Goal: Task Accomplishment & Management: Manage account settings

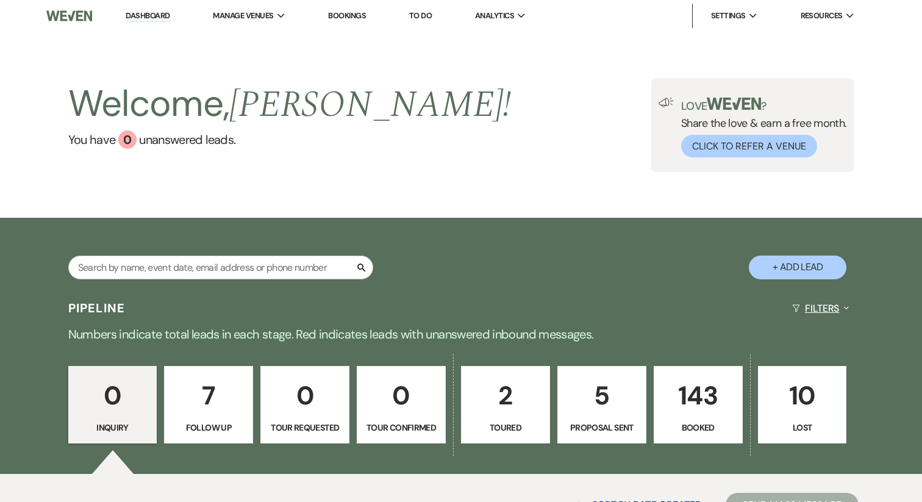
click at [840, 310] on button "Filters Expand" at bounding box center [820, 308] width 66 height 32
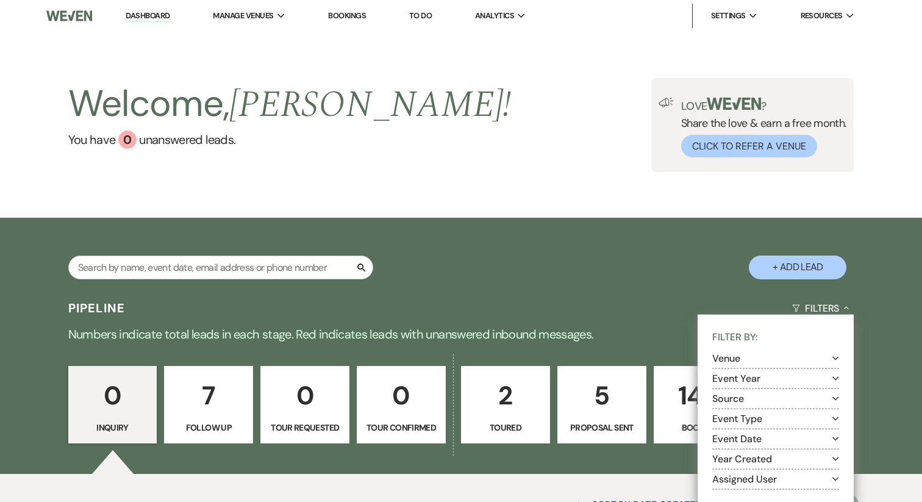
click at [759, 359] on button "Venue Expand" at bounding box center [775, 358] width 127 height 10
click at [746, 375] on label "[GEOGRAPHIC_DATA]" at bounding box center [783, 373] width 111 height 15
click at [736, 375] on input "[GEOGRAPHIC_DATA]" at bounding box center [732, 373] width 8 height 8
checkbox input "true"
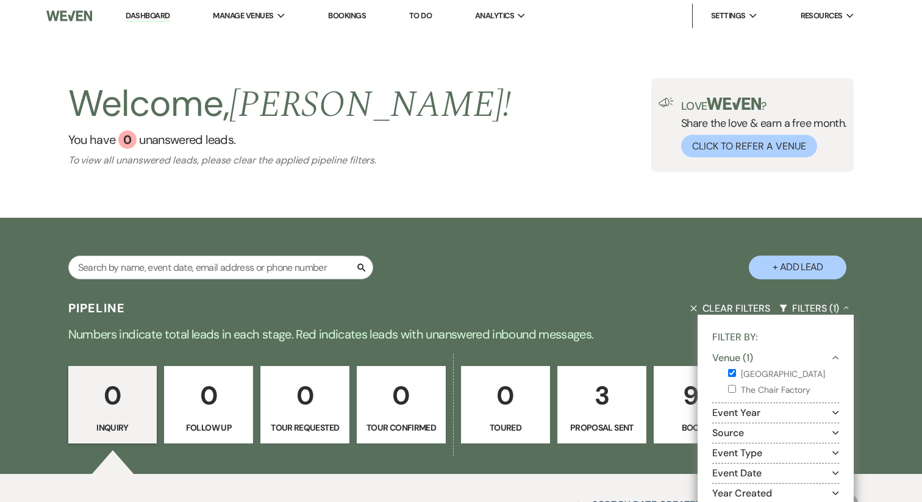
click at [628, 300] on div "Pipeline Clear Filters Filters (1) Collapse Filter By: Venue (1) Collapse [GEOG…" at bounding box center [461, 308] width 878 height 32
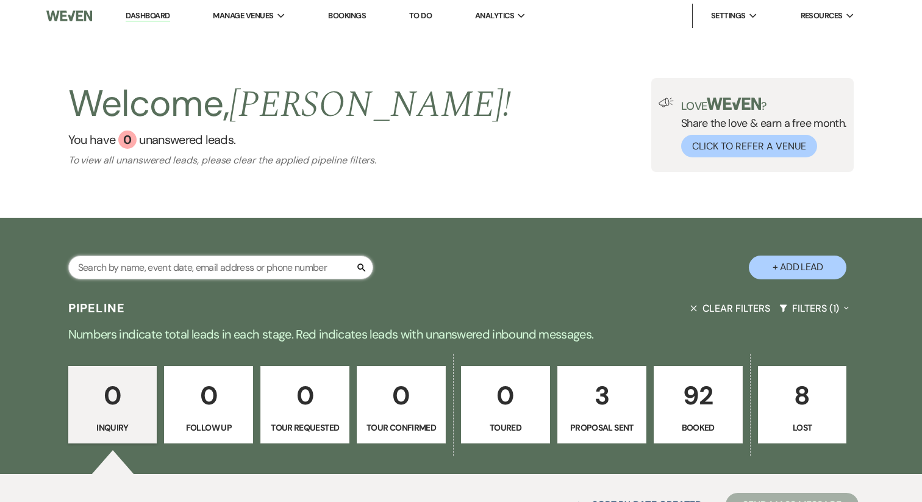
click at [188, 268] on input "text" at bounding box center [220, 267] width 305 height 24
type input "[PERSON_NAME]"
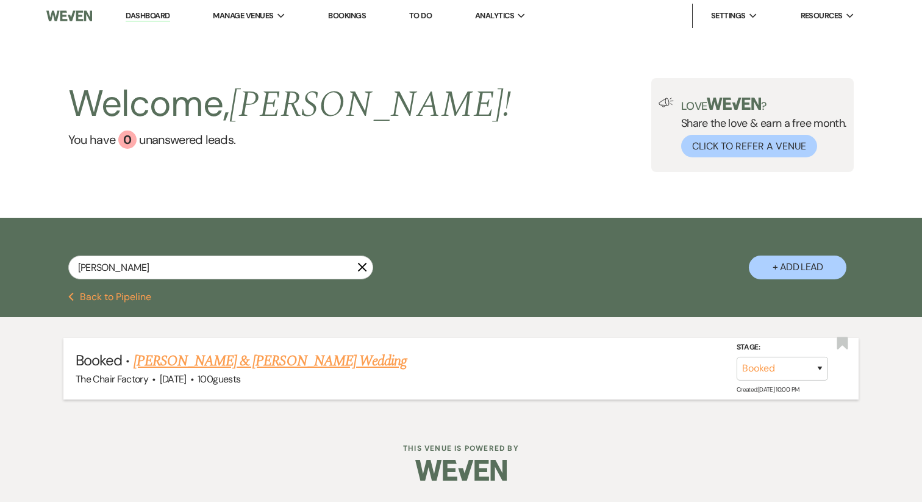
click at [194, 380] on span "·" at bounding box center [192, 380] width 4 height 0
click at [215, 367] on link "[PERSON_NAME] & [PERSON_NAME] Wedding" at bounding box center [269, 361] width 273 height 22
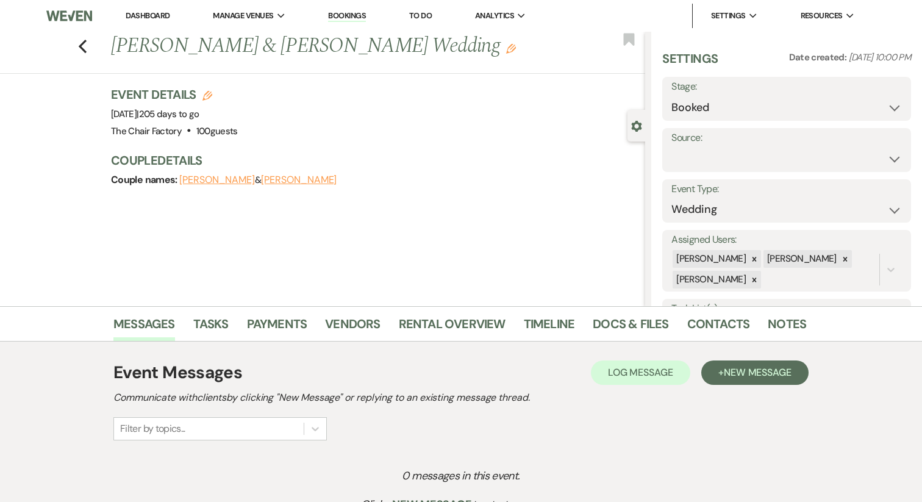
click at [213, 178] on button "[PERSON_NAME]" at bounding box center [217, 180] width 76 height 10
select select "1"
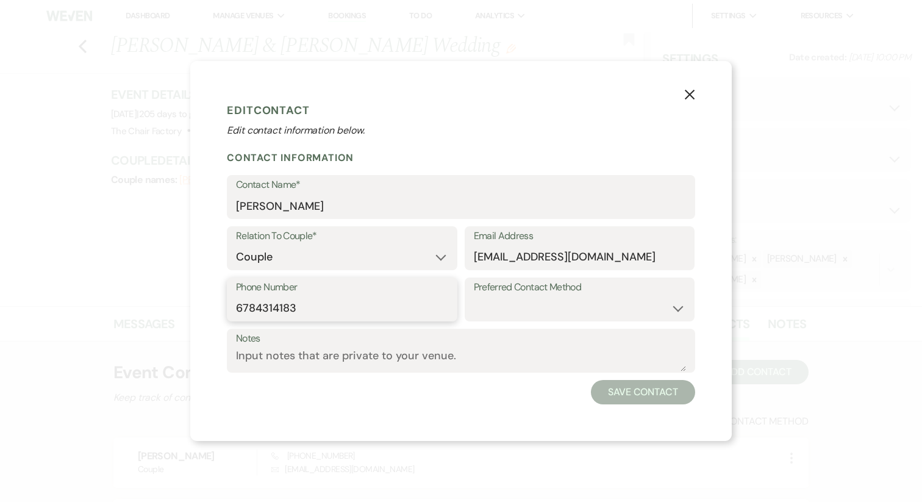
click at [318, 307] on input "6784314183" at bounding box center [342, 308] width 212 height 24
click at [687, 88] on button "X" at bounding box center [689, 93] width 18 height 21
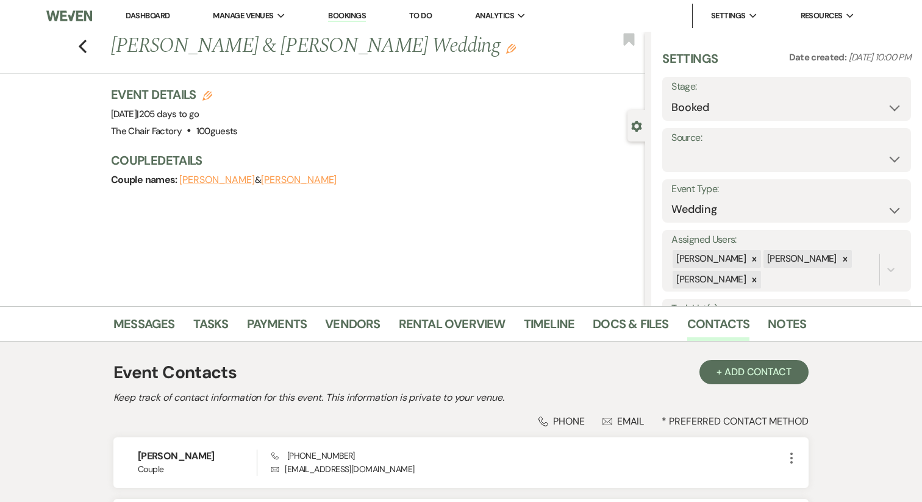
click at [152, 5] on li "Dashboard" at bounding box center [147, 16] width 56 height 24
click at [149, 13] on link "Dashboard" at bounding box center [148, 15] width 44 height 10
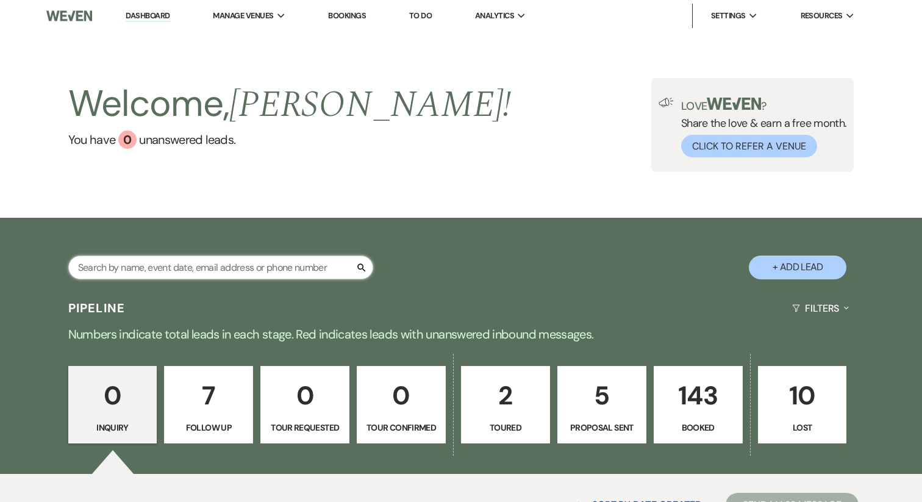
click at [188, 262] on input "text" at bounding box center [220, 267] width 305 height 24
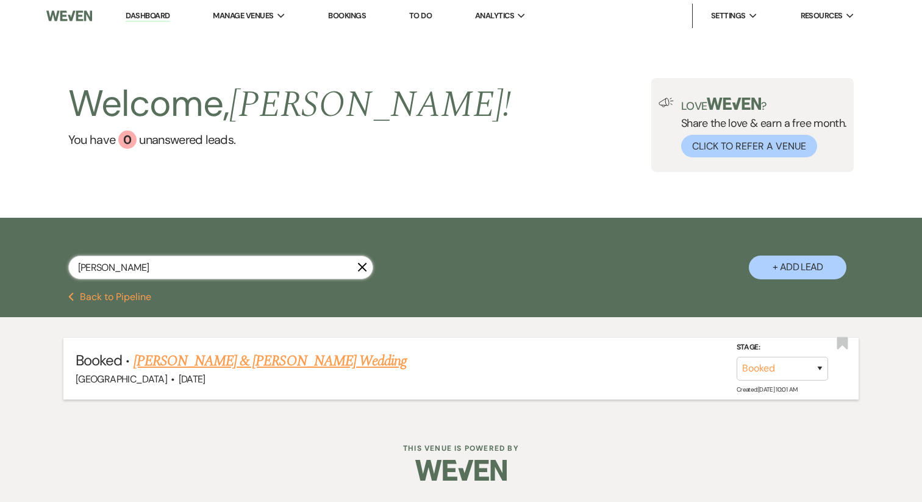
type input "[PERSON_NAME]"
click at [210, 355] on link "[PERSON_NAME] & [PERSON_NAME] Wedding" at bounding box center [269, 361] width 273 height 22
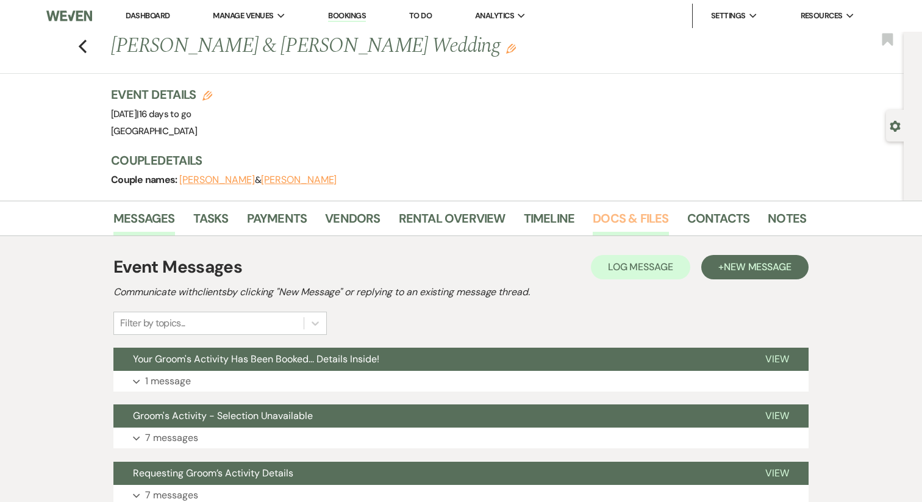
click at [648, 224] on link "Docs & Files" at bounding box center [630, 221] width 76 height 27
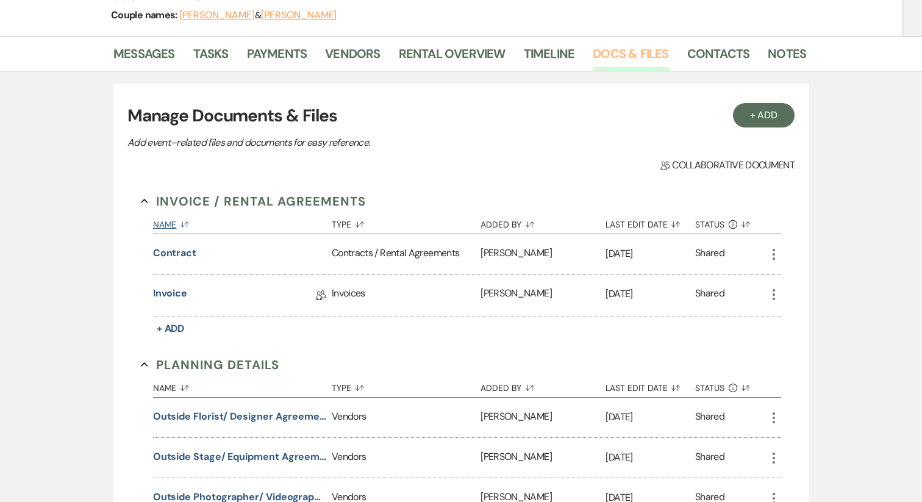
scroll to position [190, 0]
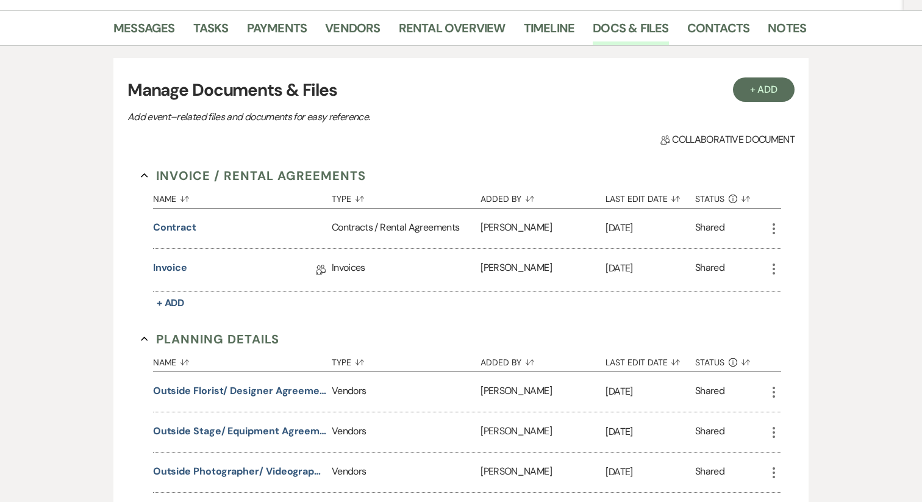
click at [782, 224] on div "Invoice / Rental Agreements Collapse Name Sort Default Type Sort Default Added …" at bounding box center [460, 477] width 667 height 648
click at [776, 224] on icon "More" at bounding box center [773, 228] width 15 height 15
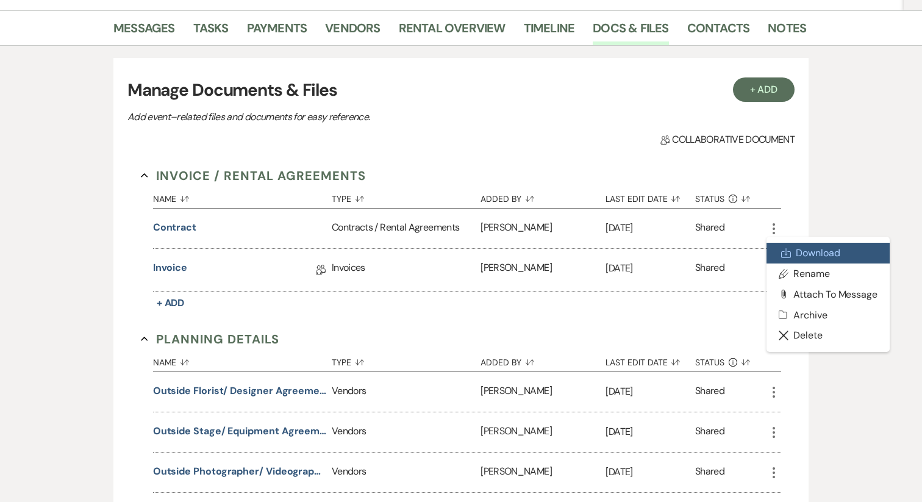
click at [792, 250] on link "Download Download" at bounding box center [827, 253] width 123 height 21
click at [811, 195] on div "Messages Tasks Payments Vendors Rental Overview Timeline Docs & Files Contacts …" at bounding box center [461, 418] width 922 height 817
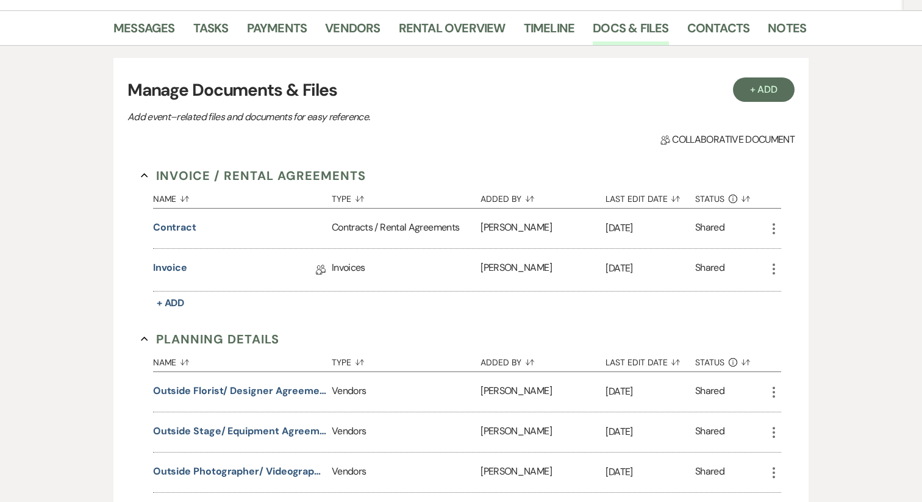
click at [773, 268] on use "button" at bounding box center [773, 268] width 2 height 11
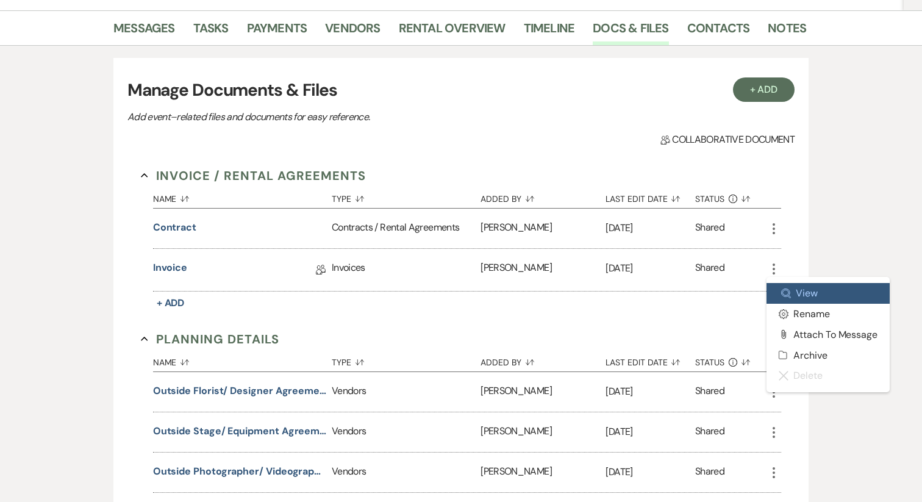
click at [803, 291] on link "Zoom View" at bounding box center [827, 293] width 123 height 21
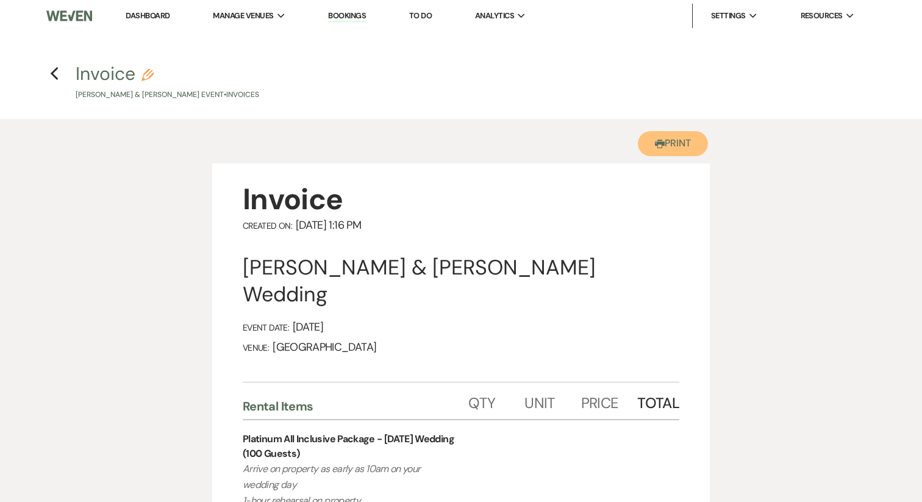
click at [668, 155] on button "Printer Print" at bounding box center [672, 143] width 70 height 25
click at [54, 74] on use "button" at bounding box center [54, 73] width 8 height 13
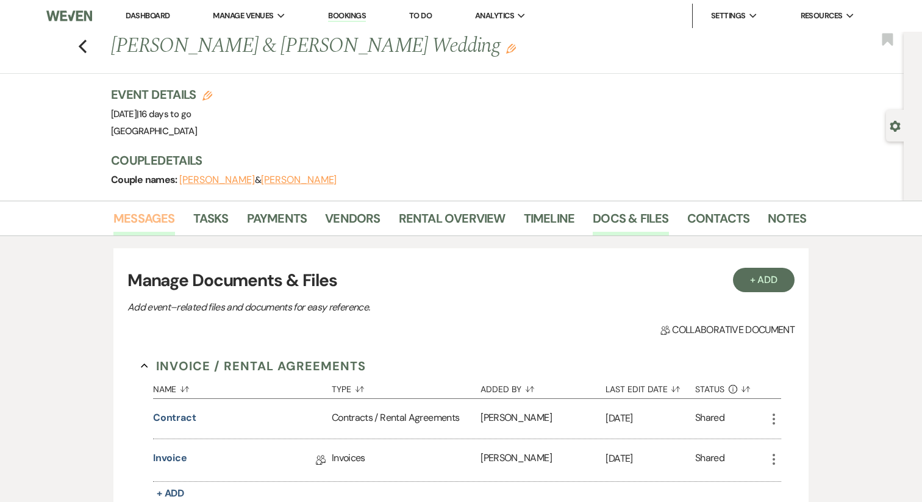
click at [159, 214] on link "Messages" at bounding box center [144, 221] width 62 height 27
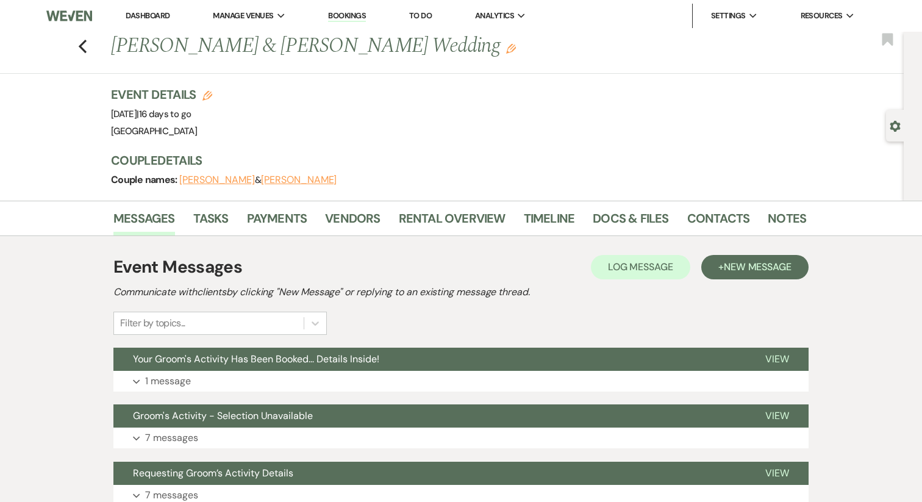
click at [153, 16] on link "Dashboard" at bounding box center [148, 15] width 44 height 10
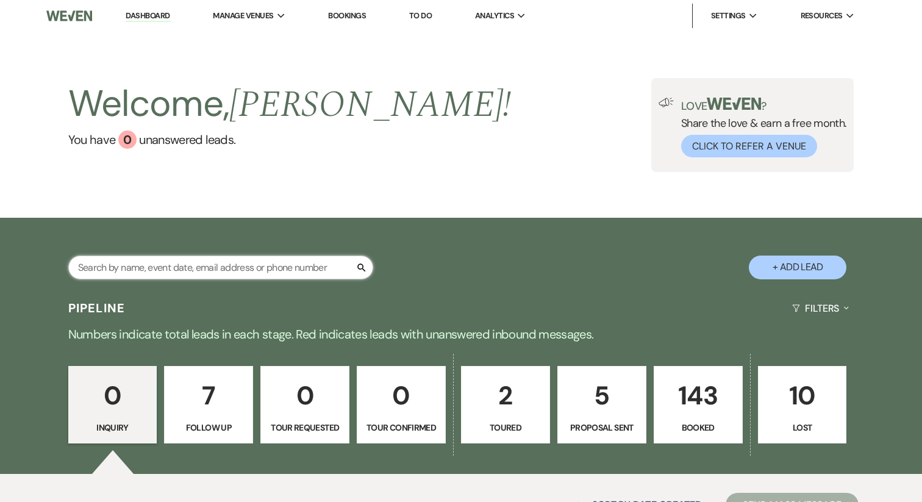
click at [185, 266] on input "text" at bounding box center [220, 267] width 305 height 24
click at [823, 311] on button "Filters Expand" at bounding box center [820, 308] width 66 height 32
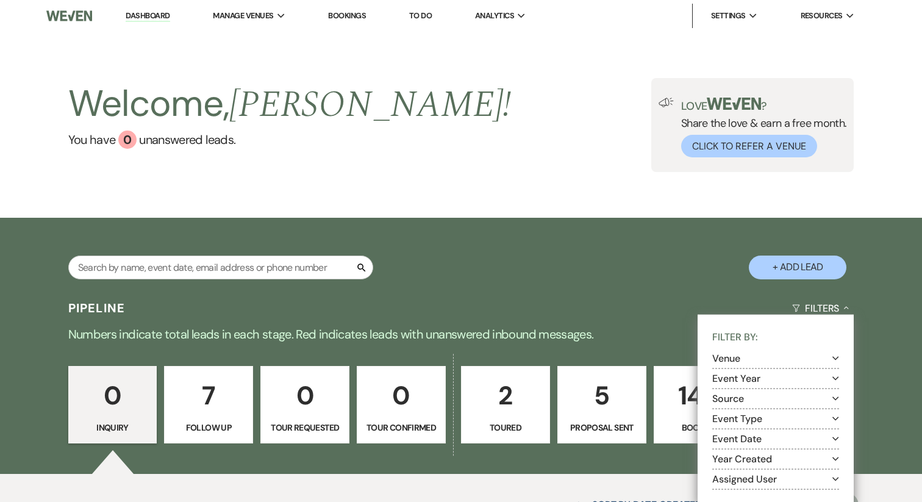
click at [747, 358] on button "Venue Expand" at bounding box center [775, 358] width 127 height 10
click at [739, 372] on label "[GEOGRAPHIC_DATA]" at bounding box center [783, 373] width 111 height 15
click at [736, 372] on input "[GEOGRAPHIC_DATA]" at bounding box center [732, 373] width 8 height 8
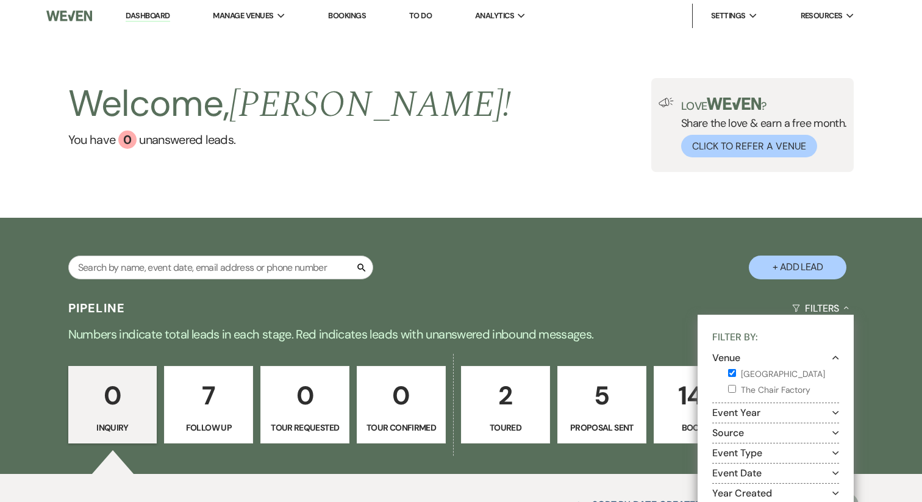
checkbox input "true"
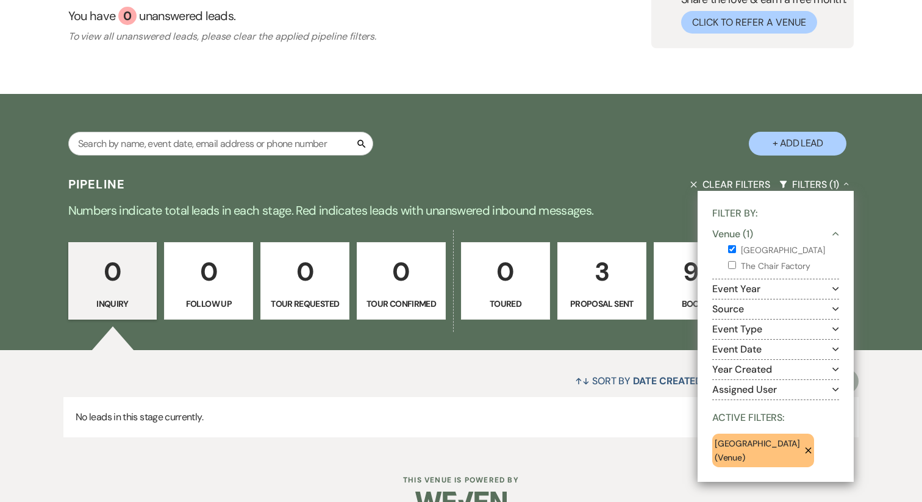
scroll to position [136, 0]
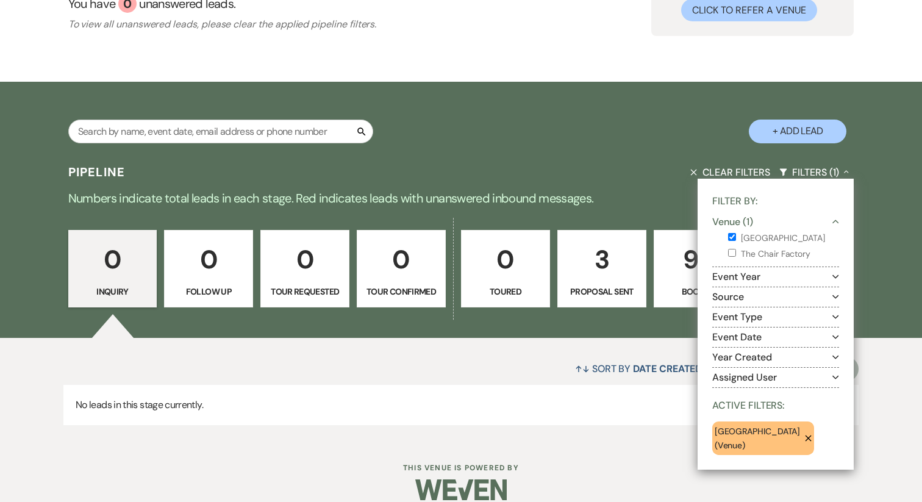
click at [652, 433] on div "↑↓ Sort By Date Created Expand Send Mass Message No leads in this stage current…" at bounding box center [461, 389] width 922 height 102
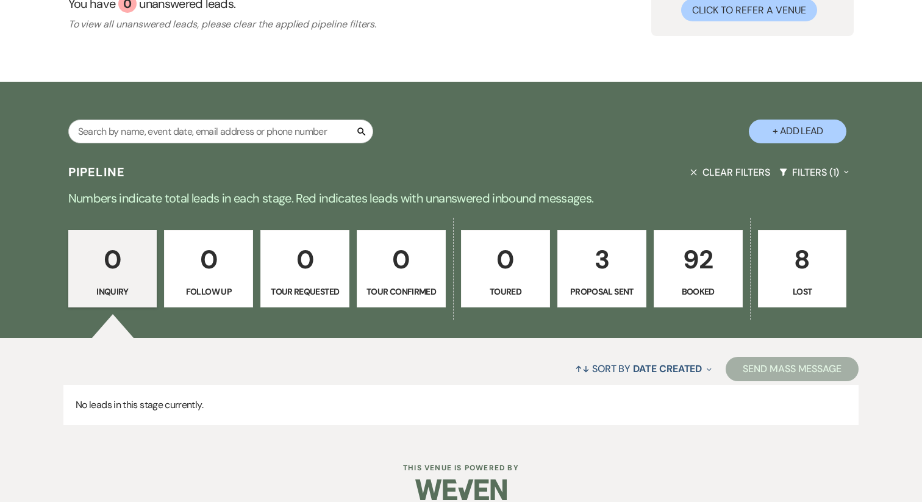
click at [698, 272] on p "92" at bounding box center [697, 259] width 73 height 41
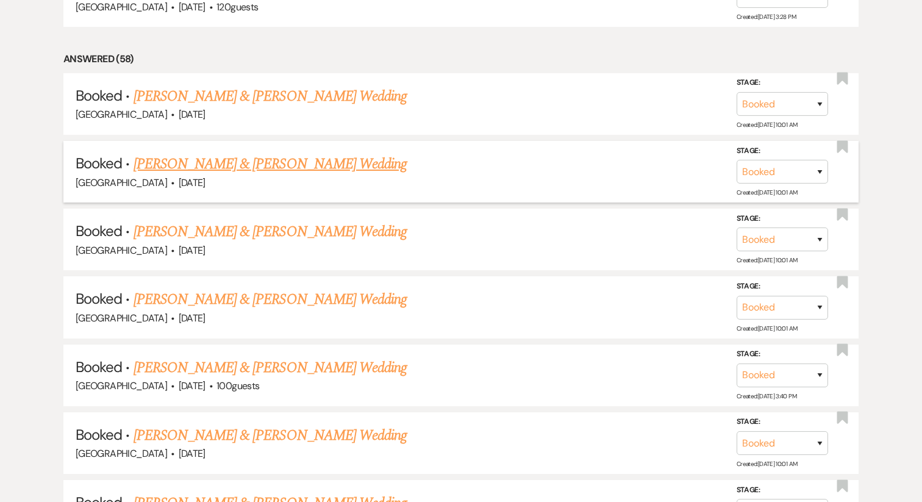
scroll to position [821, 0]
click at [265, 365] on link "[PERSON_NAME] & [PERSON_NAME] Wedding" at bounding box center [269, 367] width 273 height 22
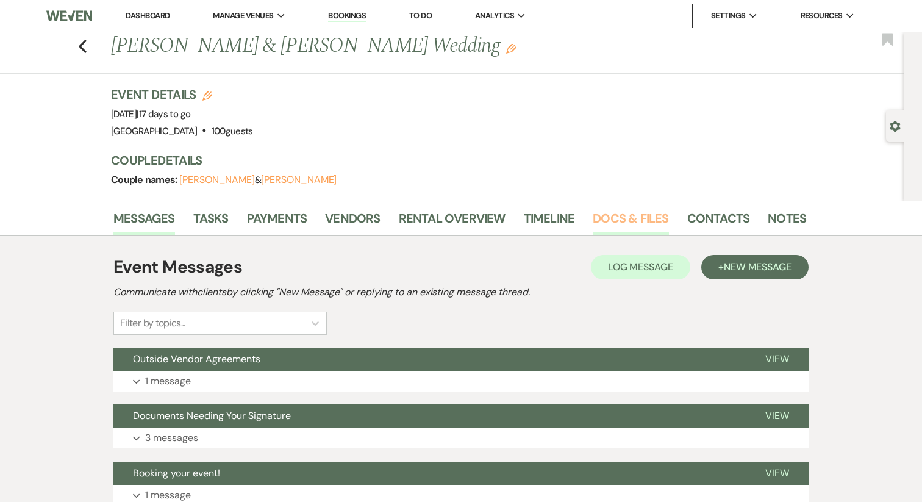
click at [602, 214] on link "Docs & Files" at bounding box center [630, 221] width 76 height 27
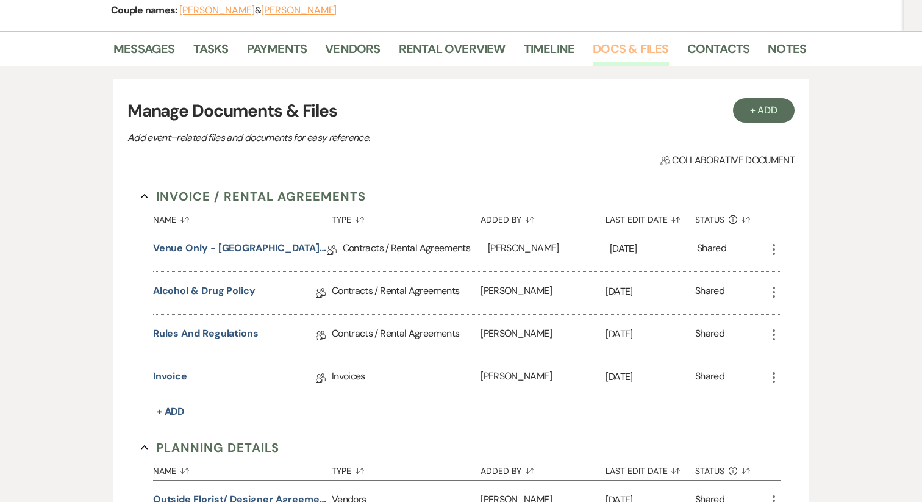
scroll to position [170, 0]
click at [776, 250] on icon "More" at bounding box center [773, 248] width 15 height 15
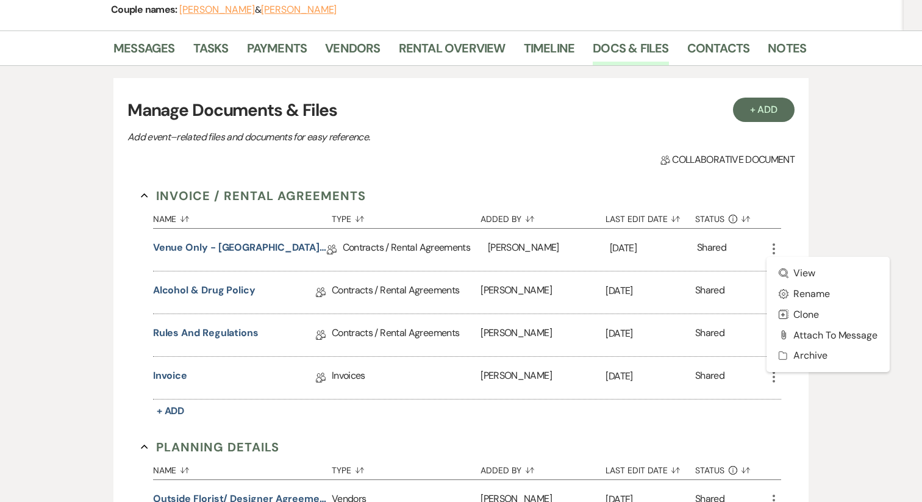
click at [808, 406] on div "+ Add Manage Documents & Files Add event–related files and documents for easy r…" at bounding box center [460, 500] width 695 height 845
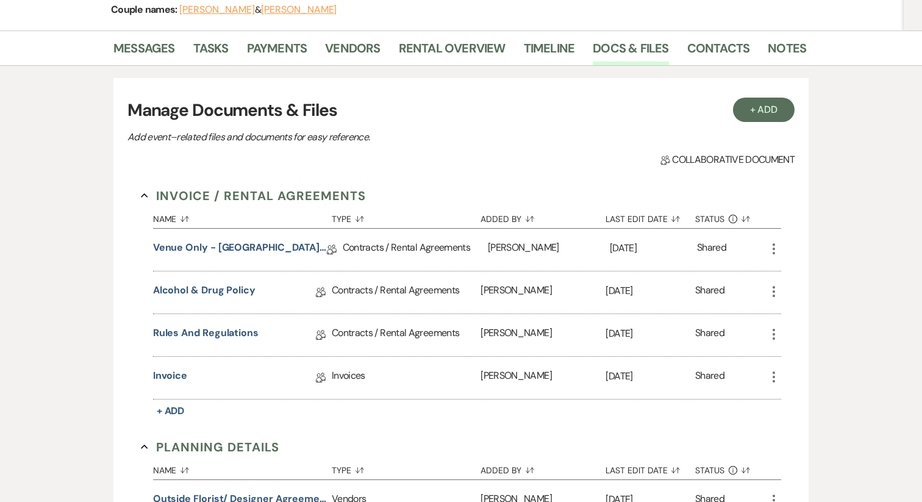
click at [779, 250] on icon "More" at bounding box center [773, 248] width 15 height 15
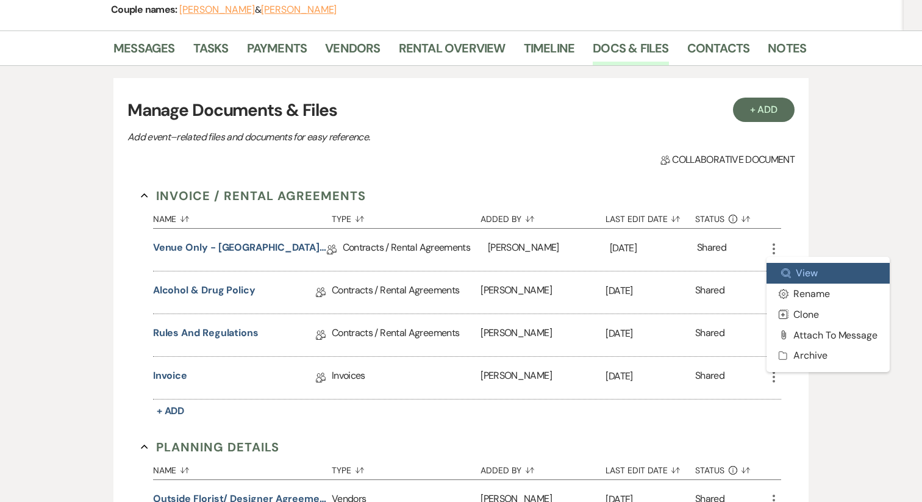
click at [799, 275] on link "Zoom View" at bounding box center [827, 273] width 123 height 21
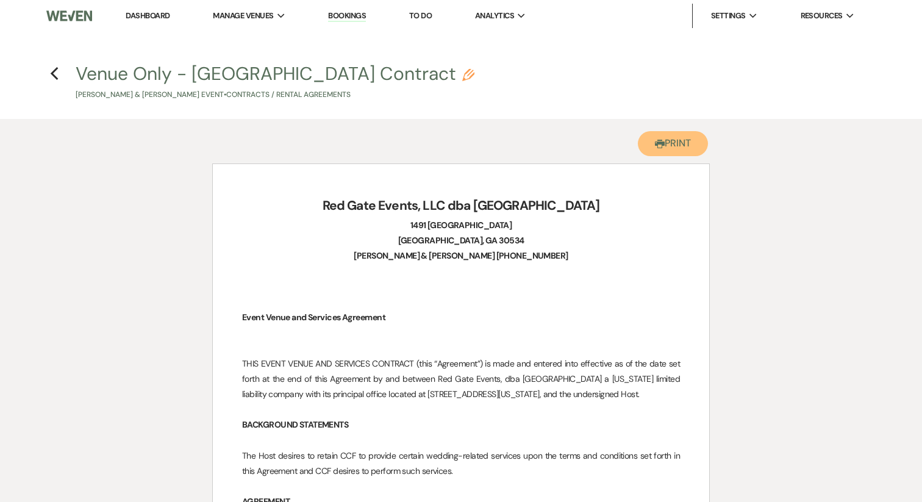
click at [682, 146] on button "Printer Print" at bounding box center [672, 143] width 70 height 25
drag, startPoint x: 124, startPoint y: 93, endPoint x: 74, endPoint y: 99, distance: 50.3
click at [74, 99] on span "Venue Only - [GEOGRAPHIC_DATA] Contract Pencil [PERSON_NAME] & [PERSON_NAME] Ev…" at bounding box center [461, 83] width 786 height 36
drag, startPoint x: 69, startPoint y: 94, endPoint x: 124, endPoint y: 96, distance: 55.5
click at [124, 96] on span "Venue Only - [GEOGRAPHIC_DATA] Contract Pencil [PERSON_NAME] & [PERSON_NAME] Ev…" at bounding box center [461, 83] width 786 height 36
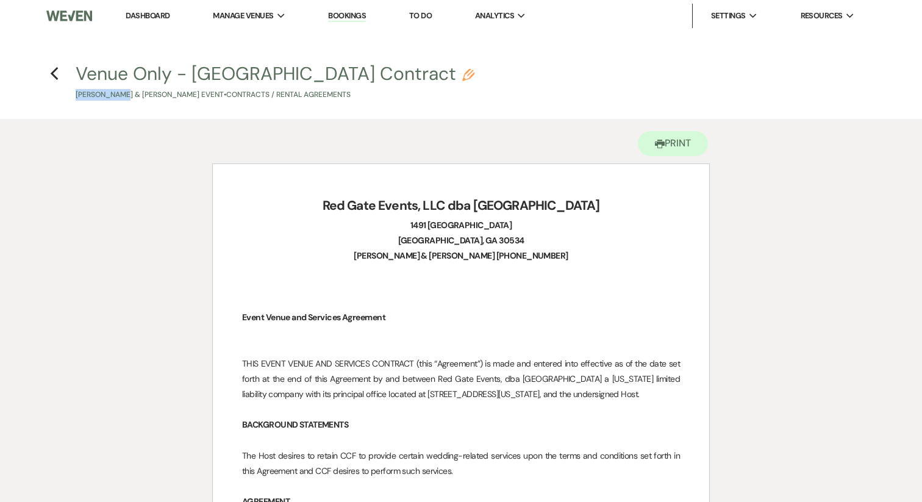
copy p "[PERSON_NAME]"
click at [669, 133] on button "Printer Print" at bounding box center [672, 143] width 70 height 25
click at [54, 70] on use "button" at bounding box center [54, 73] width 8 height 13
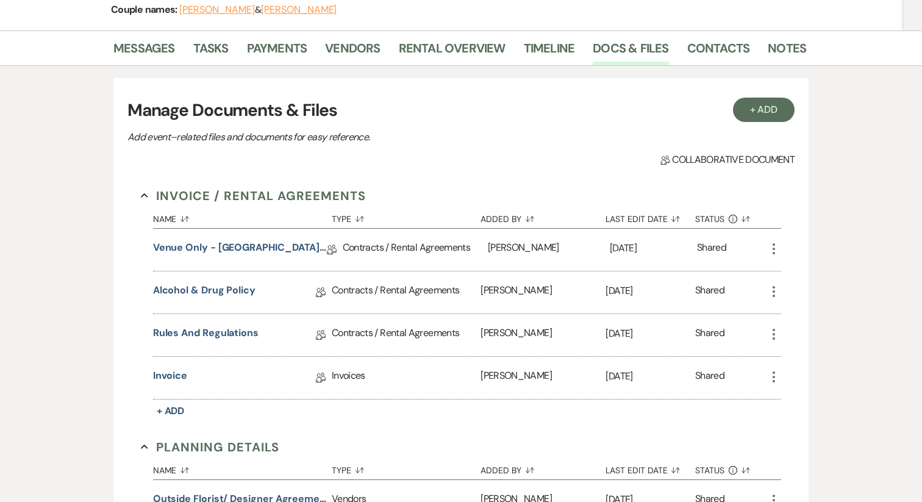
click at [775, 286] on icon "More" at bounding box center [773, 291] width 15 height 15
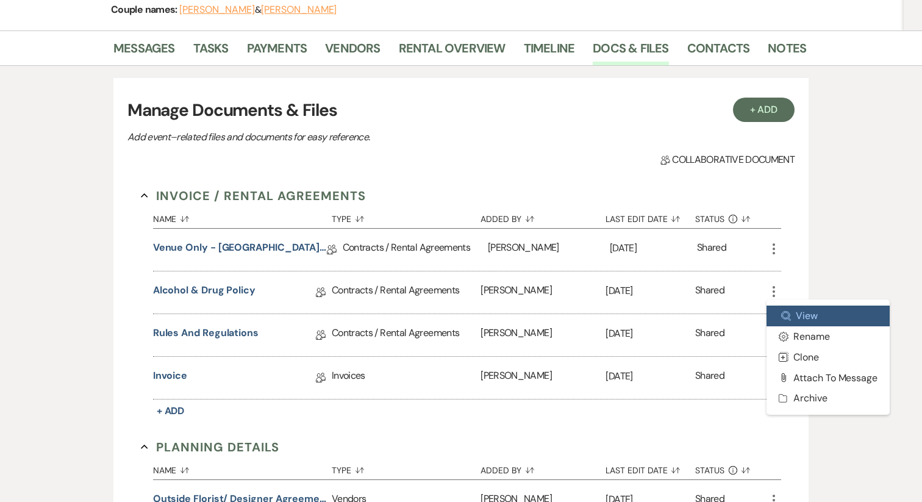
click at [795, 312] on link "Zoom View" at bounding box center [827, 315] width 123 height 21
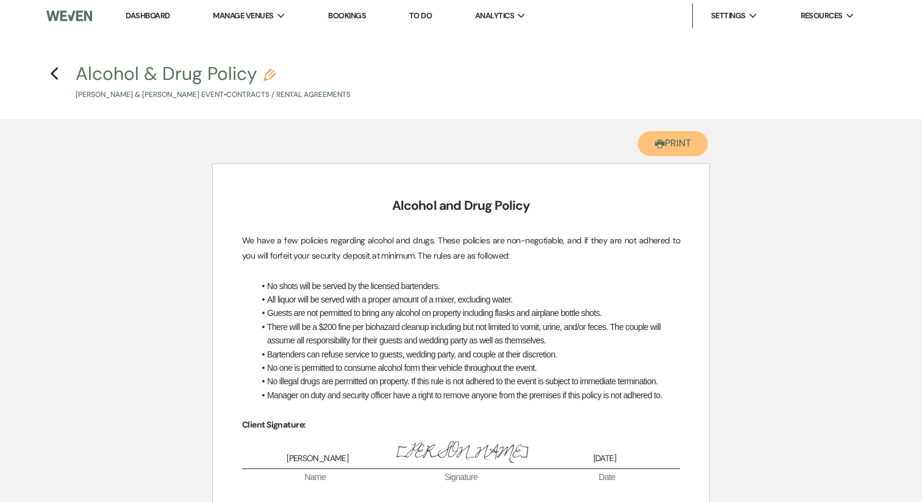
click at [669, 140] on button "Printer Print" at bounding box center [672, 143] width 70 height 25
click at [58, 79] on icon "Previous" at bounding box center [54, 73] width 9 height 15
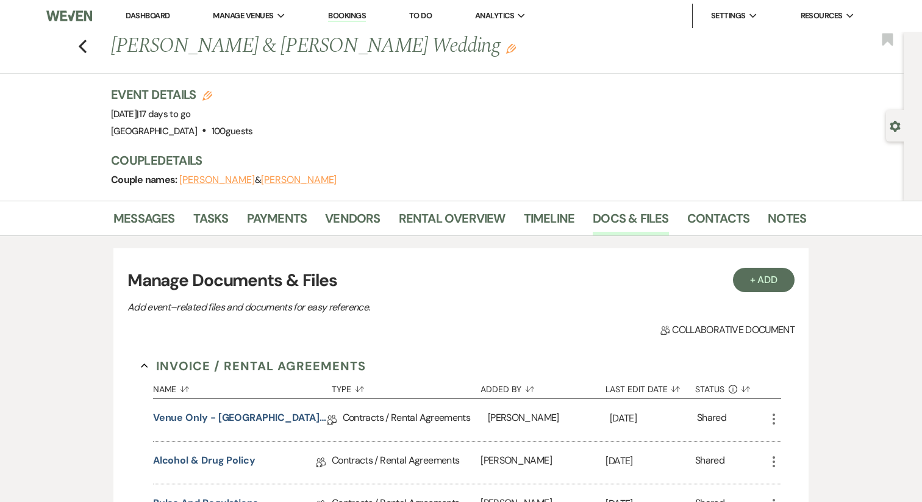
scroll to position [170, 0]
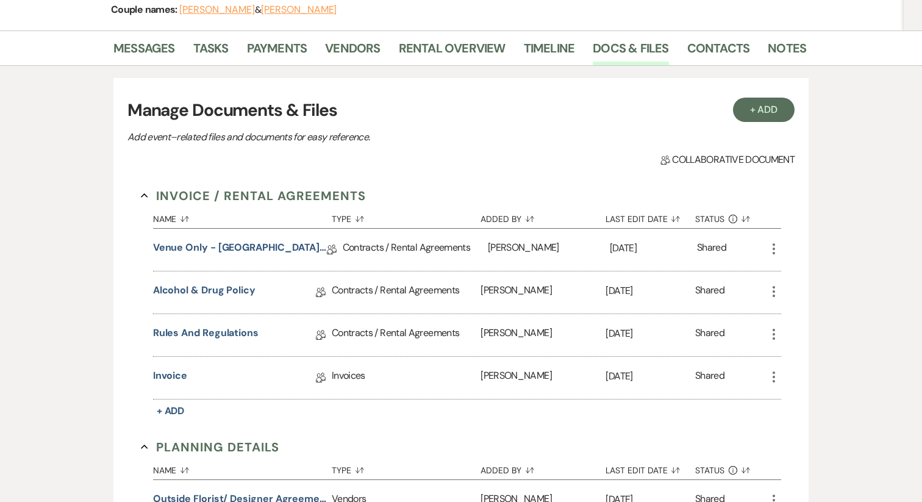
click at [775, 332] on icon "More" at bounding box center [773, 334] width 15 height 15
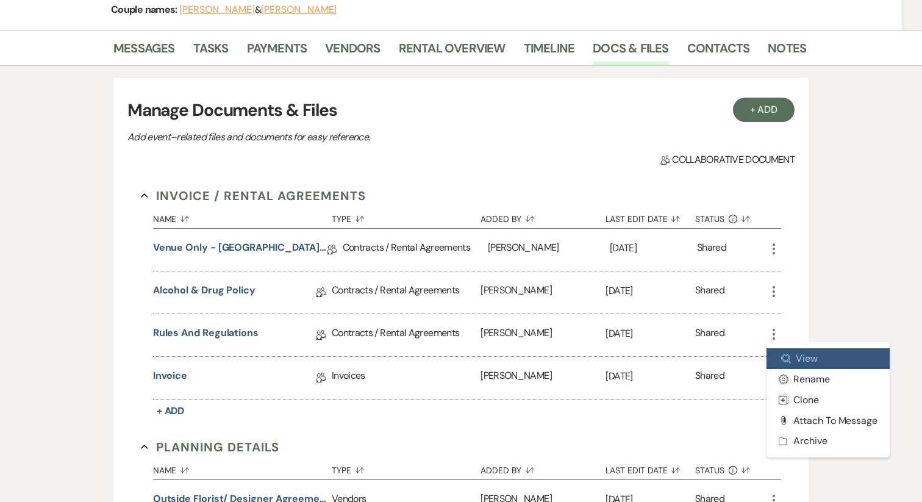
click at [809, 355] on link "Zoom View" at bounding box center [827, 358] width 123 height 21
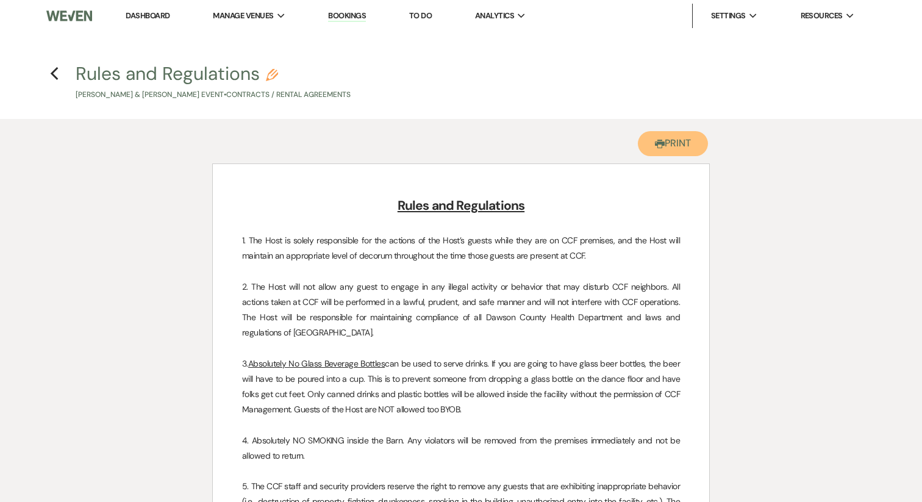
click at [660, 146] on icon "Printer" at bounding box center [660, 144] width 10 height 10
click at [55, 73] on icon "Previous" at bounding box center [54, 73] width 9 height 15
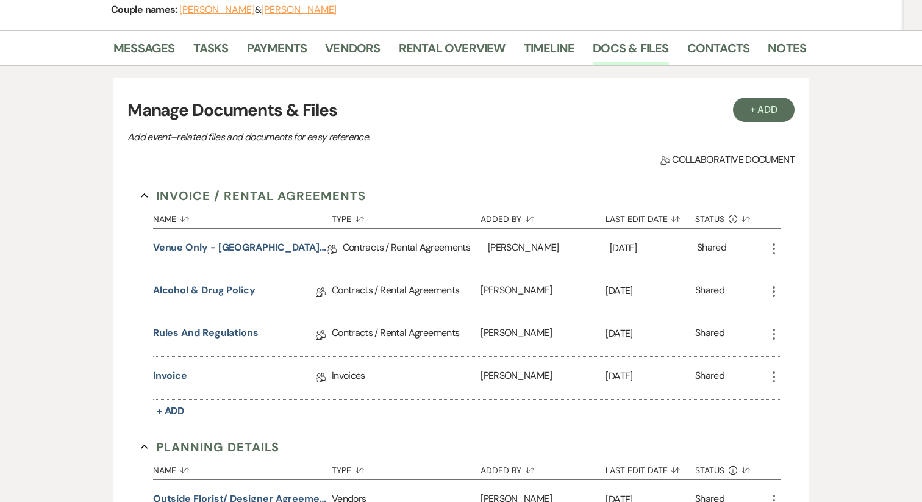
click at [766, 372] on icon "More" at bounding box center [773, 376] width 15 height 15
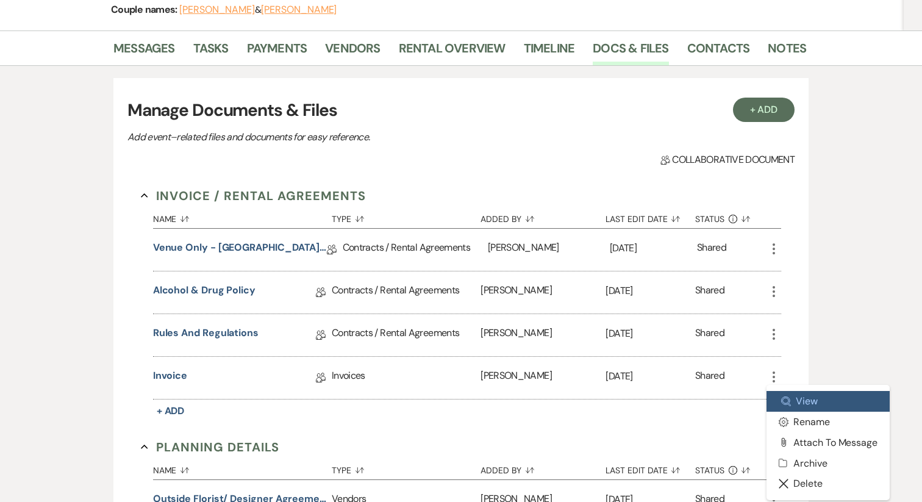
click at [810, 399] on link "Zoom View" at bounding box center [827, 401] width 123 height 21
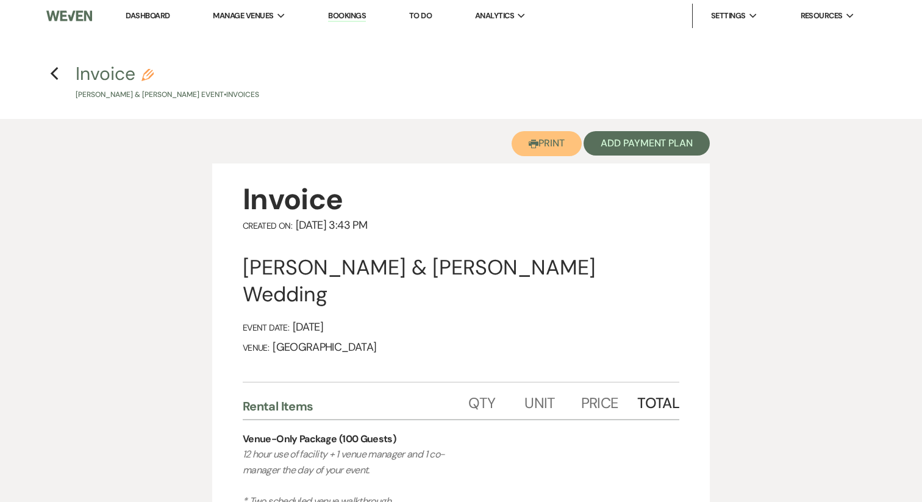
click at [541, 137] on button "Printer Print" at bounding box center [546, 143] width 70 height 25
click at [55, 76] on icon "Previous" at bounding box center [54, 73] width 9 height 15
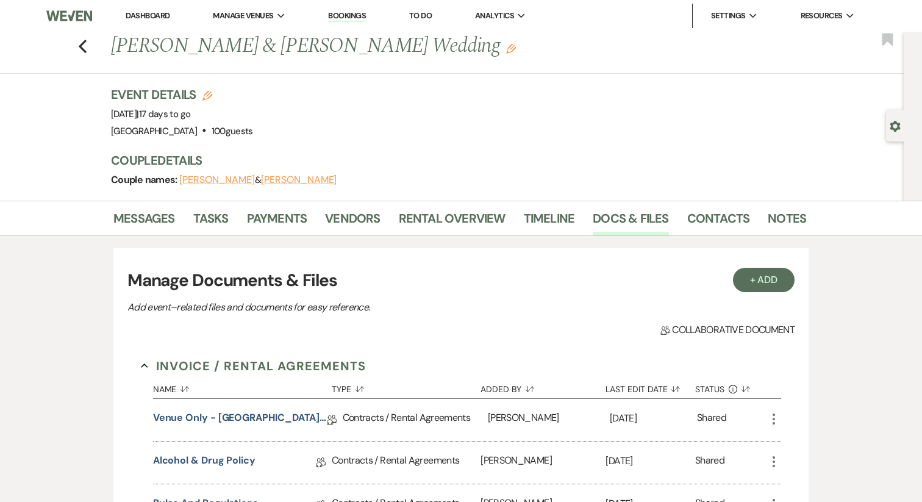
scroll to position [170, 0]
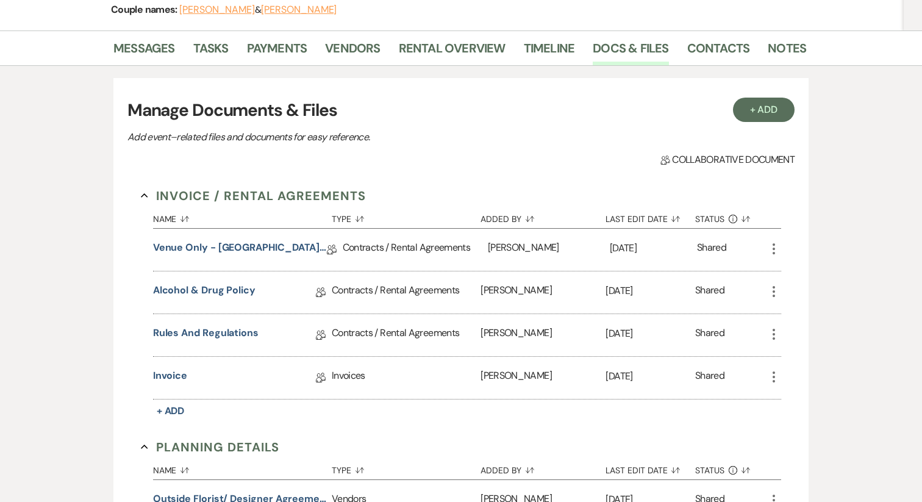
click at [55, 76] on div "Messages Tasks Payments Vendors Rental Overview Timeline Docs & Files Contacts …" at bounding box center [461, 482] width 922 height 905
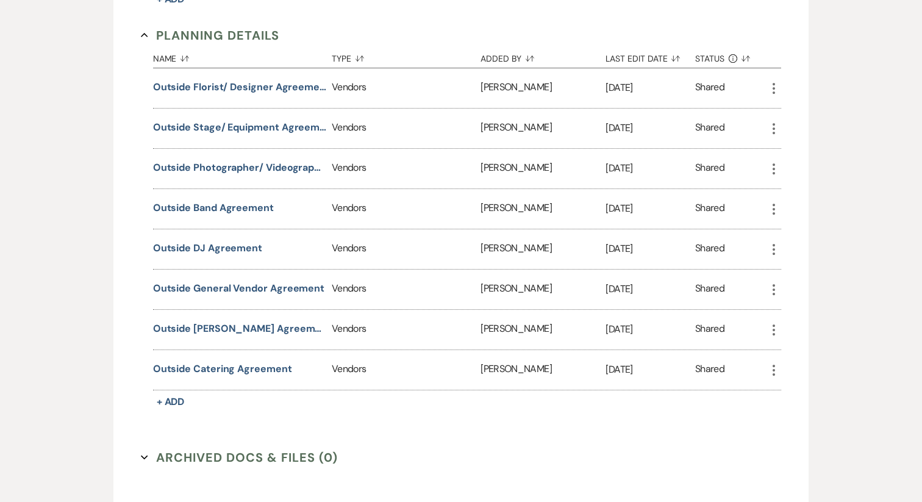
scroll to position [678, 0]
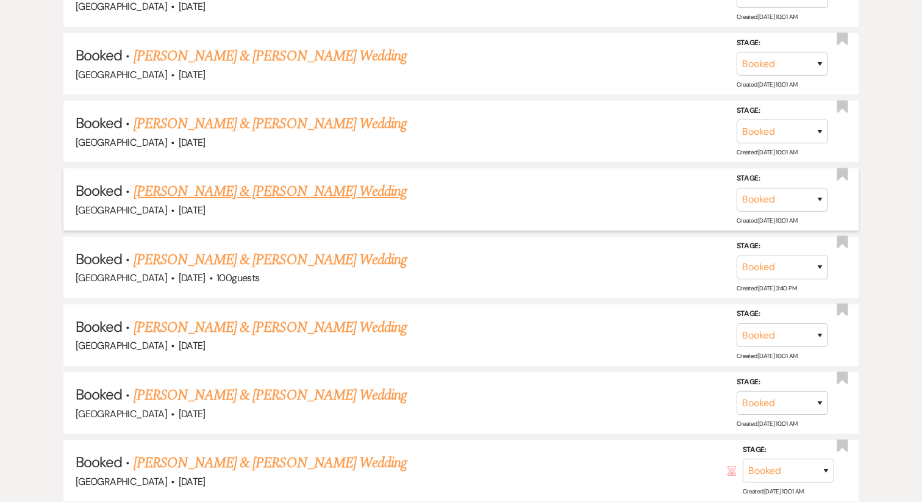
scroll to position [935, 0]
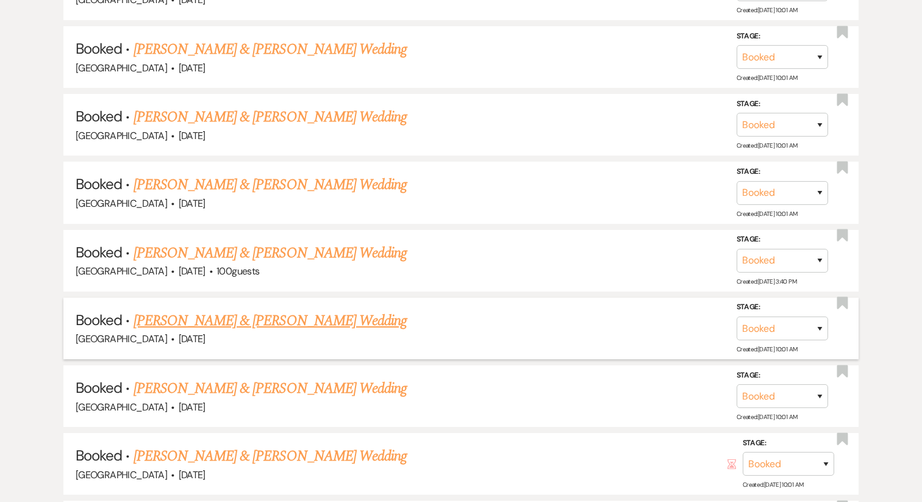
click at [238, 318] on link "[PERSON_NAME] & [PERSON_NAME] Wedding" at bounding box center [269, 321] width 273 height 22
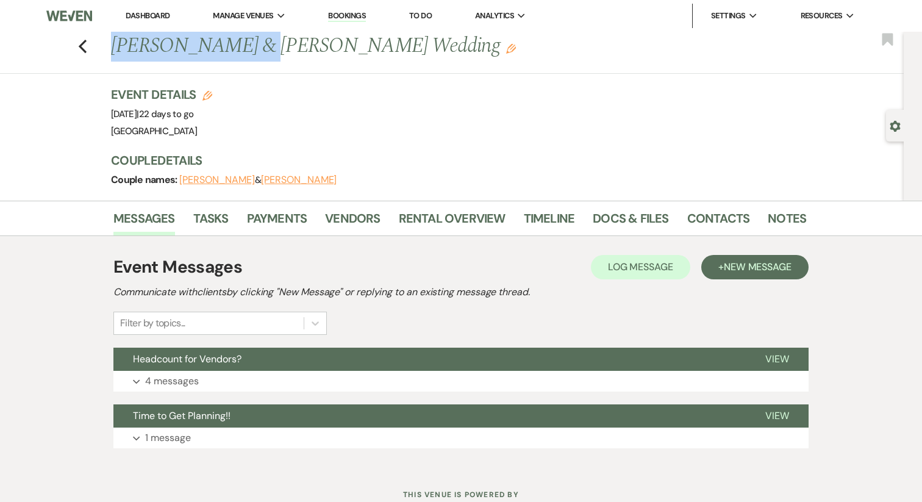
drag, startPoint x: 238, startPoint y: 47, endPoint x: 108, endPoint y: 47, distance: 129.2
click at [108, 47] on div "Previous [PERSON_NAME] & [PERSON_NAME] Wedding Edit" at bounding box center [452, 46] width 695 height 29
copy h1 "[PERSON_NAME]"
click at [606, 222] on link "Docs & Files" at bounding box center [630, 221] width 76 height 27
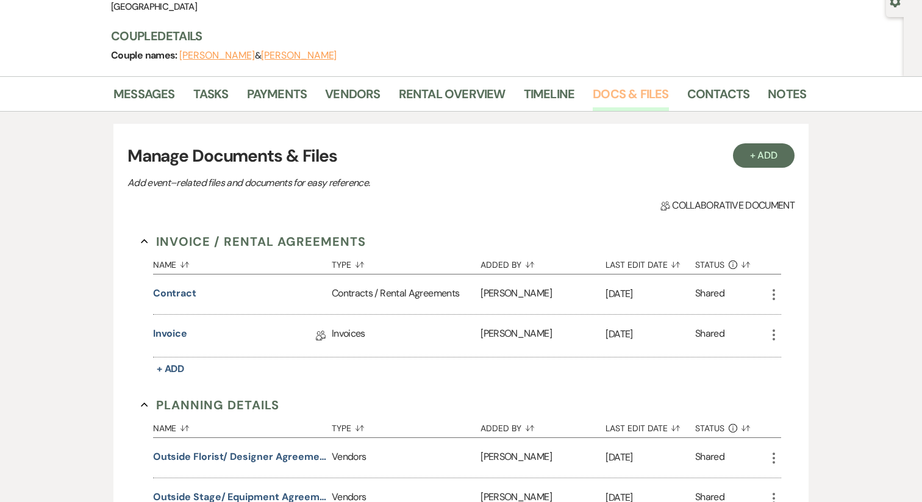
scroll to position [153, 0]
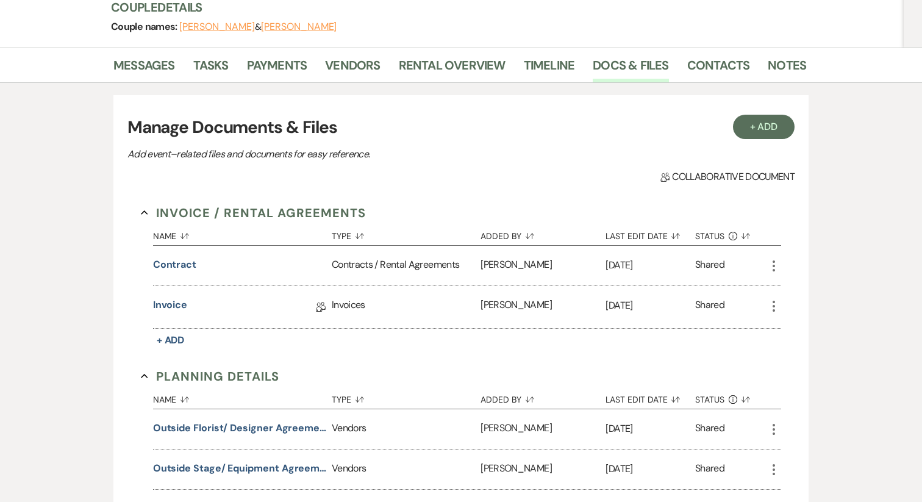
click at [771, 266] on icon "More" at bounding box center [773, 265] width 15 height 15
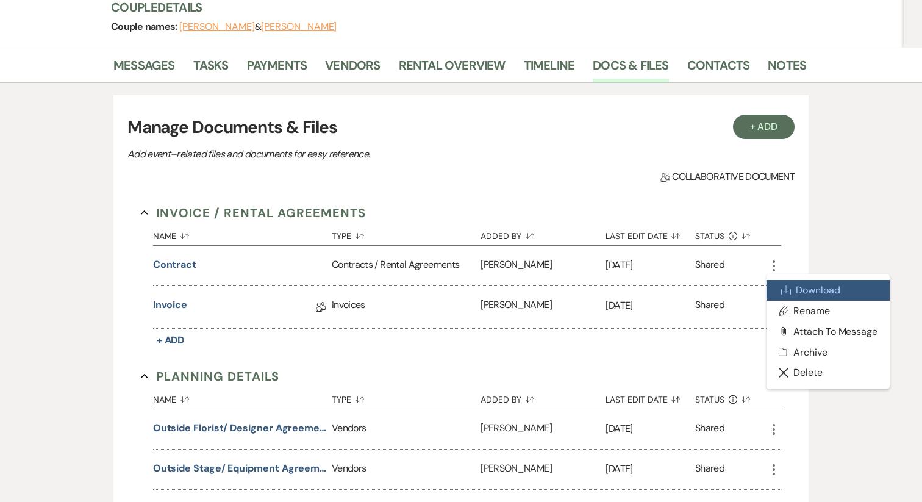
click at [792, 290] on link "Download Download" at bounding box center [827, 290] width 123 height 21
click at [828, 248] on div "Messages Tasks Payments Vendors Rental Overview Timeline Docs & Files Contacts …" at bounding box center [461, 456] width 922 height 817
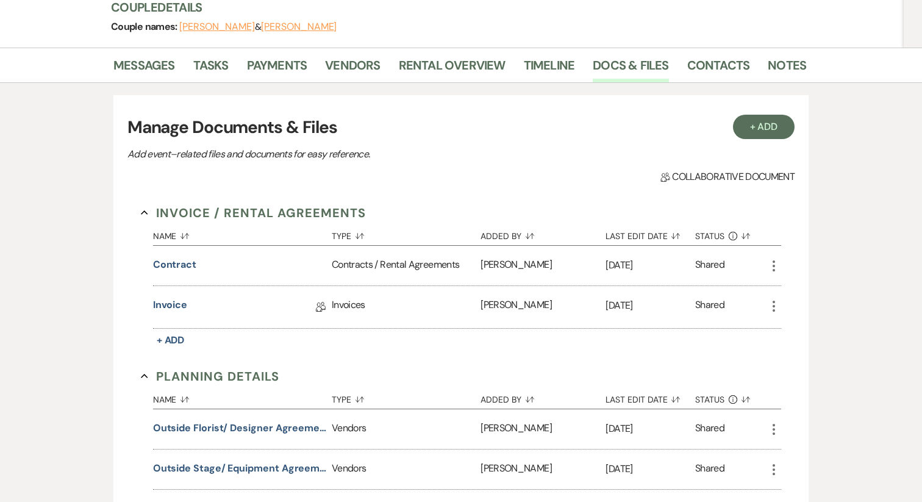
click at [773, 310] on use "button" at bounding box center [773, 305] width 2 height 11
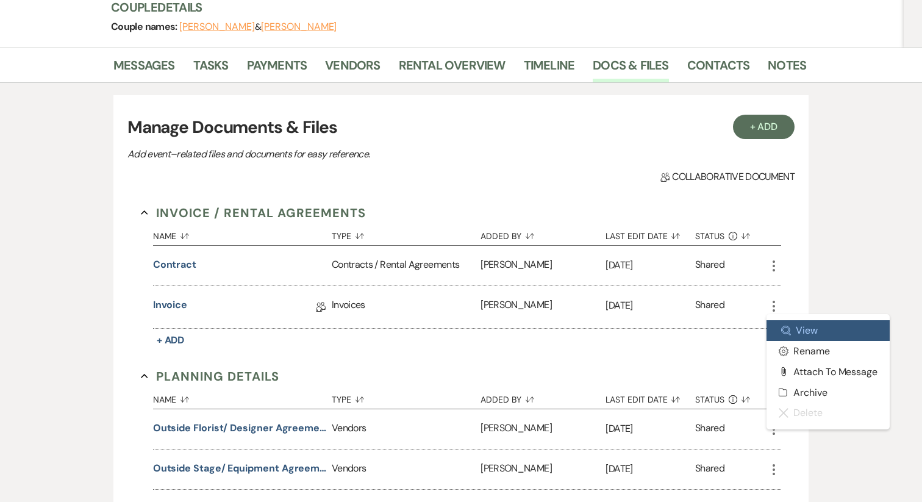
click at [798, 332] on link "Zoom View" at bounding box center [827, 330] width 123 height 21
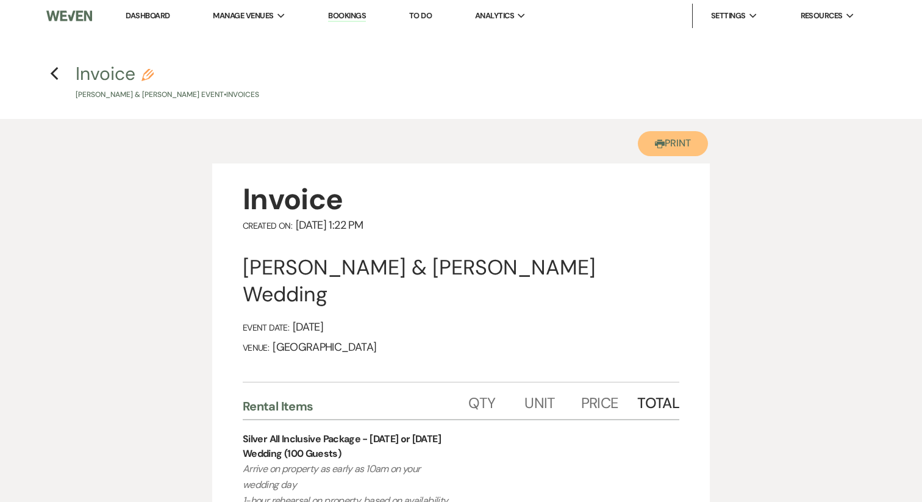
click at [686, 153] on button "Printer Print" at bounding box center [672, 143] width 70 height 25
click at [58, 71] on icon "Previous" at bounding box center [54, 73] width 9 height 15
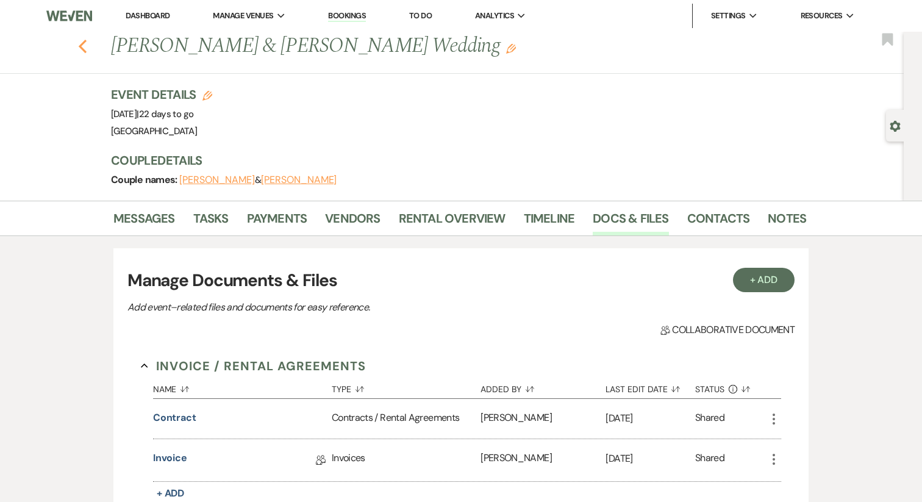
click at [85, 46] on icon "Previous" at bounding box center [82, 46] width 9 height 15
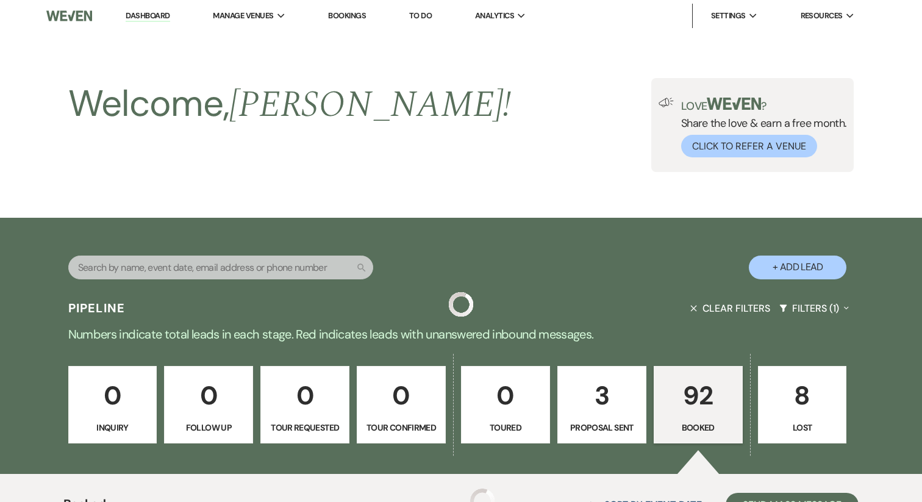
scroll to position [935, 0]
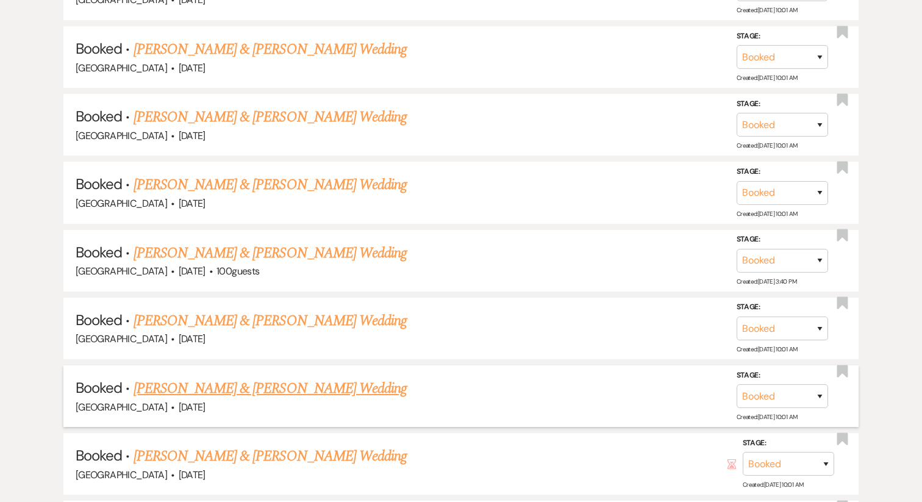
click at [193, 387] on link "[PERSON_NAME] & [PERSON_NAME] Wedding" at bounding box center [269, 388] width 273 height 22
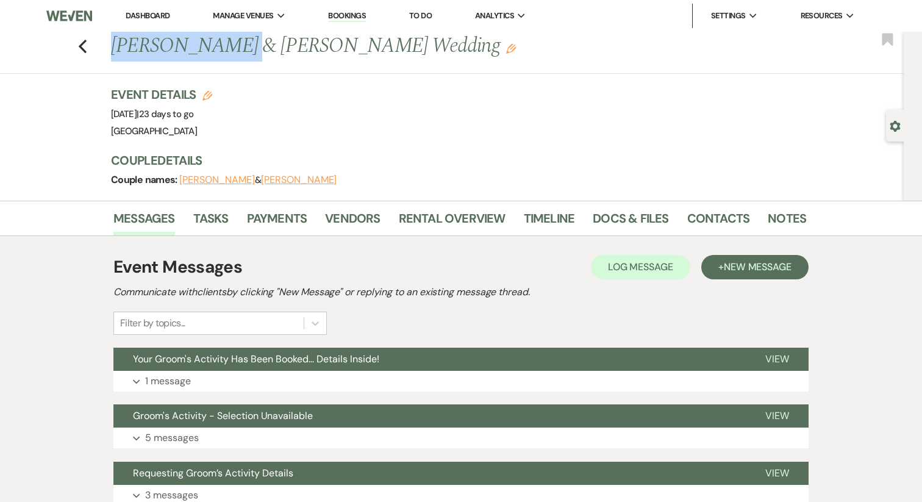
drag, startPoint x: 216, startPoint y: 51, endPoint x: 96, endPoint y: 50, distance: 119.5
click at [96, 50] on div "Previous [PERSON_NAME] & [PERSON_NAME] Wedding Edit Bookmark" at bounding box center [448, 53] width 909 height 42
copy h1 "[PERSON_NAME]"
click at [633, 218] on link "Docs & Files" at bounding box center [630, 221] width 76 height 27
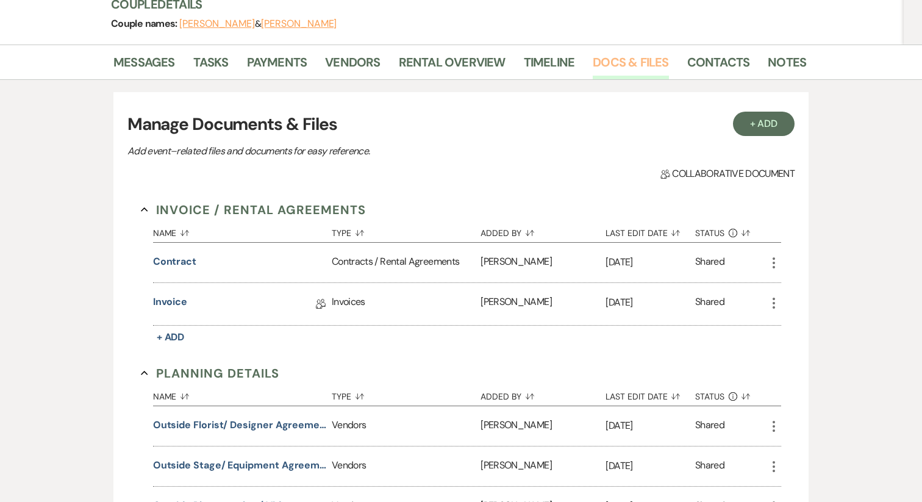
scroll to position [180, 0]
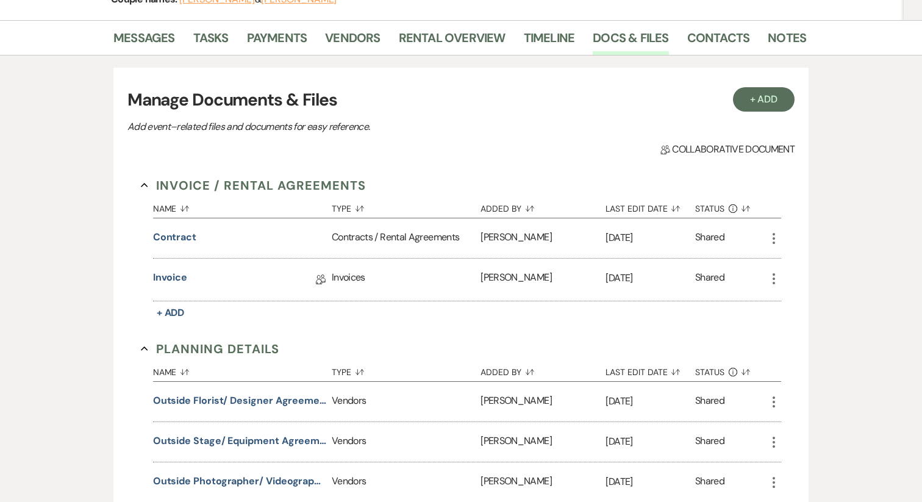
click at [774, 237] on icon "More" at bounding box center [773, 238] width 15 height 15
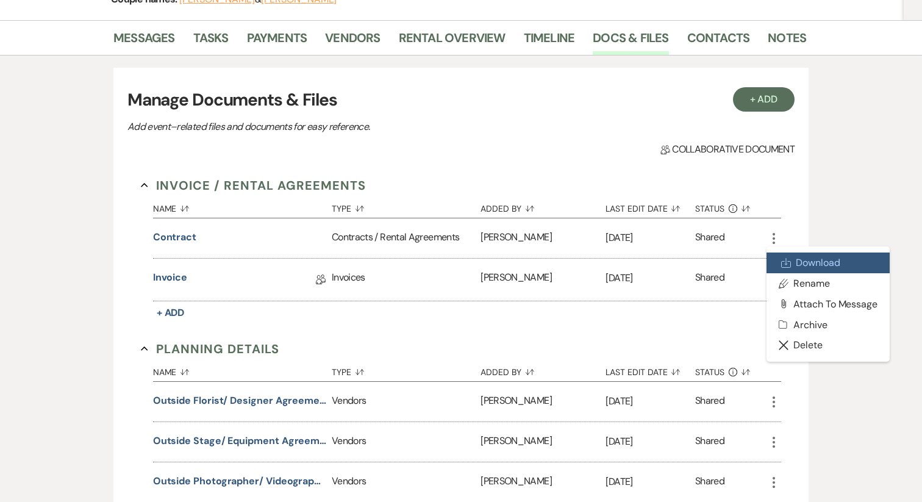
click at [804, 263] on link "Download Download" at bounding box center [827, 262] width 123 height 21
click at [734, 292] on div "Shared" at bounding box center [730, 279] width 71 height 42
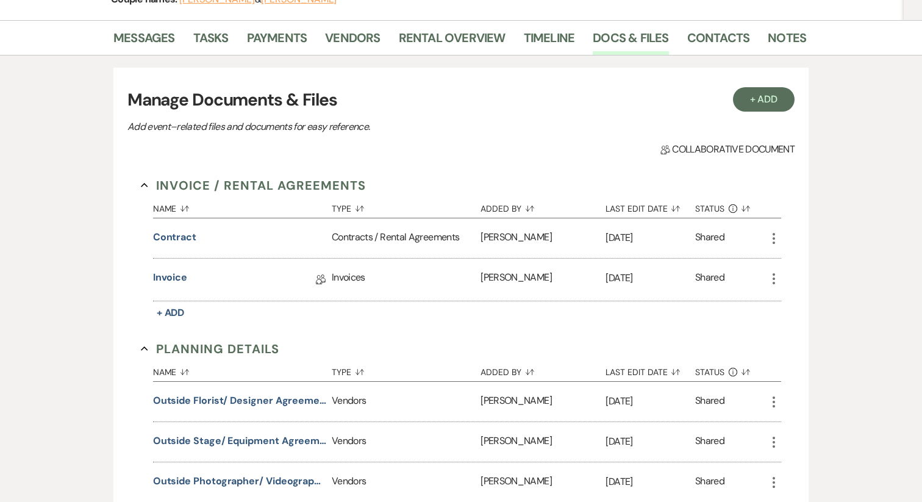
click at [772, 284] on icon "More" at bounding box center [773, 278] width 15 height 15
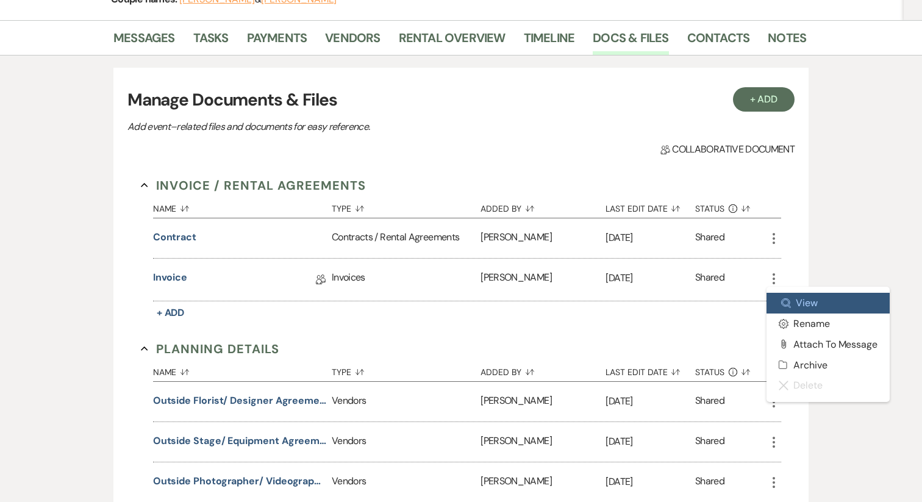
click at [800, 299] on link "Zoom View" at bounding box center [827, 303] width 123 height 21
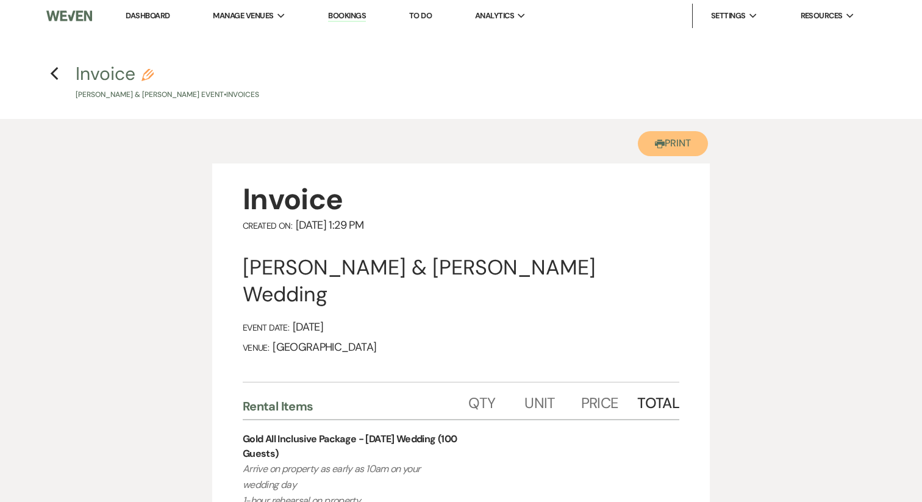
click at [685, 150] on button "Printer Print" at bounding box center [672, 143] width 70 height 25
click at [55, 74] on icon "Previous" at bounding box center [54, 73] width 9 height 15
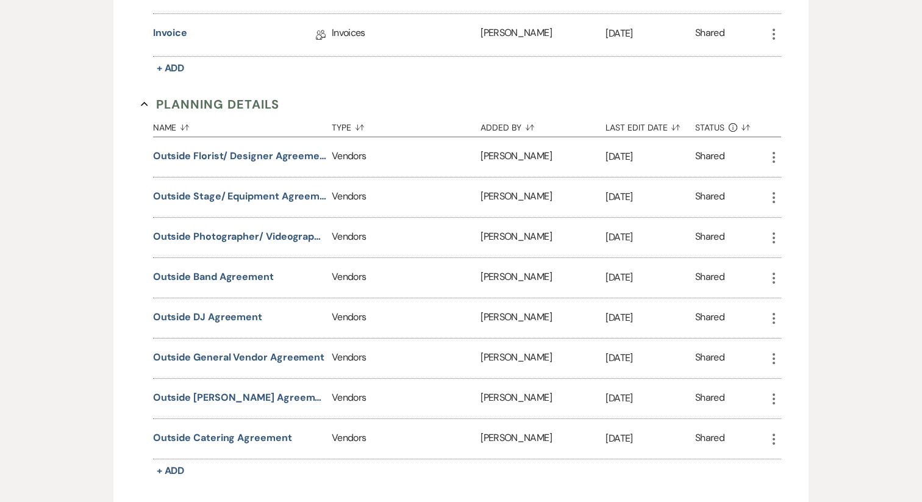
scroll to position [591, 0]
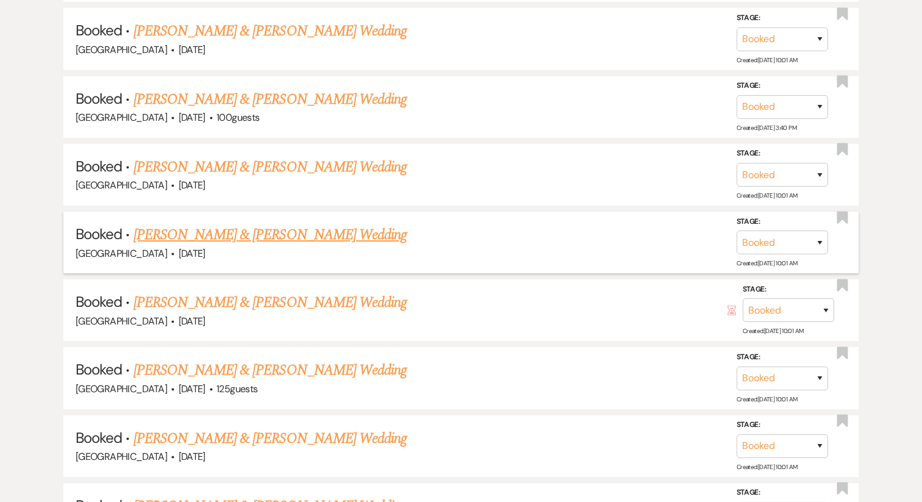
scroll to position [1096, 0]
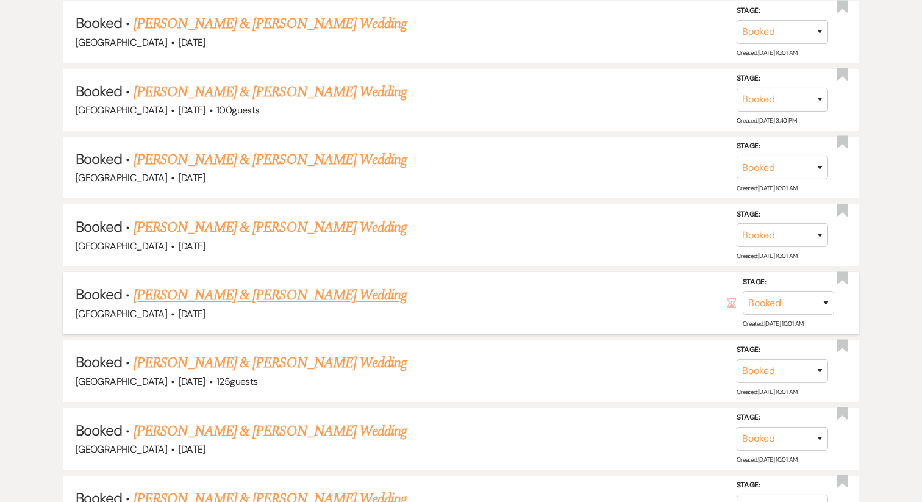
click at [270, 291] on link "[PERSON_NAME] & [PERSON_NAME] Wedding" at bounding box center [269, 295] width 273 height 22
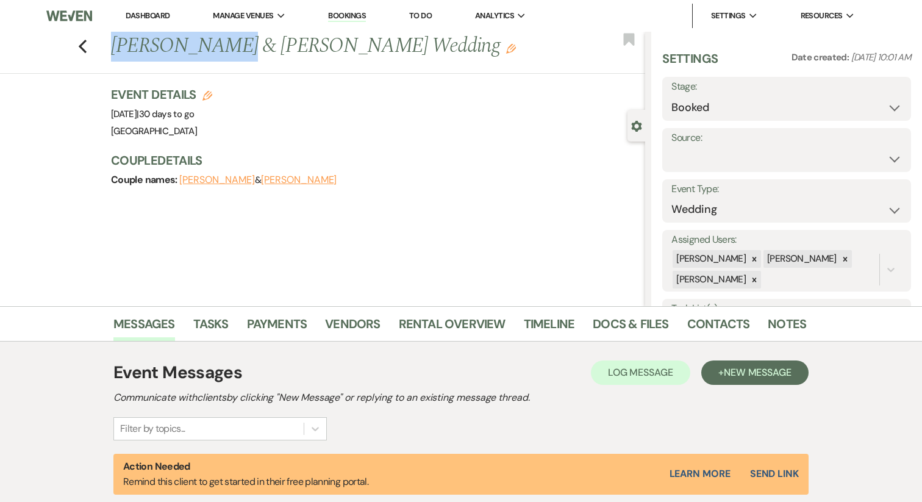
drag, startPoint x: 211, startPoint y: 51, endPoint x: 98, endPoint y: 48, distance: 114.0
click at [98, 48] on div "Previous [PERSON_NAME] & [PERSON_NAME] Wedding Edit Bookmark" at bounding box center [319, 53] width 651 height 42
copy h1 "[PERSON_NAME]"
click at [618, 333] on link "Docs & Files" at bounding box center [630, 327] width 76 height 27
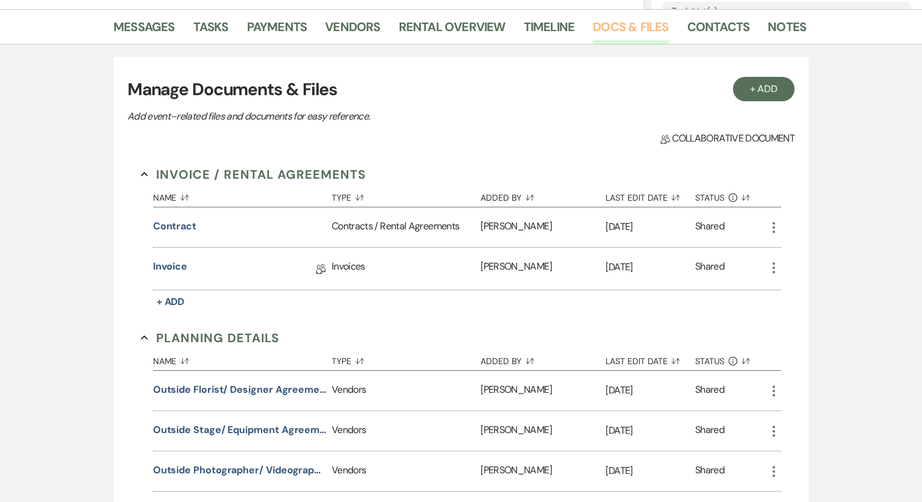
scroll to position [369, 0]
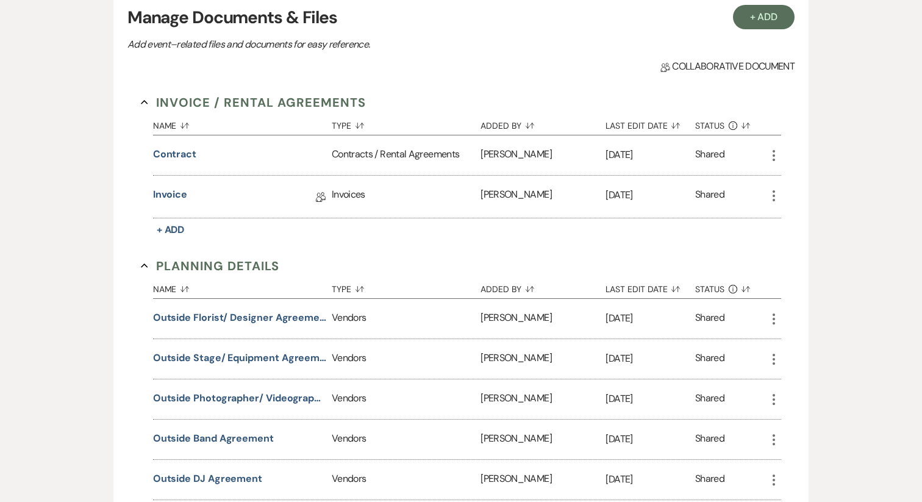
click at [776, 158] on icon "More" at bounding box center [773, 155] width 15 height 15
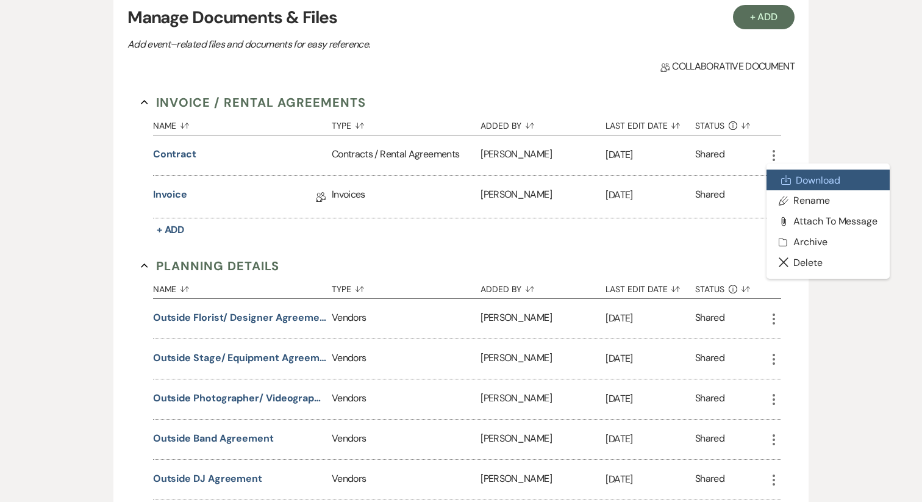
click at [786, 182] on use at bounding box center [785, 180] width 9 height 9
click at [687, 236] on div "Name Sort Default Type Sort Default Added By Sort Default Last Edit Date Sort D…" at bounding box center [467, 175] width 628 height 127
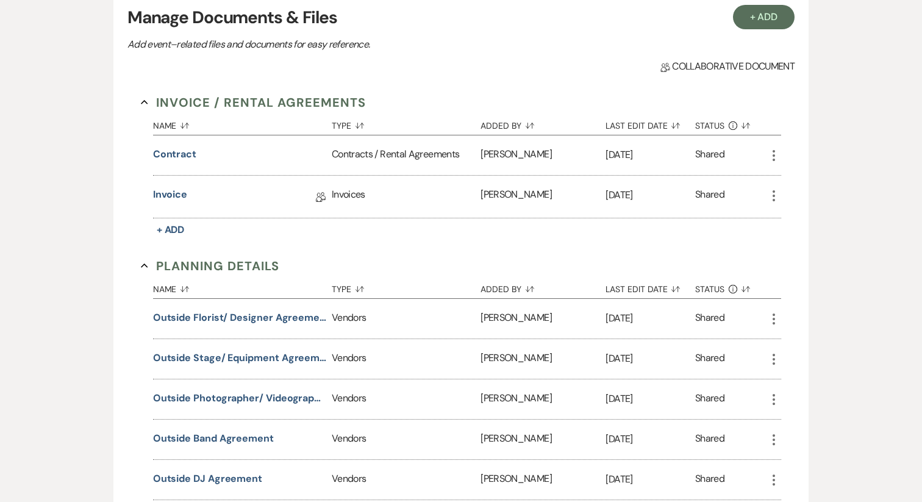
click at [770, 195] on icon "More" at bounding box center [773, 195] width 15 height 15
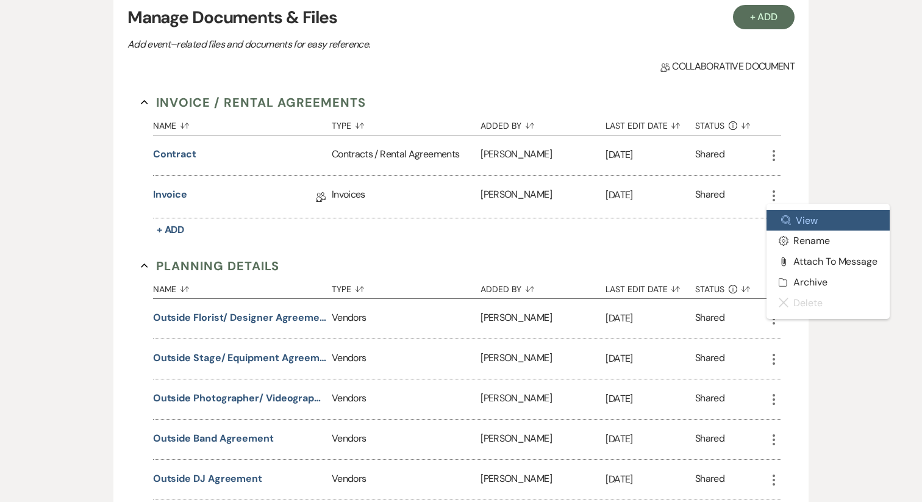
click at [792, 216] on link "Zoom View" at bounding box center [827, 220] width 123 height 21
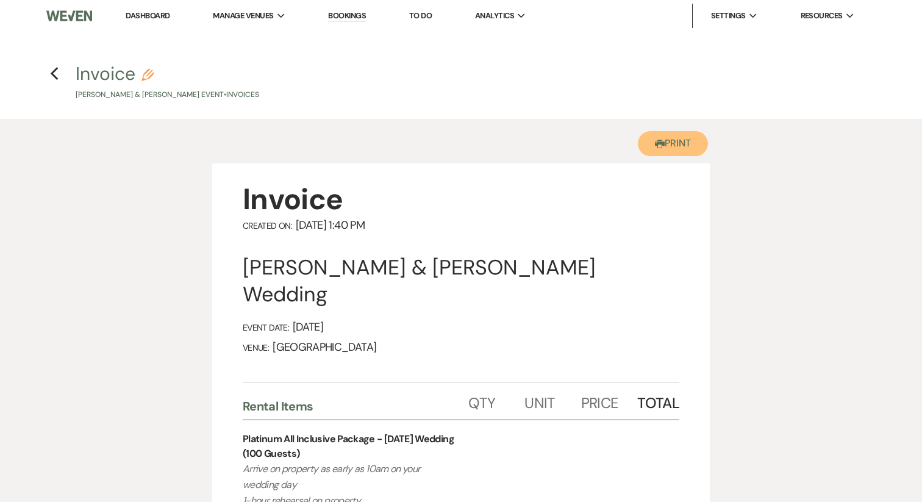
click at [673, 144] on button "Printer Print" at bounding box center [672, 143] width 70 height 25
click at [60, 67] on h4 "Previous Invoice Pencil [PERSON_NAME] & [PERSON_NAME] Event • Invoices" at bounding box center [461, 81] width 878 height 40
click at [52, 69] on icon "Previous" at bounding box center [54, 73] width 9 height 15
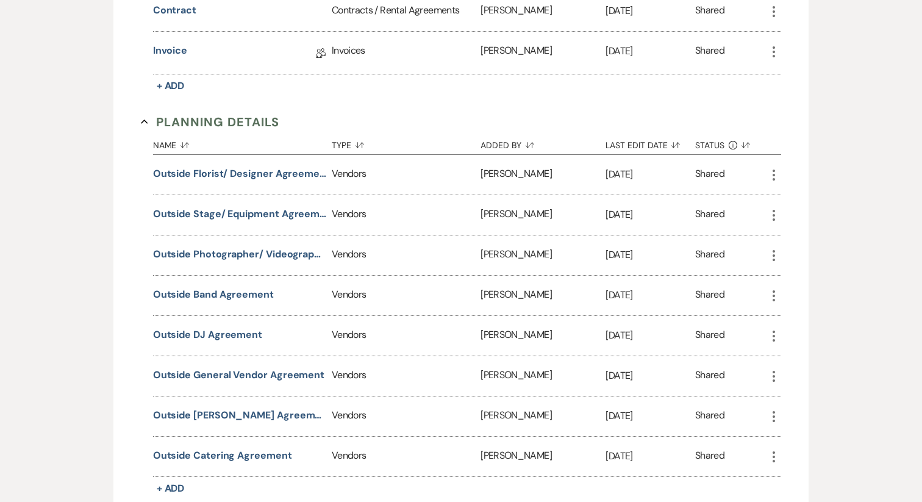
scroll to position [697, 0]
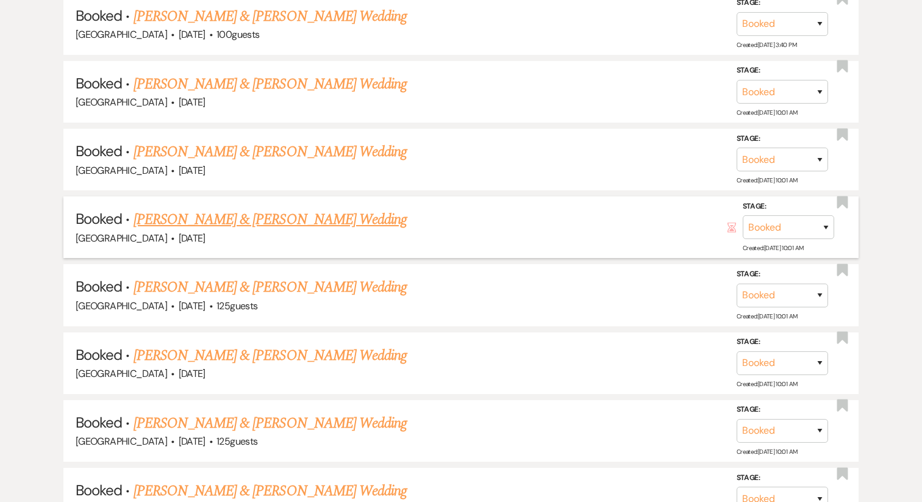
scroll to position [1176, 0]
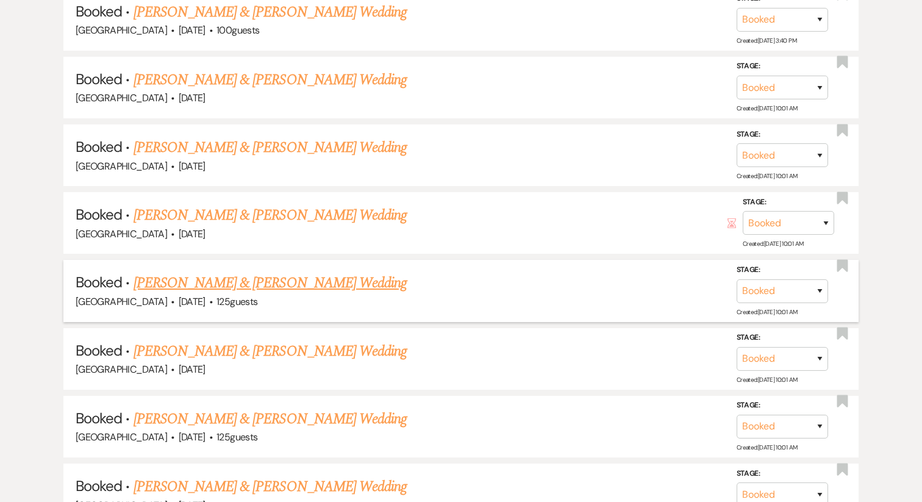
click at [204, 277] on link "[PERSON_NAME] & [PERSON_NAME] Wedding" at bounding box center [269, 283] width 273 height 22
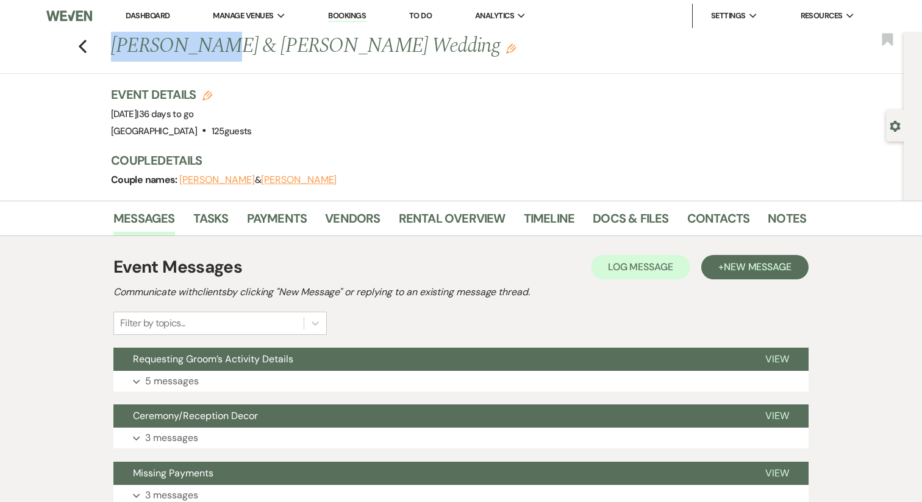
drag, startPoint x: 197, startPoint y: 49, endPoint x: 104, endPoint y: 52, distance: 92.7
click at [105, 52] on div "Previous [PERSON_NAME] & [PERSON_NAME] Wedding Edit" at bounding box center [452, 46] width 695 height 29
copy h1 "[PERSON_NAME]"
click at [621, 222] on link "Docs & Files" at bounding box center [630, 221] width 76 height 27
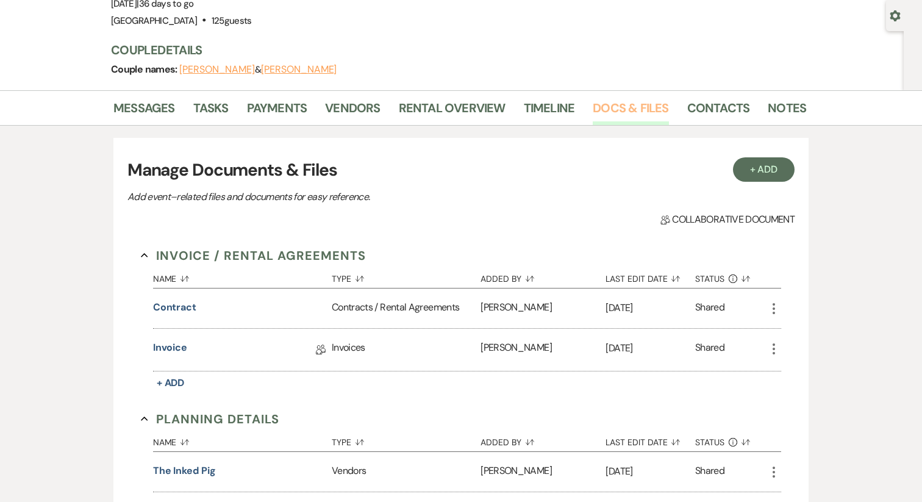
scroll to position [116, 0]
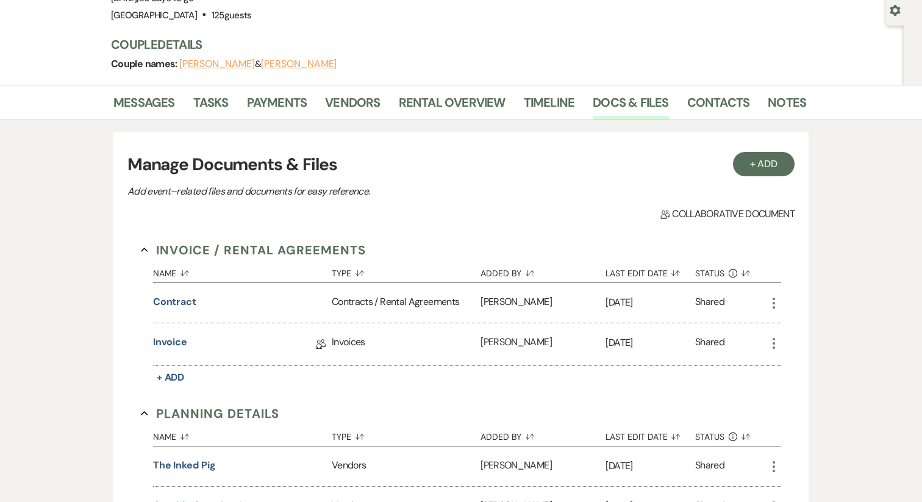
click at [775, 300] on icon "More" at bounding box center [773, 303] width 15 height 15
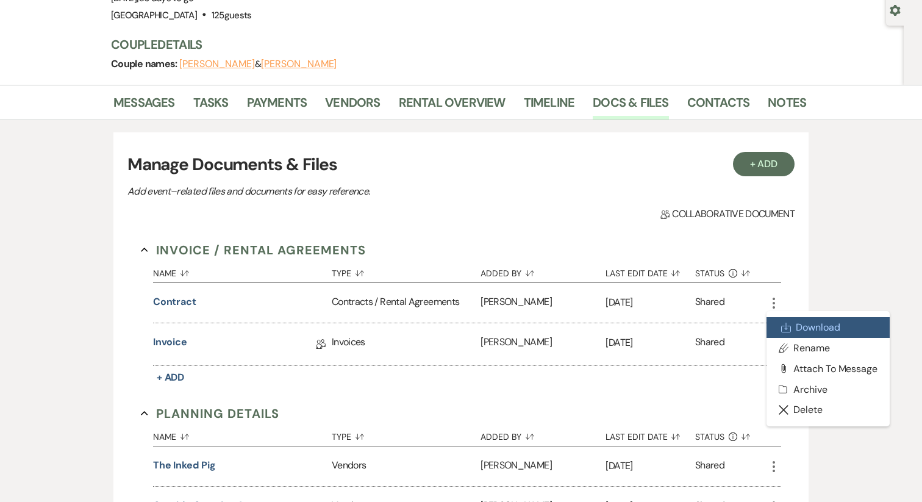
click at [802, 331] on link "Download Download" at bounding box center [827, 327] width 123 height 21
click at [817, 266] on div "Messages Tasks Payments Vendors Rental Overview Timeline Docs & Files Contacts …" at bounding box center [461, 373] width 922 height 576
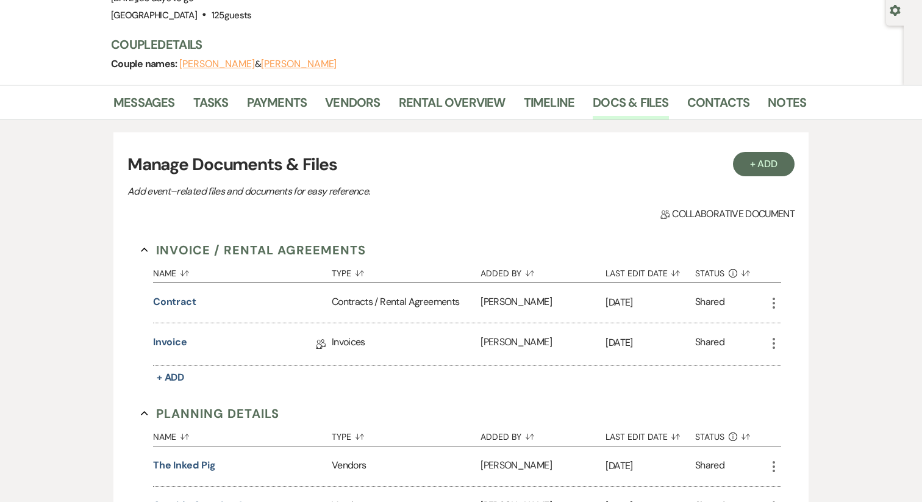
click at [774, 344] on icon "More" at bounding box center [773, 343] width 15 height 15
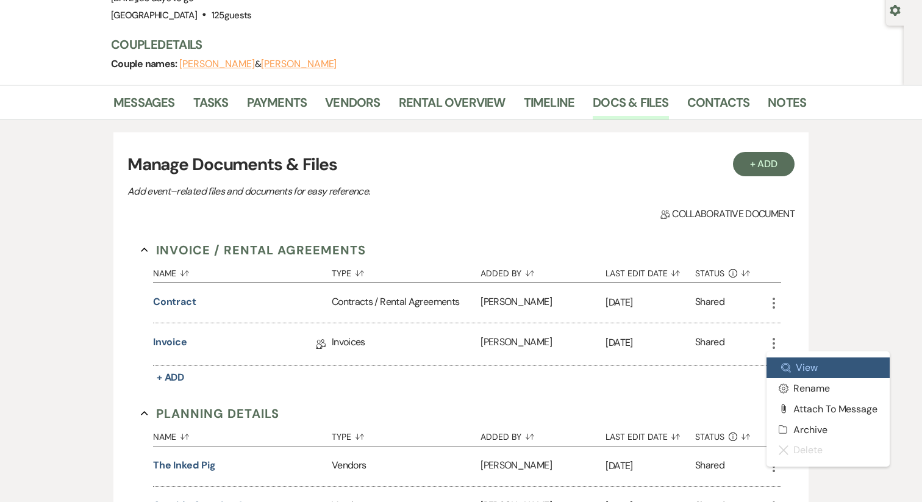
click at [786, 366] on use at bounding box center [785, 367] width 9 height 9
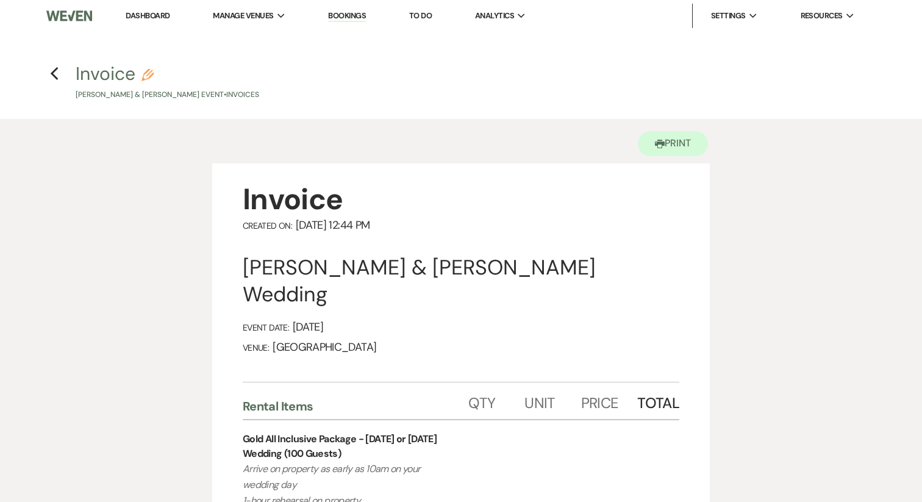
click at [675, 151] on button "Printer Print" at bounding box center [672, 143] width 70 height 25
click at [66, 71] on h4 "Previous Invoice Pencil [PERSON_NAME] & [PERSON_NAME] Event • Invoices" at bounding box center [461, 81] width 878 height 40
click at [54, 71] on use "button" at bounding box center [54, 73] width 8 height 13
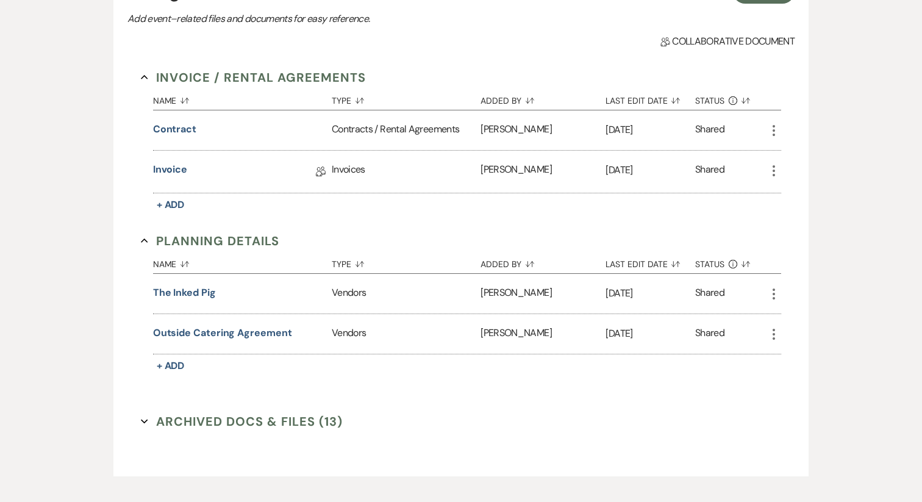
scroll to position [352, 0]
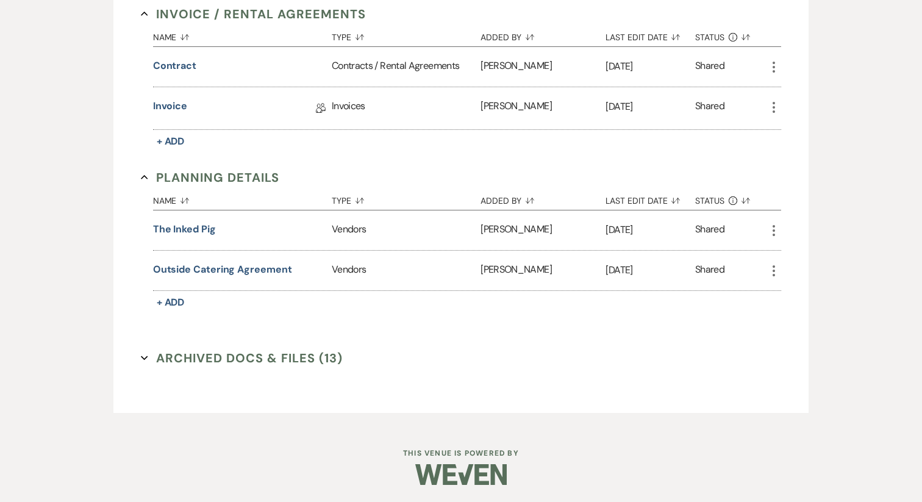
click at [773, 229] on use "button" at bounding box center [773, 230] width 2 height 11
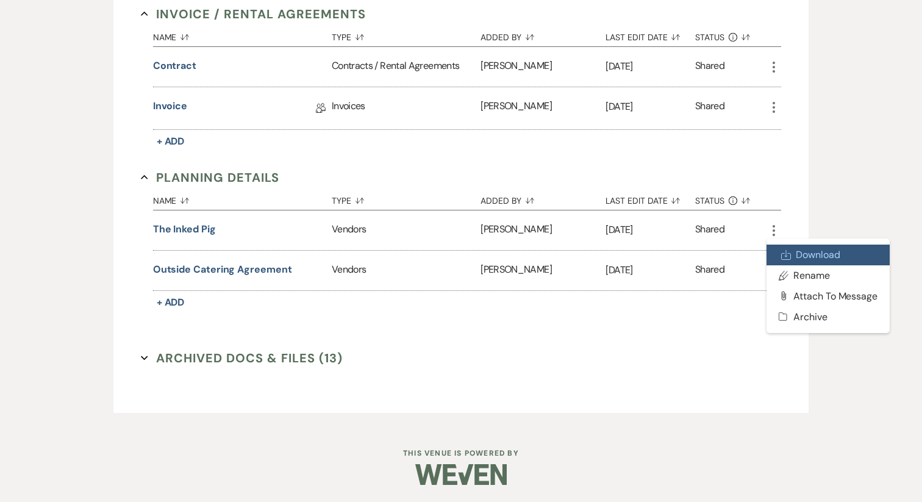
click at [801, 249] on link "Download Download" at bounding box center [827, 254] width 123 height 21
click at [678, 302] on div "Name Sort Default Type Sort Default Added By Sort Default Last Edit Date Sort D…" at bounding box center [467, 248] width 628 height 124
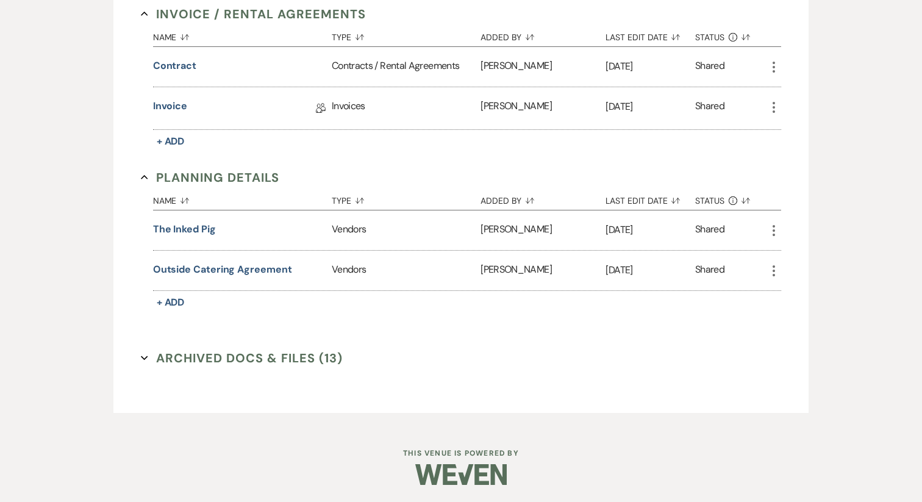
click at [776, 273] on icon "More" at bounding box center [773, 270] width 15 height 15
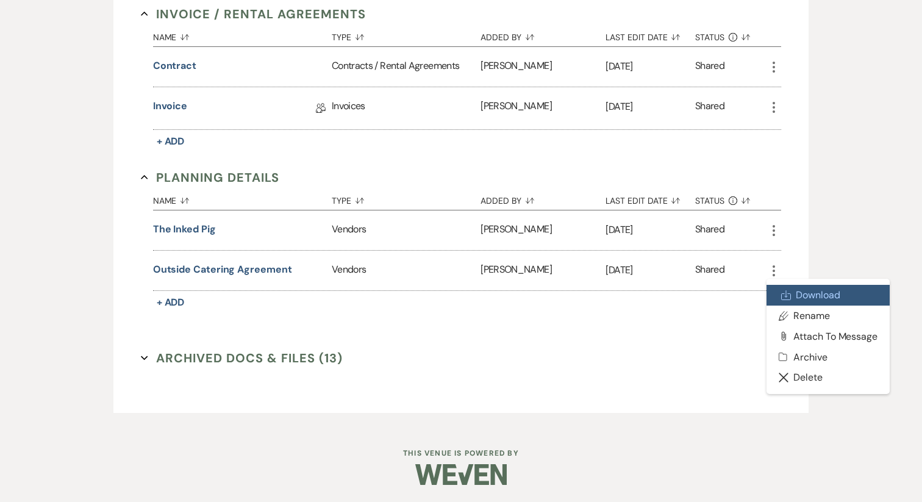
click at [801, 295] on link "Download Download" at bounding box center [827, 295] width 123 height 21
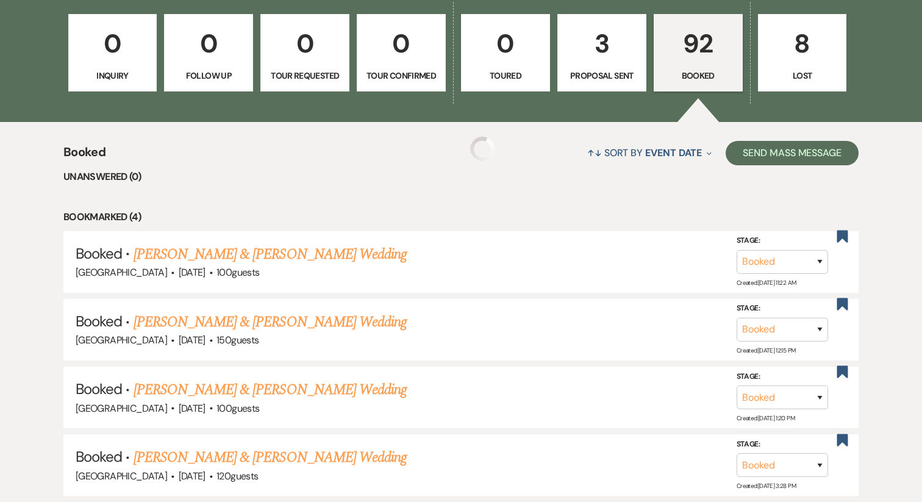
scroll to position [1176, 0]
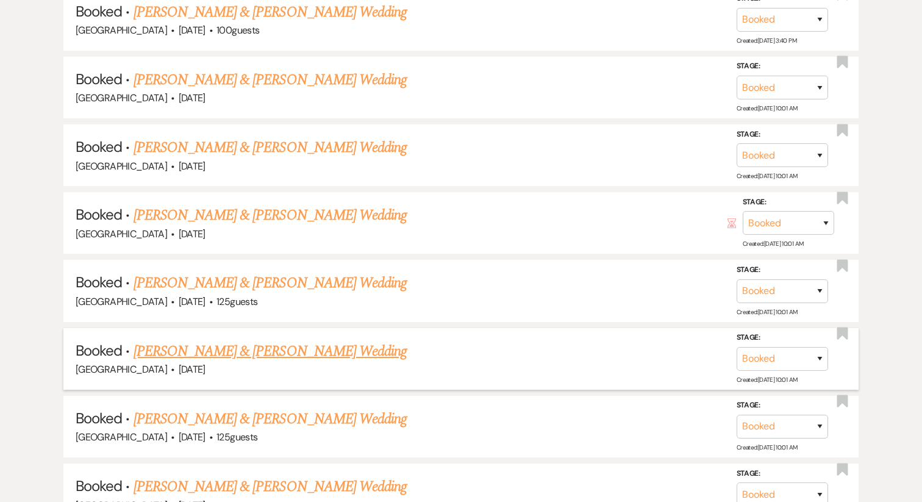
click at [232, 344] on link "[PERSON_NAME] & [PERSON_NAME] Wedding" at bounding box center [269, 351] width 273 height 22
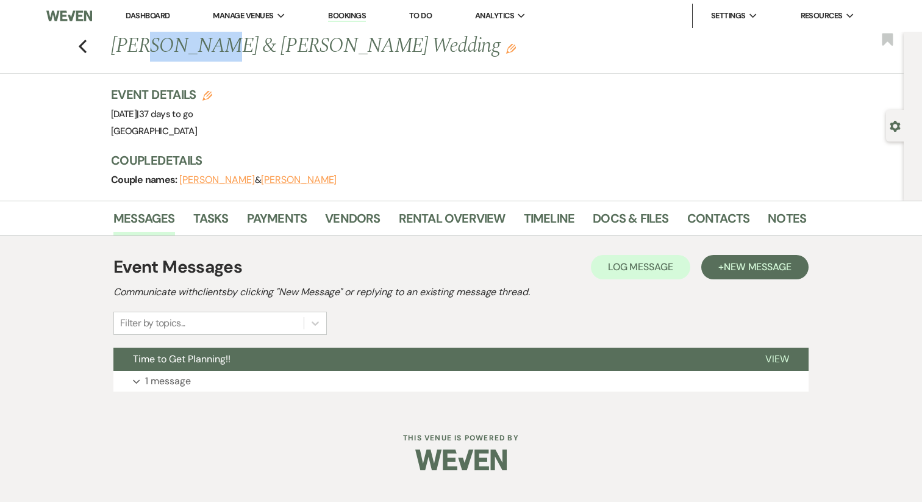
drag, startPoint x: 205, startPoint y: 48, endPoint x: 152, endPoint y: 48, distance: 53.0
click at [152, 48] on h1 "[PERSON_NAME] & [PERSON_NAME] Wedding Edit" at bounding box center [384, 46] width 546 height 29
drag, startPoint x: 115, startPoint y: 46, endPoint x: 199, endPoint y: 45, distance: 84.1
click at [199, 45] on h1 "[PERSON_NAME] & [PERSON_NAME] Wedding Edit" at bounding box center [384, 46] width 546 height 29
copy h1 "[PERSON_NAME]"
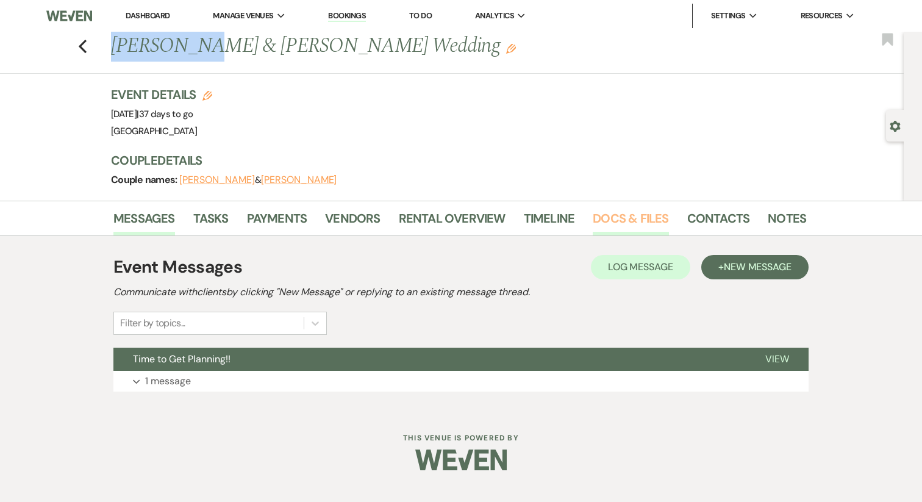
click at [648, 220] on link "Docs & Files" at bounding box center [630, 221] width 76 height 27
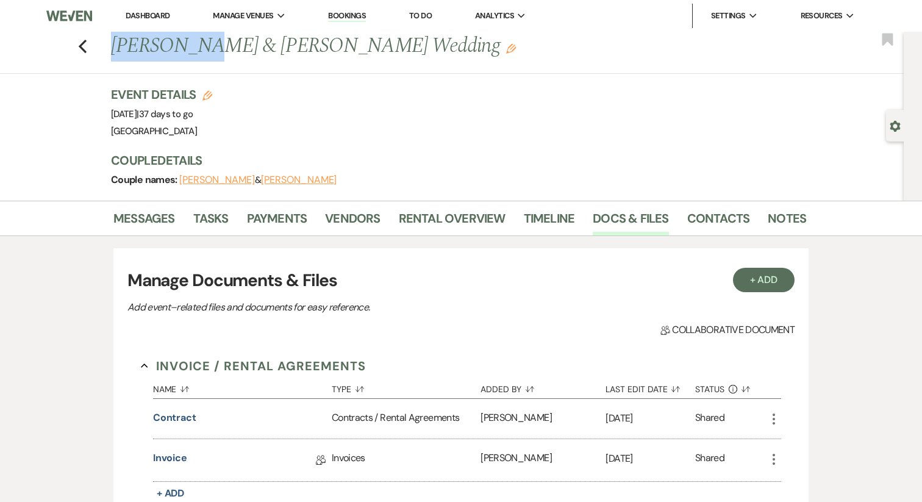
click at [773, 421] on icon "More" at bounding box center [773, 418] width 15 height 15
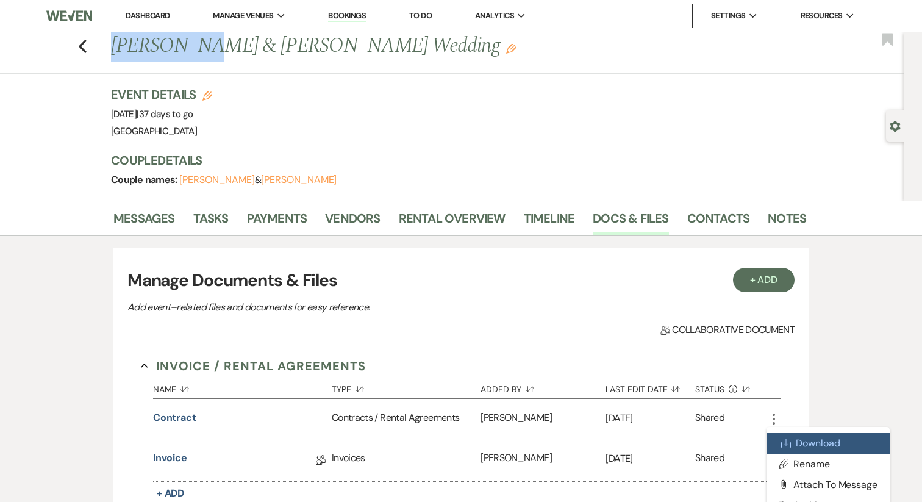
click at [815, 441] on link "Download Download" at bounding box center [827, 443] width 123 height 21
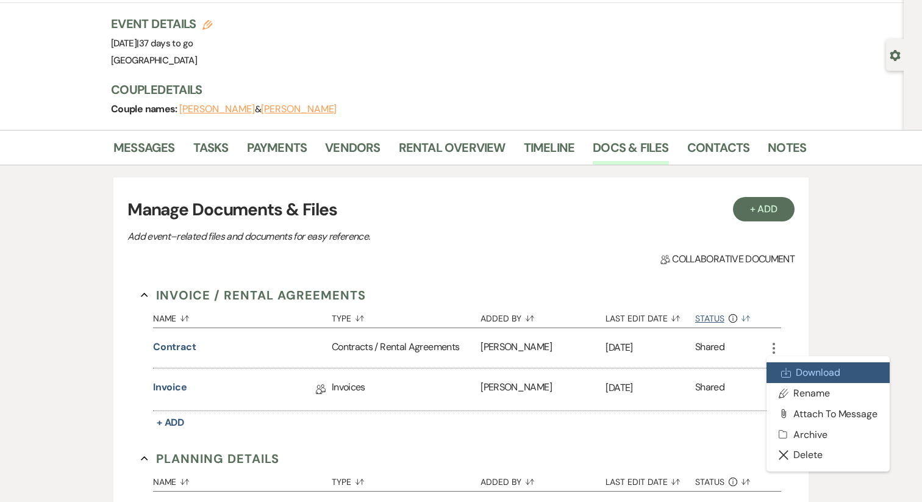
scroll to position [77, 0]
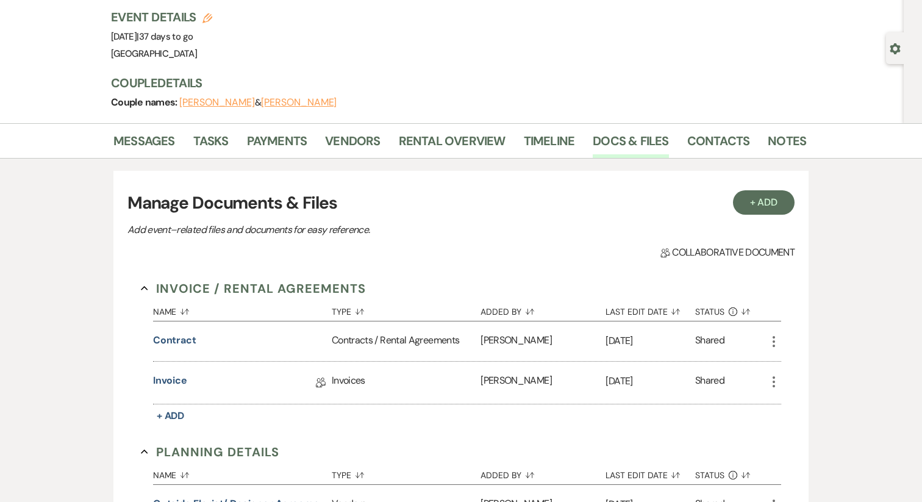
click at [771, 387] on icon "More" at bounding box center [773, 381] width 15 height 15
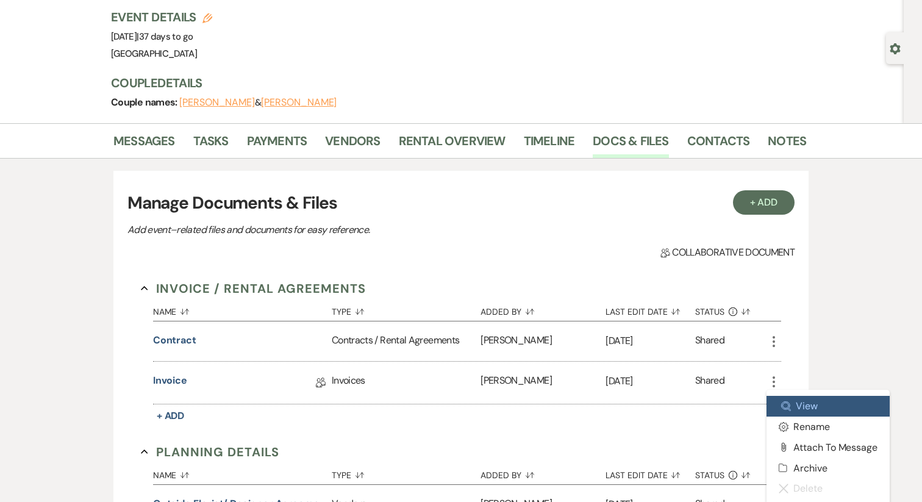
click at [794, 408] on link "Zoom View" at bounding box center [827, 406] width 123 height 21
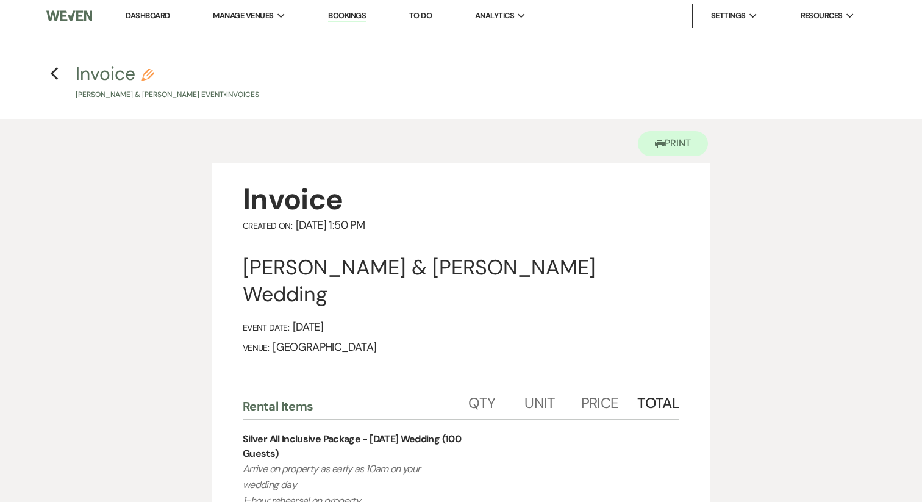
click at [552, 79] on div "Invoice Pencil [PERSON_NAME] & [PERSON_NAME] Event • Invoices" at bounding box center [465, 83] width 778 height 36
click at [661, 150] on button "Printer Print" at bounding box center [672, 143] width 70 height 25
click at [56, 78] on use "button" at bounding box center [54, 73] width 8 height 13
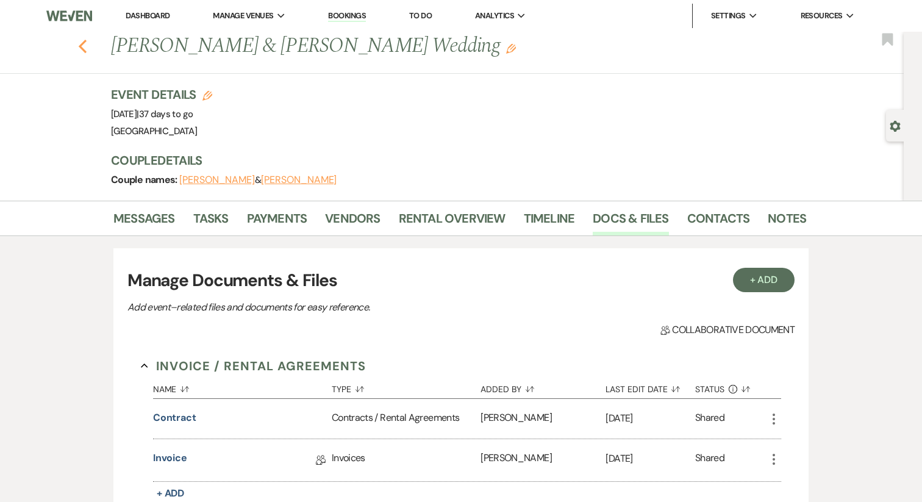
click at [83, 43] on use "button" at bounding box center [83, 46] width 8 height 13
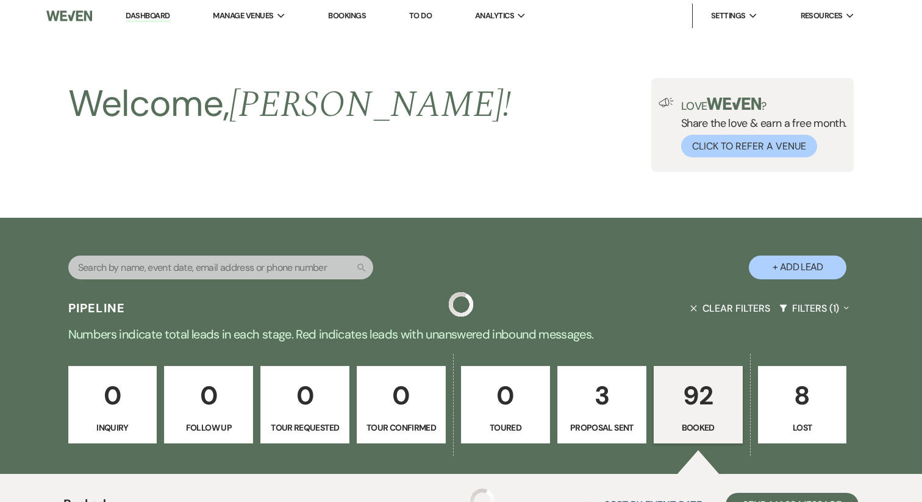
scroll to position [1176, 0]
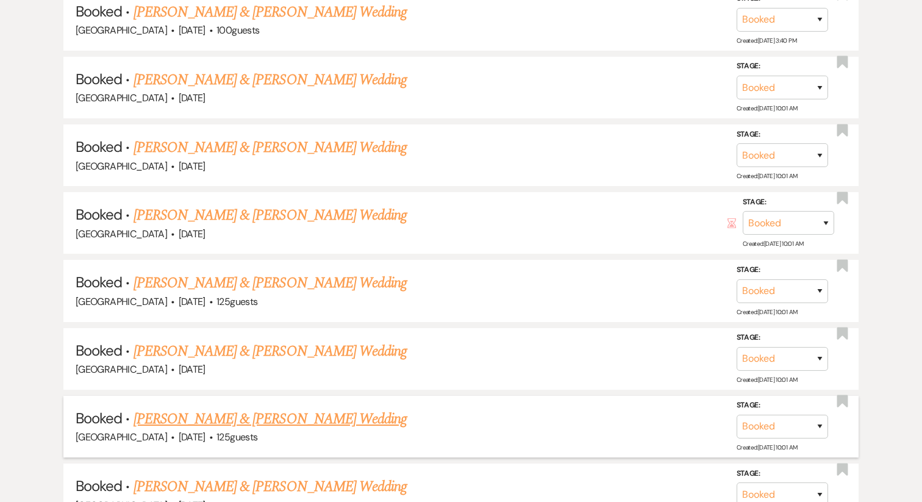
click at [222, 412] on link "[PERSON_NAME] & [PERSON_NAME] Wedding" at bounding box center [269, 419] width 273 height 22
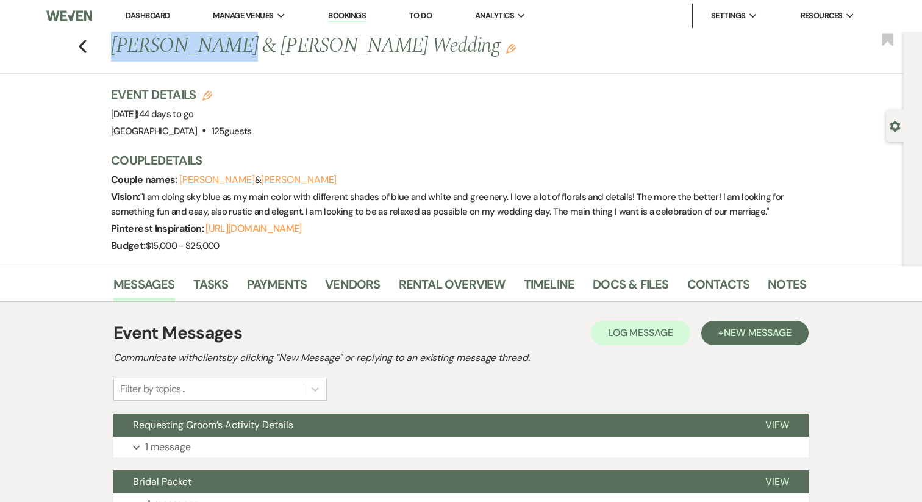
drag, startPoint x: 220, startPoint y: 50, endPoint x: 116, endPoint y: 44, distance: 104.4
click at [116, 44] on h1 "[PERSON_NAME] & [PERSON_NAME] Wedding Edit" at bounding box center [384, 46] width 546 height 29
copy h1 "[PERSON_NAME]"
click at [592, 289] on link "Docs & Files" at bounding box center [630, 287] width 76 height 27
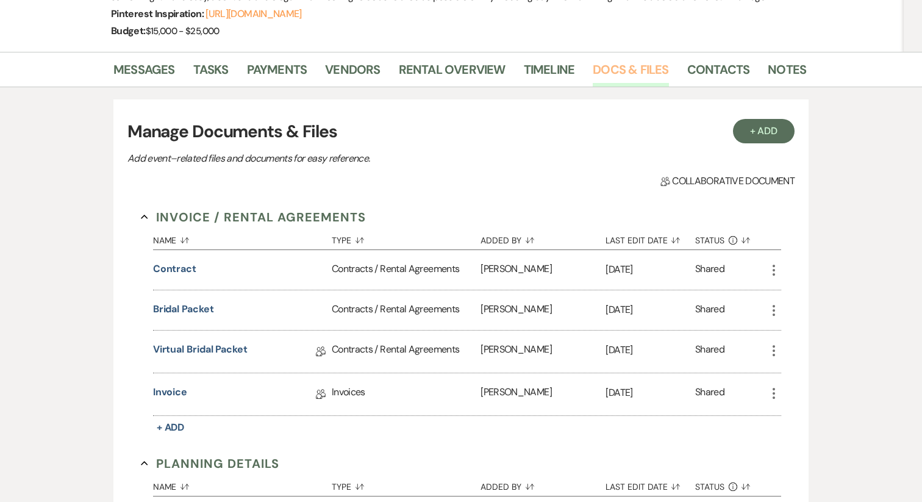
scroll to position [218, 0]
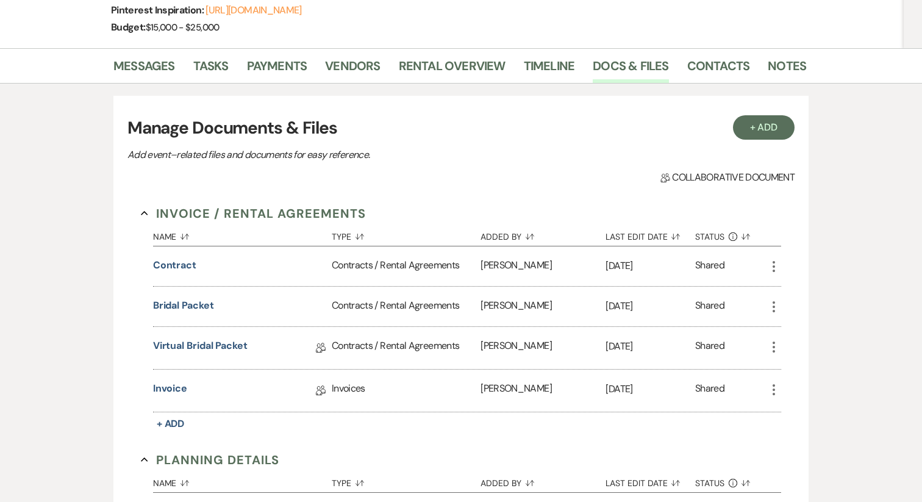
click at [777, 260] on icon "More" at bounding box center [773, 266] width 15 height 15
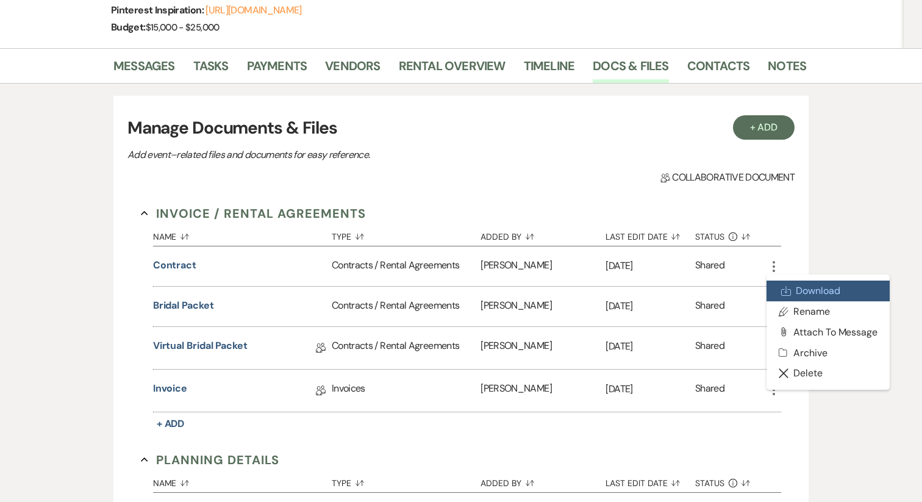
click at [803, 288] on link "Download Download" at bounding box center [827, 290] width 123 height 21
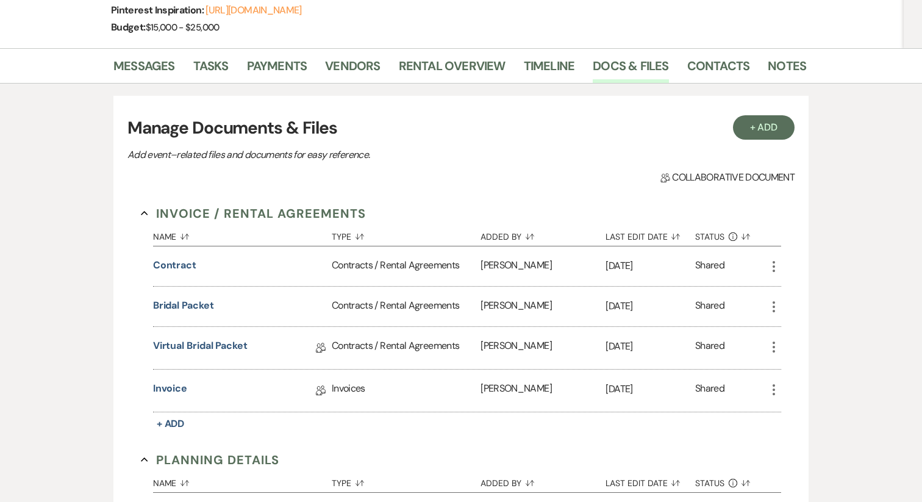
click at [776, 304] on icon "More" at bounding box center [773, 306] width 15 height 15
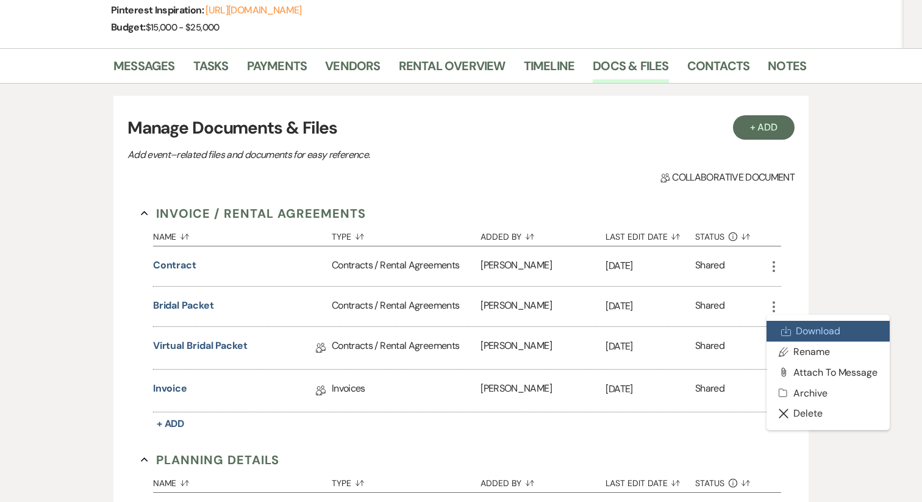
click at [811, 335] on link "Download Download" at bounding box center [827, 331] width 123 height 21
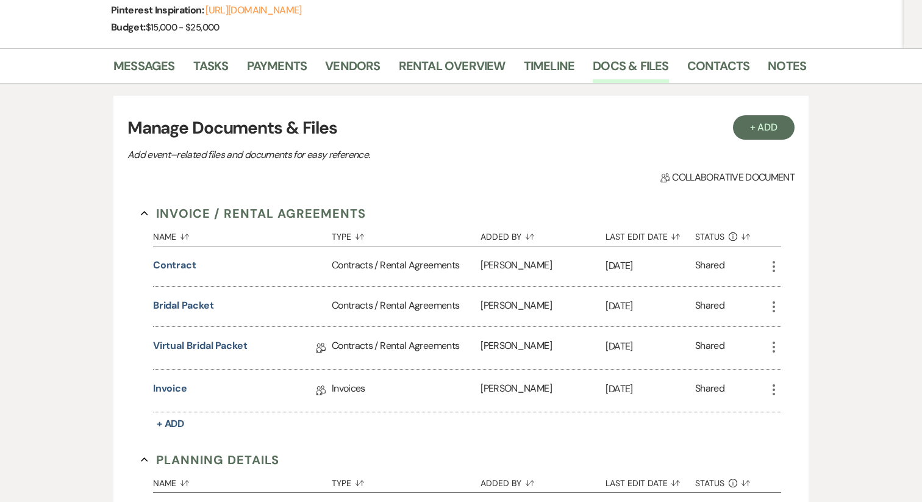
click at [774, 346] on use "button" at bounding box center [773, 346] width 2 height 11
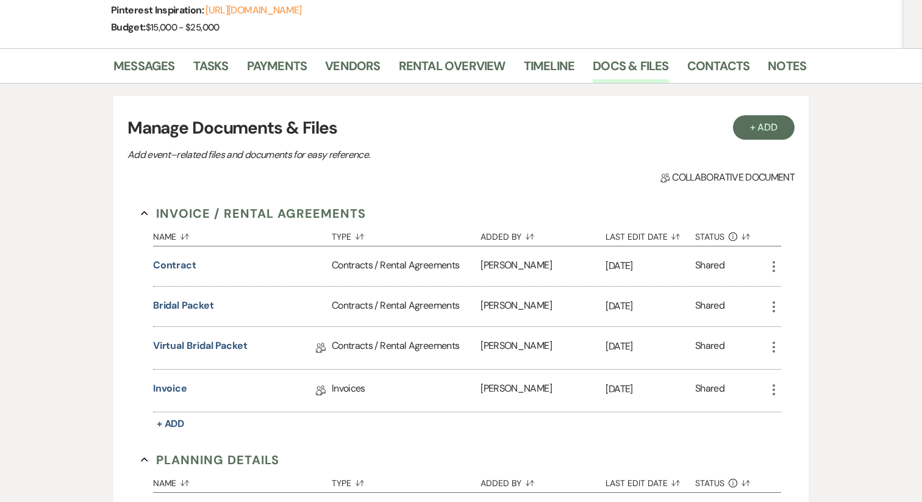
click at [775, 387] on icon "More" at bounding box center [773, 389] width 15 height 15
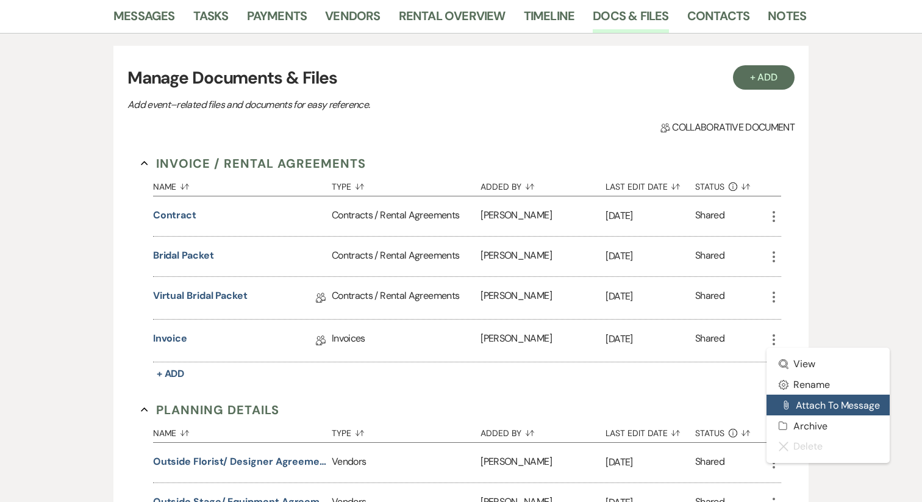
scroll to position [269, 0]
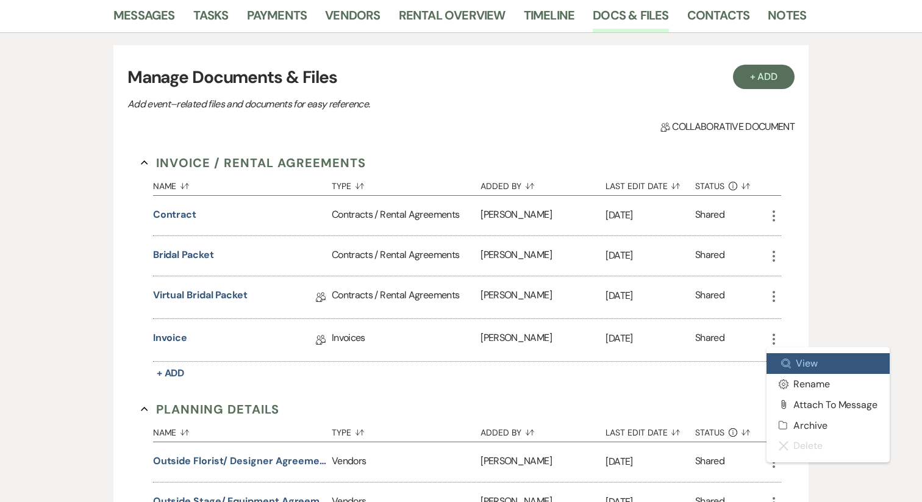
click at [814, 361] on link "Zoom View" at bounding box center [827, 363] width 123 height 21
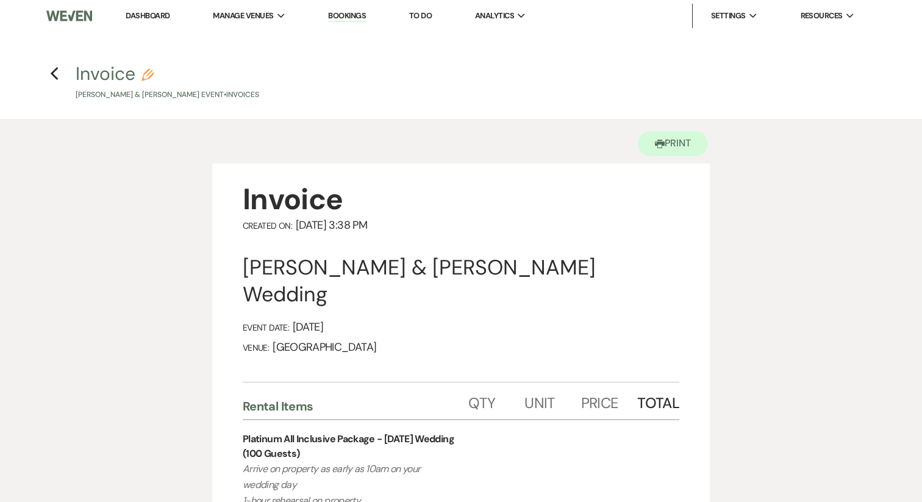
click at [670, 129] on div "Printer Print" at bounding box center [460, 141] width 497 height 44
click at [670, 155] on button "Printer Print" at bounding box center [672, 143] width 70 height 25
click at [54, 73] on icon "Previous" at bounding box center [54, 73] width 9 height 15
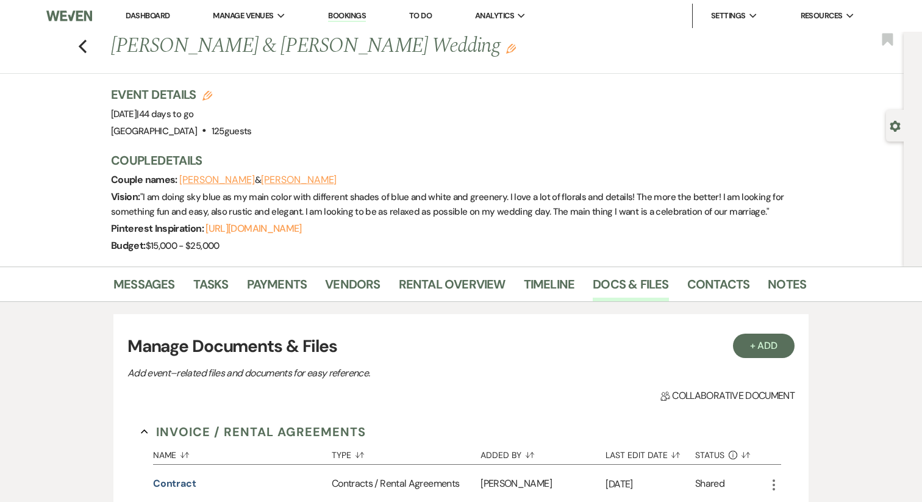
scroll to position [269, 0]
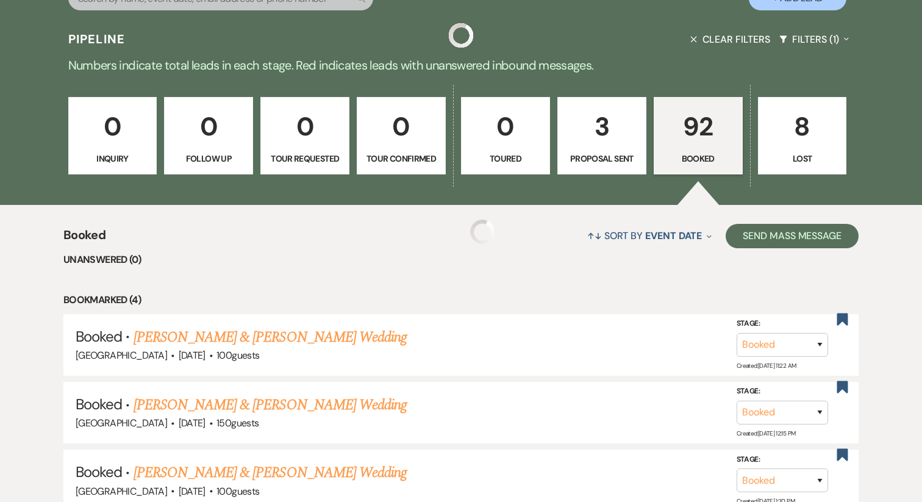
scroll to position [1176, 0]
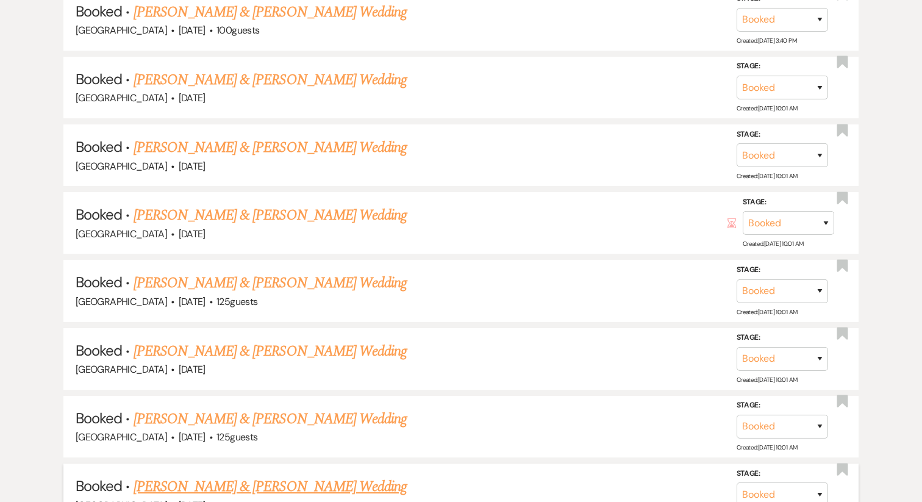
click at [230, 479] on link "[PERSON_NAME] & [PERSON_NAME] Wedding" at bounding box center [269, 486] width 273 height 22
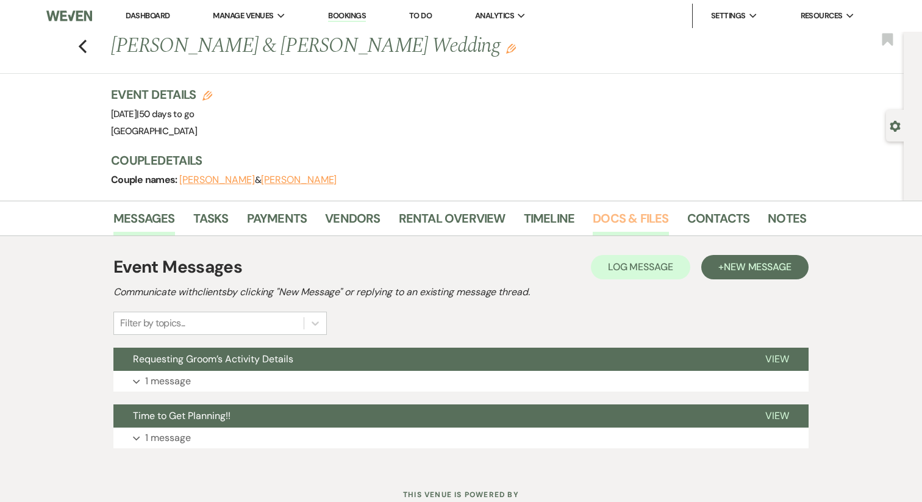
click at [613, 211] on link "Docs & Files" at bounding box center [630, 221] width 76 height 27
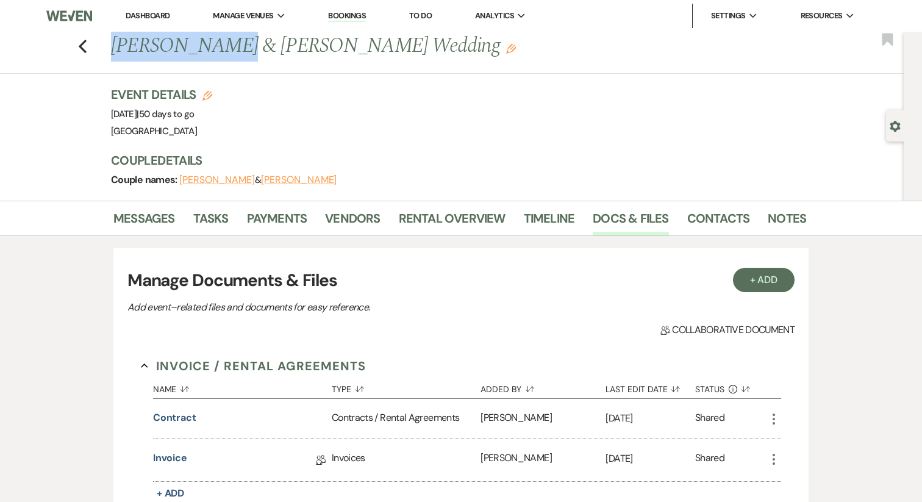
drag, startPoint x: 222, startPoint y: 51, endPoint x: 115, endPoint y: 52, distance: 107.3
click at [115, 52] on h1 "[PERSON_NAME] & [PERSON_NAME] Wedding Edit" at bounding box center [384, 46] width 546 height 29
copy h1 "[PERSON_NAME]"
click at [775, 417] on icon "More" at bounding box center [773, 418] width 15 height 15
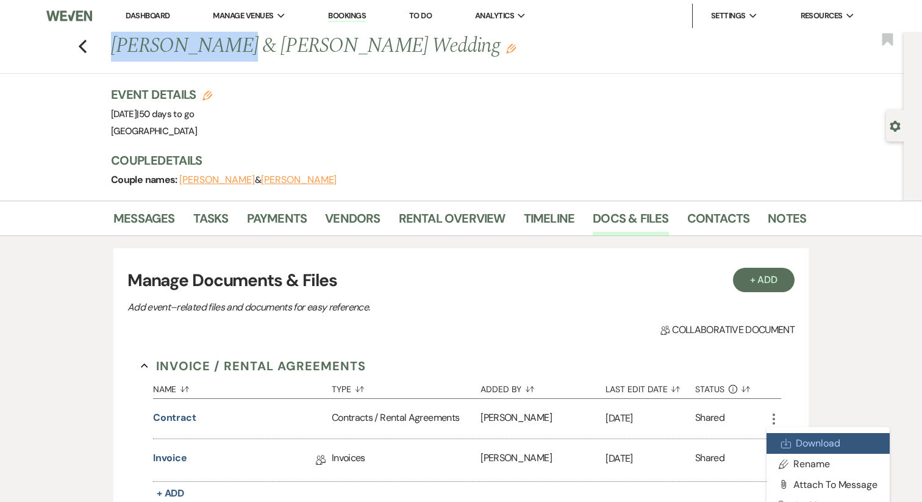
click at [809, 441] on link "Download Download" at bounding box center [827, 443] width 123 height 21
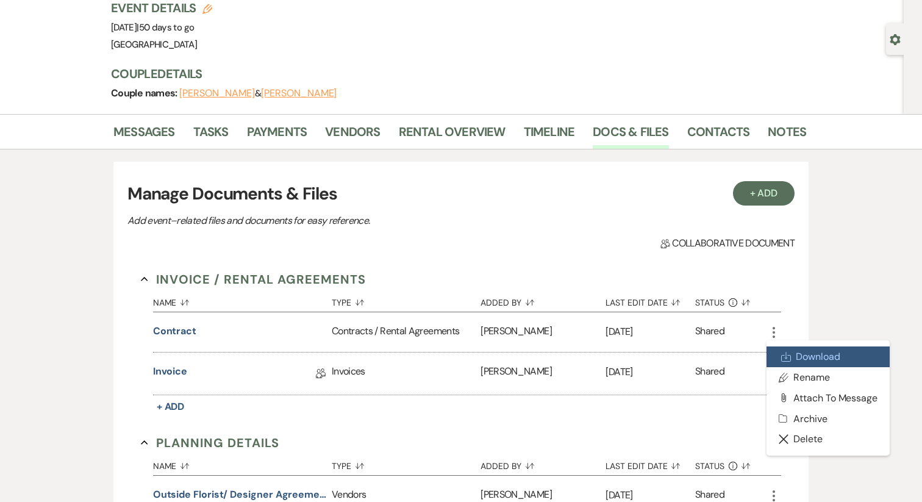
scroll to position [87, 0]
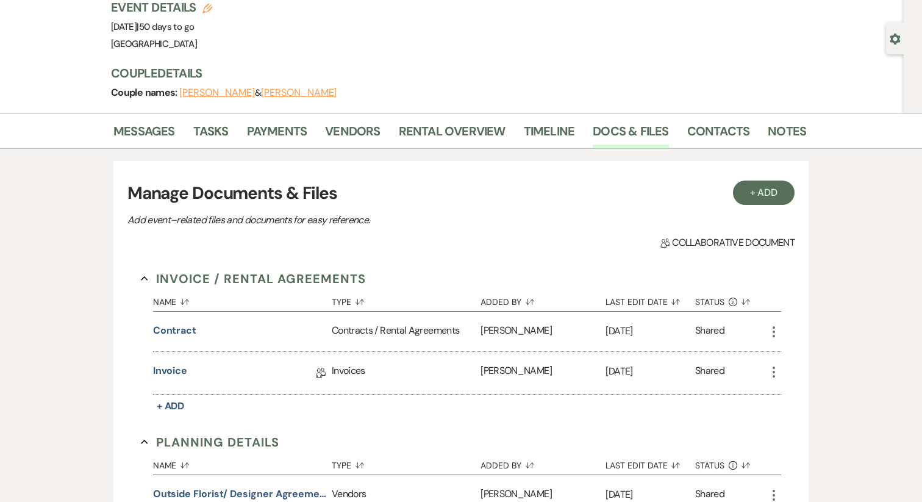
click at [776, 374] on icon "More" at bounding box center [773, 371] width 15 height 15
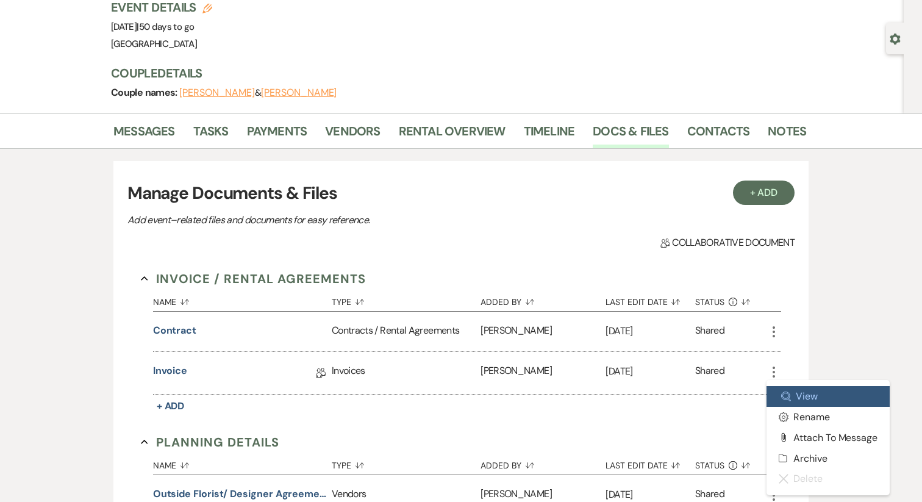
click at [810, 398] on link "Zoom View" at bounding box center [827, 396] width 123 height 21
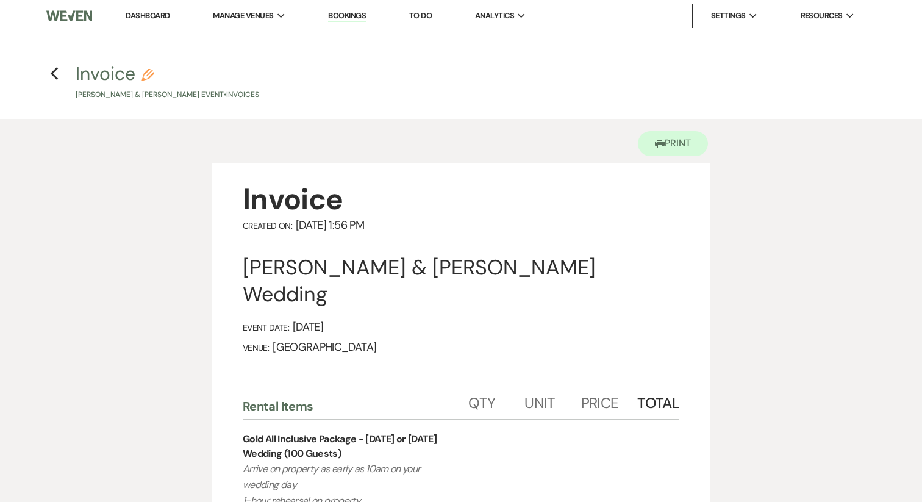
click at [474, 143] on div "Printer Print" at bounding box center [460, 141] width 497 height 44
click at [681, 141] on button "Printer Print" at bounding box center [672, 143] width 70 height 25
click at [59, 76] on icon "Previous" at bounding box center [54, 73] width 9 height 15
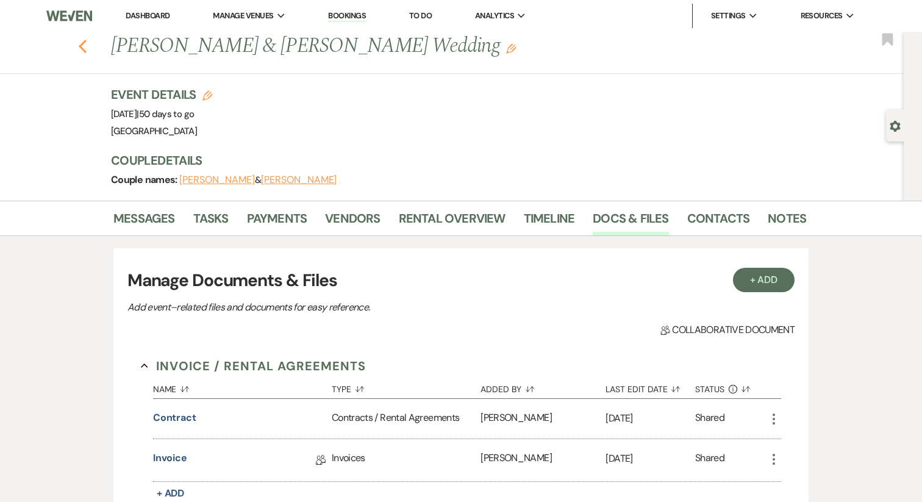
click at [85, 47] on icon "Previous" at bounding box center [82, 46] width 9 height 15
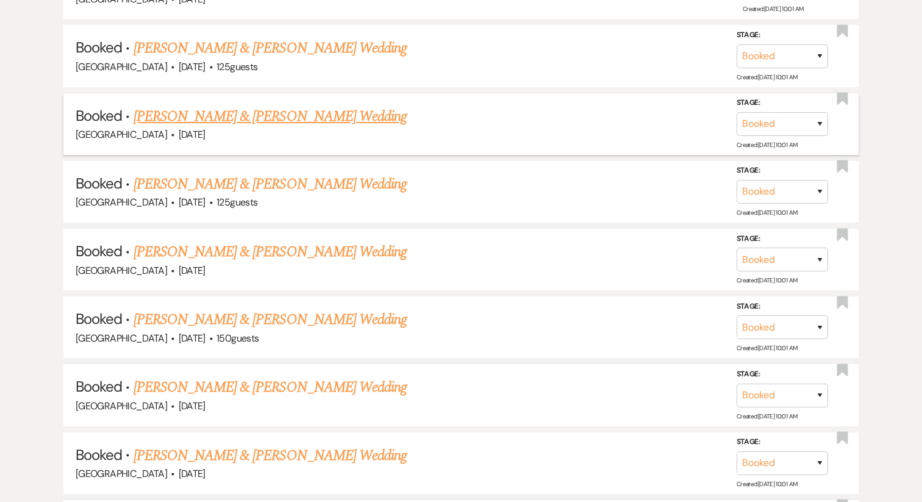
scroll to position [1412, 0]
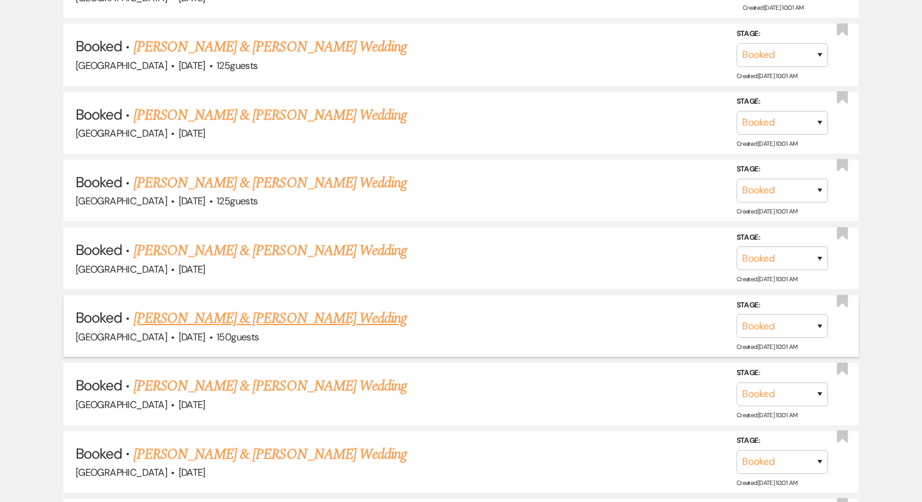
click at [212, 313] on link "[PERSON_NAME] & [PERSON_NAME] Wedding" at bounding box center [269, 318] width 273 height 22
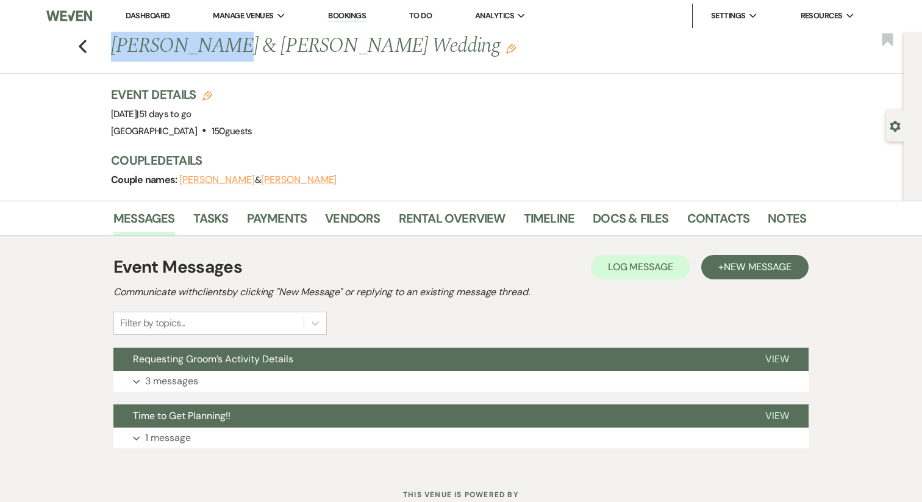
drag, startPoint x: 223, startPoint y: 48, endPoint x: 105, endPoint y: 47, distance: 118.2
click at [105, 47] on div "Previous [PERSON_NAME] & [PERSON_NAME] Wedding Edit" at bounding box center [452, 46] width 695 height 29
copy h1 "[PERSON_NAME]"
click at [648, 219] on link "Docs & Files" at bounding box center [630, 221] width 76 height 27
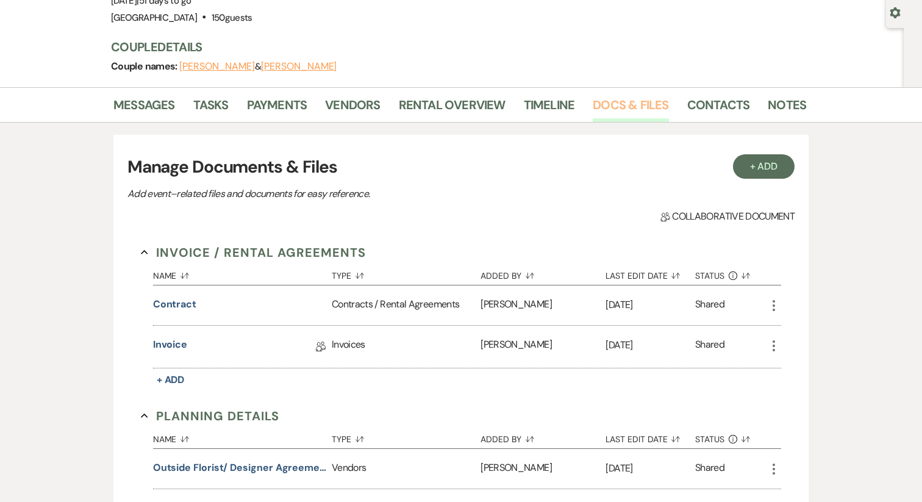
scroll to position [115, 0]
click at [775, 304] on icon "More" at bounding box center [773, 304] width 15 height 15
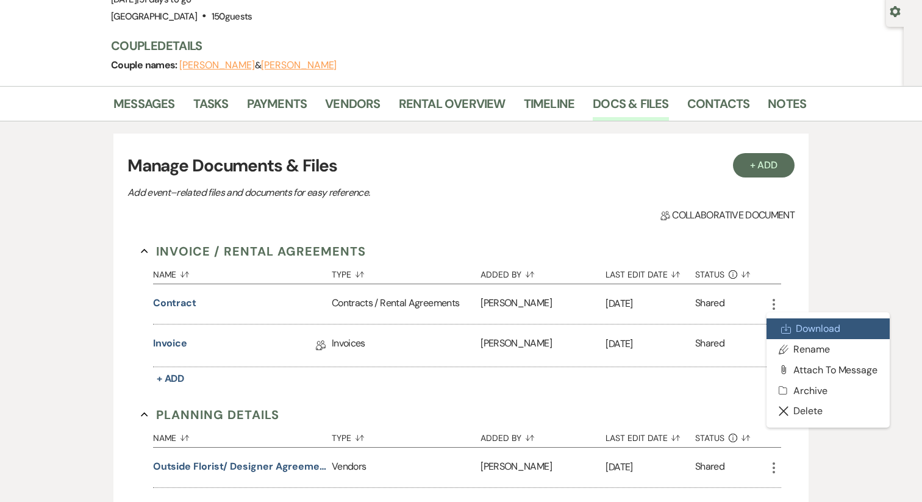
click at [785, 328] on use at bounding box center [785, 328] width 9 height 9
click at [733, 386] on div "Name Sort Default Type Sort Default Added By Sort Default Last Edit Date Sort D…" at bounding box center [467, 323] width 628 height 127
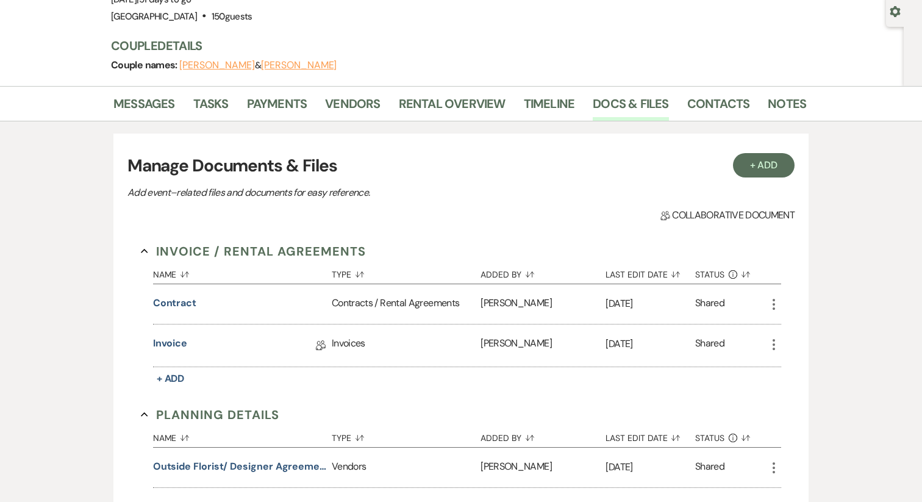
click at [772, 346] on icon "More" at bounding box center [773, 344] width 15 height 15
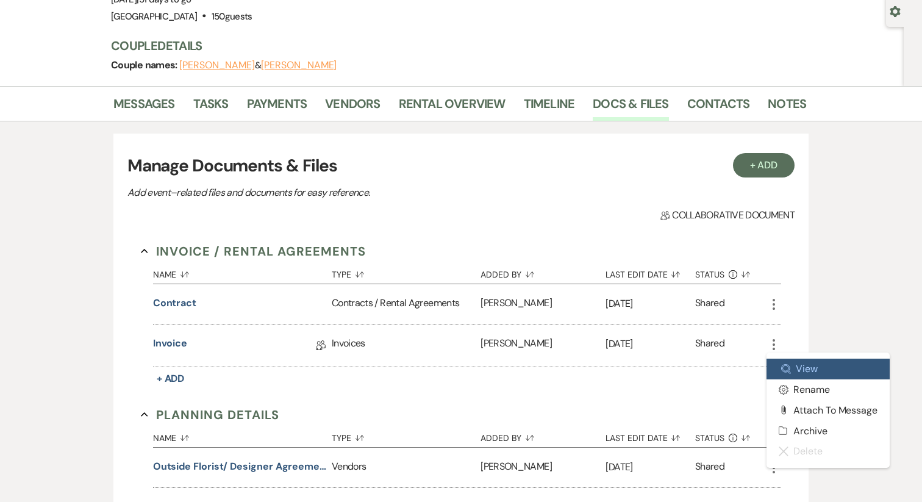
click at [791, 369] on link "Zoom View" at bounding box center [827, 368] width 123 height 21
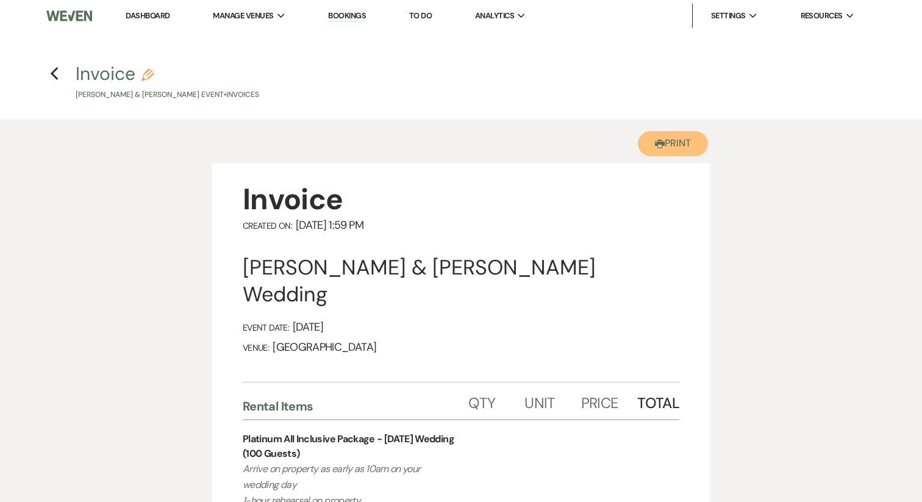
click at [682, 145] on button "Printer Print" at bounding box center [672, 143] width 70 height 25
click at [57, 68] on use "button" at bounding box center [54, 73] width 8 height 13
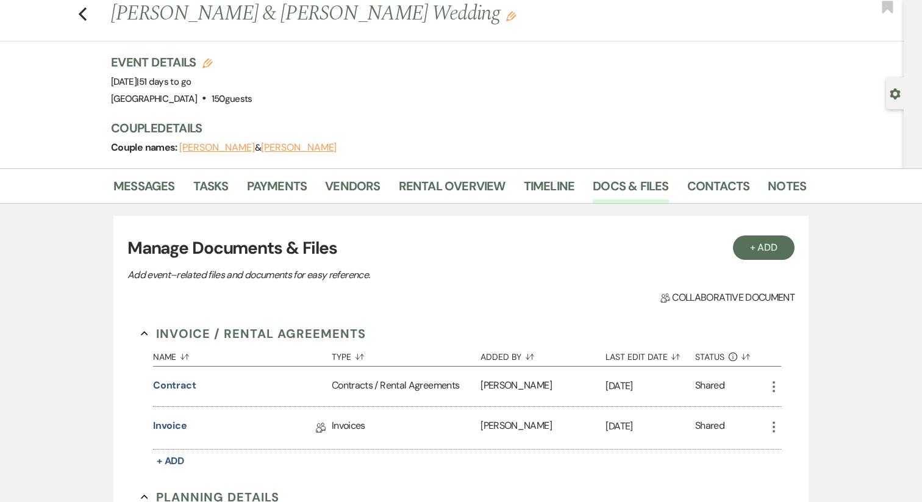
scroll to position [24, 0]
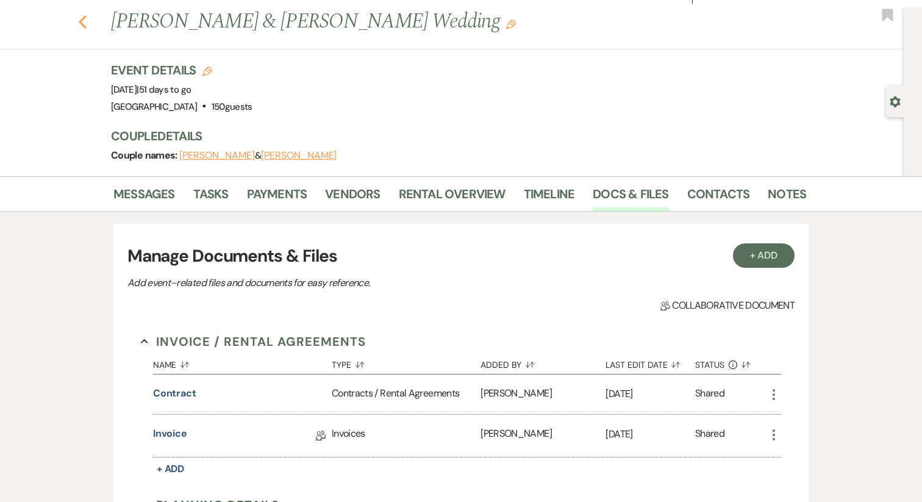
click at [85, 24] on icon "Previous" at bounding box center [82, 22] width 9 height 15
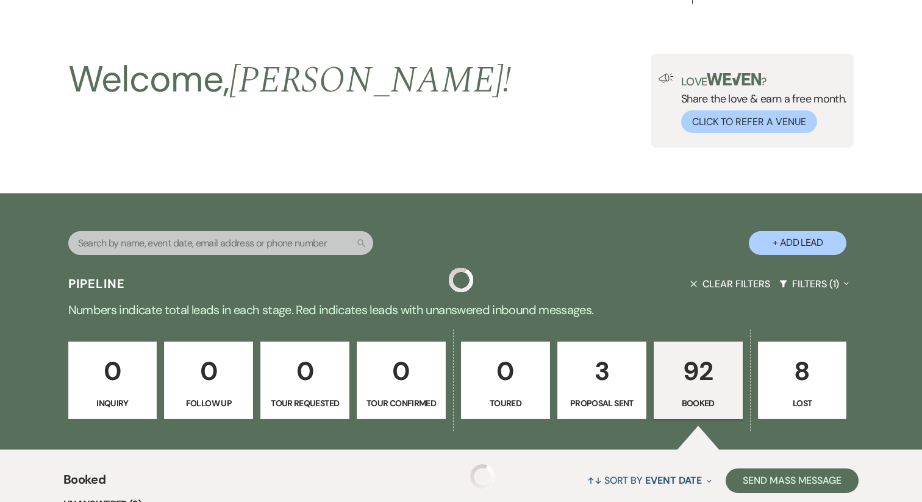
scroll to position [1412, 0]
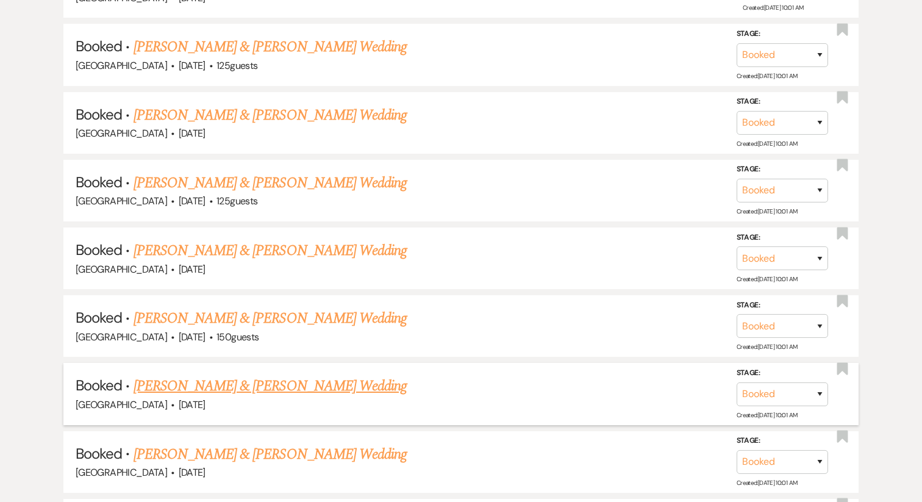
click at [246, 379] on link "[PERSON_NAME] & [PERSON_NAME] Wedding" at bounding box center [269, 386] width 273 height 22
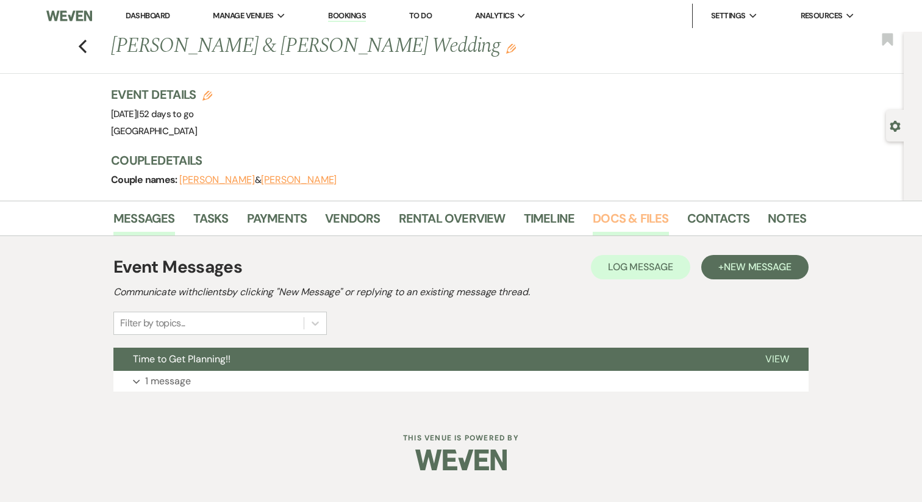
click at [662, 222] on link "Docs & Files" at bounding box center [630, 221] width 76 height 27
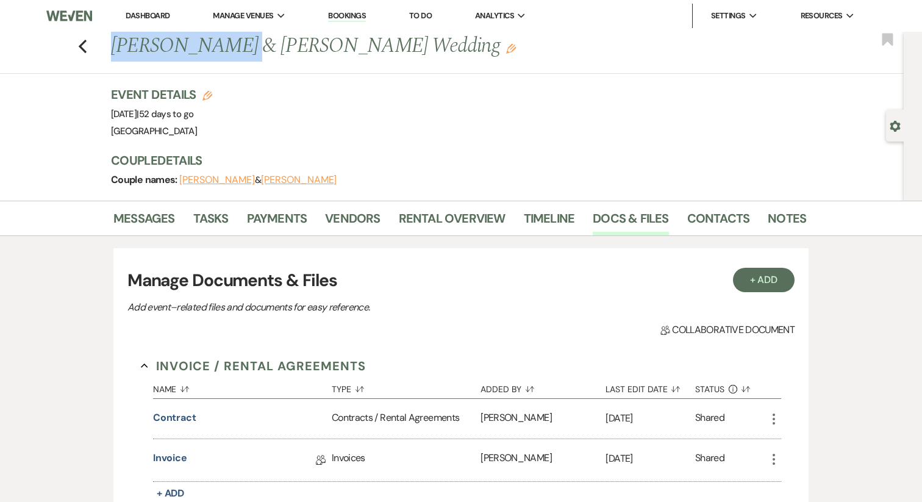
drag, startPoint x: 214, startPoint y: 51, endPoint x: 101, endPoint y: 51, distance: 113.4
click at [101, 51] on div "Previous [PERSON_NAME] & [PERSON_NAME] Wedding Edit Bookmark" at bounding box center [448, 53] width 909 height 42
click at [778, 416] on icon "More" at bounding box center [773, 418] width 15 height 15
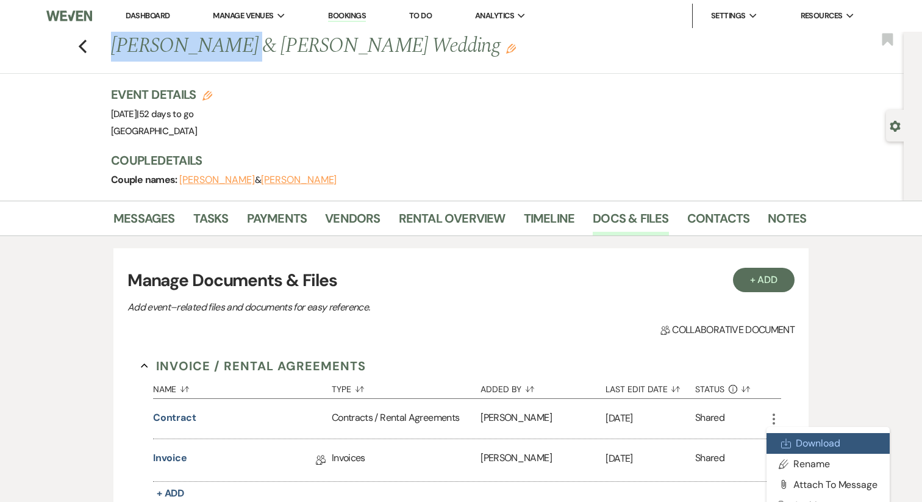
click at [794, 442] on link "Download Download" at bounding box center [827, 443] width 123 height 21
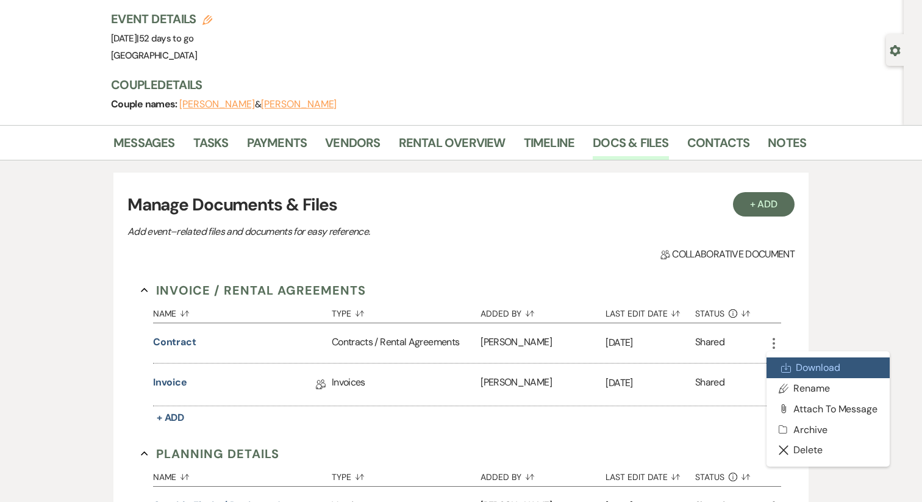
scroll to position [83, 0]
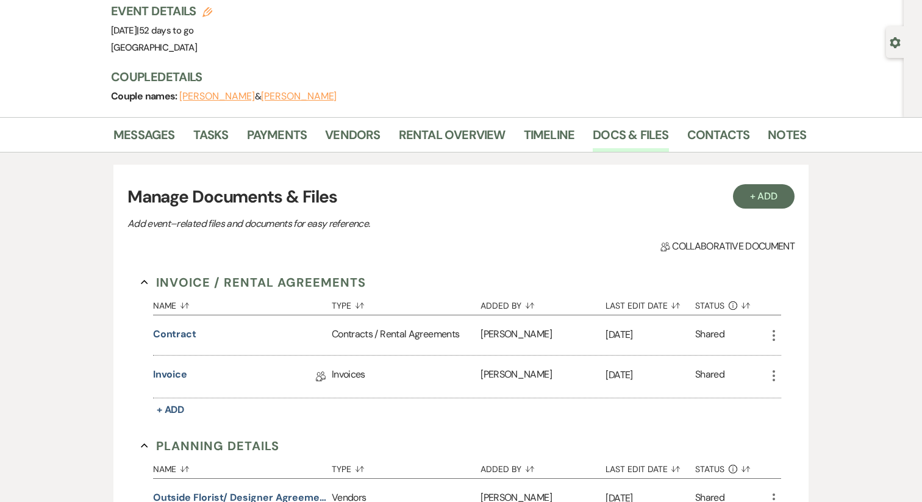
click at [770, 378] on icon "More" at bounding box center [773, 375] width 15 height 15
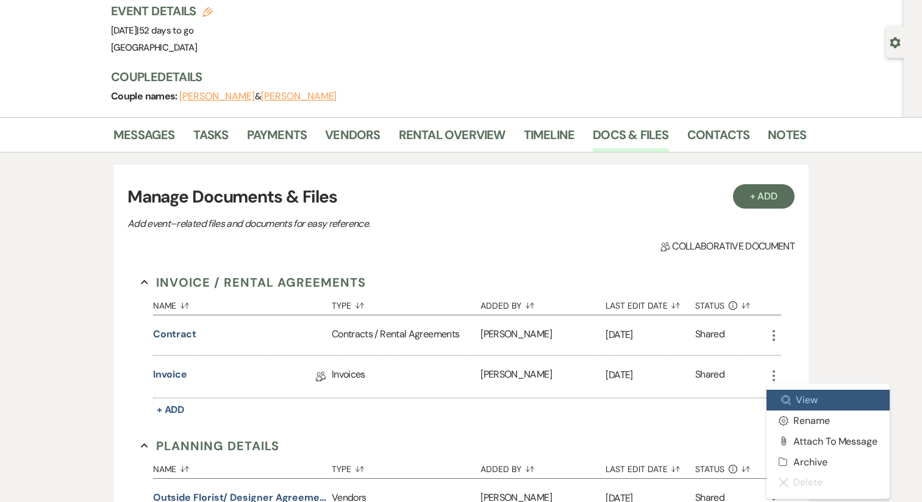
click at [799, 396] on link "Zoom View" at bounding box center [827, 399] width 123 height 21
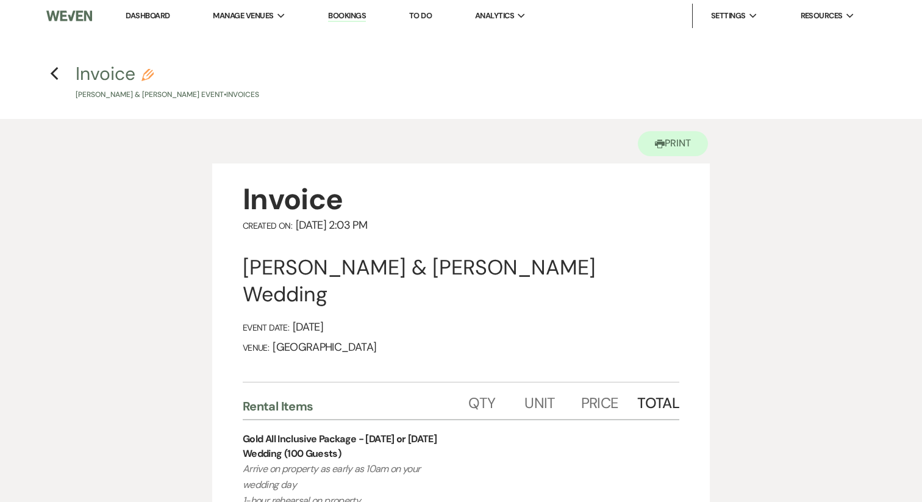
click at [533, 120] on div "Printer Print" at bounding box center [460, 141] width 497 height 44
click at [666, 144] on button "Printer Print" at bounding box center [672, 143] width 70 height 25
click at [52, 74] on use "button" at bounding box center [54, 73] width 8 height 13
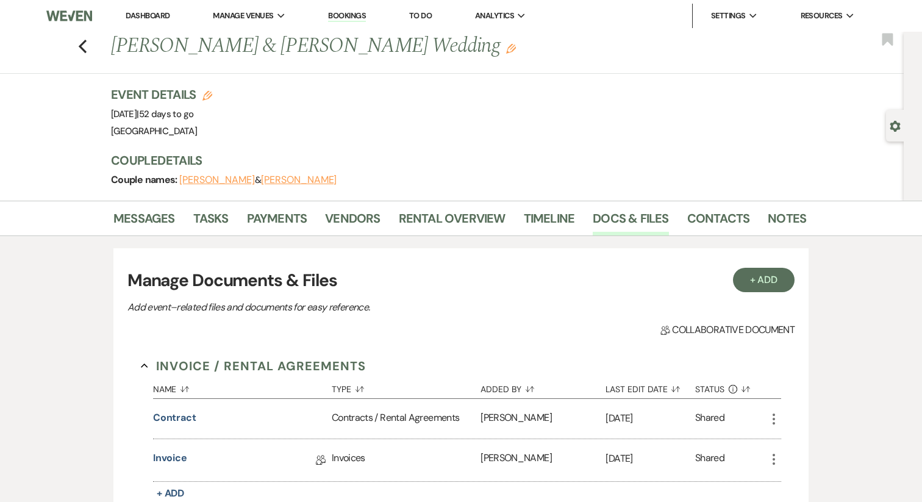
click at [77, 41] on div "Previous [PERSON_NAME] & [PERSON_NAME] Wedding Edit Bookmark" at bounding box center [448, 53] width 909 height 42
click at [82, 45] on icon "Previous" at bounding box center [82, 46] width 9 height 15
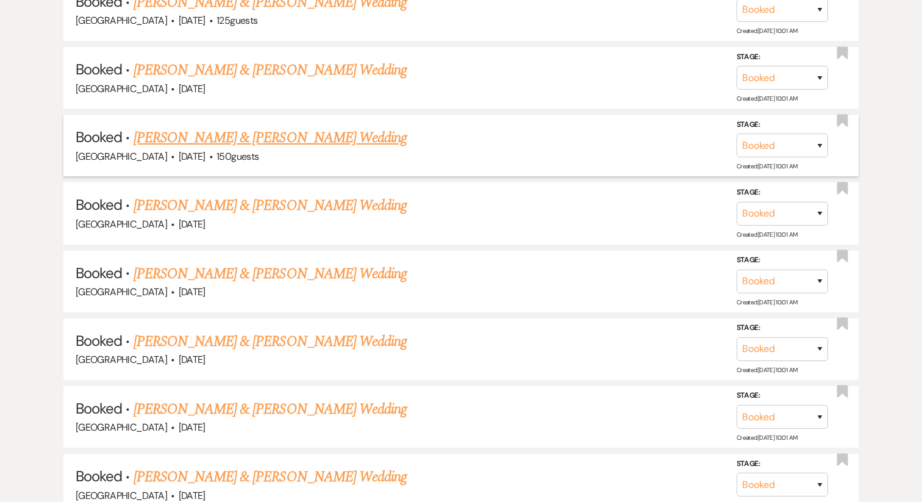
scroll to position [1594, 0]
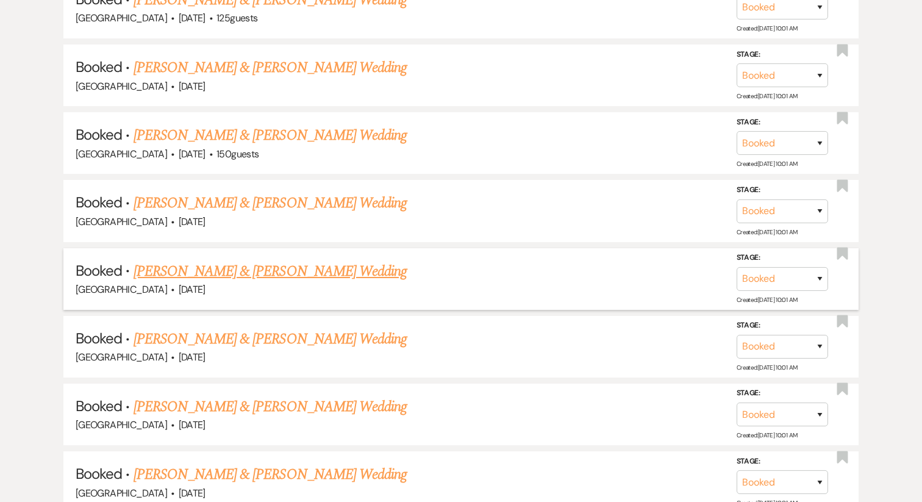
click at [249, 260] on link "[PERSON_NAME] & [PERSON_NAME] Wedding" at bounding box center [269, 271] width 273 height 22
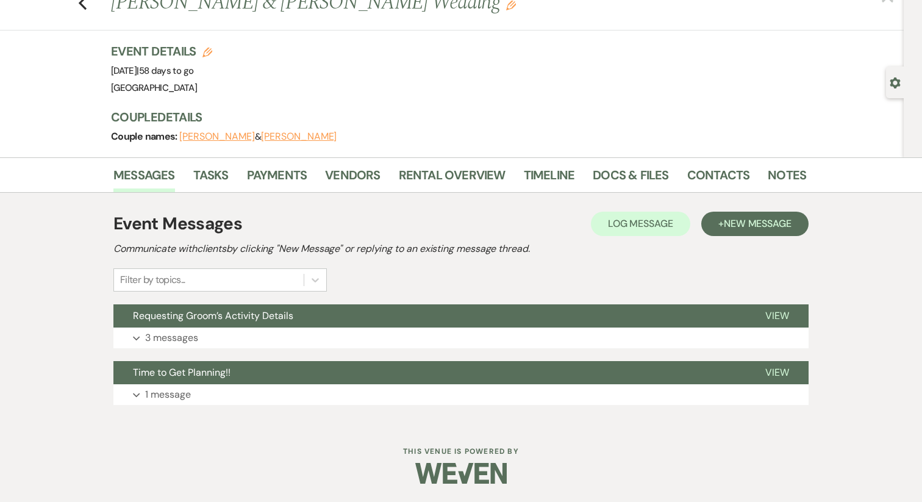
scroll to position [43, 0]
click at [775, 173] on link "Notes" at bounding box center [786, 178] width 38 height 27
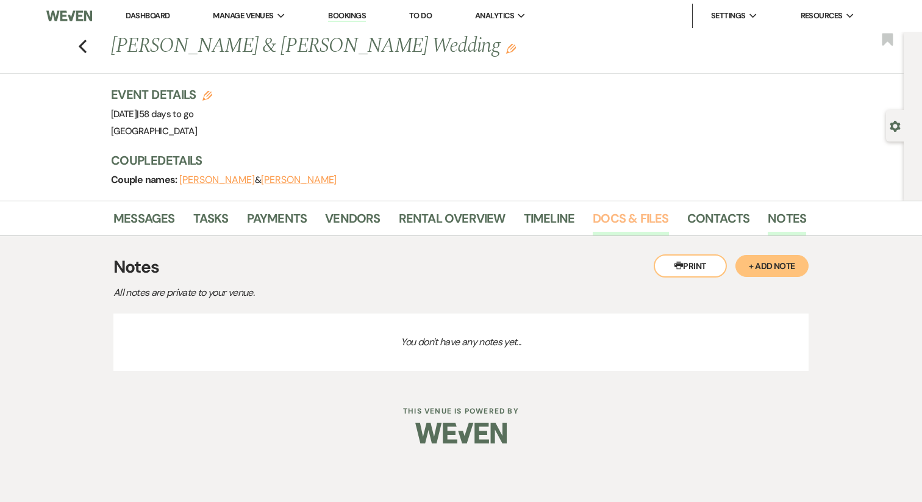
click at [608, 216] on link "Docs & Files" at bounding box center [630, 221] width 76 height 27
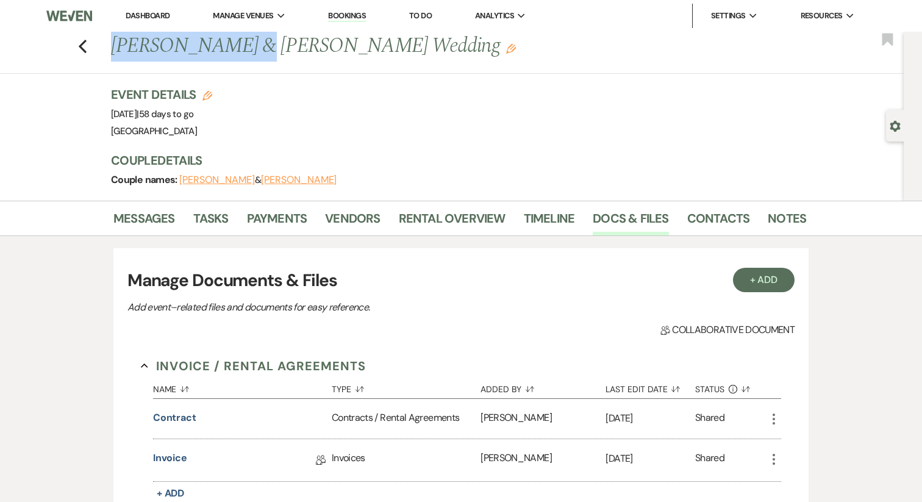
drag, startPoint x: 230, startPoint y: 49, endPoint x: 111, endPoint y: 43, distance: 119.6
click at [111, 43] on h1 "[PERSON_NAME] & [PERSON_NAME] Wedding Edit" at bounding box center [384, 46] width 546 height 29
click at [488, 307] on p "Add event–related files and documents for easy reference." at bounding box center [340, 307] width 427 height 16
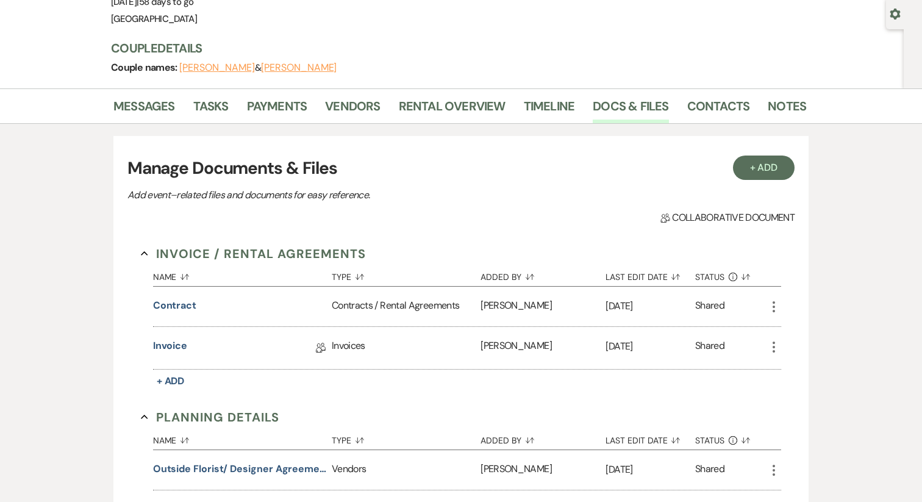
scroll to position [133, 0]
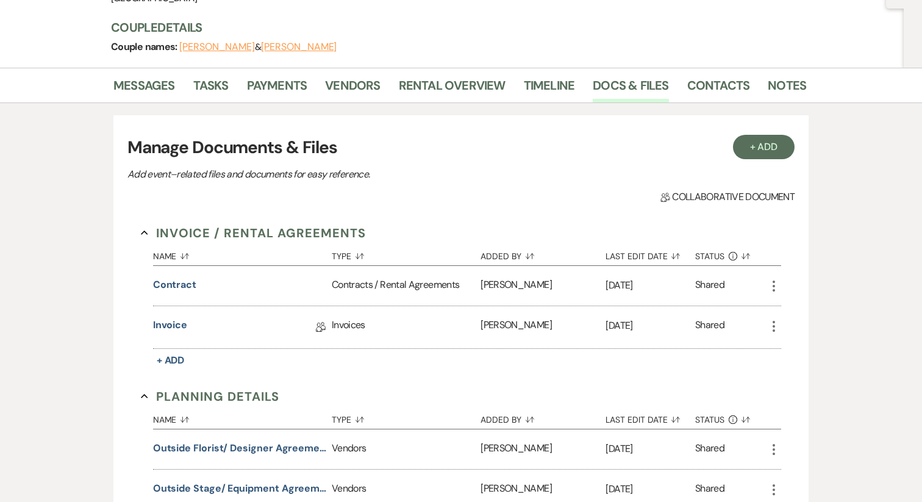
click at [772, 288] on icon "More" at bounding box center [773, 286] width 15 height 15
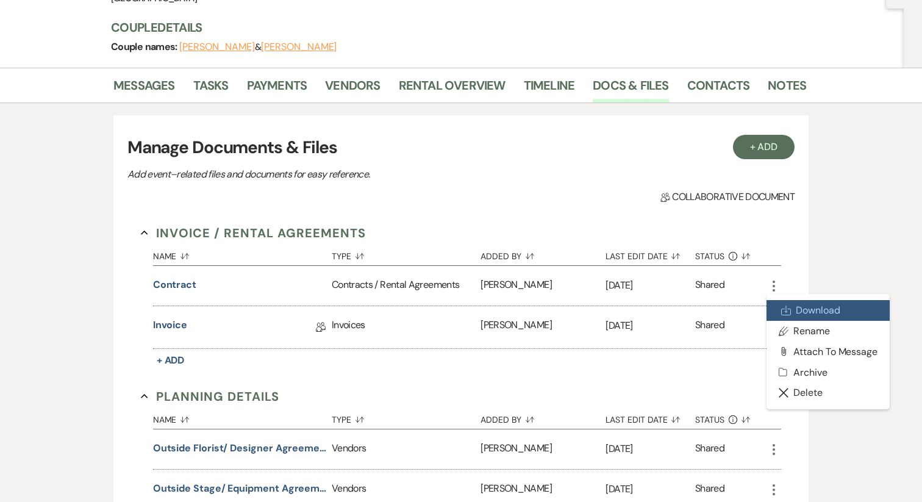
click at [801, 308] on link "Download Download" at bounding box center [827, 310] width 123 height 21
click at [807, 258] on div "+ Add Manage Documents & Files Add event–related files and documents for easy r…" at bounding box center [460, 494] width 695 height 758
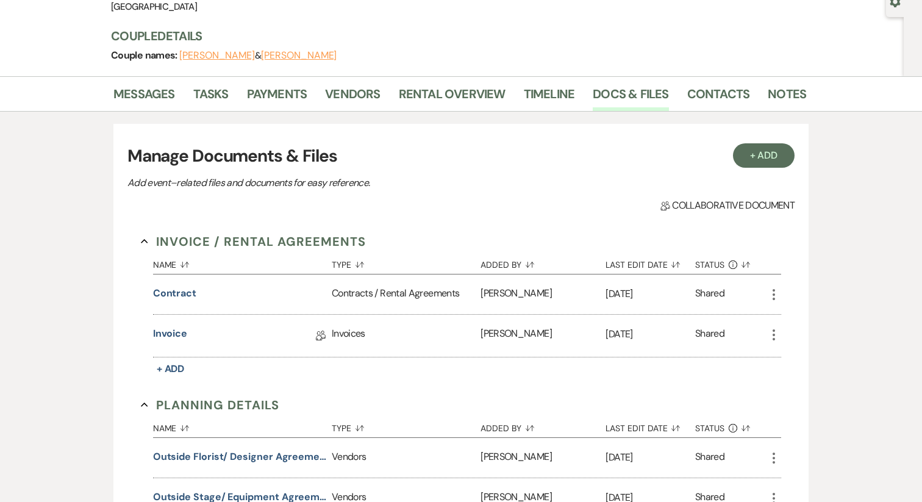
scroll to position [126, 0]
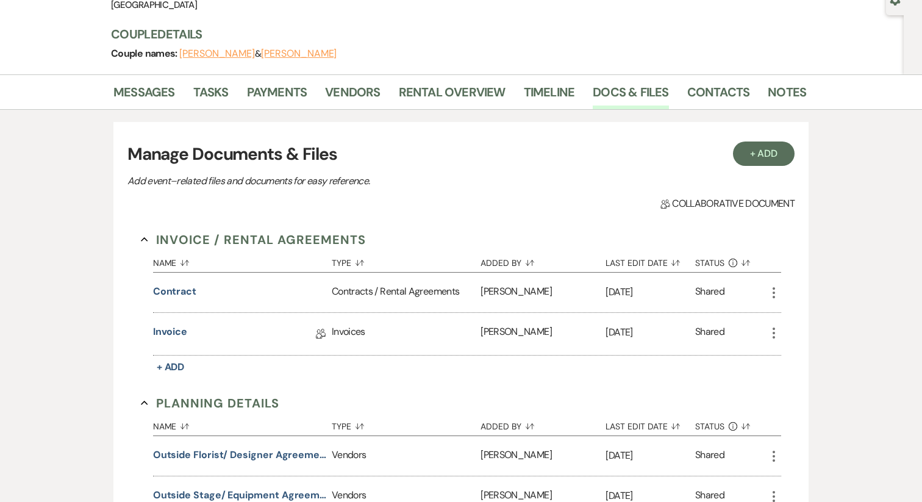
click at [774, 289] on icon "More" at bounding box center [773, 292] width 15 height 15
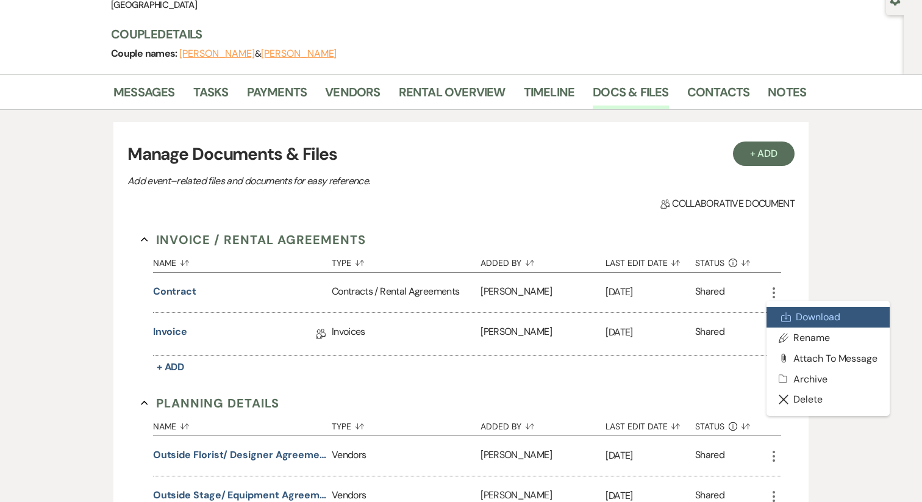
click at [808, 320] on link "Download Download" at bounding box center [827, 317] width 123 height 21
click at [837, 228] on div "Messages Tasks Payments Vendors Rental Overview Timeline Docs & Files Contacts …" at bounding box center [461, 482] width 922 height 817
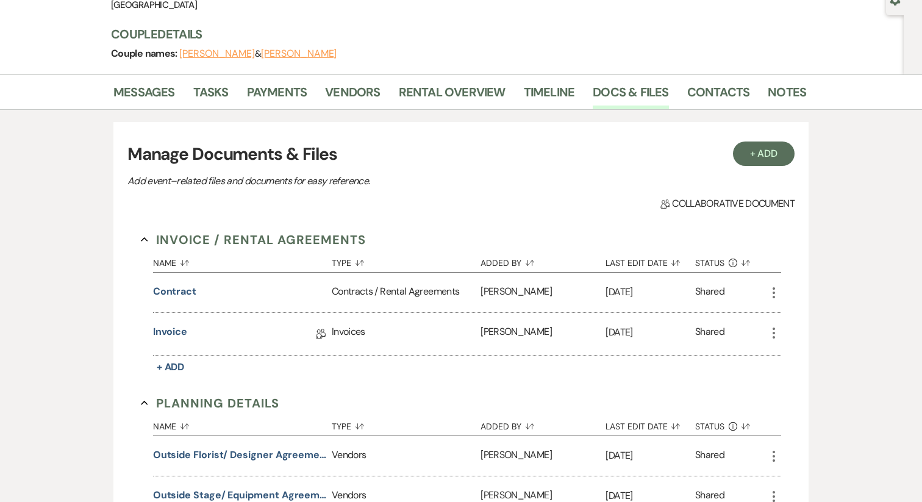
click at [774, 329] on icon "More" at bounding box center [773, 332] width 15 height 15
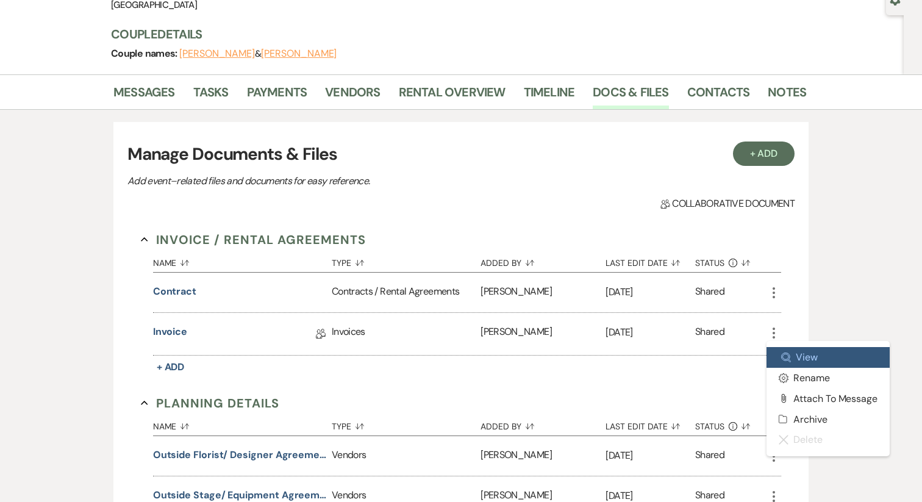
click at [792, 351] on link "Zoom View" at bounding box center [827, 357] width 123 height 21
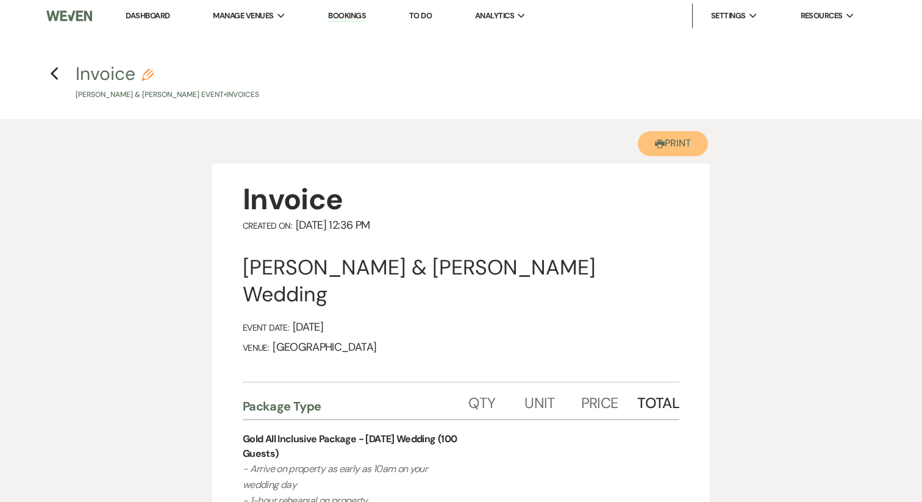
click at [674, 137] on button "Printer Print" at bounding box center [672, 143] width 70 height 25
click at [48, 79] on h4 "Previous Invoice Pencil [PERSON_NAME] & [PERSON_NAME] Event • Invoices" at bounding box center [461, 81] width 878 height 40
click at [51, 73] on use "button" at bounding box center [54, 73] width 8 height 13
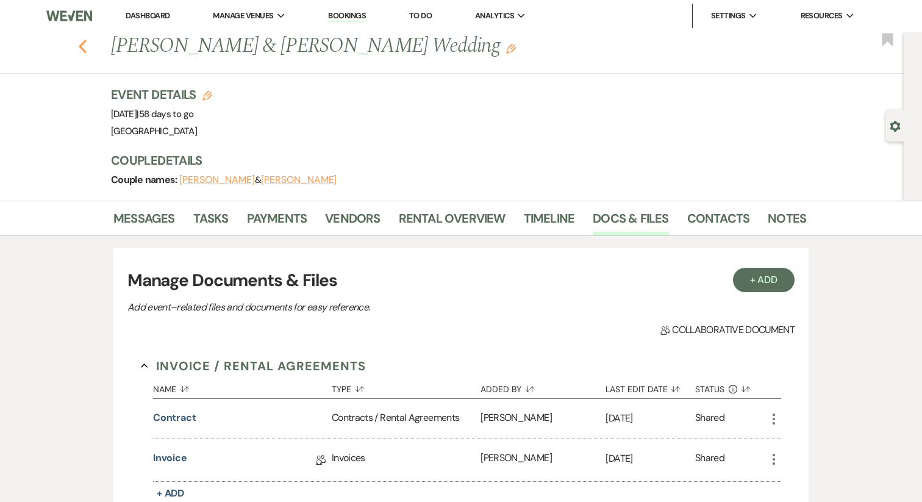
click at [78, 50] on icon "Previous" at bounding box center [82, 46] width 9 height 15
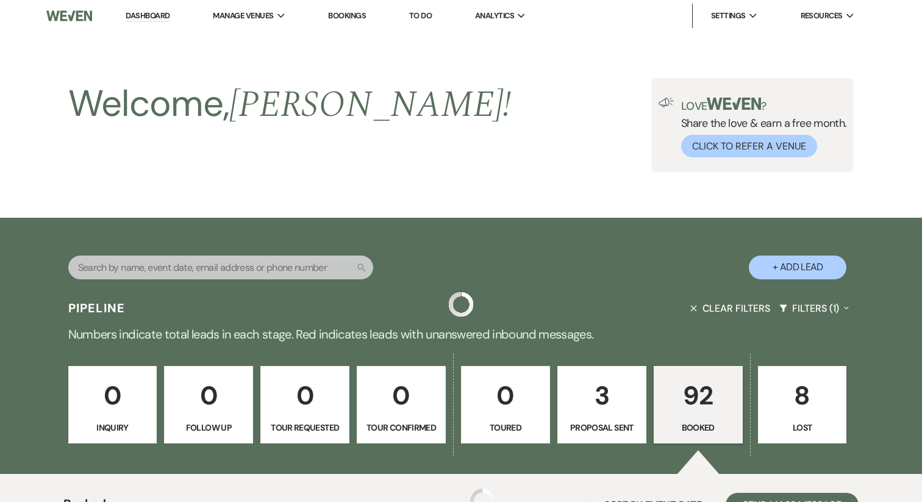
scroll to position [1594, 0]
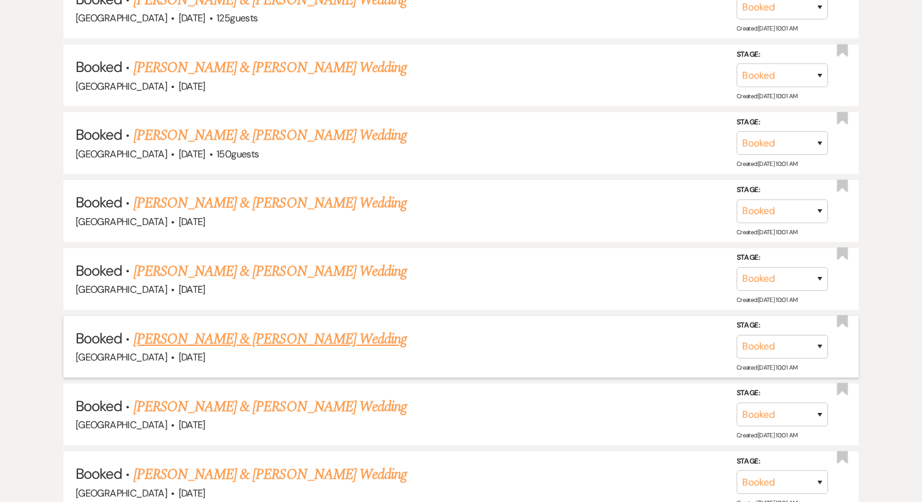
click at [218, 328] on link "[PERSON_NAME] & [PERSON_NAME] Wedding" at bounding box center [269, 339] width 273 height 22
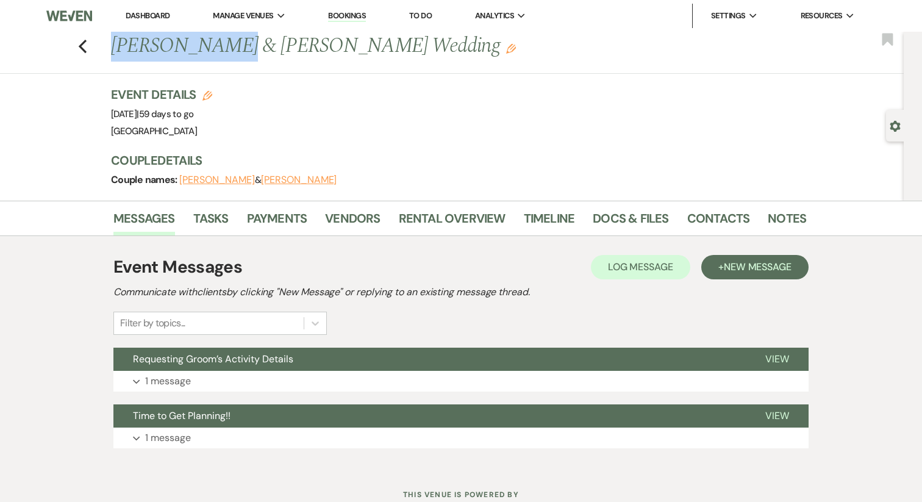
drag, startPoint x: 227, startPoint y: 47, endPoint x: 117, endPoint y: 46, distance: 109.7
click at [117, 46] on h1 "[PERSON_NAME] & [PERSON_NAME] Wedding Edit" at bounding box center [384, 46] width 546 height 29
click at [601, 210] on link "Docs & Files" at bounding box center [630, 221] width 76 height 27
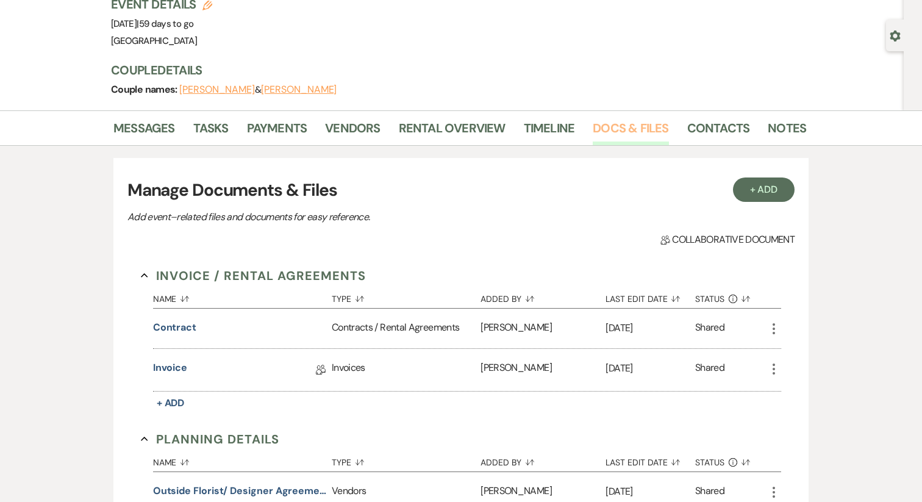
scroll to position [110, 0]
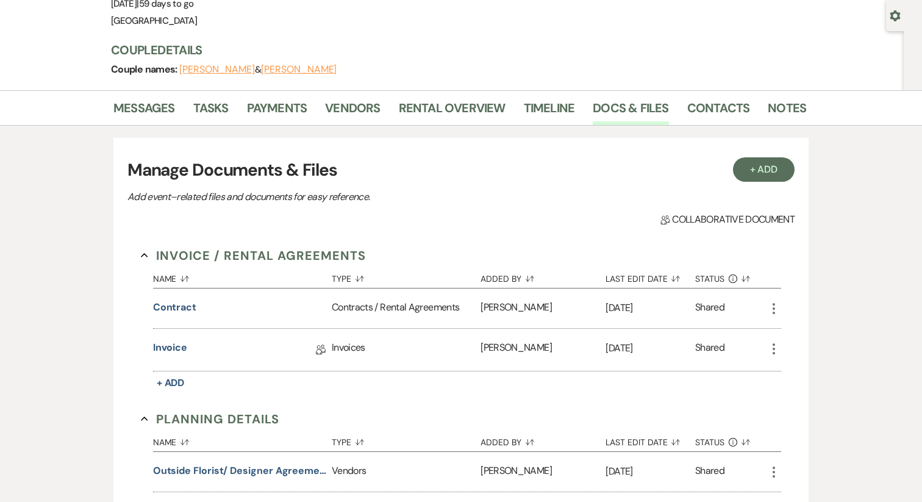
click at [772, 311] on icon "More" at bounding box center [773, 308] width 15 height 15
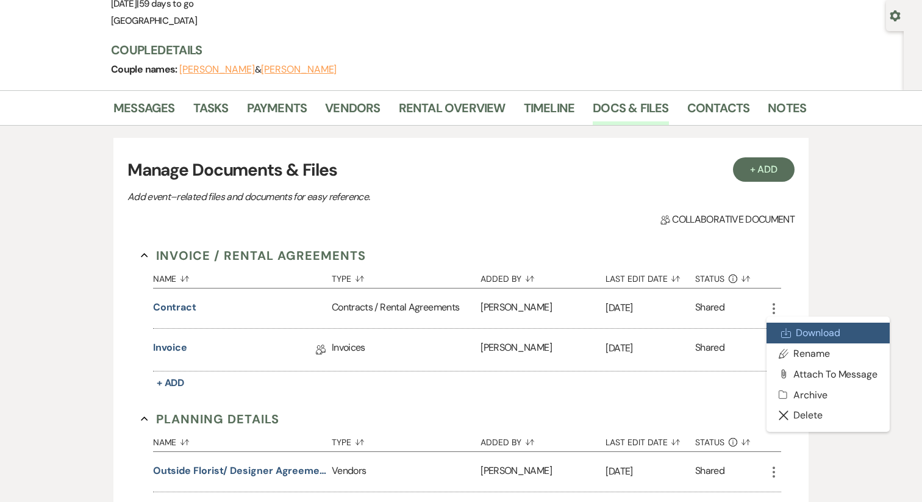
click at [784, 328] on icon "Download" at bounding box center [786, 333] width 10 height 10
click at [836, 283] on div "Messages Tasks Payments Vendors Rental Overview Timeline Docs & Files Contacts …" at bounding box center [461, 498] width 922 height 817
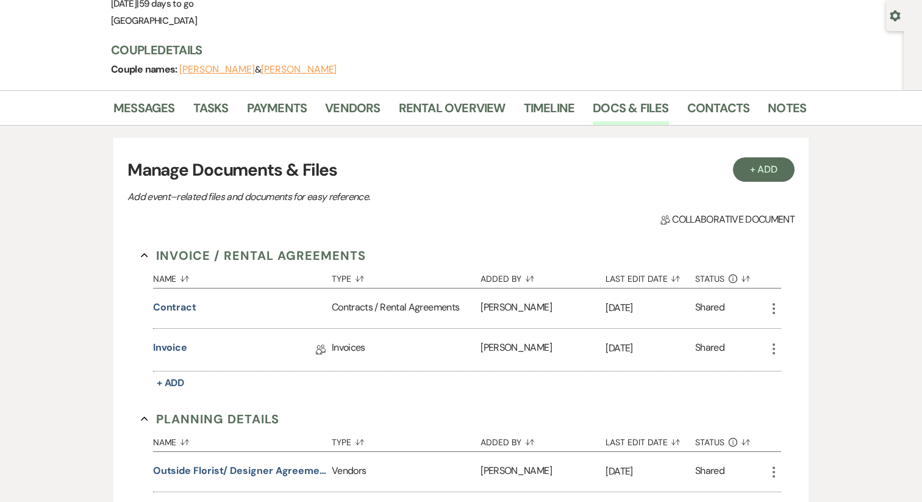
click at [775, 351] on icon "More" at bounding box center [773, 348] width 15 height 15
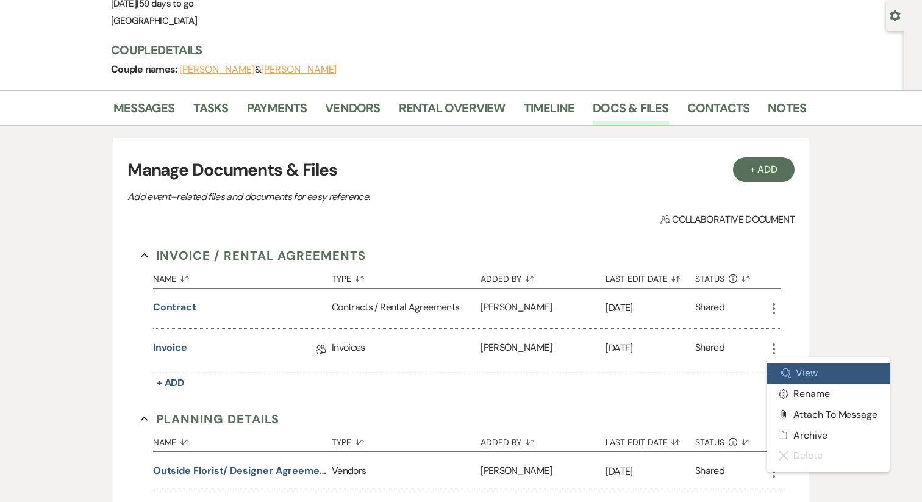
click at [790, 374] on link "Zoom View" at bounding box center [827, 373] width 123 height 21
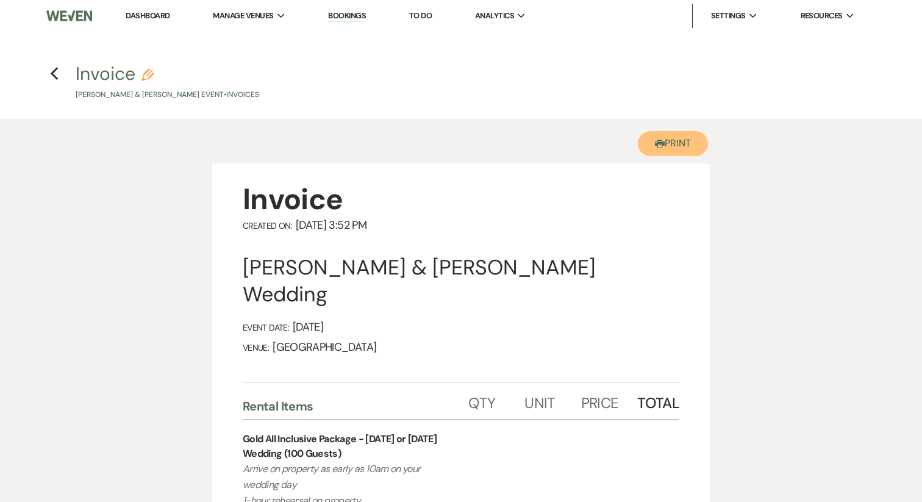
click at [674, 142] on button "Printer Print" at bounding box center [672, 143] width 70 height 25
click at [54, 74] on icon "Previous" at bounding box center [54, 73] width 9 height 15
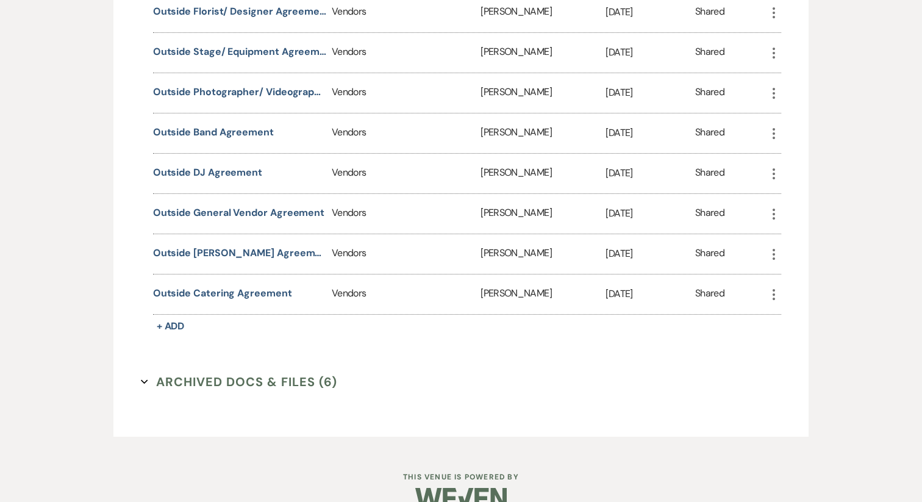
scroll to position [591, 0]
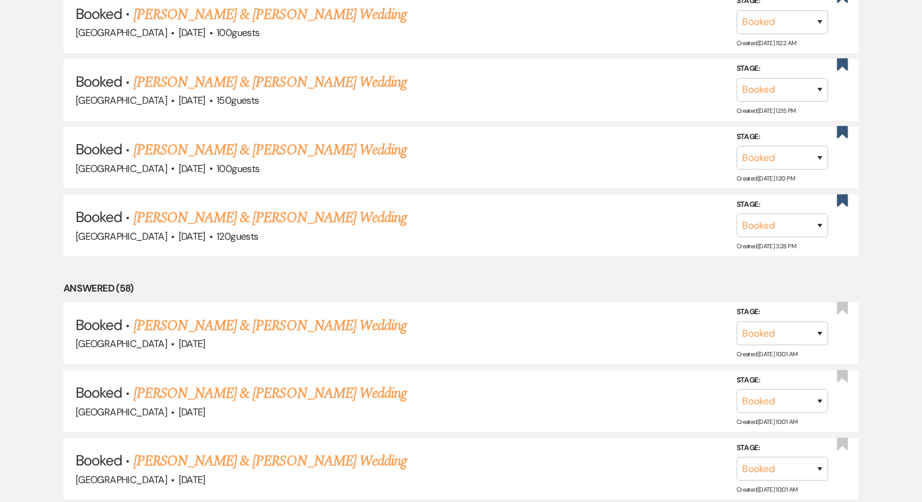
scroll to position [1594, 0]
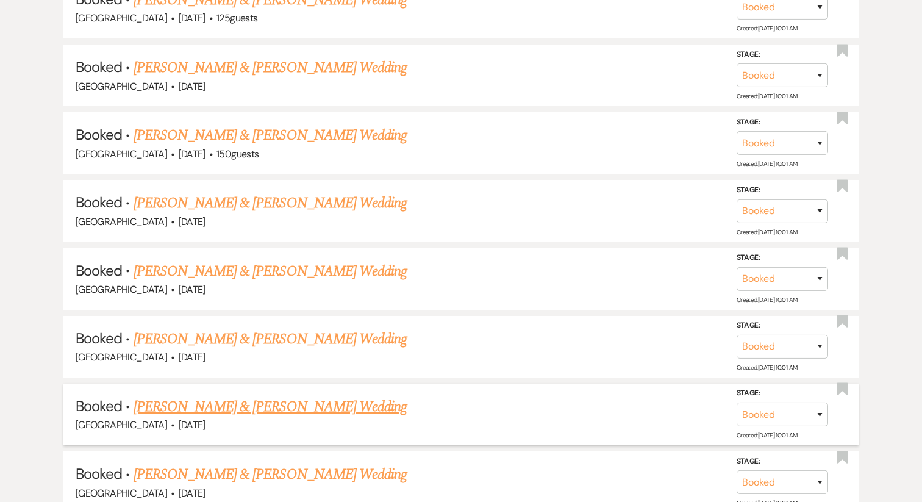
click at [263, 396] on link "[PERSON_NAME] & [PERSON_NAME] Wedding" at bounding box center [269, 407] width 273 height 22
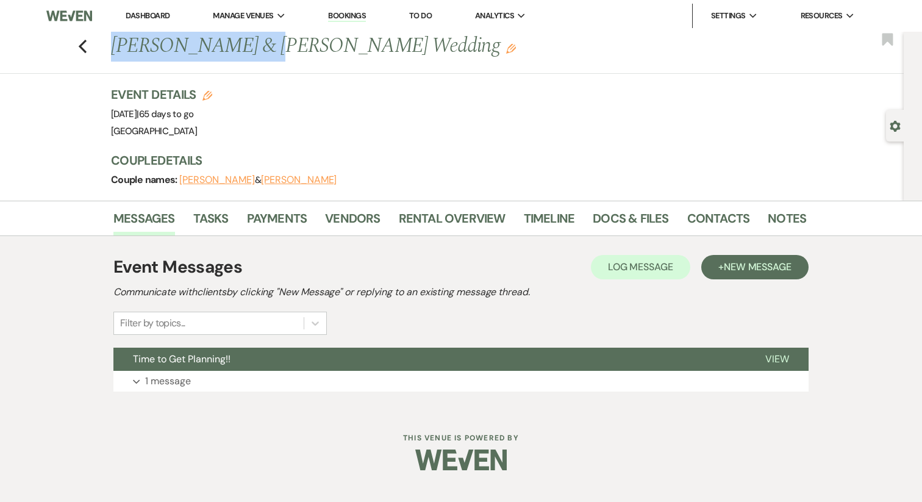
drag, startPoint x: 261, startPoint y: 52, endPoint x: 114, endPoint y: 51, distance: 147.5
click at [114, 51] on h1 "[PERSON_NAME] & [PERSON_NAME] Wedding Edit" at bounding box center [384, 46] width 546 height 29
click at [627, 210] on link "Docs & Files" at bounding box center [630, 221] width 76 height 27
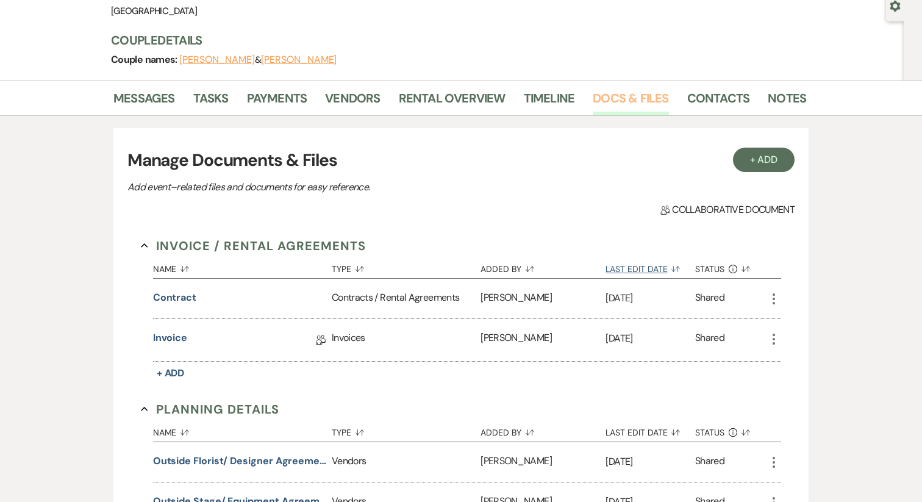
scroll to position [119, 0]
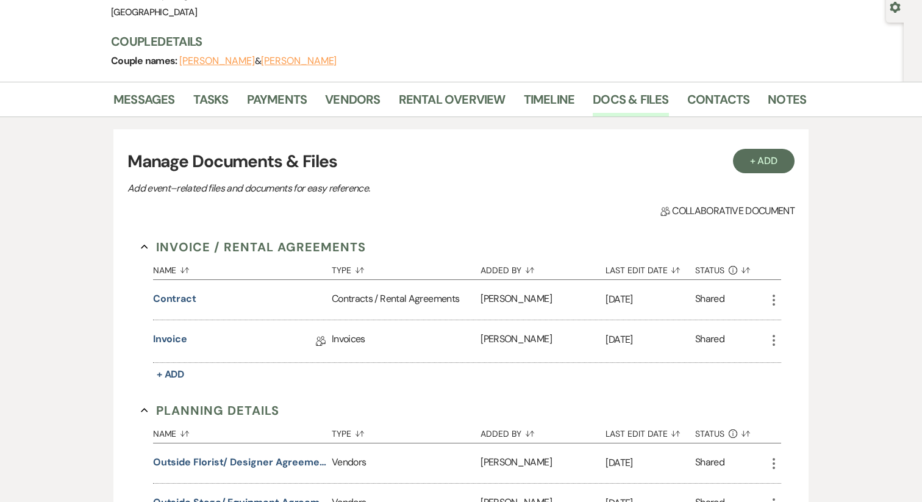
click at [773, 298] on icon "More" at bounding box center [773, 300] width 15 height 15
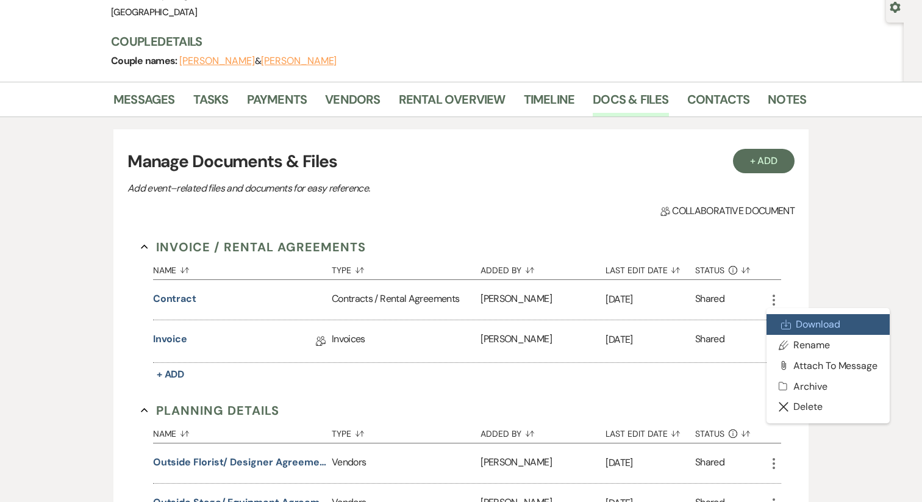
click at [787, 321] on icon "Download" at bounding box center [786, 324] width 10 height 10
click at [723, 380] on div "Name Sort Default Type Sort Default Added By Sort Default Last Edit Date Sort D…" at bounding box center [467, 319] width 628 height 127
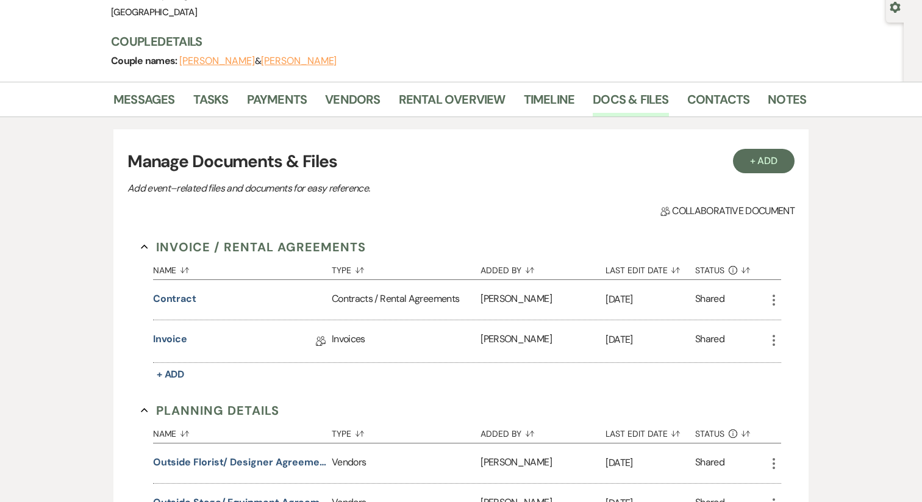
click at [772, 338] on icon "More" at bounding box center [773, 340] width 15 height 15
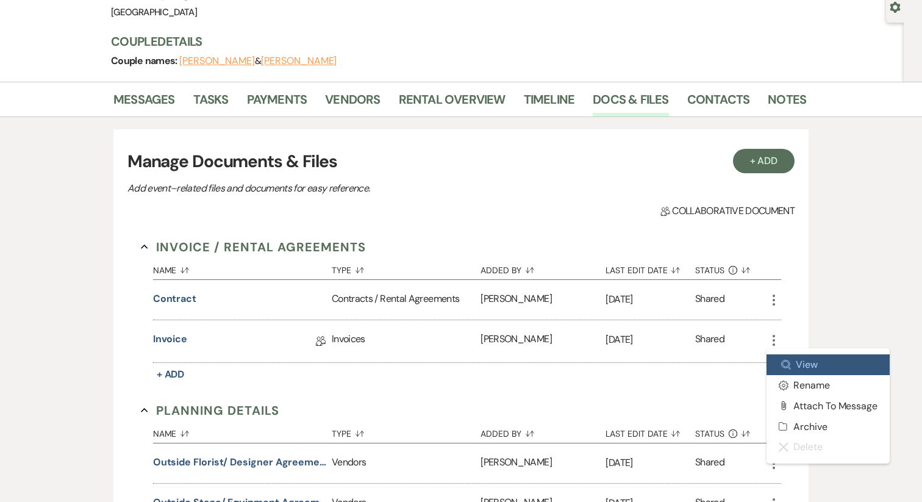
click at [796, 364] on link "Zoom View" at bounding box center [827, 364] width 123 height 21
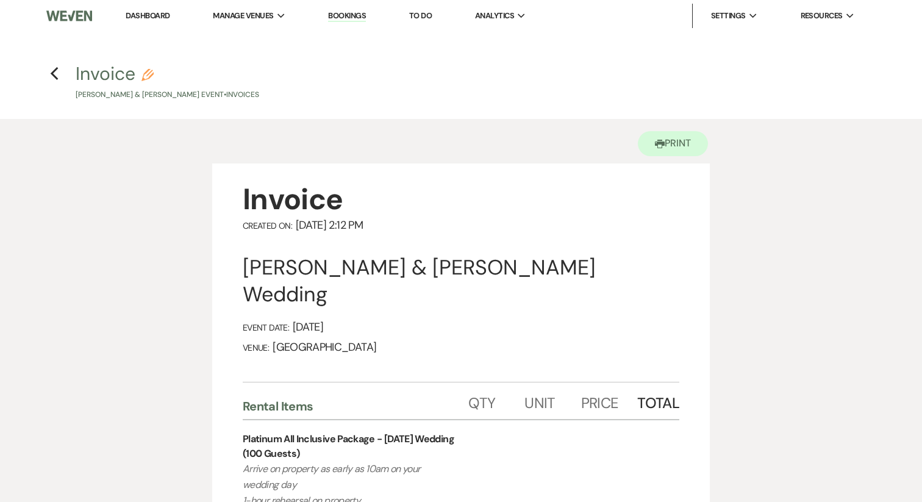
click at [666, 143] on button "Printer Print" at bounding box center [672, 143] width 70 height 25
click at [56, 77] on use "button" at bounding box center [54, 73] width 8 height 13
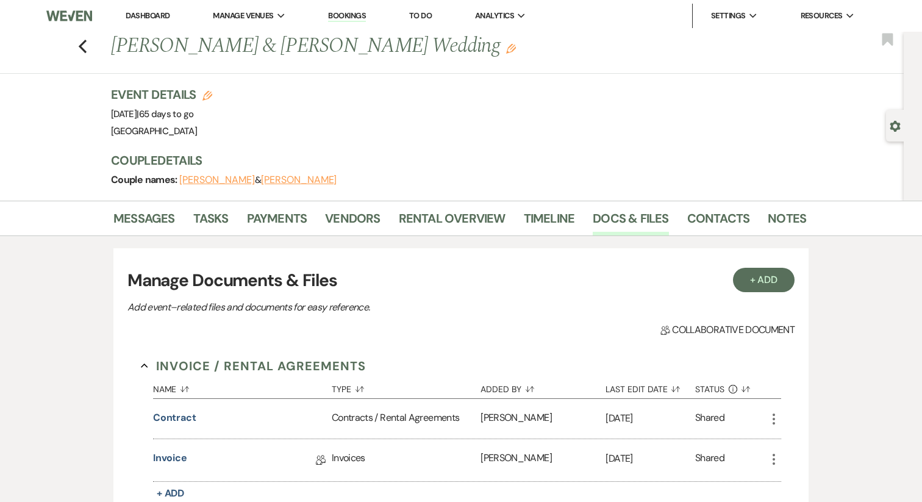
click at [82, 54] on div "Previous [PERSON_NAME] & [PERSON_NAME] Wedding Edit Bookmark" at bounding box center [448, 53] width 909 height 42
click at [82, 49] on use "button" at bounding box center [83, 46] width 8 height 13
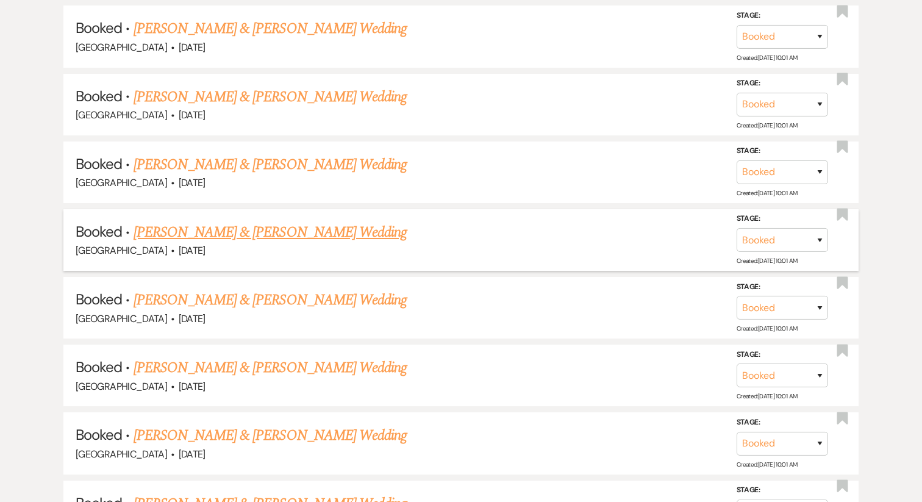
scroll to position [1772, 0]
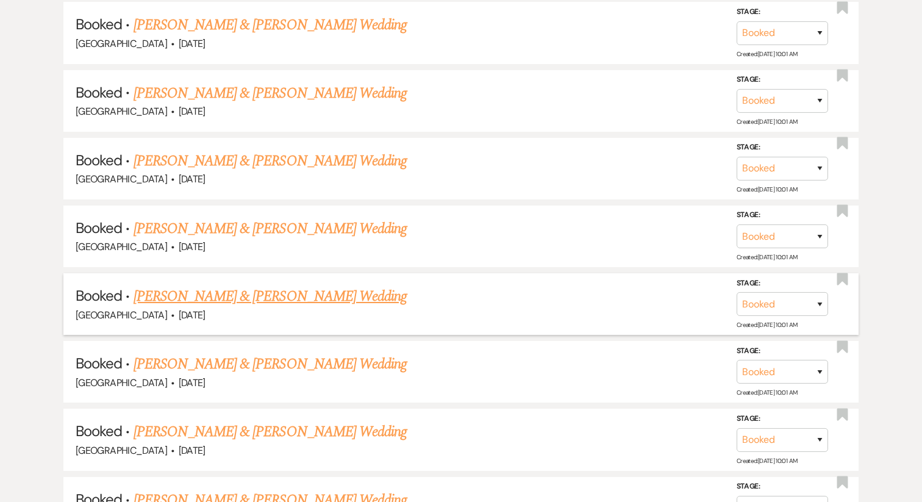
click at [268, 285] on link "[PERSON_NAME] & [PERSON_NAME] Wedding" at bounding box center [269, 296] width 273 height 22
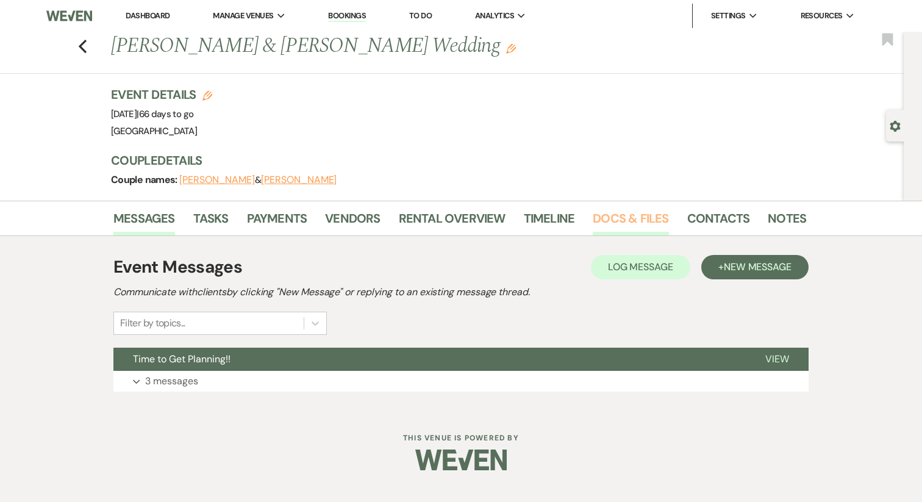
click at [644, 223] on link "Docs & Files" at bounding box center [630, 221] width 76 height 27
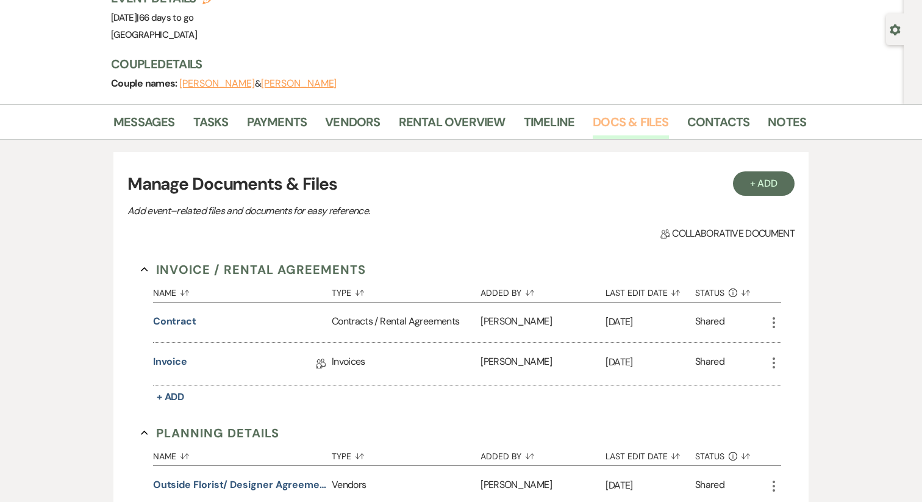
scroll to position [103, 0]
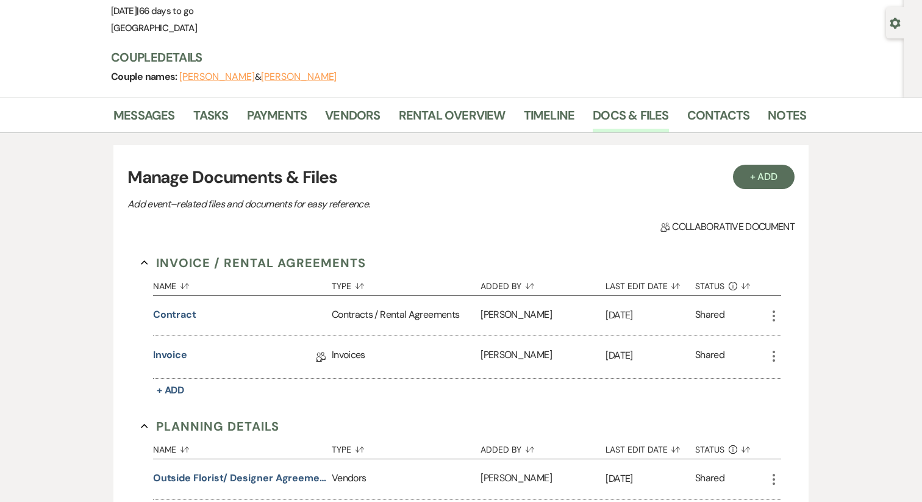
click at [773, 316] on use "button" at bounding box center [773, 315] width 2 height 11
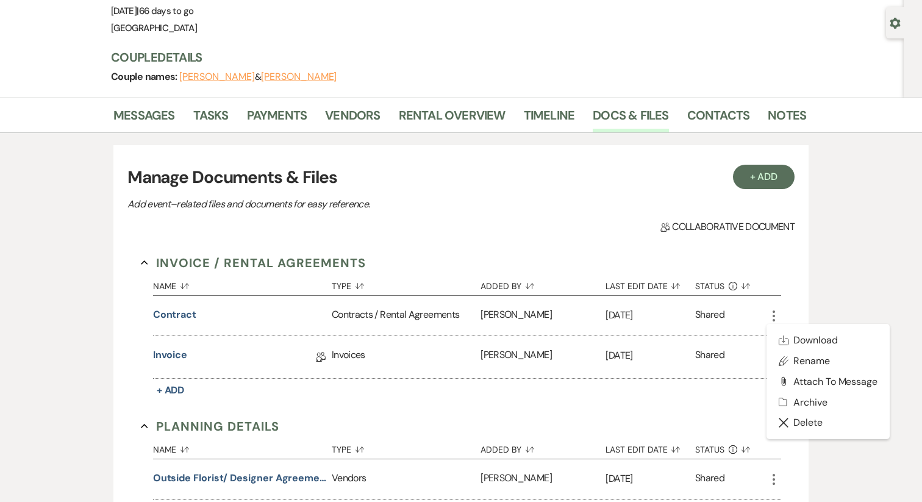
click at [504, 208] on p "Add event–related files and documents for easy reference." at bounding box center [340, 204] width 427 height 16
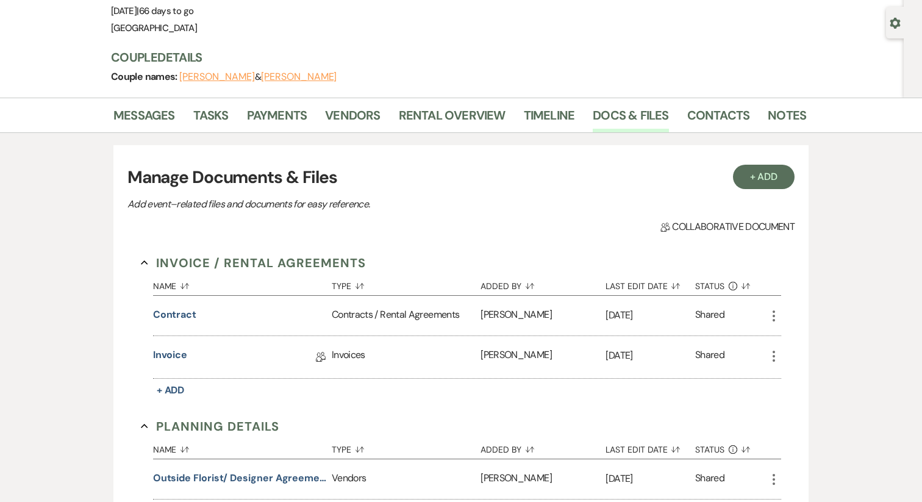
scroll to position [0, 0]
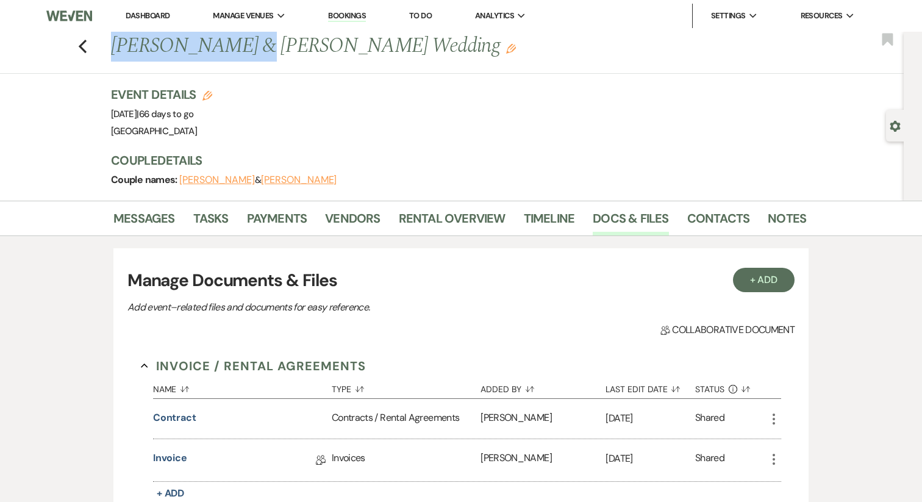
drag, startPoint x: 219, startPoint y: 49, endPoint x: 101, endPoint y: 46, distance: 118.3
click at [101, 46] on div "Previous [PERSON_NAME] & [PERSON_NAME] Wedding Edit Bookmark" at bounding box center [448, 53] width 909 height 42
click at [777, 422] on icon "More" at bounding box center [773, 418] width 15 height 15
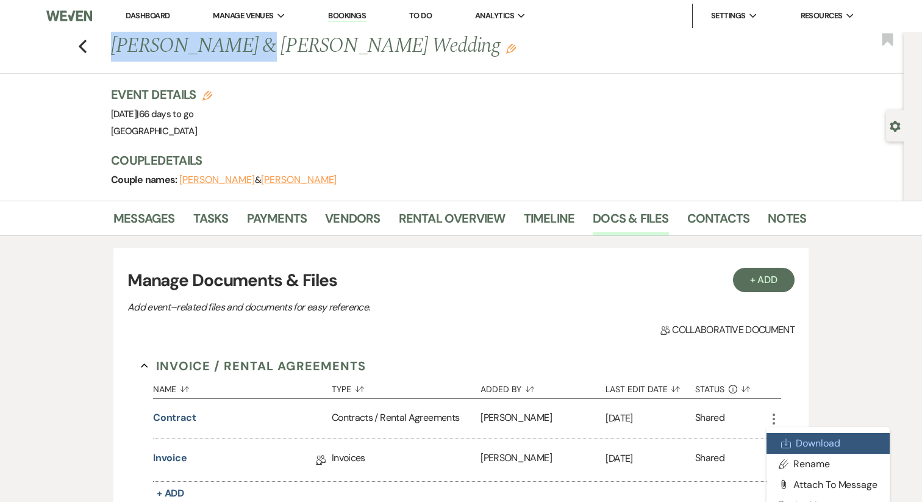
click at [796, 444] on link "Download Download" at bounding box center [827, 443] width 123 height 21
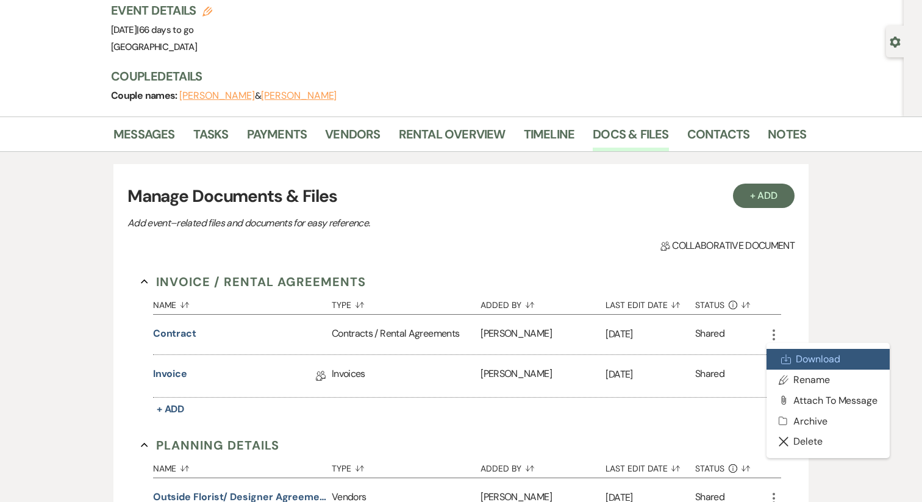
scroll to position [91, 0]
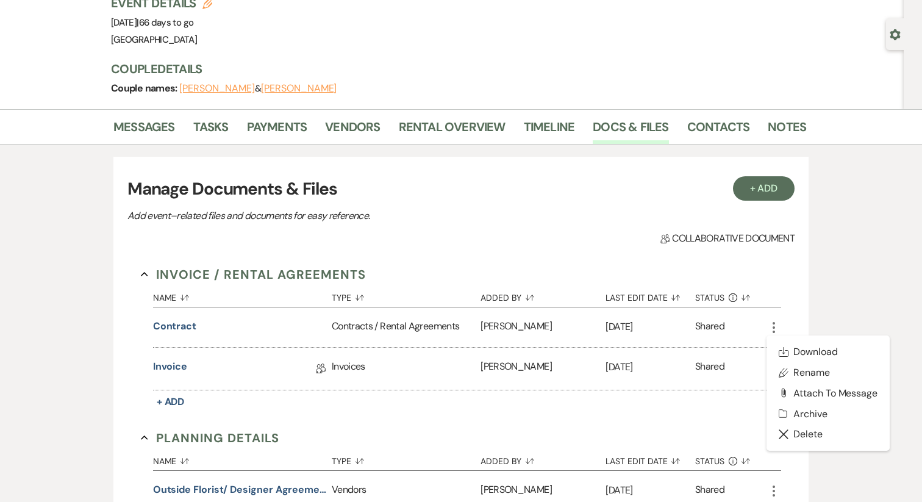
click at [706, 399] on div "Name Sort Default Type Sort Default Added By Sort Default Last Edit Date Sort D…" at bounding box center [467, 346] width 628 height 127
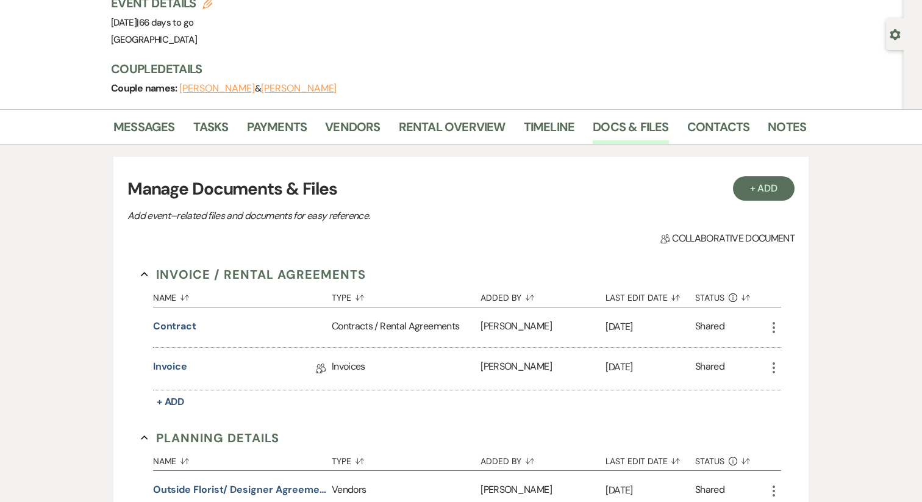
click at [774, 366] on use "button" at bounding box center [773, 367] width 2 height 11
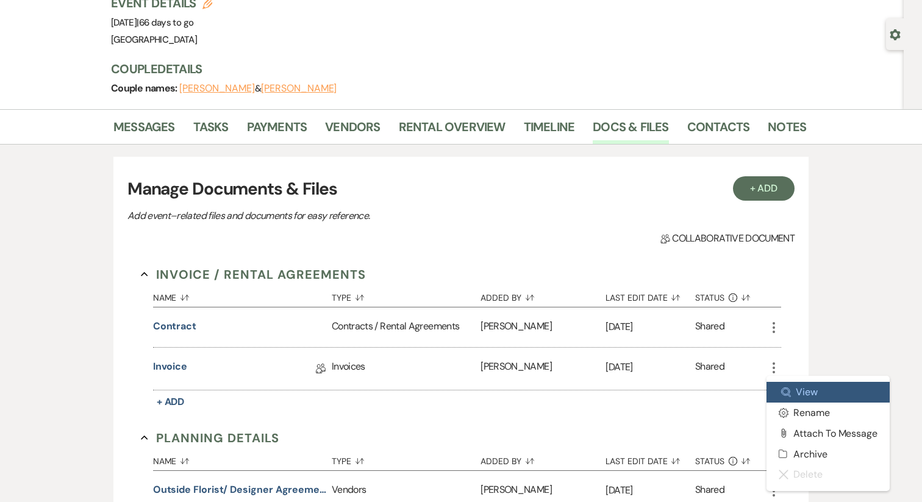
click at [810, 396] on link "Zoom View" at bounding box center [827, 392] width 123 height 21
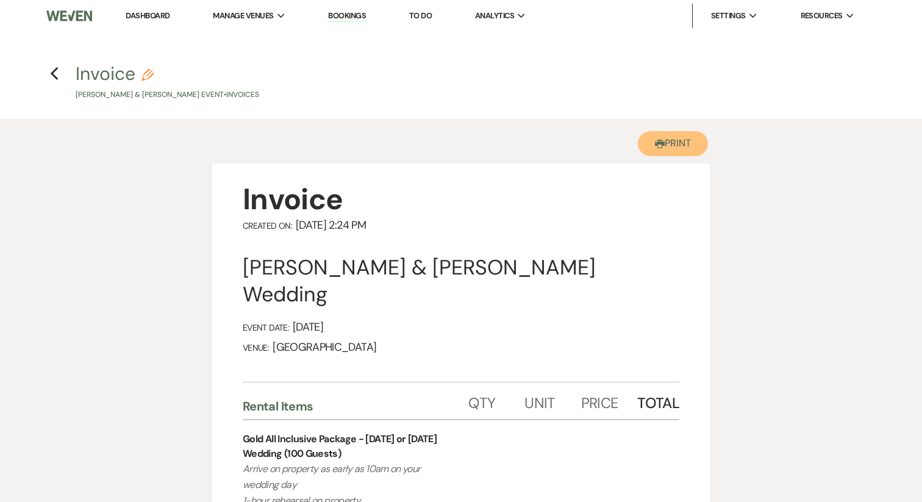
click at [673, 146] on button "Printer Print" at bounding box center [672, 143] width 70 height 25
click at [57, 73] on icon "Previous" at bounding box center [54, 73] width 9 height 15
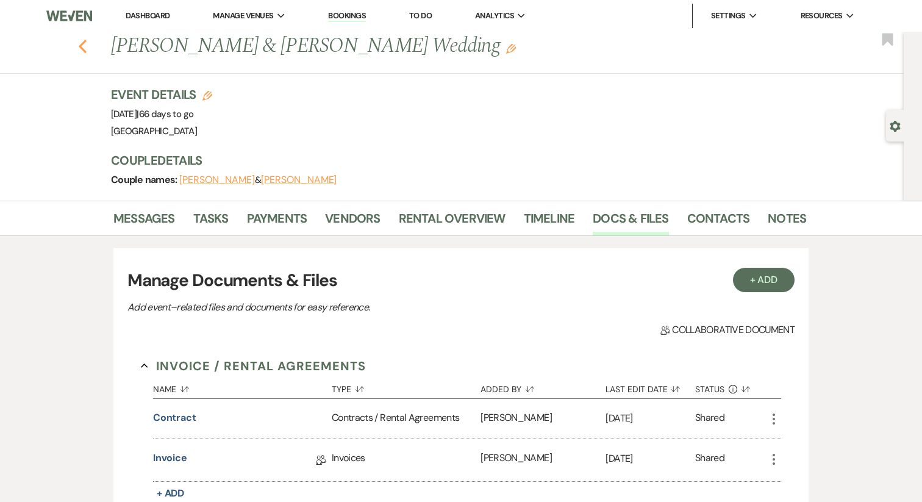
click at [83, 48] on icon "Previous" at bounding box center [82, 46] width 9 height 15
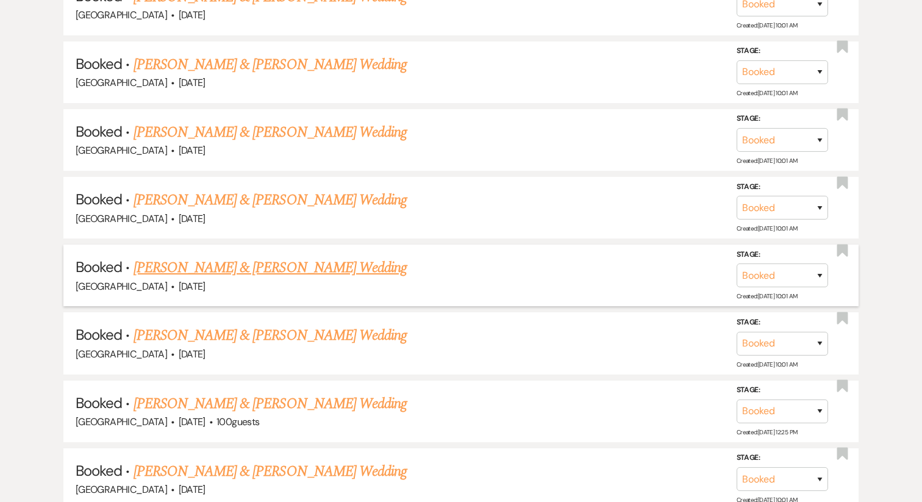
scroll to position [1889, 0]
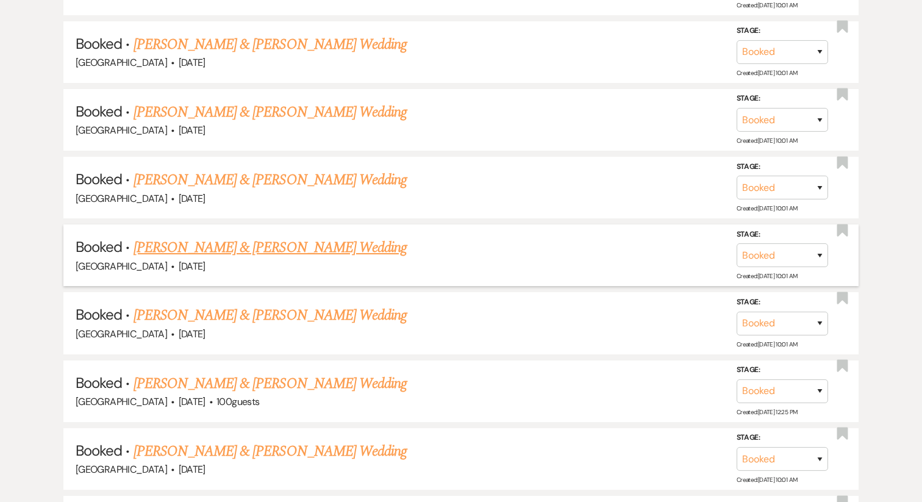
click at [216, 236] on link "[PERSON_NAME] & [PERSON_NAME] Wedding" at bounding box center [269, 247] width 273 height 22
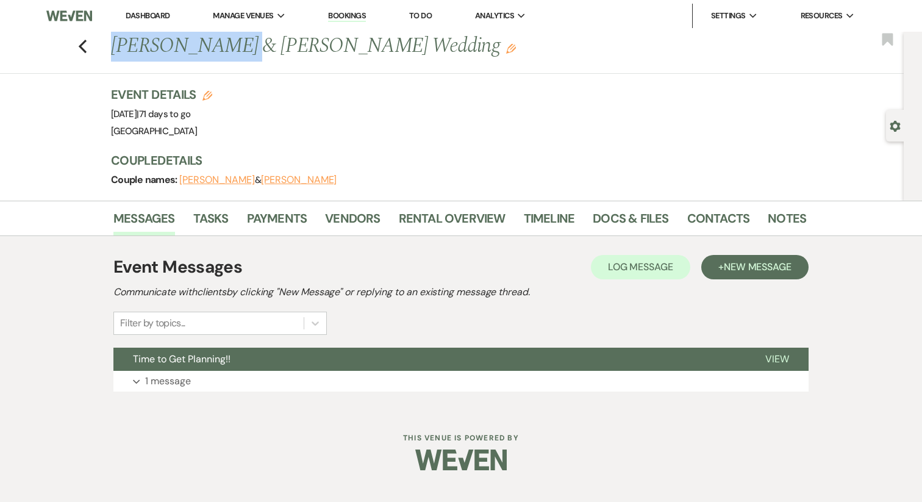
drag, startPoint x: 230, startPoint y: 50, endPoint x: 112, endPoint y: 48, distance: 117.7
click at [112, 48] on h1 "[PERSON_NAME] & [PERSON_NAME] Wedding Edit" at bounding box center [384, 46] width 546 height 29
click at [627, 223] on link "Docs & Files" at bounding box center [630, 221] width 76 height 27
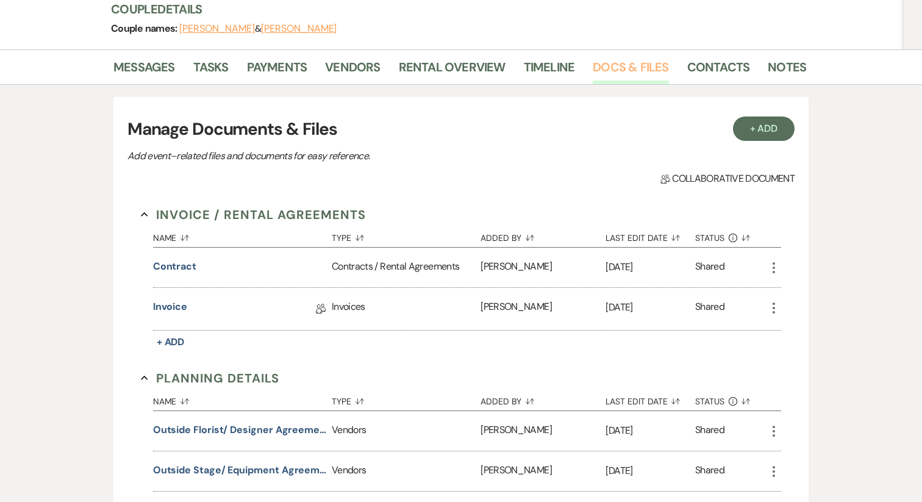
scroll to position [174, 0]
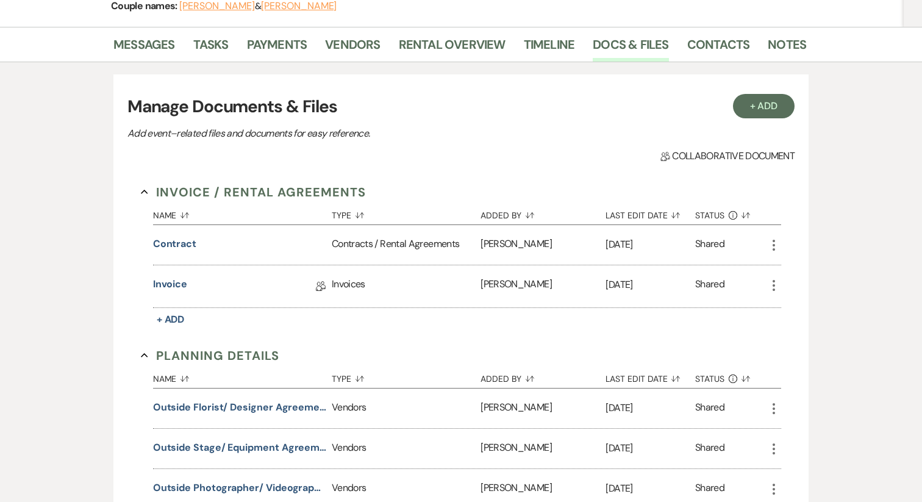
click at [772, 244] on icon "More" at bounding box center [773, 245] width 15 height 15
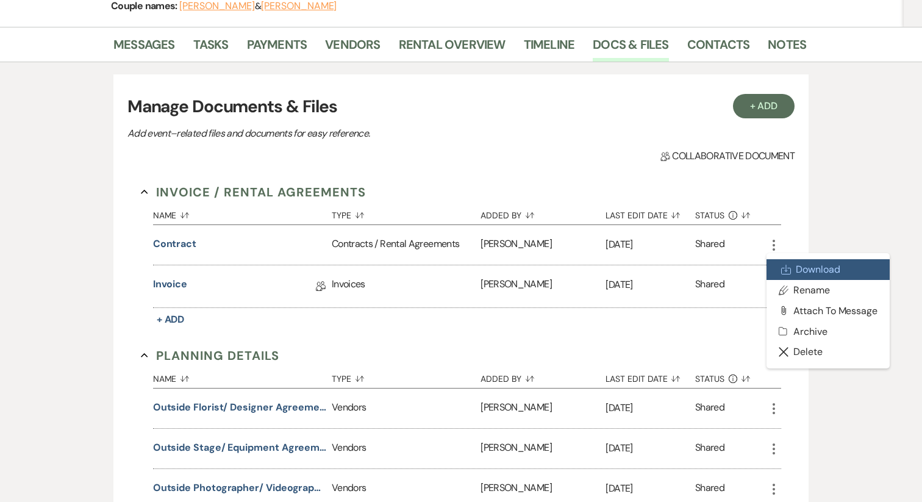
click at [785, 260] on link "Download Download" at bounding box center [827, 269] width 123 height 21
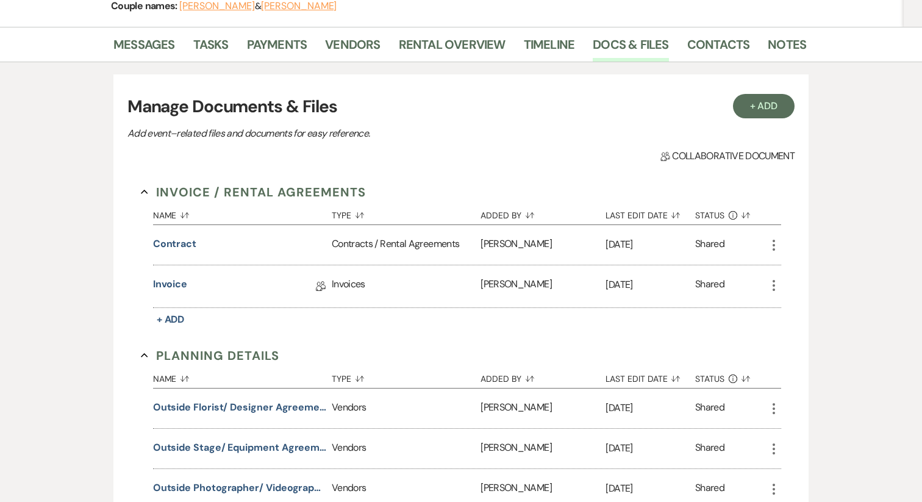
click at [773, 287] on icon "More" at bounding box center [773, 285] width 15 height 15
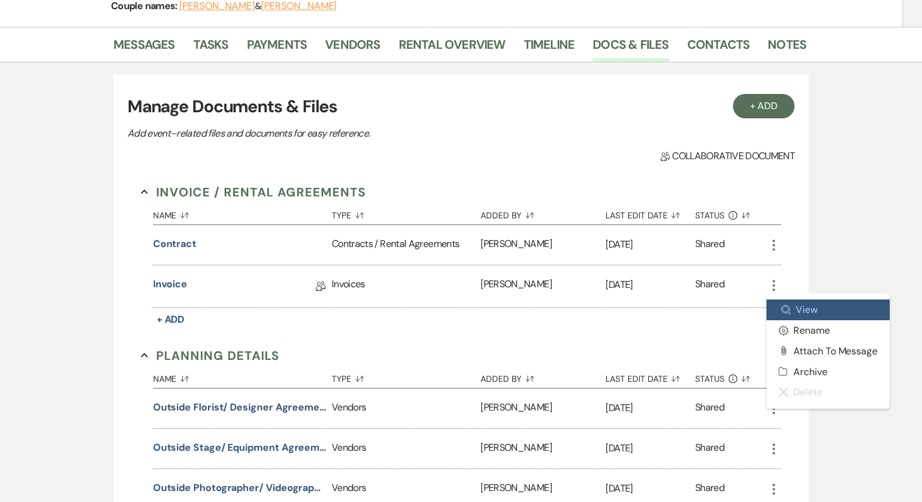
click at [797, 309] on link "Zoom View" at bounding box center [827, 309] width 123 height 21
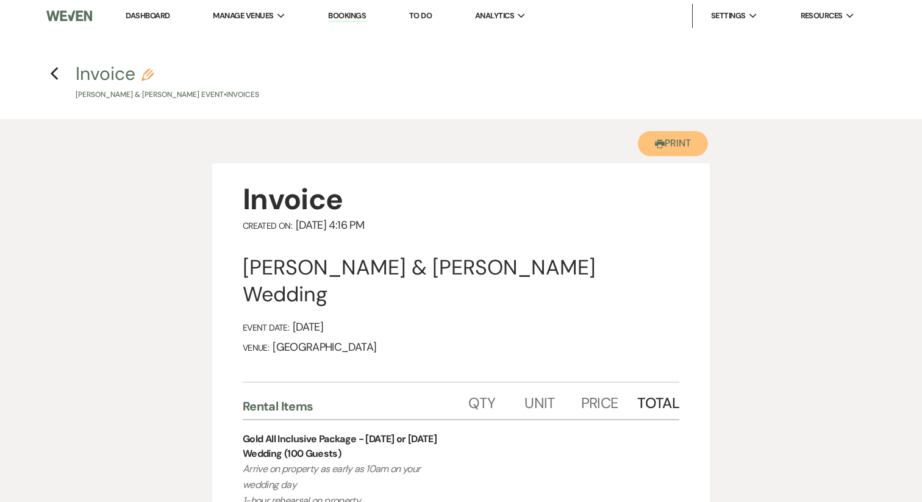
click at [666, 154] on button "Printer Print" at bounding box center [672, 143] width 70 height 25
click at [61, 76] on h4 "Previous Invoice Pencil [PERSON_NAME] & [PERSON_NAME] Event • Invoices" at bounding box center [461, 81] width 878 height 40
click at [55, 76] on icon "Previous" at bounding box center [54, 73] width 9 height 15
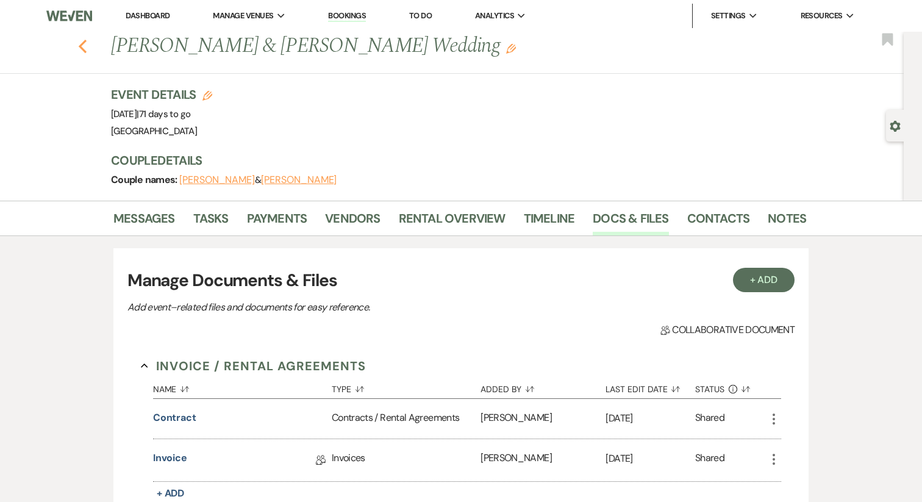
click at [80, 50] on icon "Previous" at bounding box center [82, 46] width 9 height 15
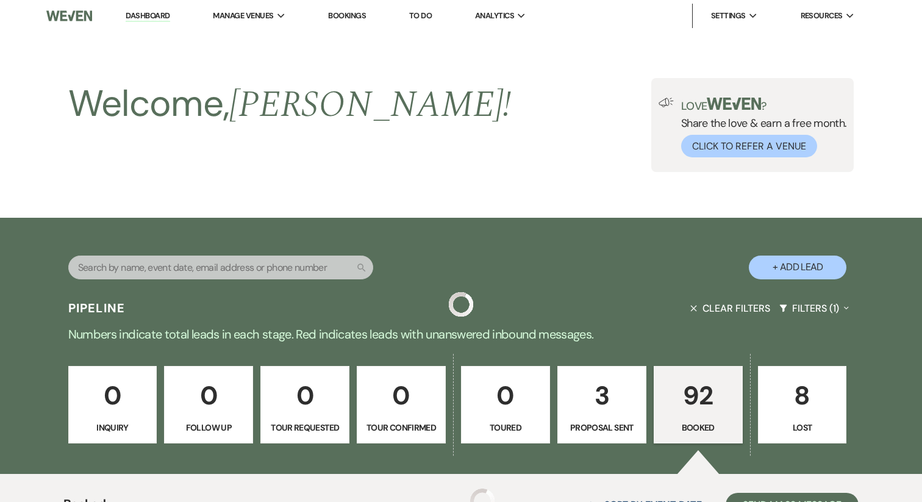
scroll to position [1889, 0]
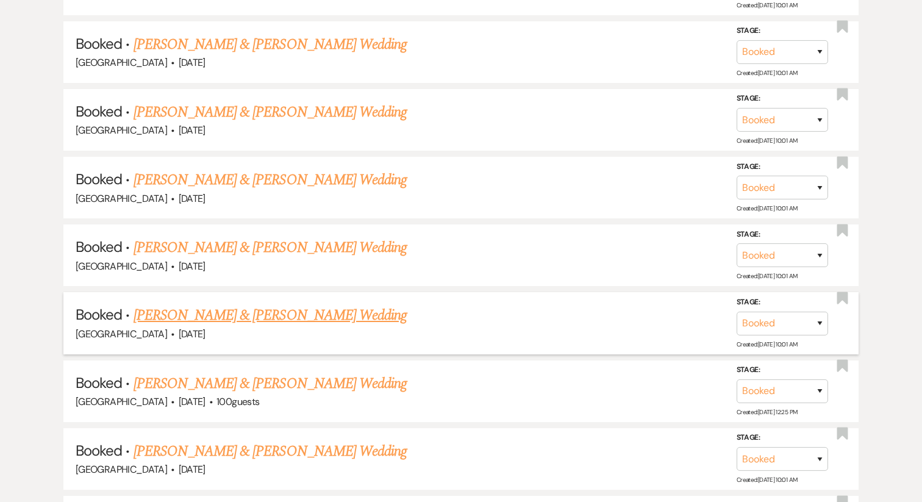
click at [233, 304] on link "[PERSON_NAME] & [PERSON_NAME] Wedding" at bounding box center [269, 315] width 273 height 22
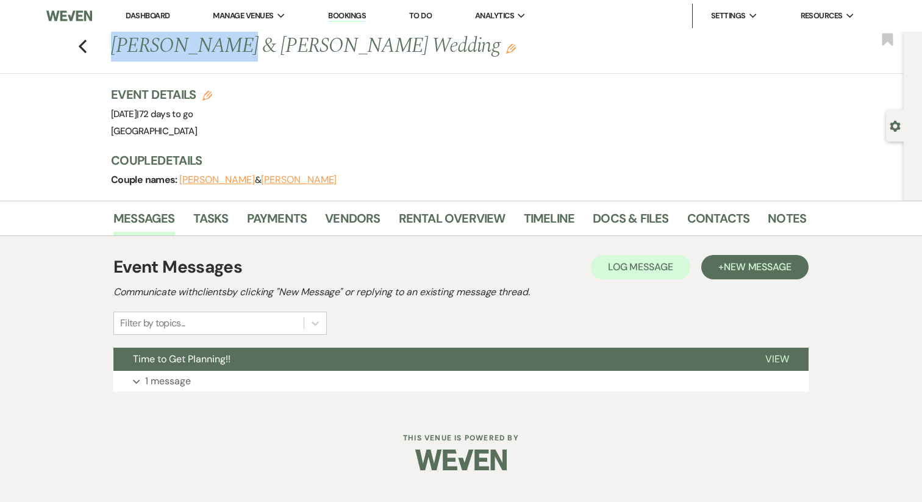
drag, startPoint x: 213, startPoint y: 54, endPoint x: 99, endPoint y: 47, distance: 113.6
click at [99, 47] on div "Previous [PERSON_NAME] & [PERSON_NAME] Wedding Edit Bookmark" at bounding box center [448, 53] width 909 height 42
click at [651, 217] on link "Docs & Files" at bounding box center [630, 221] width 76 height 27
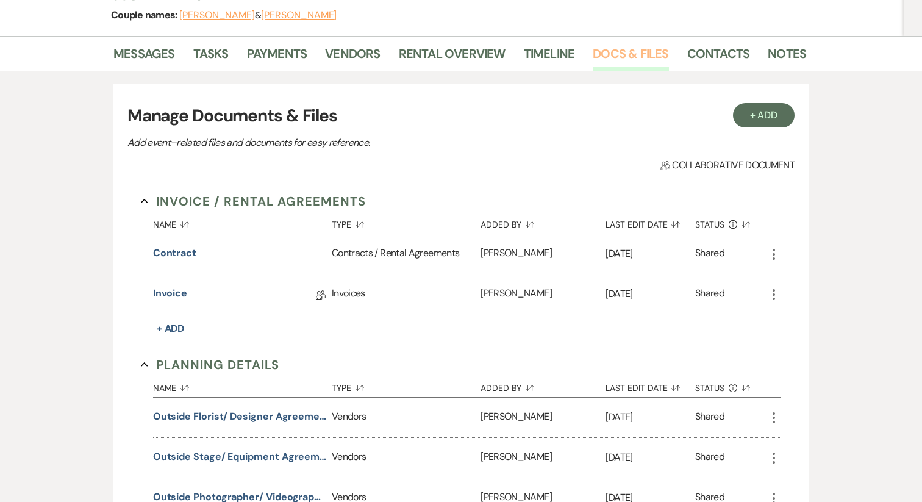
scroll to position [167, 0]
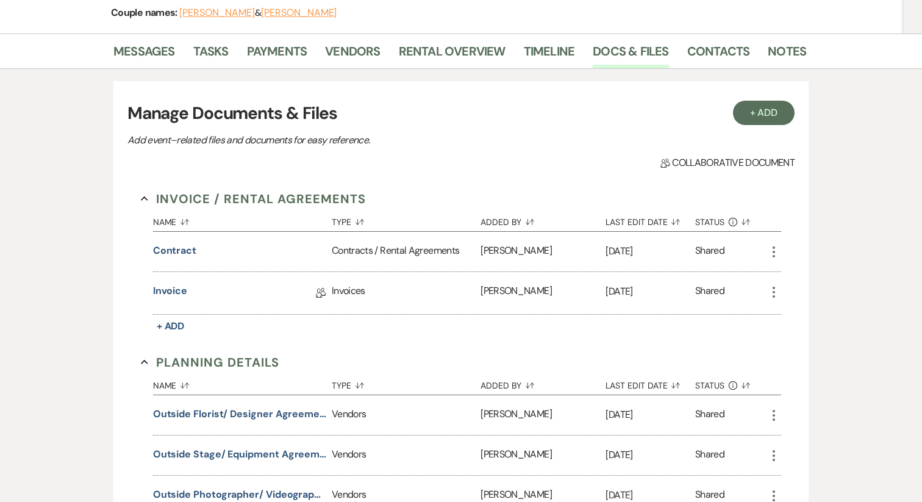
click at [773, 255] on use "button" at bounding box center [773, 251] width 2 height 11
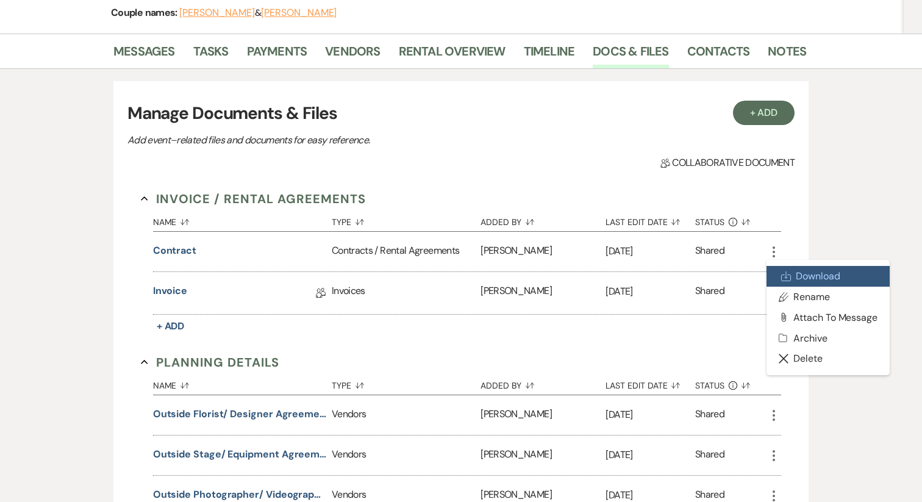
click at [780, 276] on link "Download Download" at bounding box center [827, 276] width 123 height 21
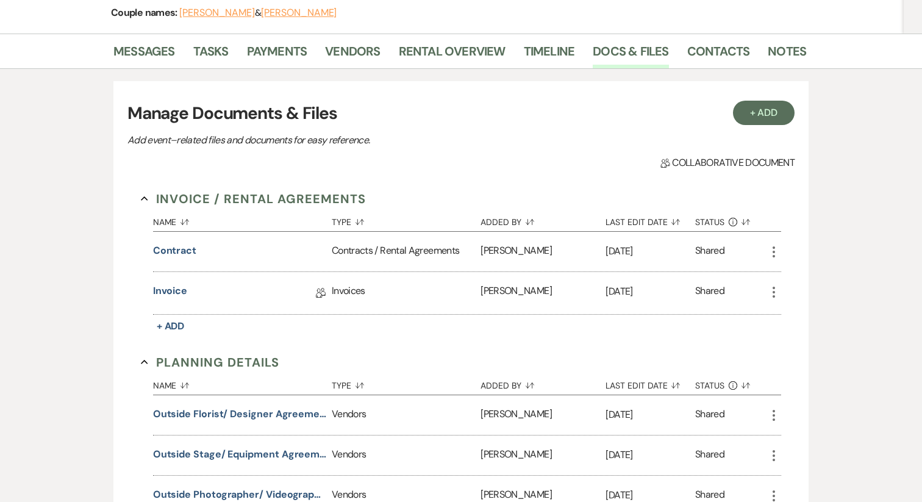
click at [773, 292] on use "button" at bounding box center [773, 291] width 2 height 11
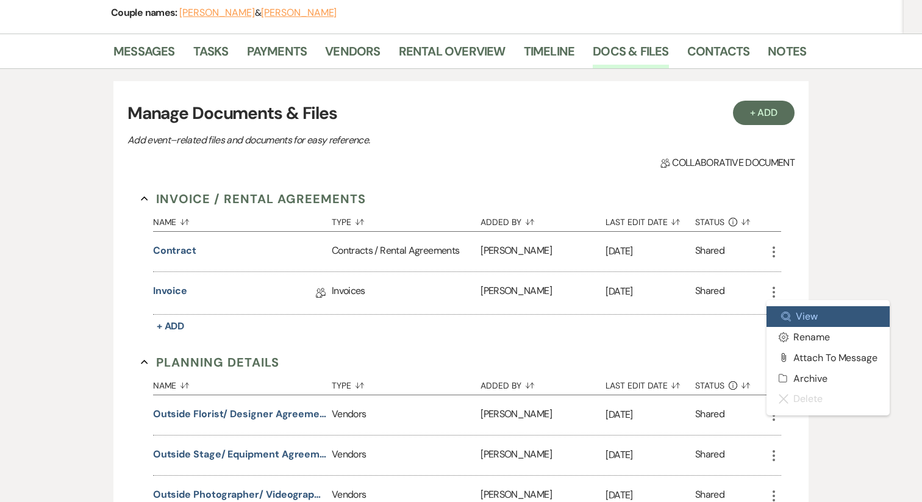
click at [798, 322] on link "Zoom View" at bounding box center [827, 316] width 123 height 21
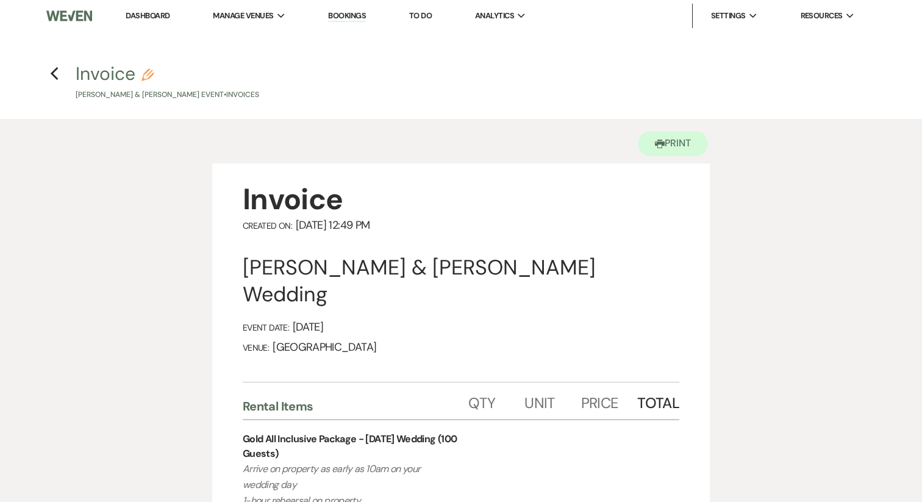
click at [446, 138] on div "Printer Print" at bounding box center [460, 141] width 497 height 44
click at [677, 158] on div "Printer Print" at bounding box center [460, 141] width 497 height 44
click at [669, 144] on button "Printer Print" at bounding box center [672, 143] width 70 height 25
click at [56, 83] on h4 "Previous Invoice Pencil [PERSON_NAME] & [PERSON_NAME] Event • Invoices" at bounding box center [461, 81] width 878 height 40
click at [56, 76] on icon "Previous" at bounding box center [54, 73] width 9 height 15
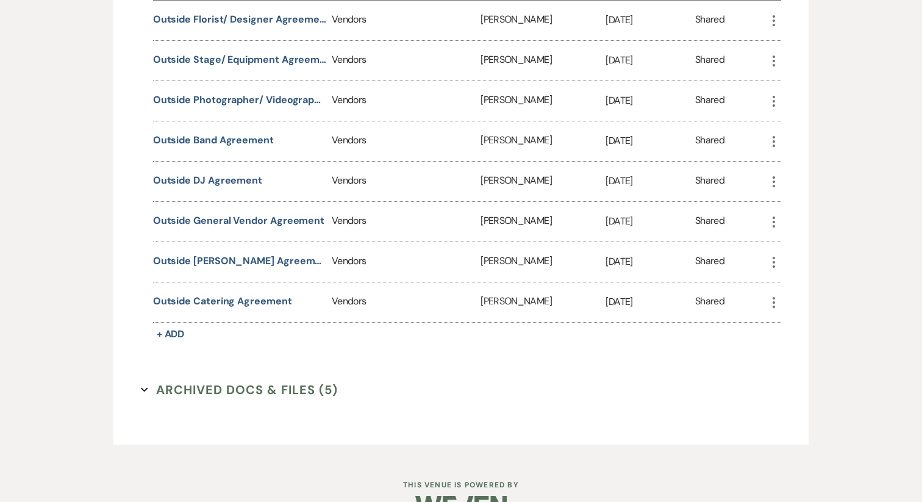
scroll to position [591, 0]
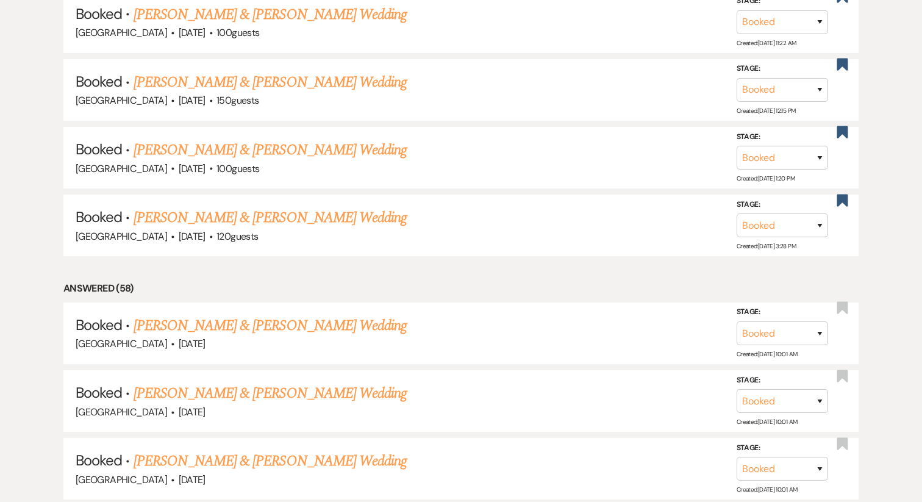
scroll to position [1889, 0]
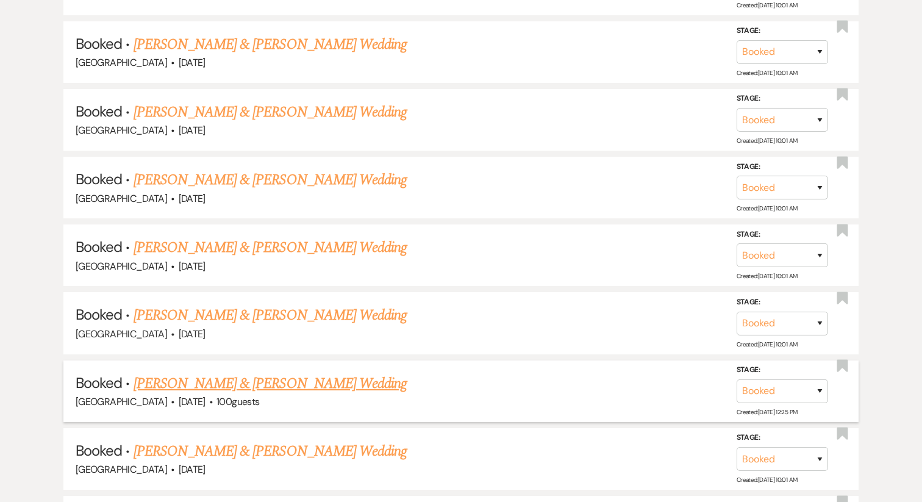
click at [254, 372] on link "[PERSON_NAME] & [PERSON_NAME] Wedding" at bounding box center [269, 383] width 273 height 22
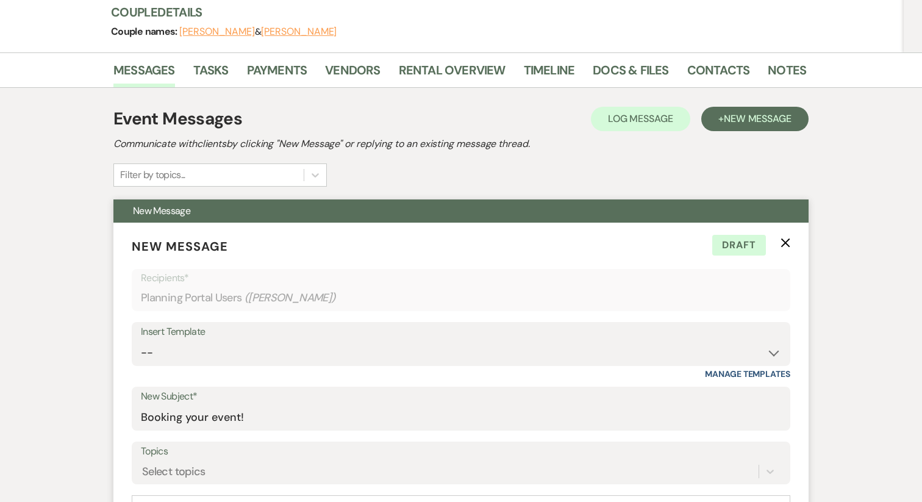
scroll to position [124, 0]
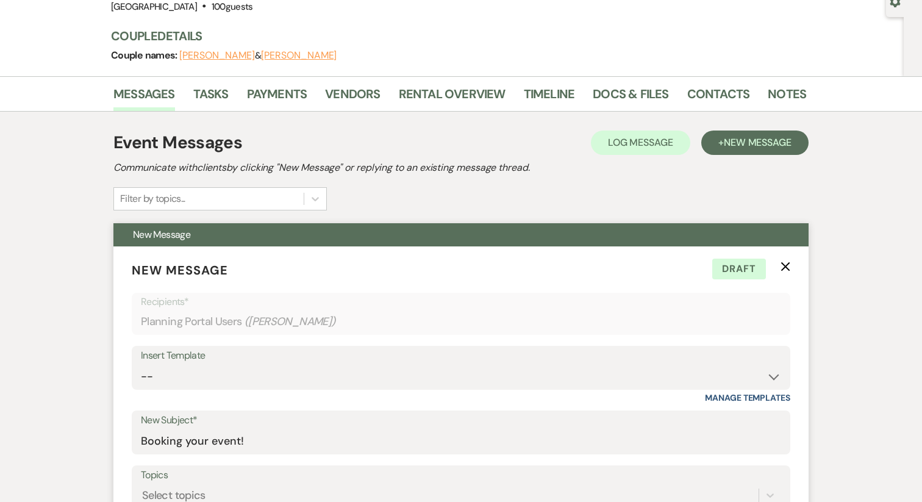
click at [786, 265] on use "button" at bounding box center [785, 266] width 9 height 9
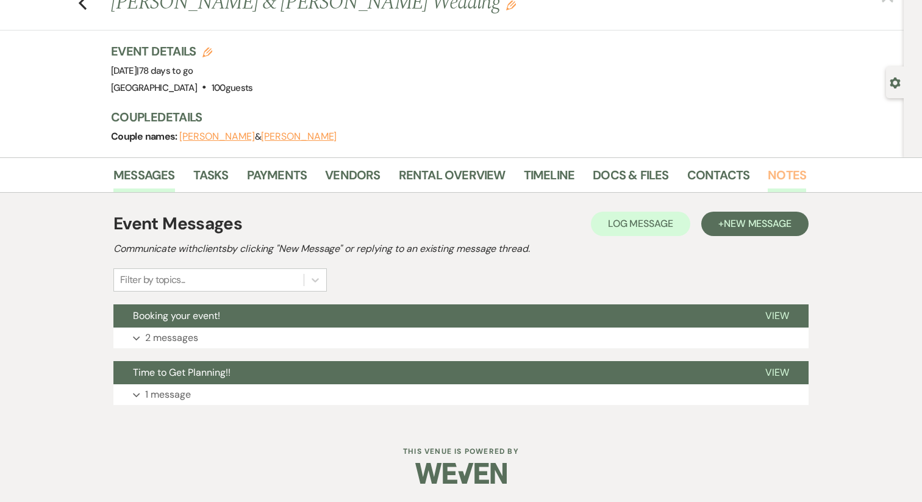
click at [773, 169] on link "Notes" at bounding box center [786, 178] width 38 height 27
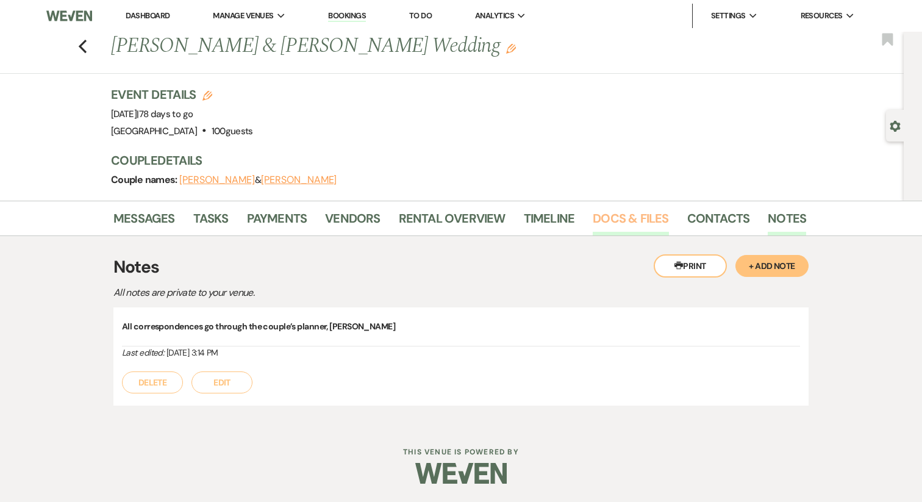
click at [631, 224] on link "Docs & Files" at bounding box center [630, 221] width 76 height 27
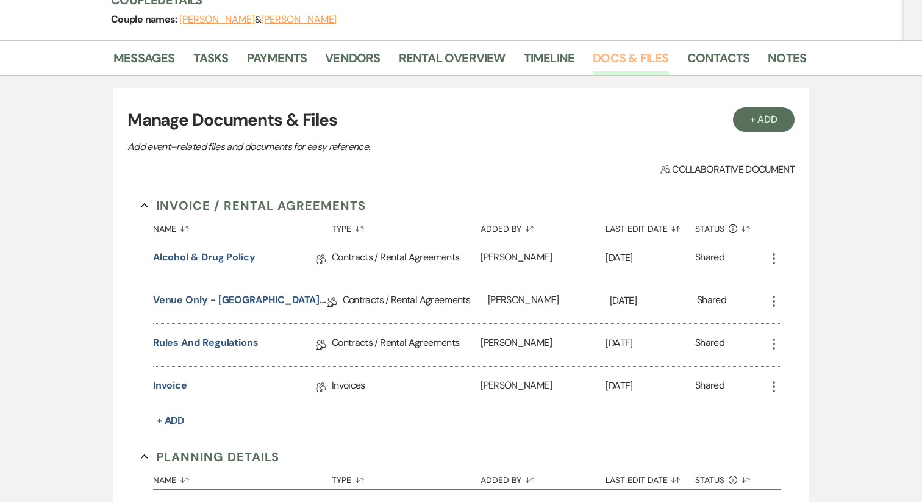
scroll to position [161, 0]
click at [291, 304] on link "Venue Only - [GEOGRAPHIC_DATA] Contract" at bounding box center [240, 301] width 174 height 19
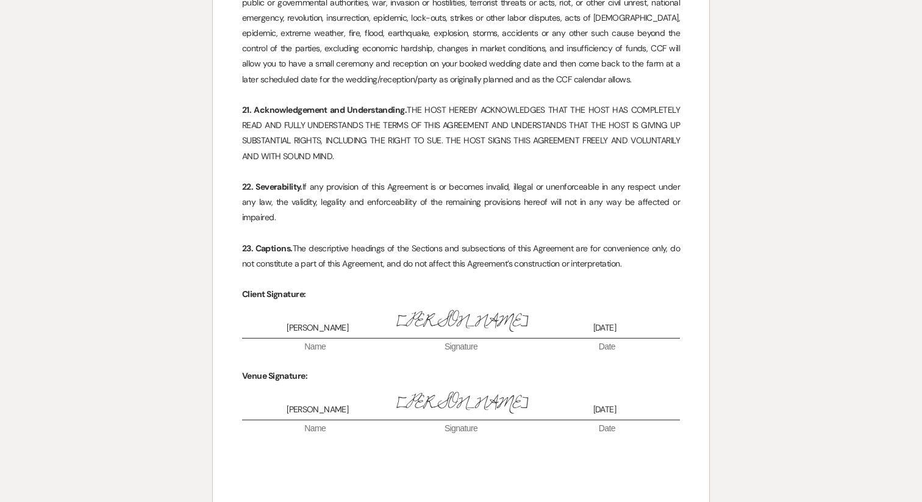
scroll to position [5597, 0]
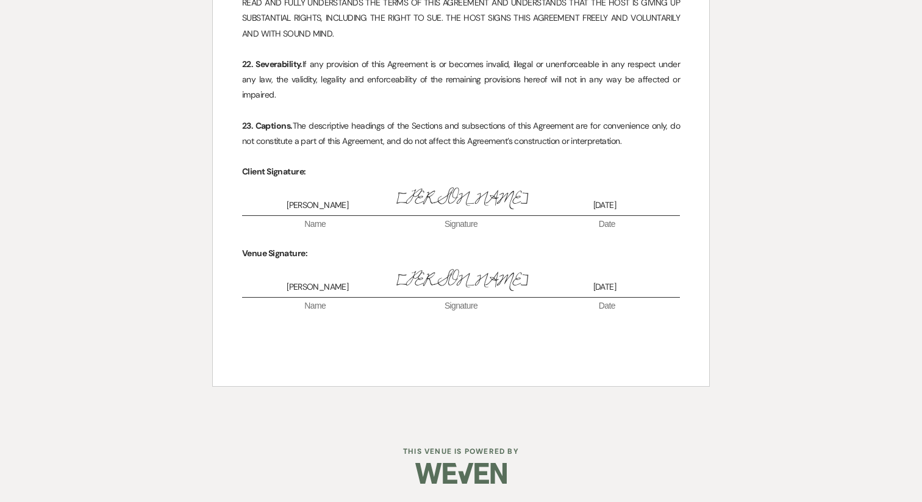
scroll to position [161, 0]
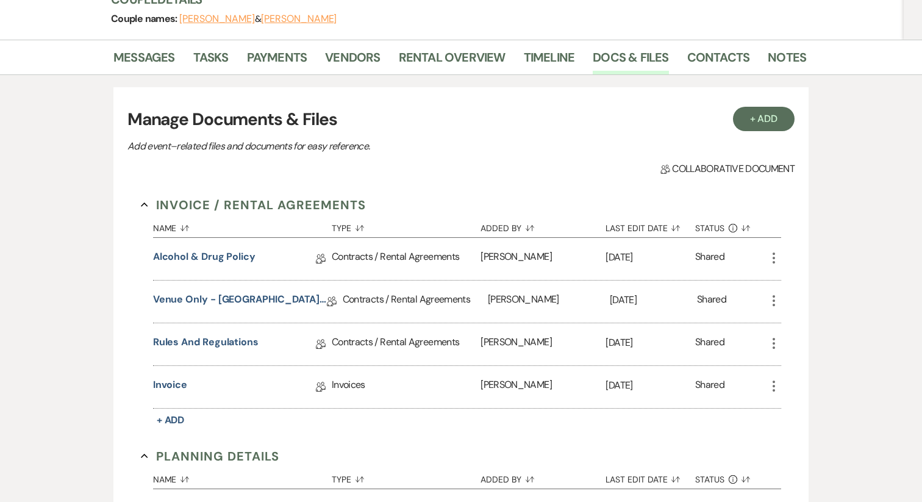
click at [770, 300] on icon "More" at bounding box center [773, 300] width 15 height 15
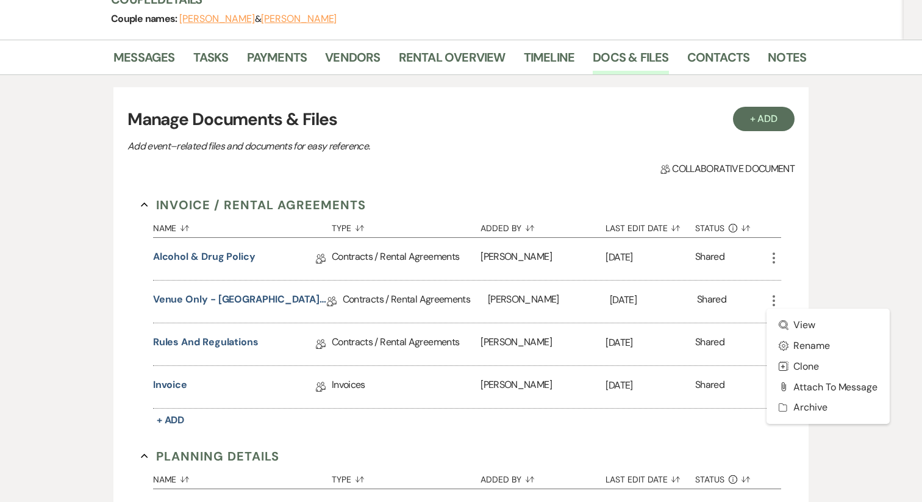
click at [421, 100] on div "+ Add Manage Documents & Files Add event–related files and documents for easy r…" at bounding box center [460, 509] width 695 height 845
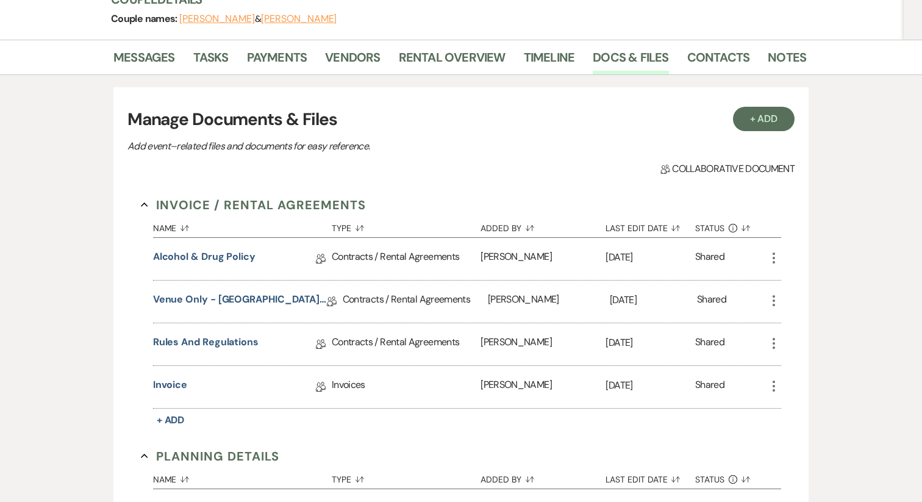
scroll to position [0, 0]
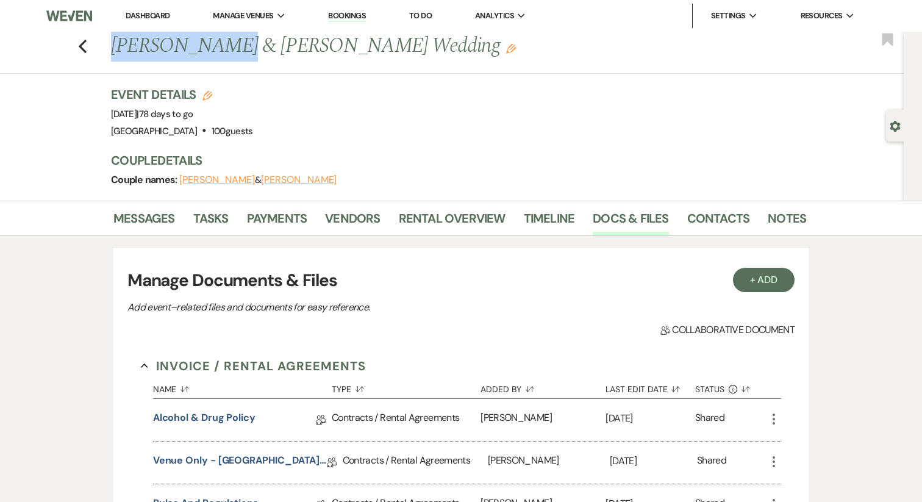
drag, startPoint x: 210, startPoint y: 46, endPoint x: 108, endPoint y: 44, distance: 102.4
click at [108, 44] on div "Previous [PERSON_NAME] & [PERSON_NAME] Wedding Edit" at bounding box center [452, 46] width 695 height 29
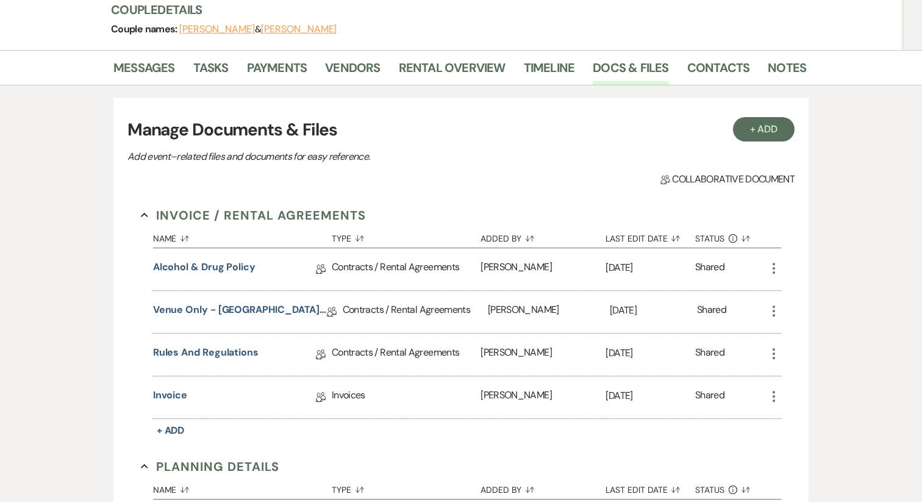
scroll to position [157, 0]
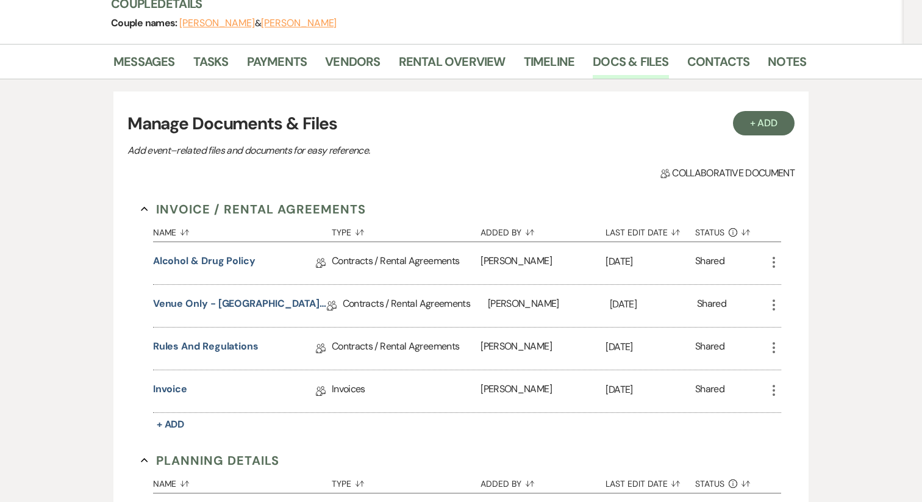
click at [775, 302] on icon "More" at bounding box center [773, 304] width 15 height 15
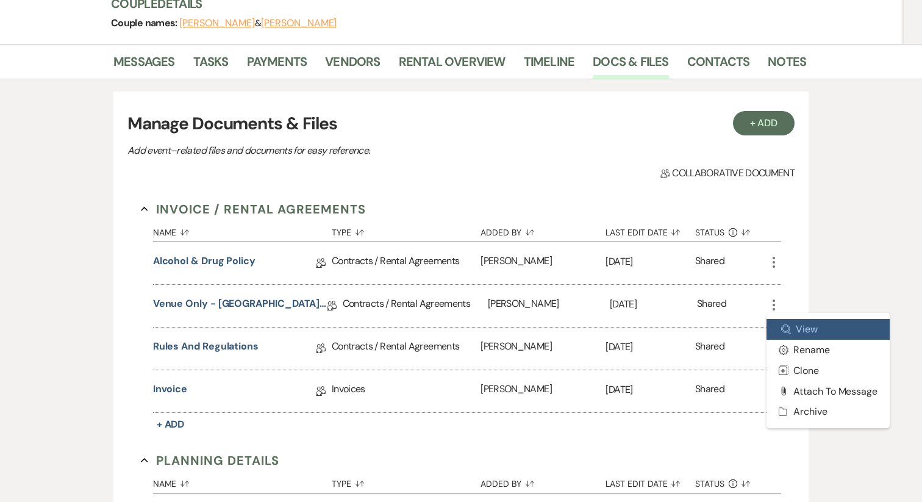
click at [802, 329] on link "Zoom View" at bounding box center [827, 329] width 123 height 21
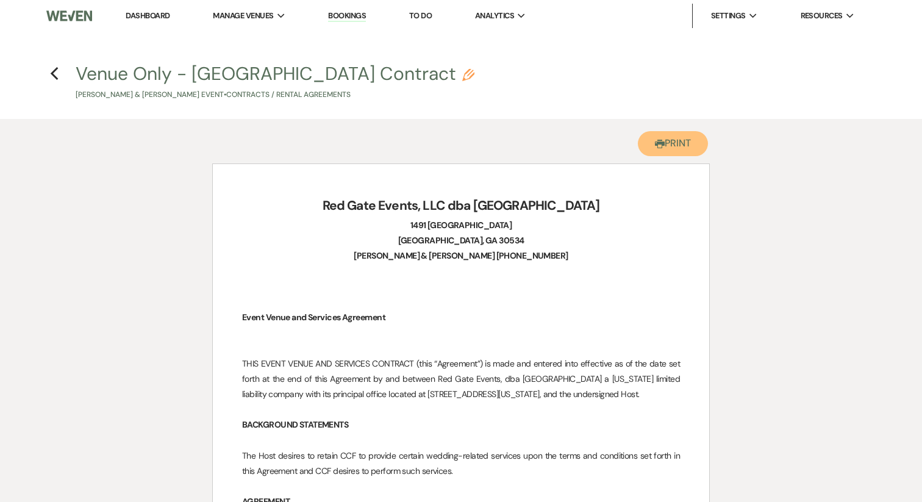
click at [679, 140] on button "Printer Print" at bounding box center [672, 143] width 70 height 25
click at [58, 71] on icon "Previous" at bounding box center [54, 73] width 9 height 15
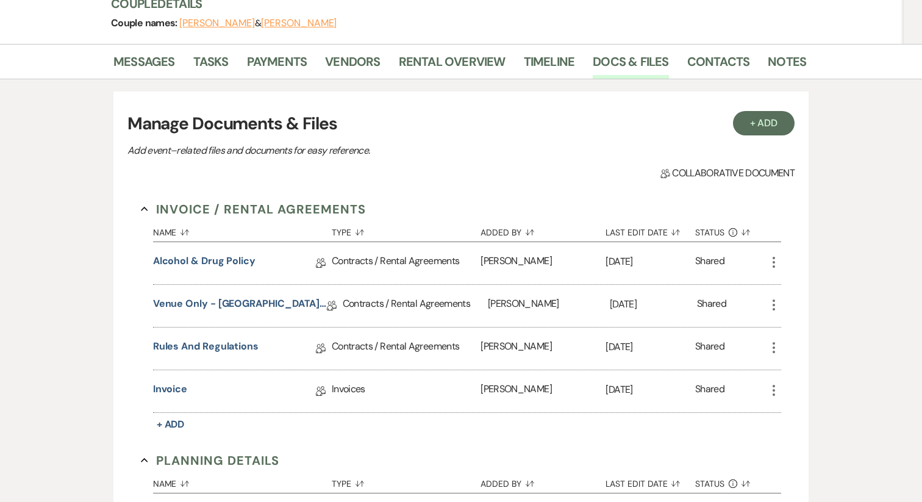
click at [780, 392] on icon "More" at bounding box center [773, 390] width 15 height 15
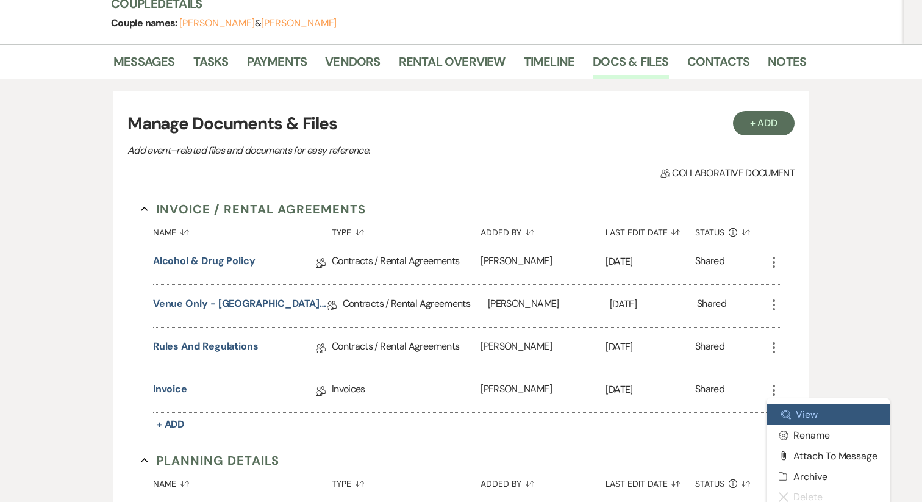
click at [798, 410] on link "Zoom View" at bounding box center [827, 414] width 123 height 21
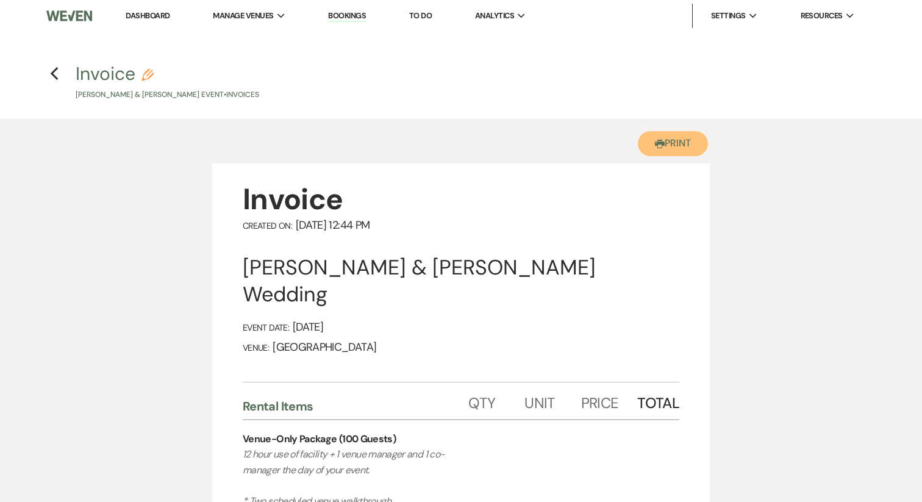
click at [680, 153] on button "Printer Print" at bounding box center [672, 143] width 70 height 25
click at [53, 72] on use "button" at bounding box center [54, 73] width 8 height 13
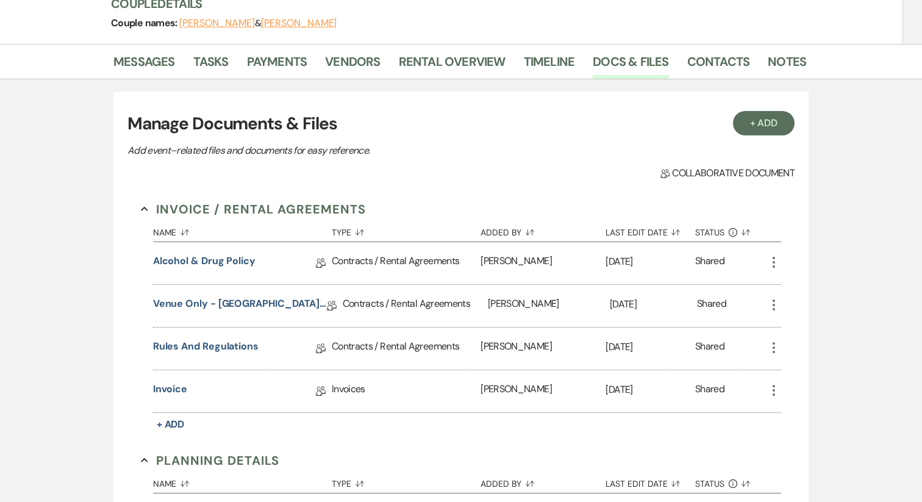
click at [776, 350] on icon "More" at bounding box center [773, 347] width 15 height 15
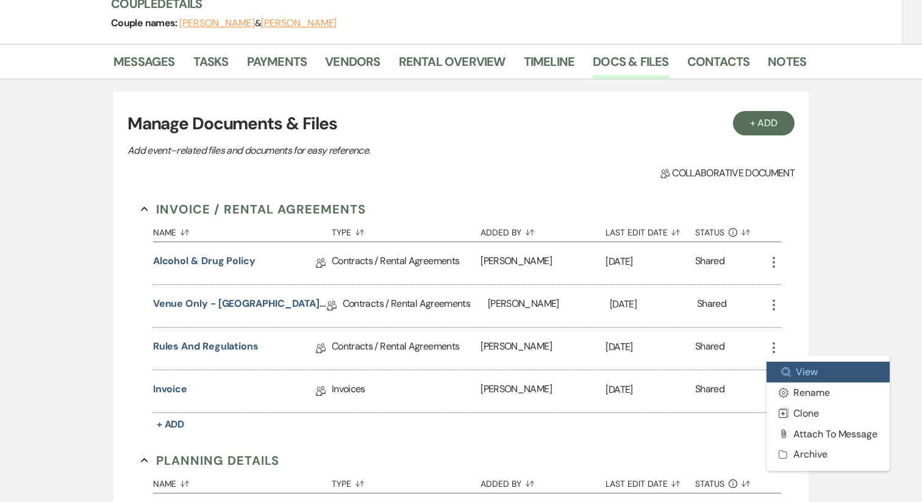
click at [797, 372] on link "Zoom View" at bounding box center [827, 371] width 123 height 21
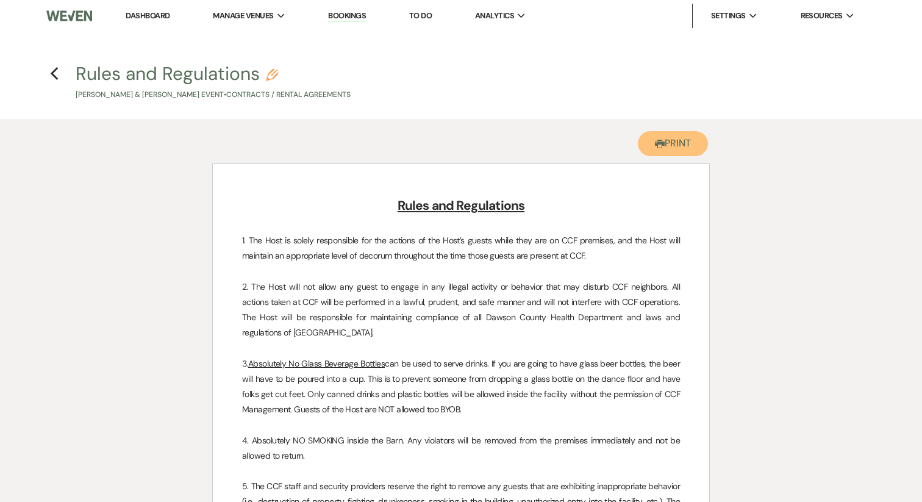
click at [674, 147] on button "Printer Print" at bounding box center [672, 143] width 70 height 25
click at [52, 69] on icon "Previous" at bounding box center [54, 73] width 9 height 15
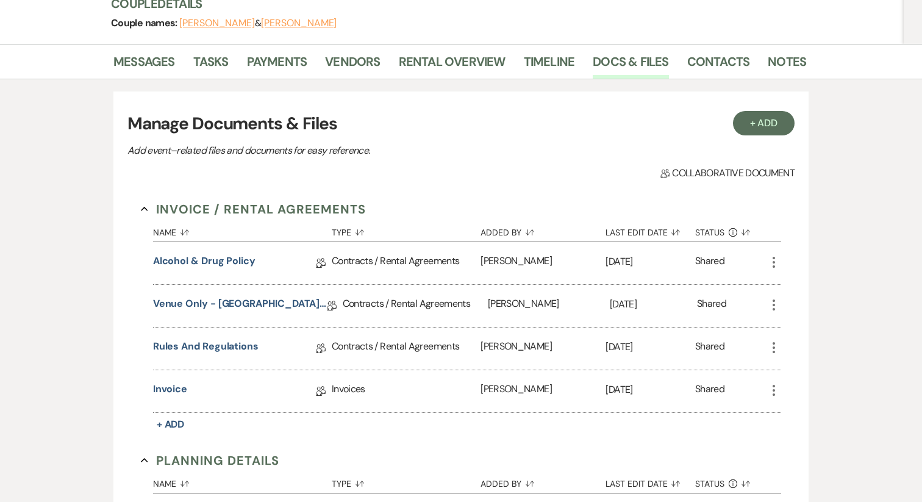
click at [771, 256] on icon "More" at bounding box center [773, 262] width 15 height 15
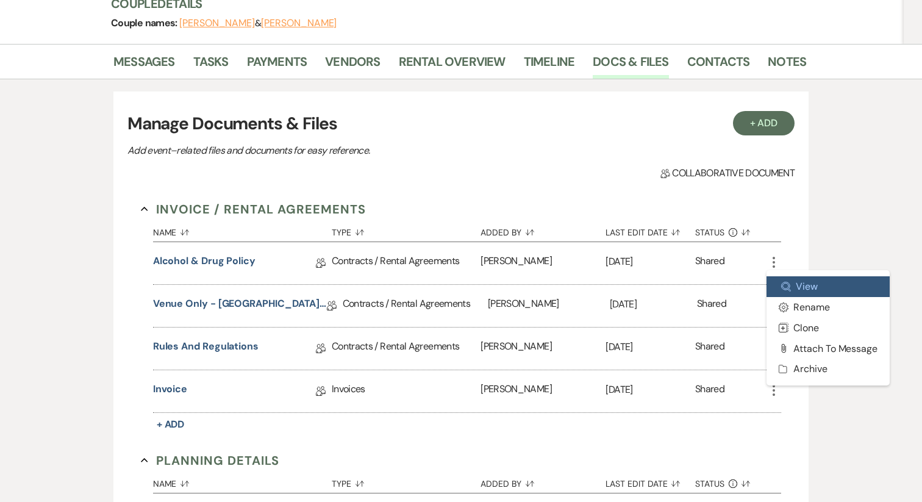
click at [799, 279] on link "Zoom View" at bounding box center [827, 286] width 123 height 21
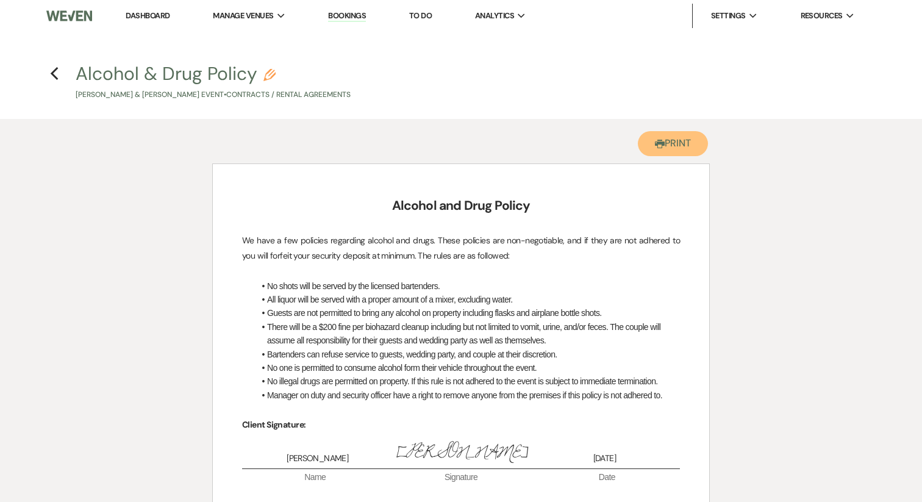
click at [675, 147] on button "Printer Print" at bounding box center [672, 143] width 70 height 25
click at [51, 74] on use "button" at bounding box center [54, 73] width 8 height 13
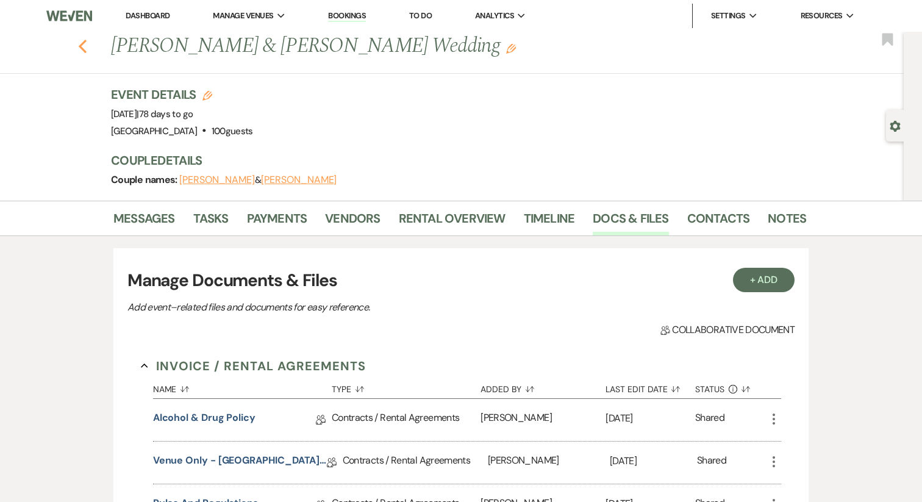
click at [79, 47] on icon "Previous" at bounding box center [82, 46] width 9 height 15
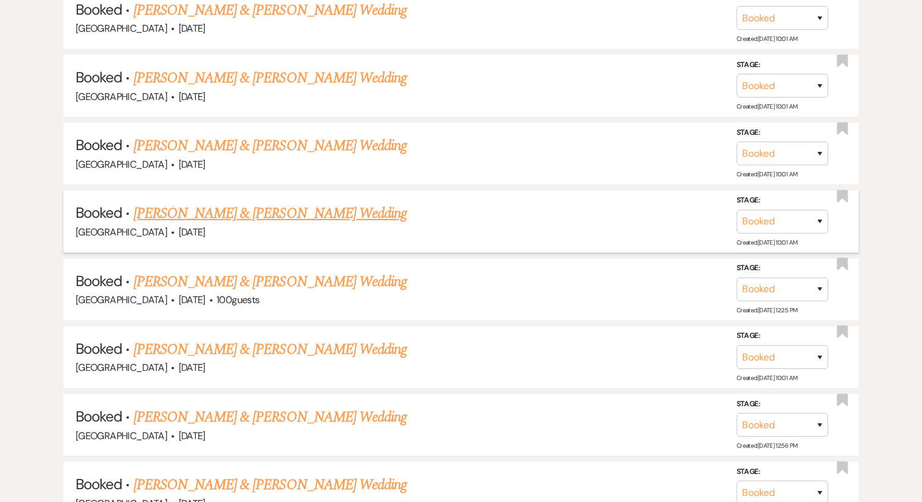
scroll to position [2010, 0]
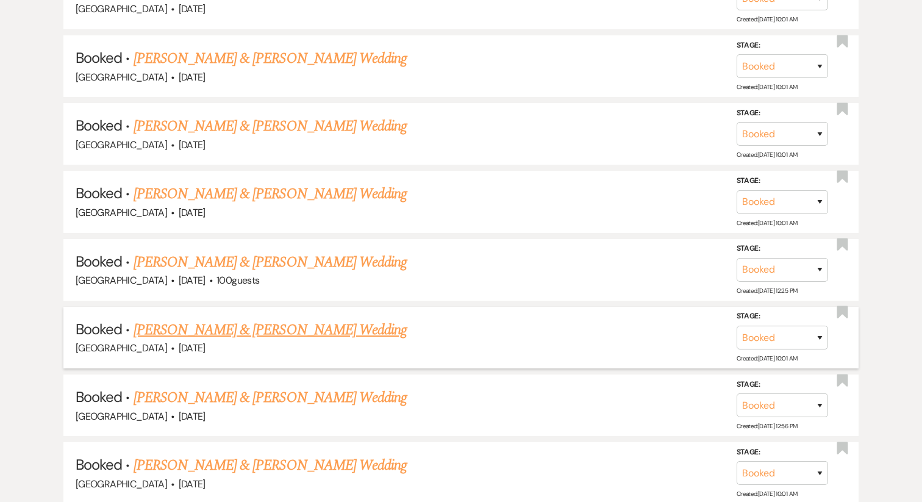
click at [263, 319] on link "[PERSON_NAME] & [PERSON_NAME] Wedding" at bounding box center [269, 330] width 273 height 22
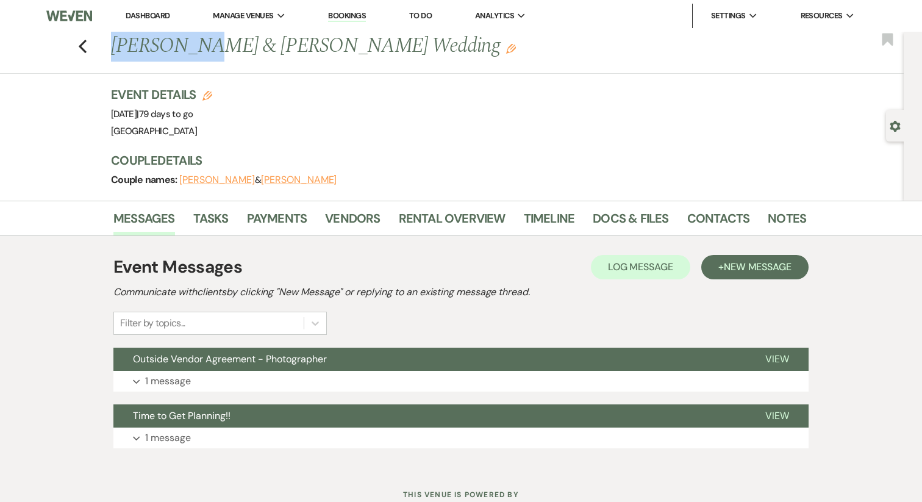
drag, startPoint x: 197, startPoint y: 46, endPoint x: 112, endPoint y: 44, distance: 85.3
click at [112, 44] on h1 "[PERSON_NAME] & [PERSON_NAME] Wedding Edit" at bounding box center [384, 46] width 546 height 29
click at [619, 210] on link "Docs & Files" at bounding box center [630, 221] width 76 height 27
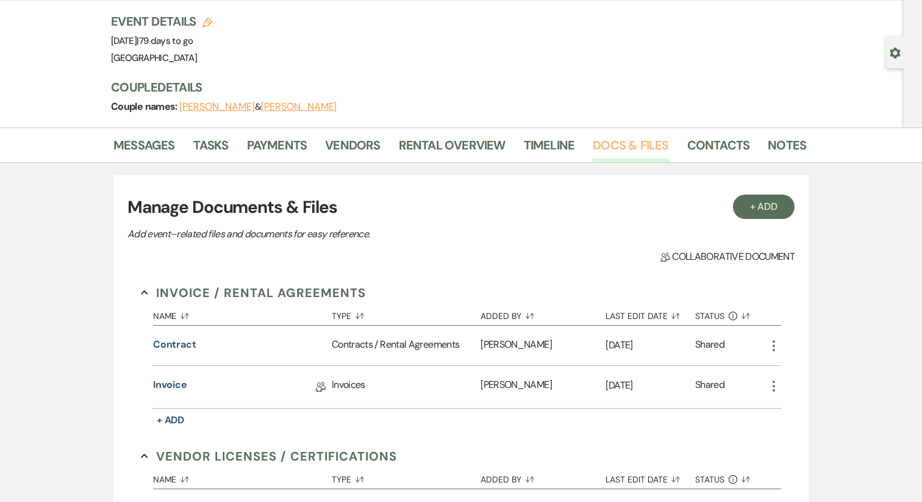
scroll to position [79, 0]
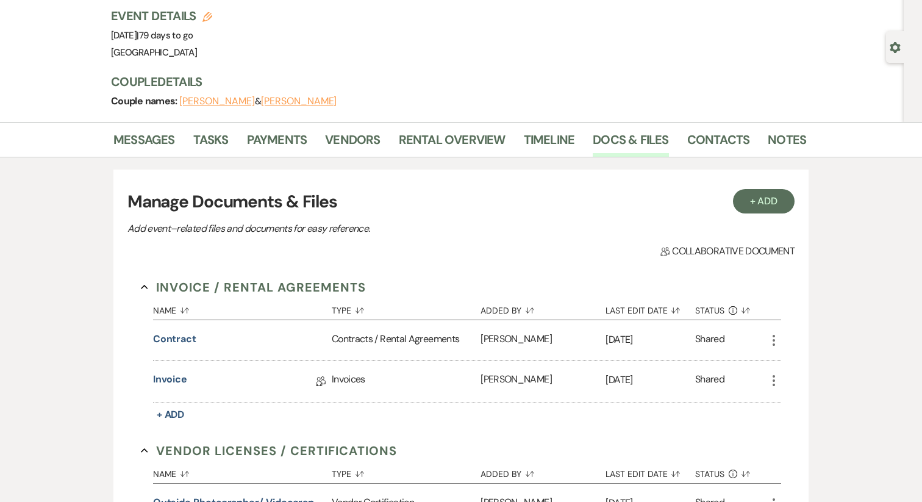
click at [771, 344] on icon "More" at bounding box center [773, 340] width 15 height 15
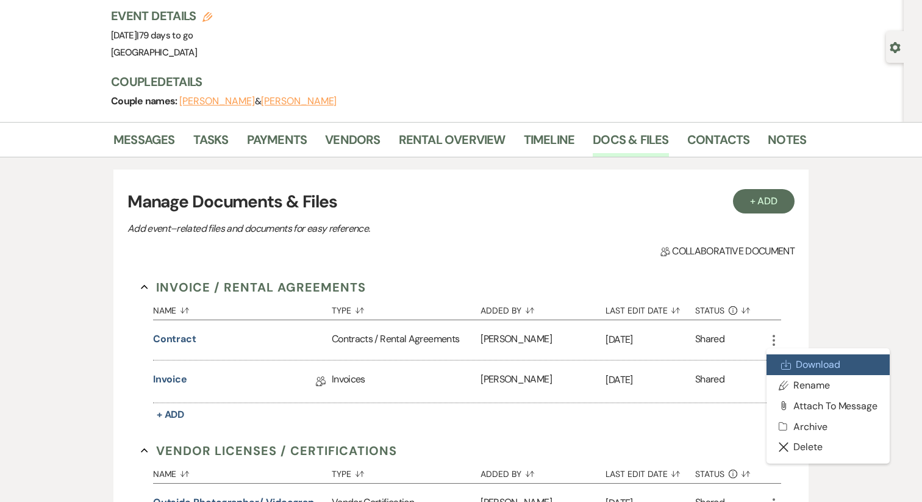
click at [802, 359] on link "Download Download" at bounding box center [827, 364] width 123 height 21
click at [836, 296] on div "Messages Tasks Payments Vendors Rental Overview Timeline Docs & Files Contacts …" at bounding box center [461, 390] width 922 height 536
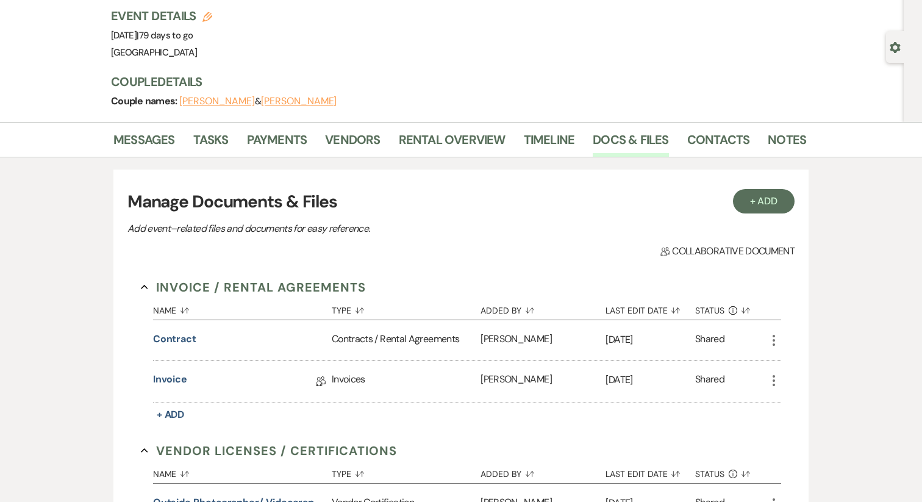
click at [778, 385] on icon "More" at bounding box center [773, 380] width 15 height 15
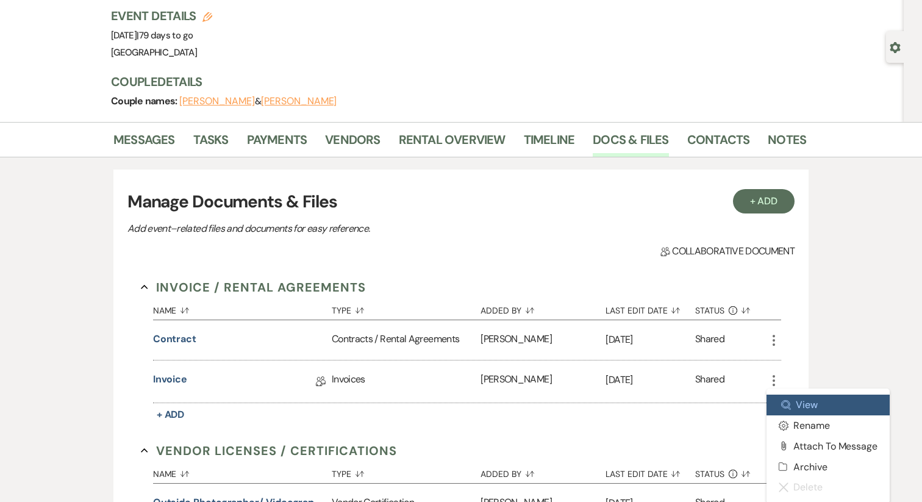
click at [793, 405] on link "Zoom View" at bounding box center [827, 404] width 123 height 21
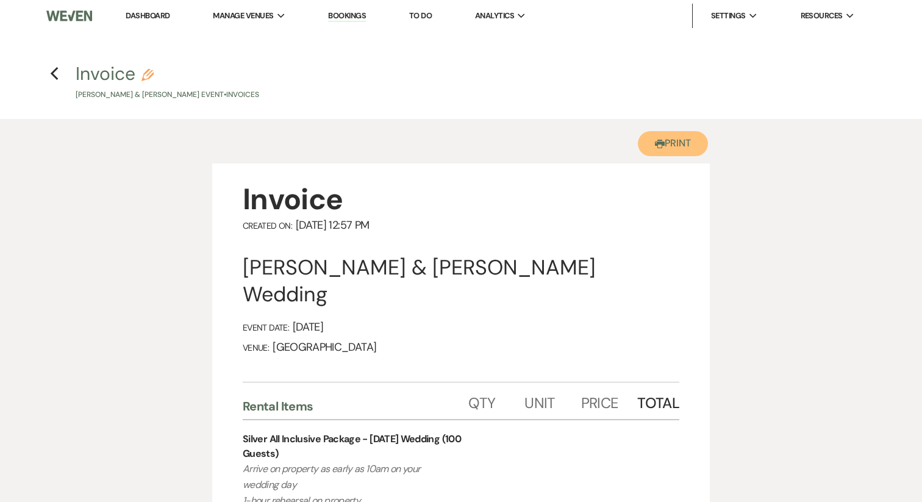
click at [672, 147] on button "Printer Print" at bounding box center [672, 143] width 70 height 25
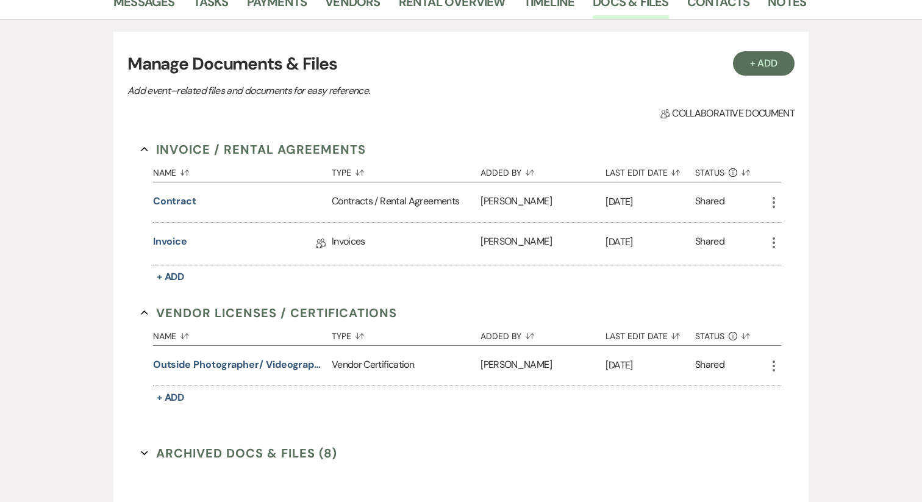
scroll to position [312, 0]
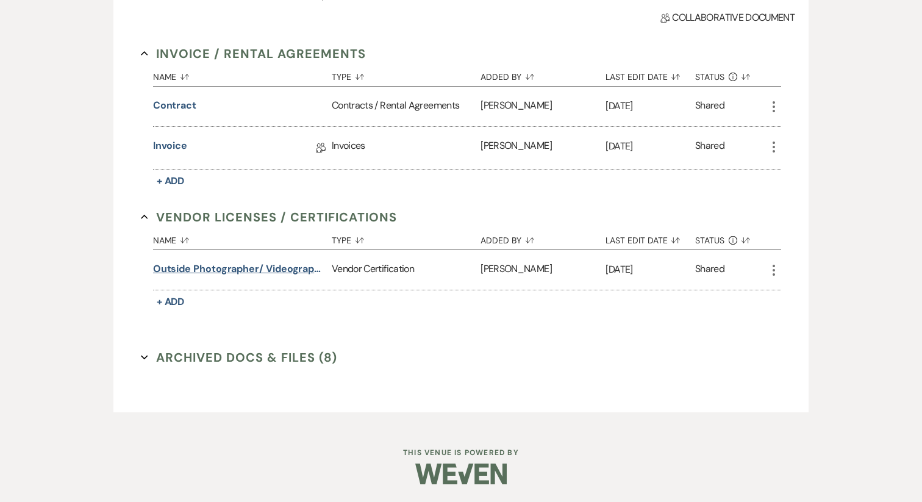
click at [284, 267] on button "Outside Photographer/ Videographer Agreement" at bounding box center [240, 268] width 174 height 15
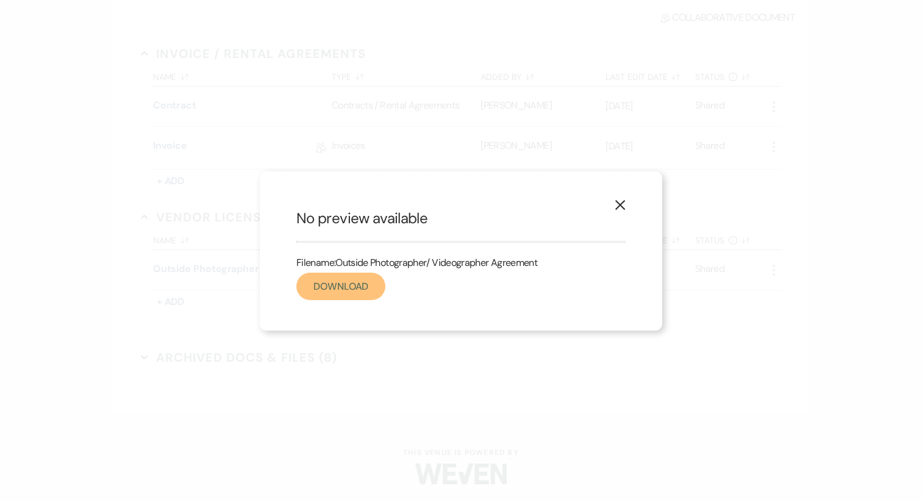
click at [334, 283] on link "Download" at bounding box center [340, 285] width 89 height 27
click at [697, 6] on div "X No preview available Filename: Outside Photographer/ Videographer Agreement D…" at bounding box center [461, 251] width 922 height 502
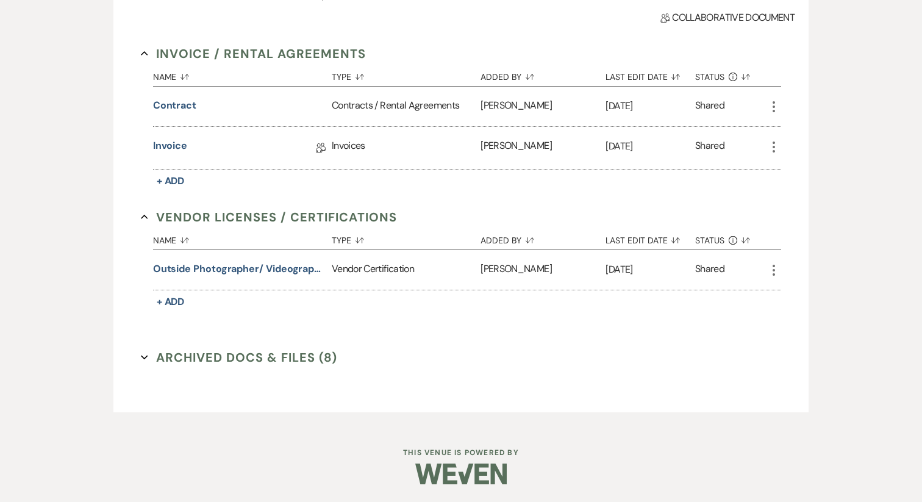
click at [776, 272] on icon "More" at bounding box center [773, 270] width 15 height 15
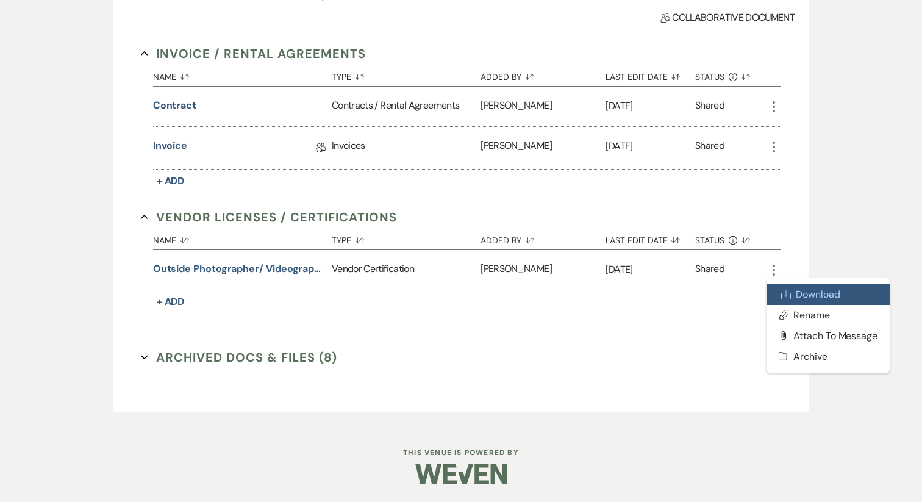
click at [806, 288] on link "Download Download" at bounding box center [827, 294] width 123 height 21
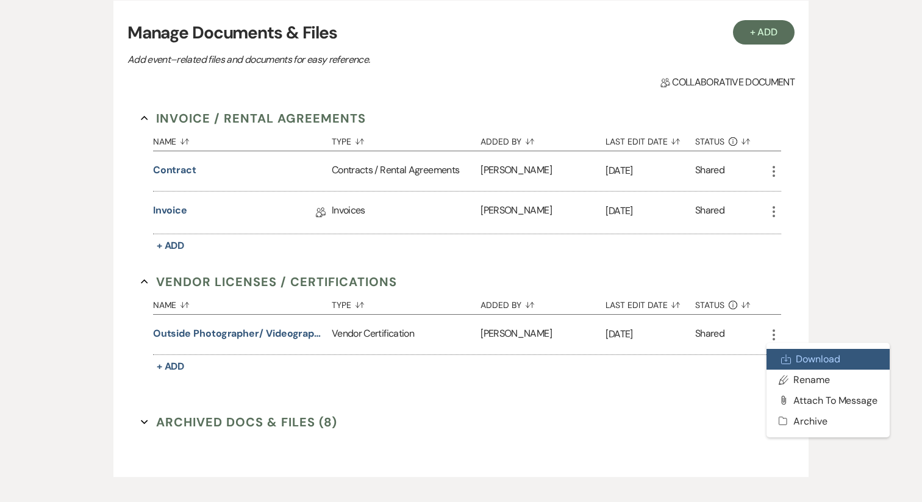
scroll to position [0, 0]
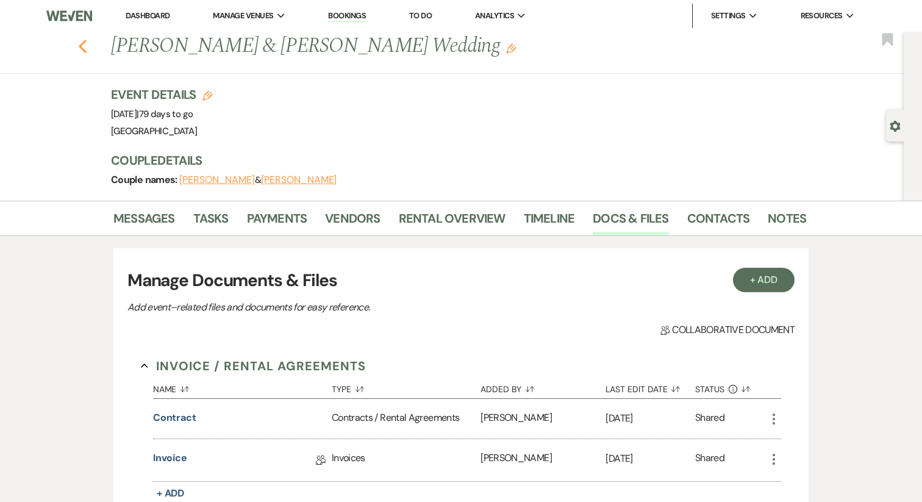
click at [82, 42] on icon "Previous" at bounding box center [82, 46] width 9 height 15
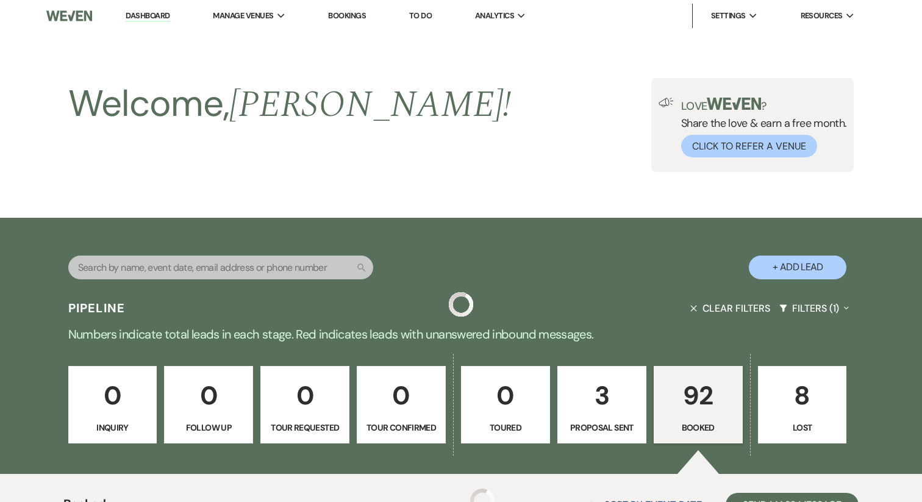
scroll to position [2010, 0]
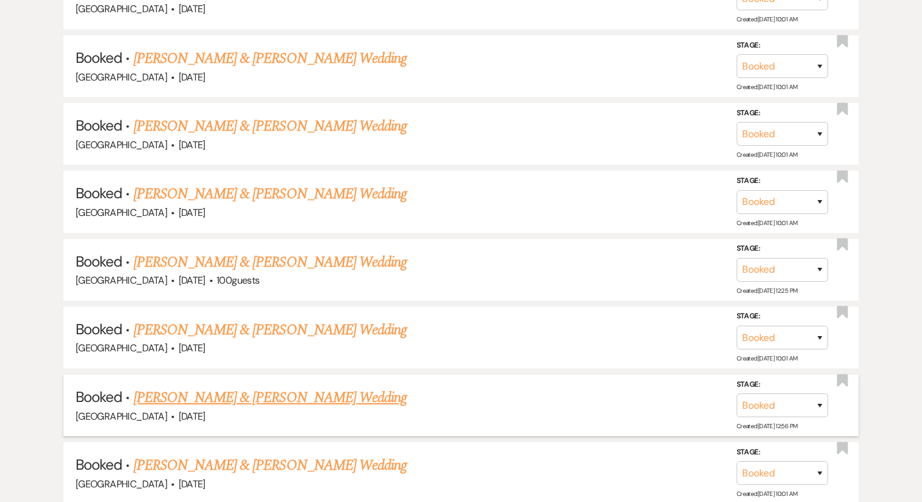
click at [302, 386] on link "[PERSON_NAME] & [PERSON_NAME] Wedding" at bounding box center [269, 397] width 273 height 22
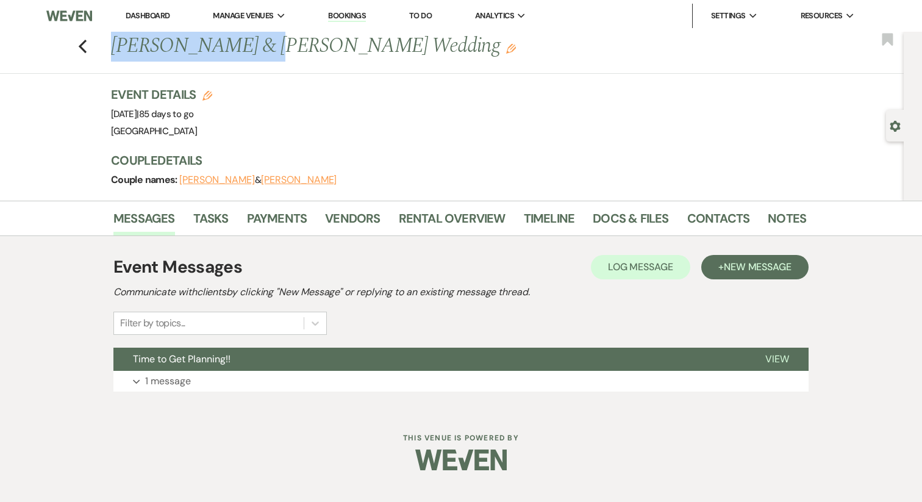
drag, startPoint x: 261, startPoint y: 47, endPoint x: 112, endPoint y: 49, distance: 149.9
click at [112, 49] on h1 "[PERSON_NAME] & [PERSON_NAME] Wedding Edit" at bounding box center [384, 46] width 546 height 29
click at [636, 219] on link "Docs & Files" at bounding box center [630, 221] width 76 height 27
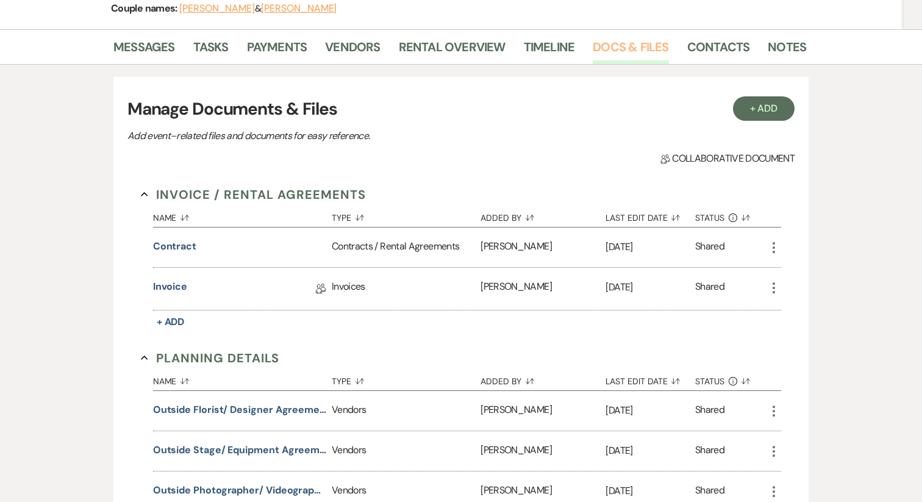
scroll to position [173, 0]
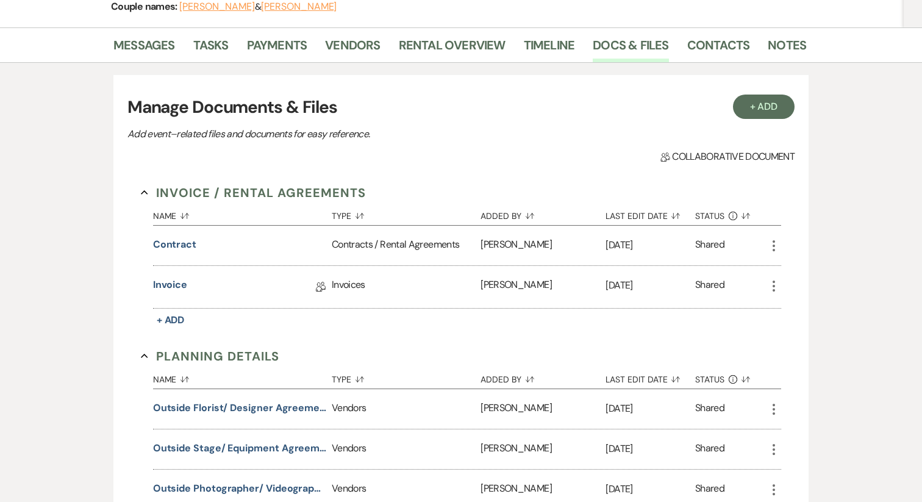
click at [773, 244] on use "button" at bounding box center [773, 245] width 2 height 11
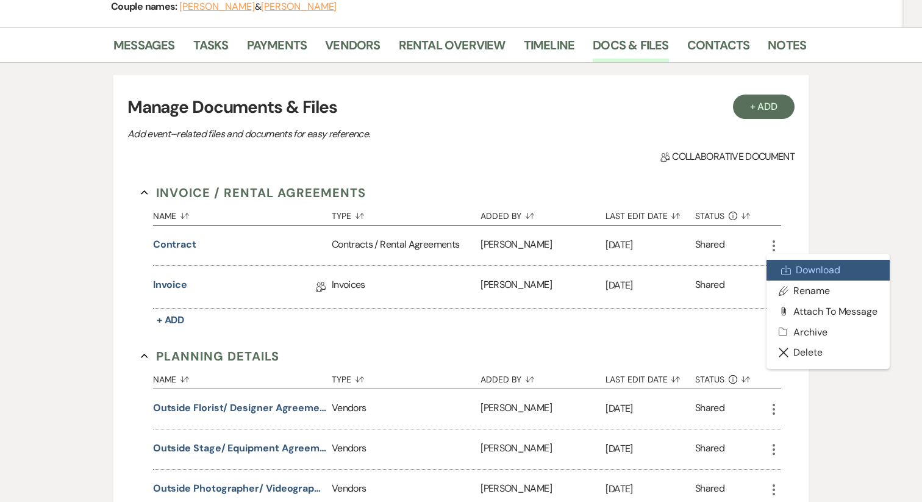
click at [792, 262] on link "Download Download" at bounding box center [827, 270] width 123 height 21
click at [720, 324] on div "Name Sort Default Type Sort Default Added By Sort Default Last Edit Date Sort D…" at bounding box center [467, 265] width 628 height 127
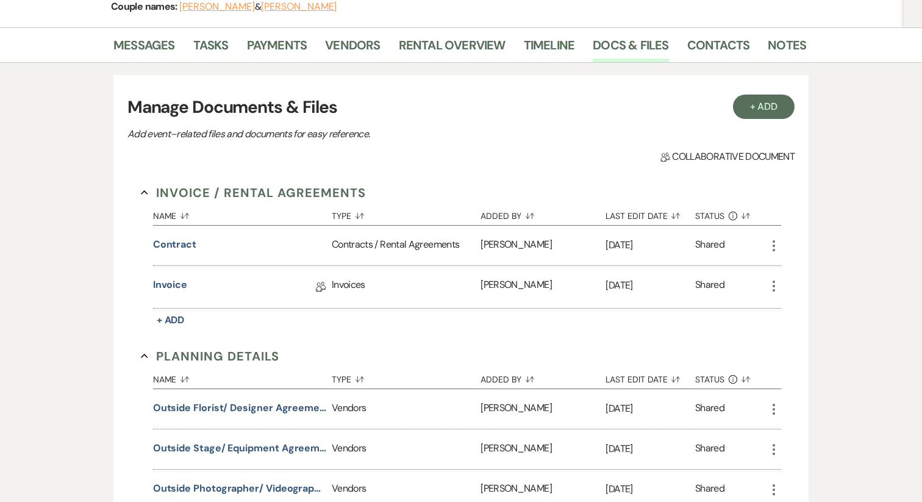
click at [778, 280] on icon "More" at bounding box center [773, 286] width 15 height 15
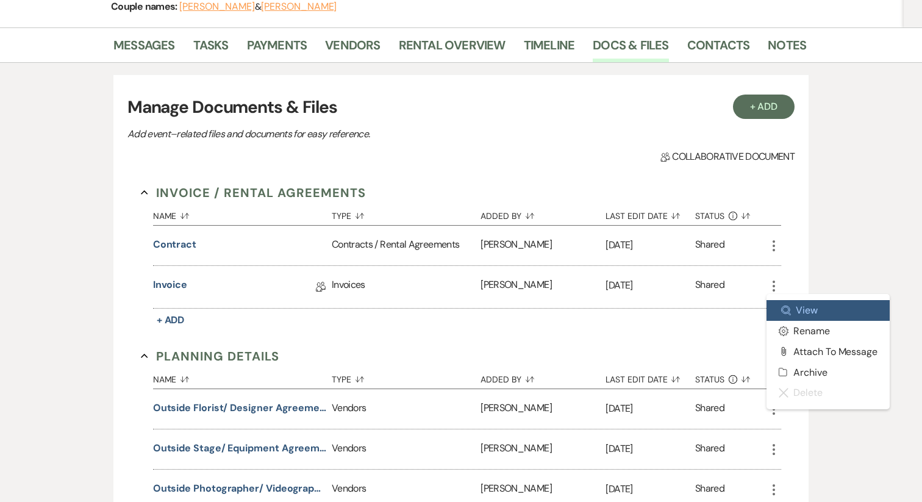
click at [820, 310] on link "Zoom View" at bounding box center [827, 310] width 123 height 21
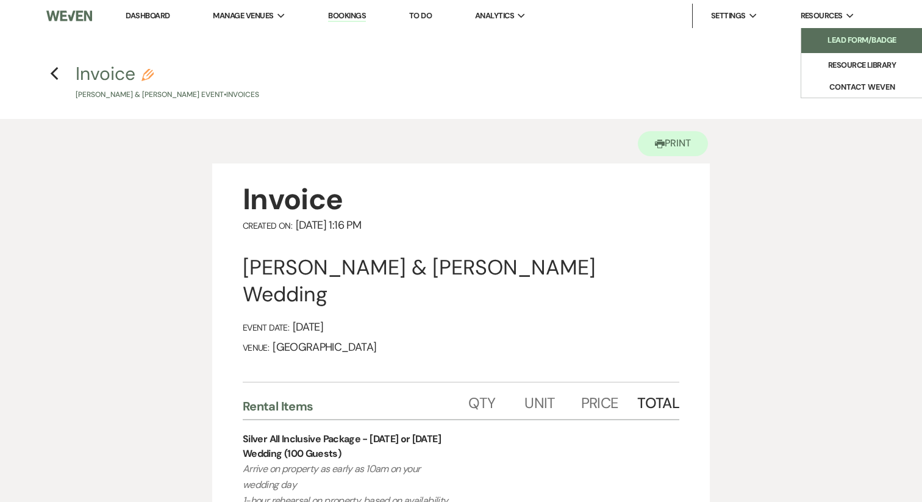
click at [843, 28] on link "Lead Form/Badge" at bounding box center [862, 40] width 122 height 24
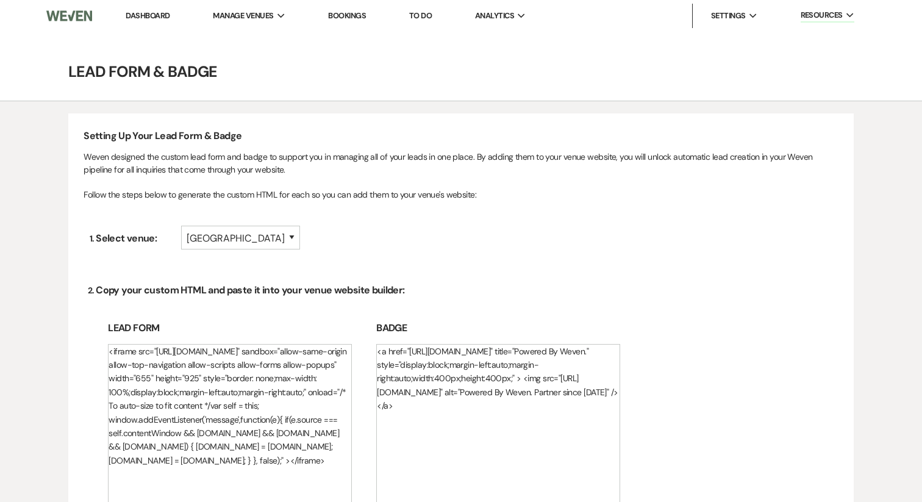
click at [351, 54] on main "Lead Form & Badge Setting Up Your Lead Form & Badge Weven designed the custom l…" at bounding box center [461, 496] width 922 height 929
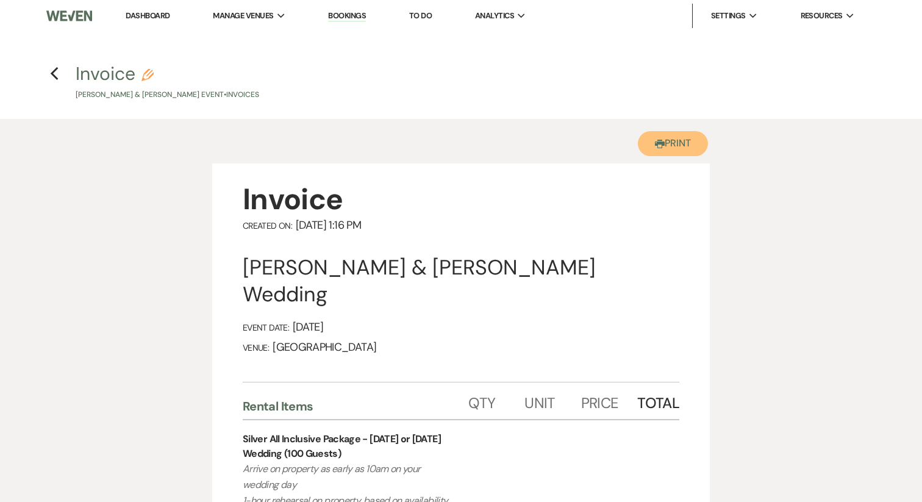
click at [677, 147] on button "Printer Print" at bounding box center [672, 143] width 70 height 25
click at [51, 69] on icon "Previous" at bounding box center [54, 73] width 9 height 15
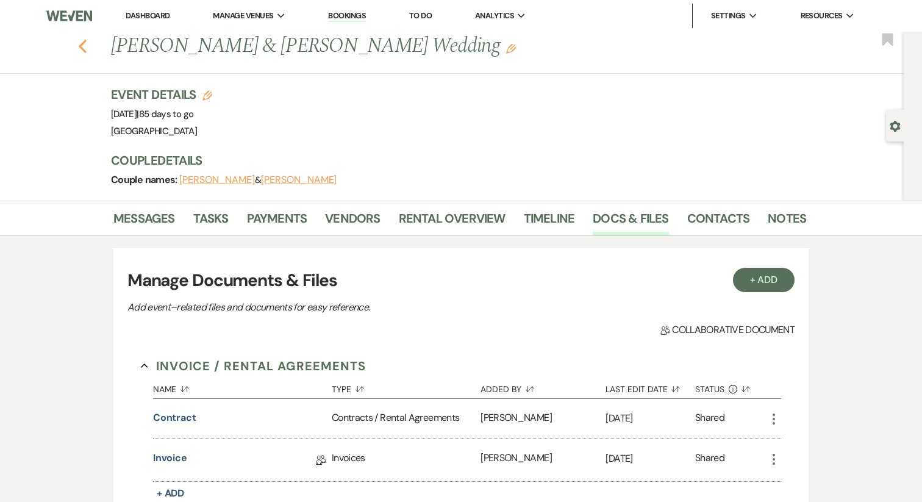
click at [85, 52] on use "button" at bounding box center [83, 46] width 8 height 13
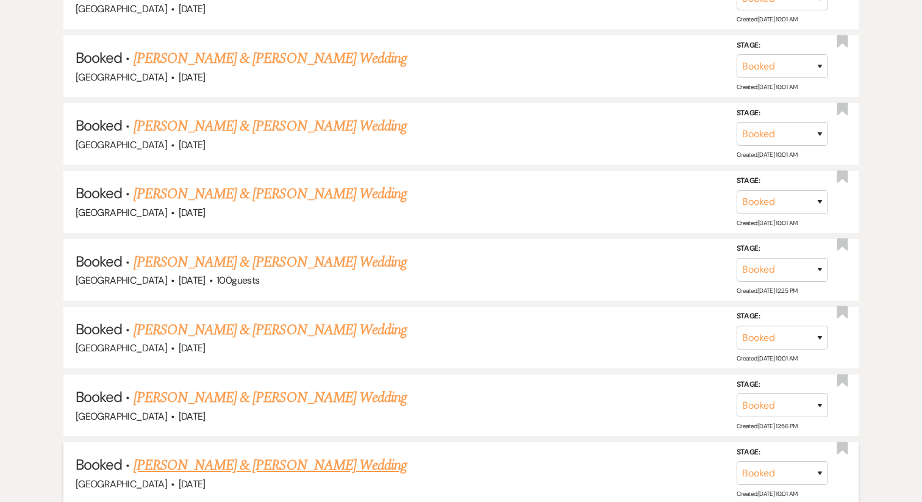
click at [270, 454] on link "[PERSON_NAME] & [PERSON_NAME] Wedding" at bounding box center [269, 465] width 273 height 22
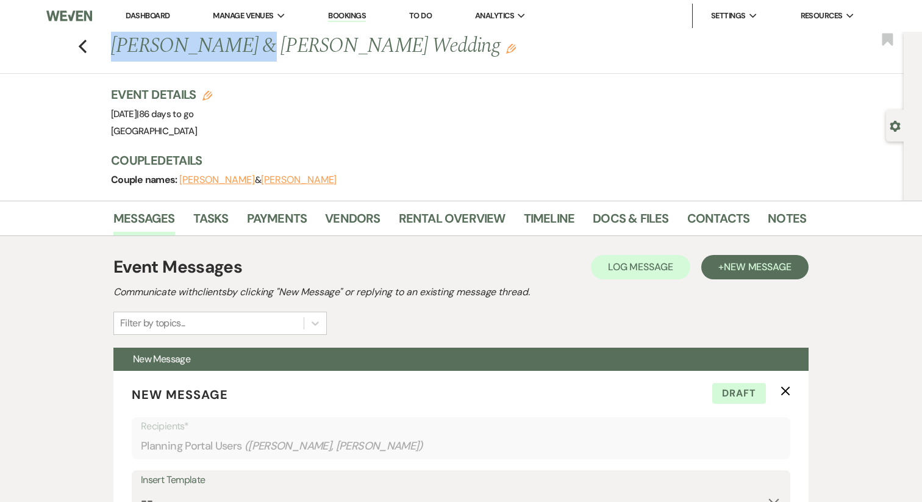
drag, startPoint x: 233, startPoint y: 49, endPoint x: 116, endPoint y: 44, distance: 117.1
click at [116, 44] on h1 "[PERSON_NAME] & [PERSON_NAME] Wedding Edit" at bounding box center [384, 46] width 546 height 29
click at [786, 391] on use "button" at bounding box center [785, 390] width 9 height 9
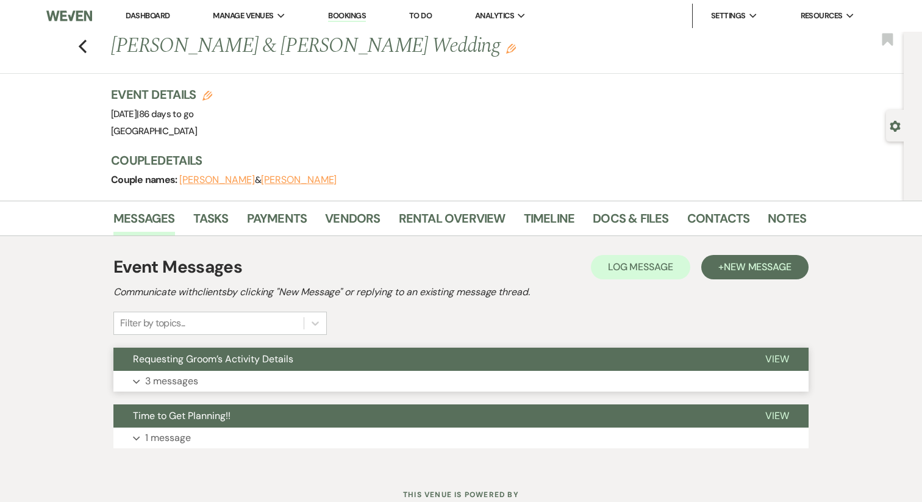
click at [674, 388] on button "Expand 3 messages" at bounding box center [460, 381] width 695 height 21
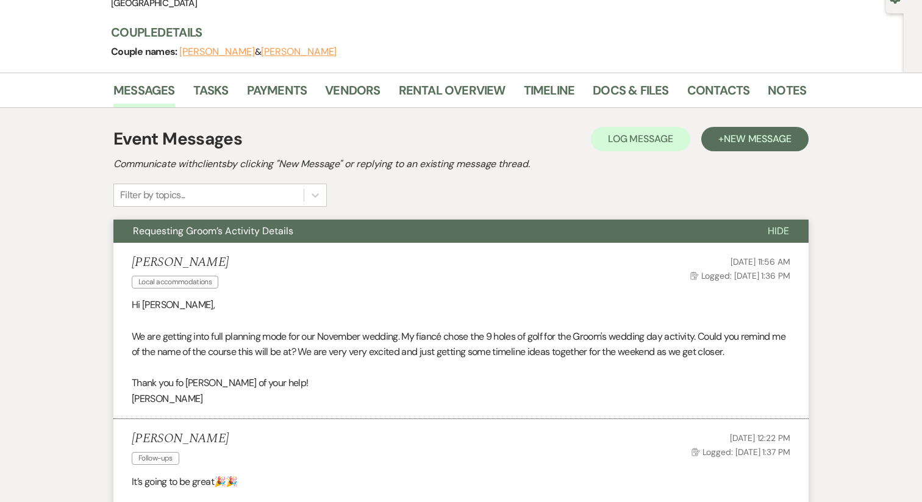
scroll to position [93, 0]
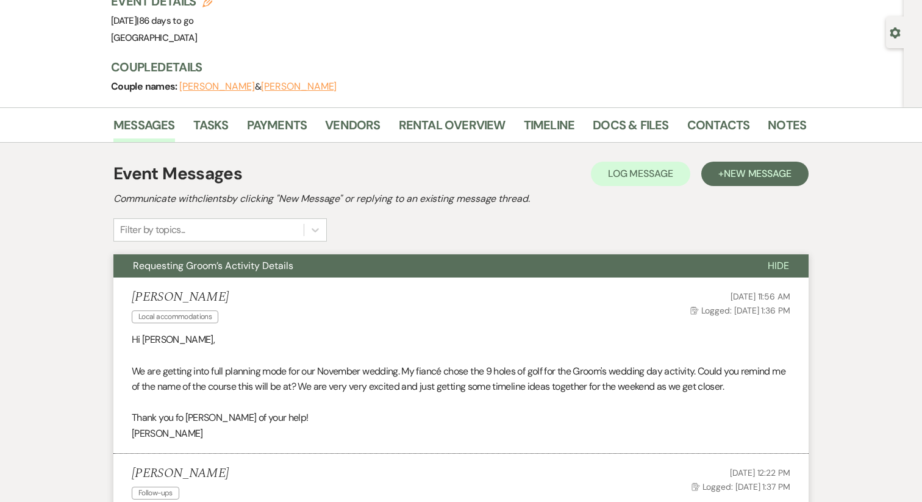
click at [786, 270] on span "Hide" at bounding box center [777, 265] width 21 height 13
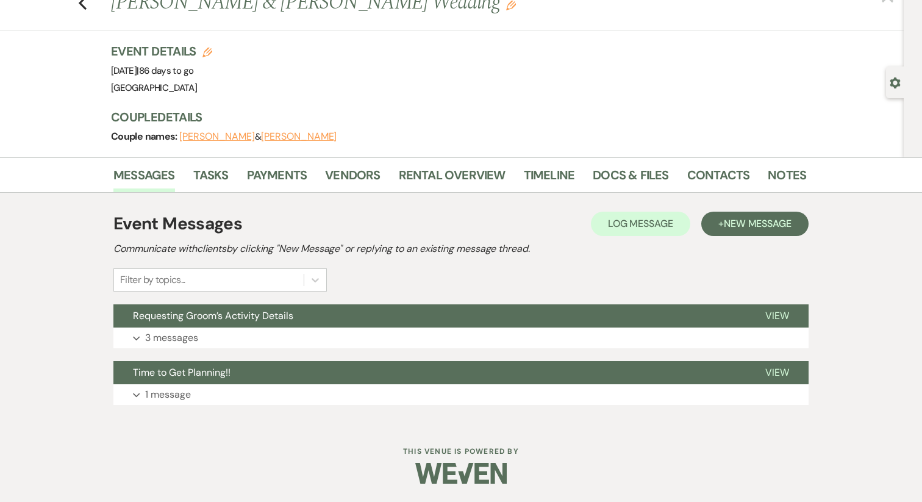
scroll to position [0, 0]
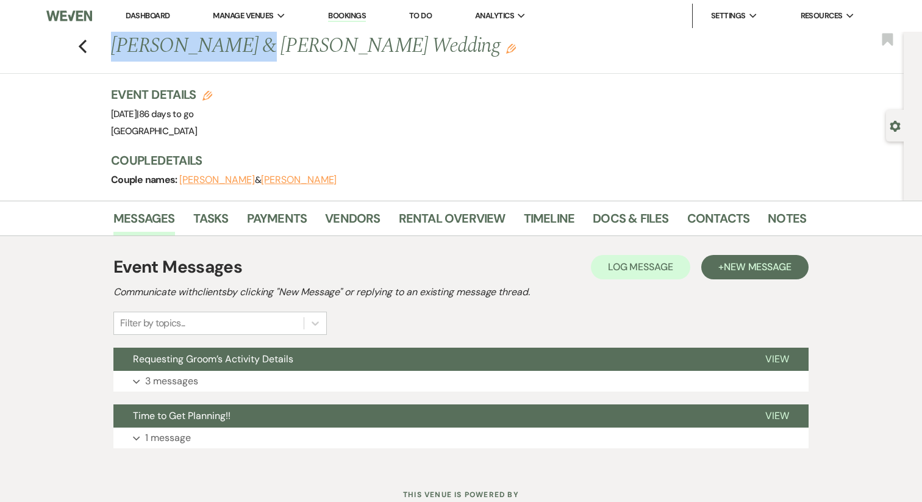
drag, startPoint x: 227, startPoint y: 49, endPoint x: 100, endPoint y: 40, distance: 127.1
click at [100, 40] on div "Previous [PERSON_NAME] & [PERSON_NAME] Wedding Edit Bookmark" at bounding box center [448, 53] width 909 height 42
click at [640, 222] on link "Docs & Files" at bounding box center [630, 221] width 76 height 27
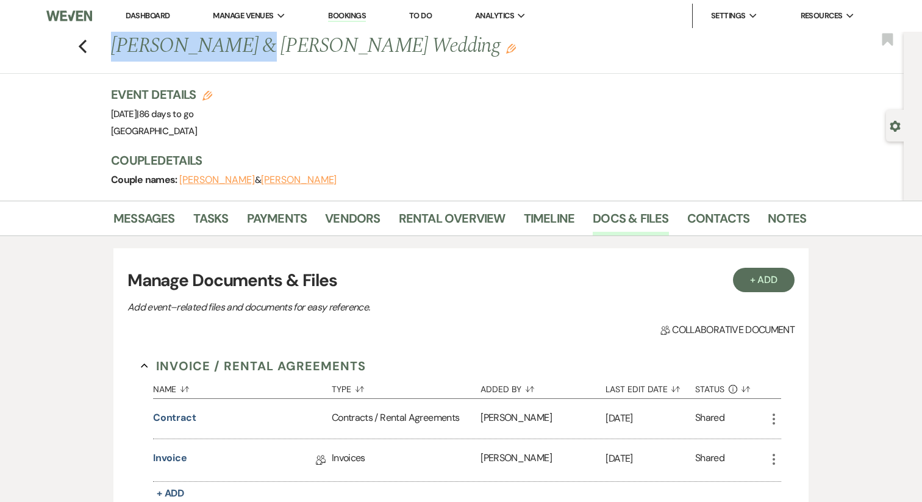
click at [776, 421] on icon "More" at bounding box center [773, 418] width 15 height 15
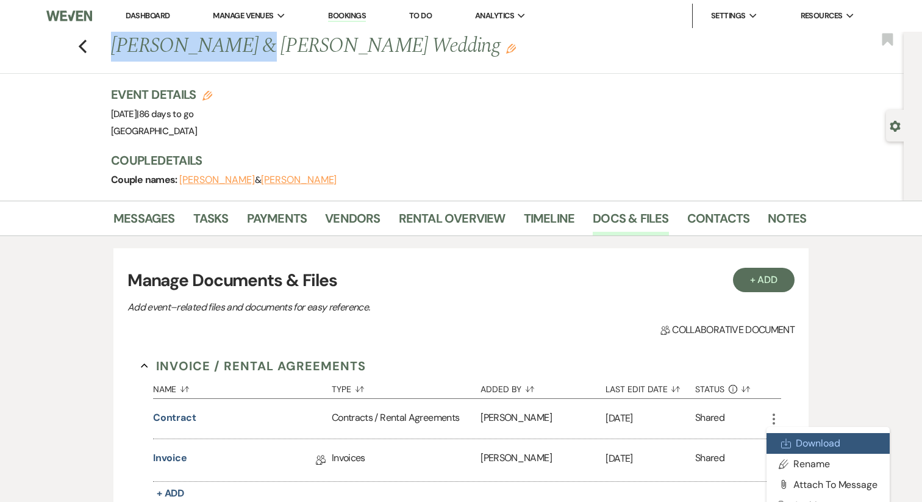
click at [787, 439] on icon "Download" at bounding box center [786, 443] width 10 height 10
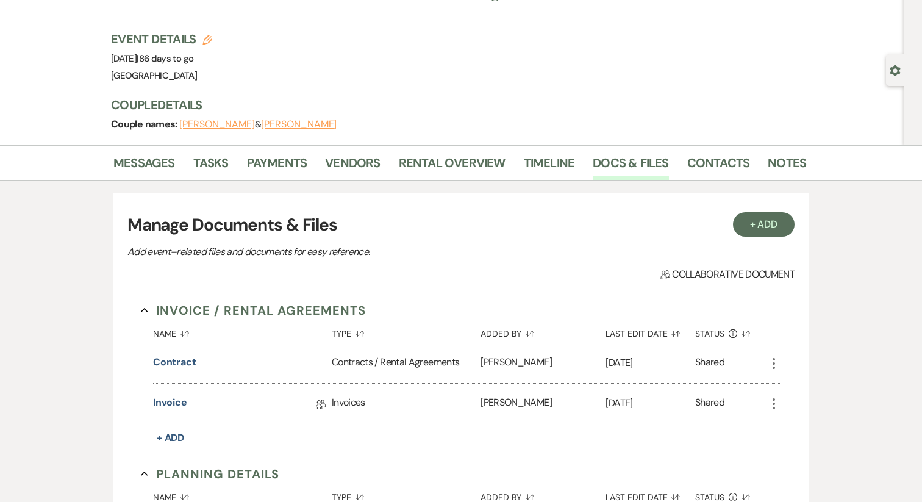
scroll to position [56, 0]
click at [777, 405] on icon "More" at bounding box center [773, 403] width 15 height 15
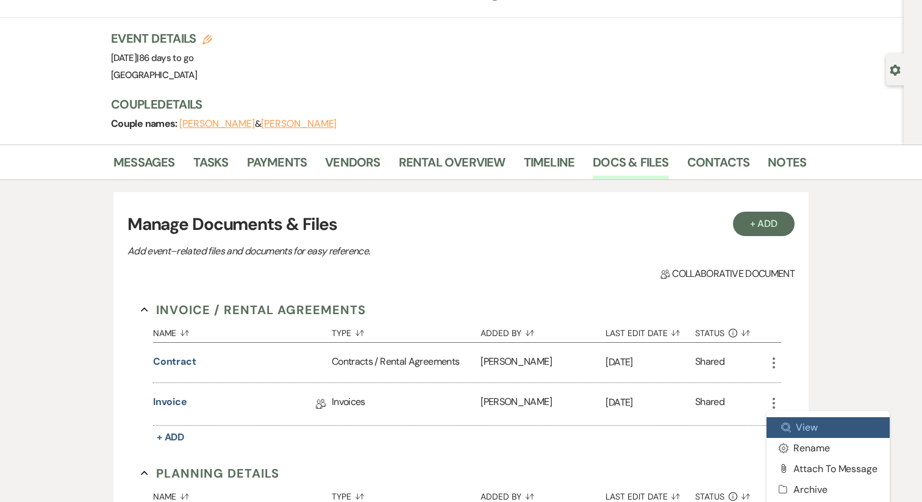
click at [794, 419] on link "Zoom View" at bounding box center [827, 427] width 123 height 21
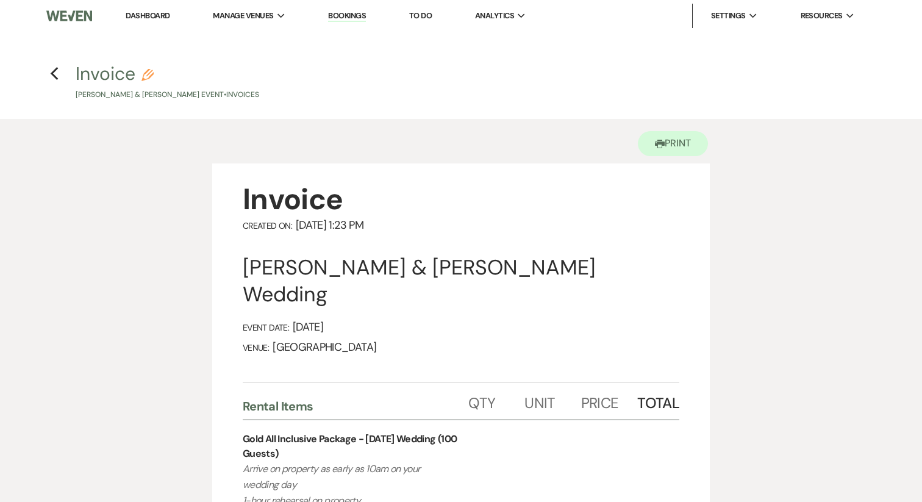
click at [656, 141] on icon "Printer" at bounding box center [660, 144] width 10 height 10
click at [55, 71] on icon "Previous" at bounding box center [54, 73] width 9 height 15
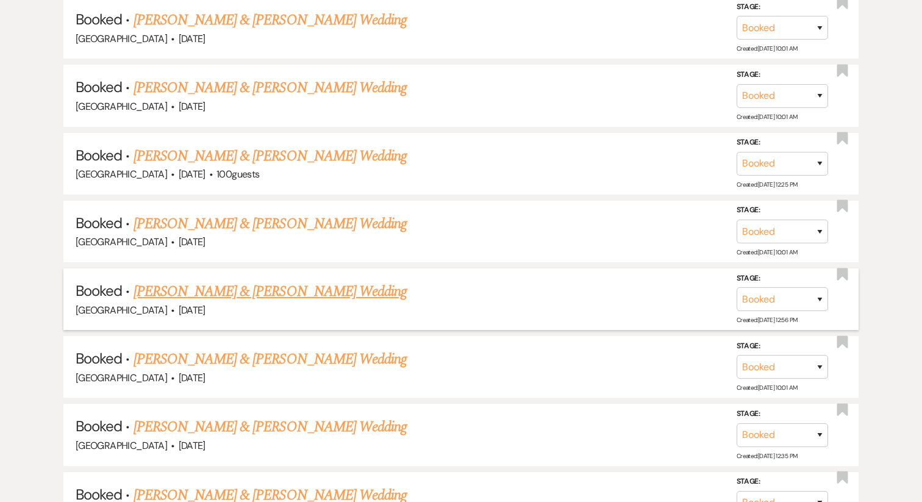
scroll to position [2124, 0]
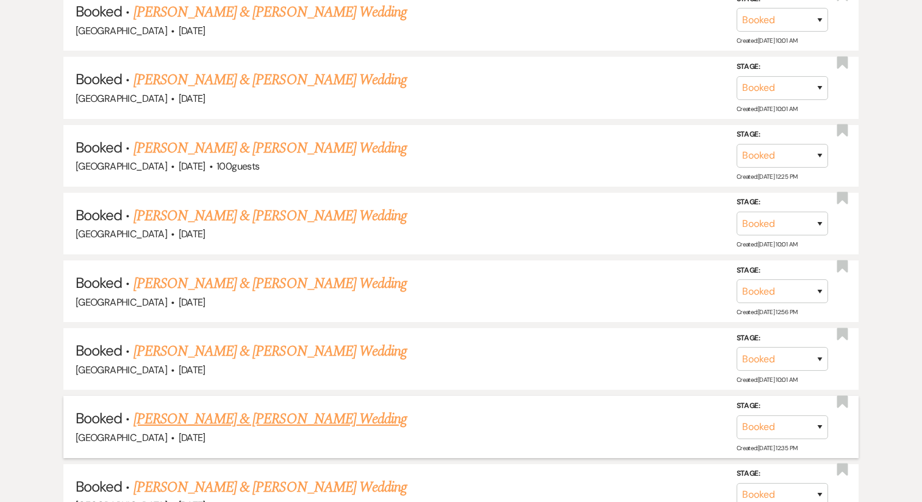
click at [241, 408] on link "[PERSON_NAME] & [PERSON_NAME] Wedding" at bounding box center [269, 419] width 273 height 22
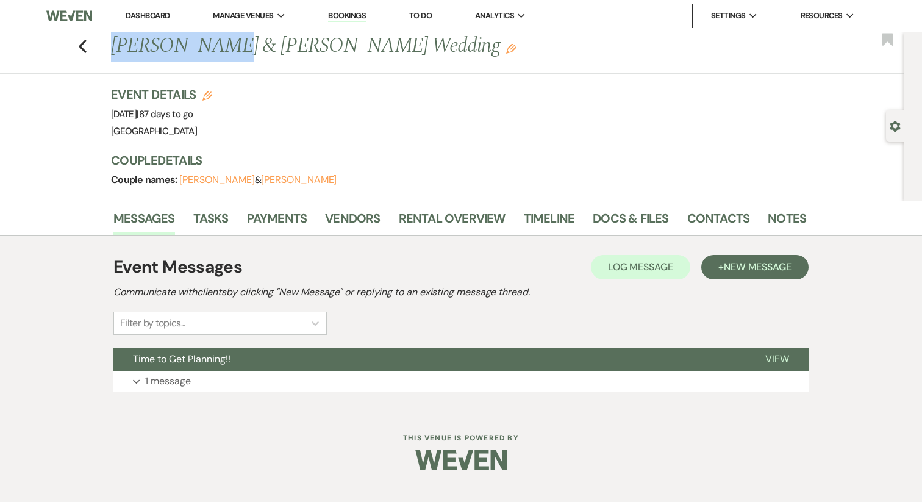
drag, startPoint x: 217, startPoint y: 48, endPoint x: 110, endPoint y: 47, distance: 107.3
click at [110, 47] on div "Previous [PERSON_NAME] & [PERSON_NAME] Wedding Edit" at bounding box center [452, 46] width 695 height 29
click at [640, 213] on link "Docs & Files" at bounding box center [630, 221] width 76 height 27
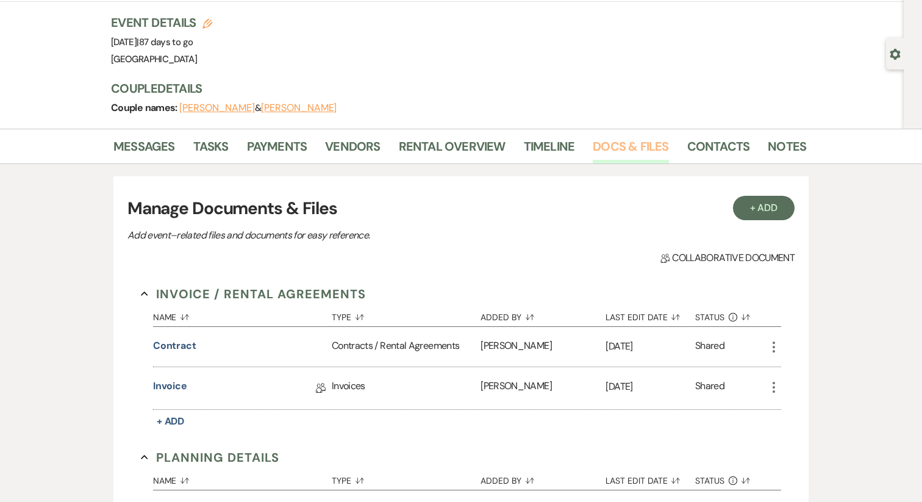
scroll to position [77, 0]
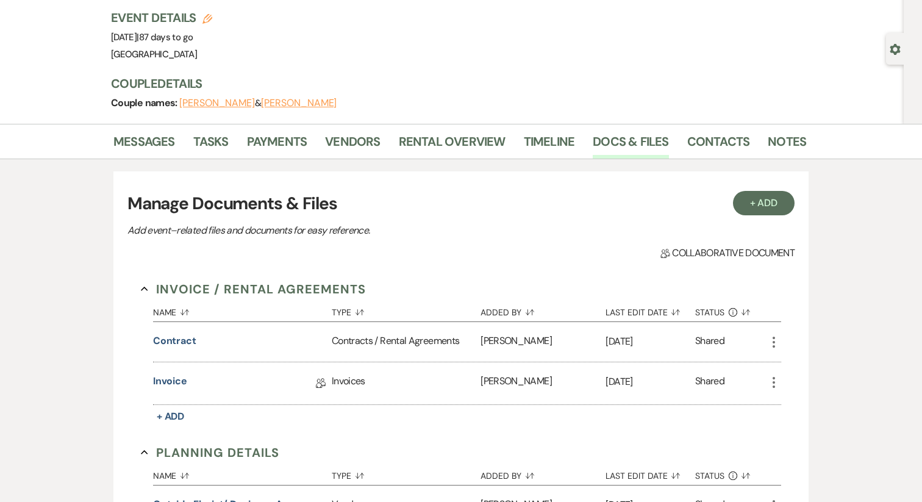
click at [773, 337] on use "button" at bounding box center [773, 341] width 2 height 11
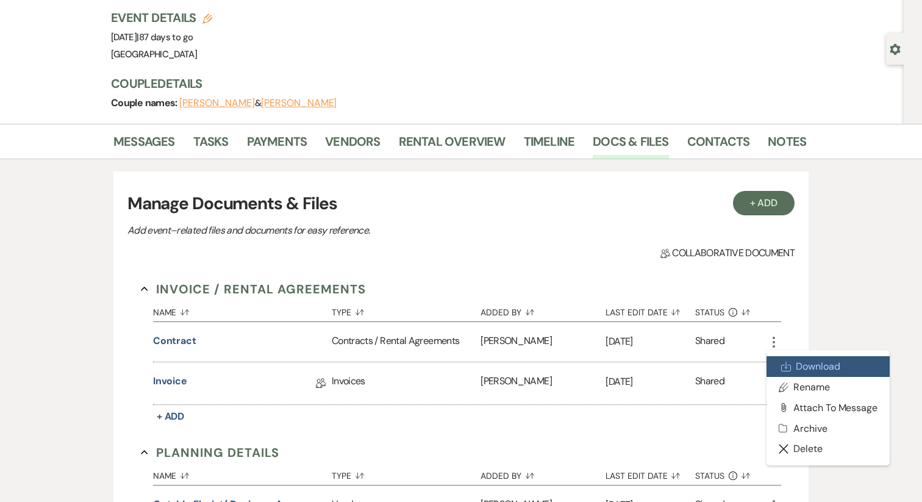
click at [788, 361] on icon "Download" at bounding box center [786, 366] width 10 height 10
click at [733, 302] on button "Status Info Sort Default" at bounding box center [730, 309] width 71 height 23
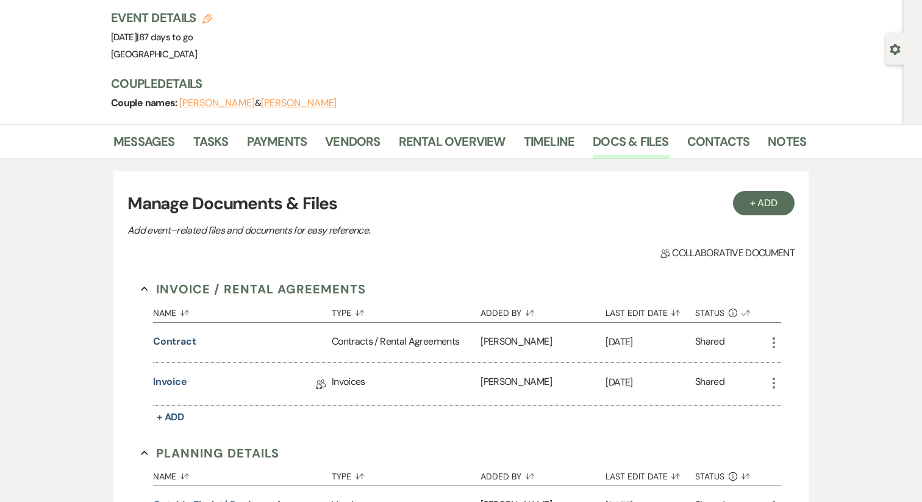
click at [773, 382] on use "button" at bounding box center [773, 382] width 2 height 11
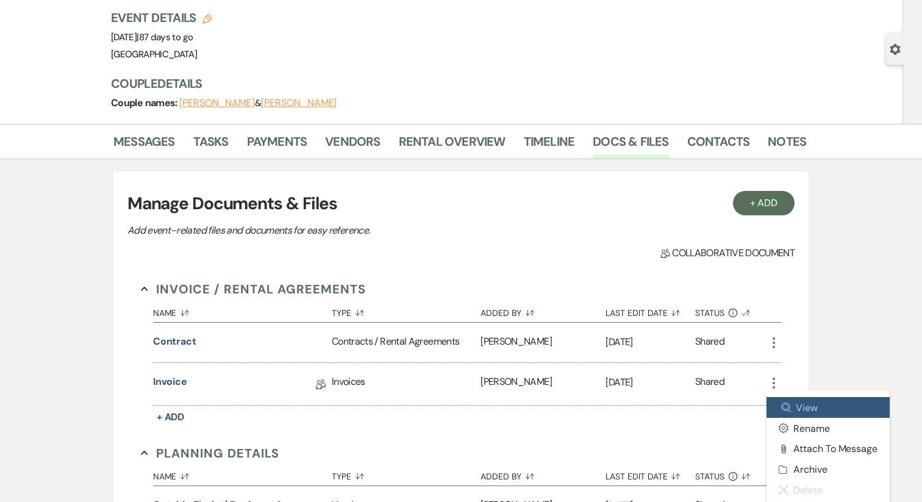
click at [809, 404] on link "Zoom View" at bounding box center [827, 407] width 123 height 21
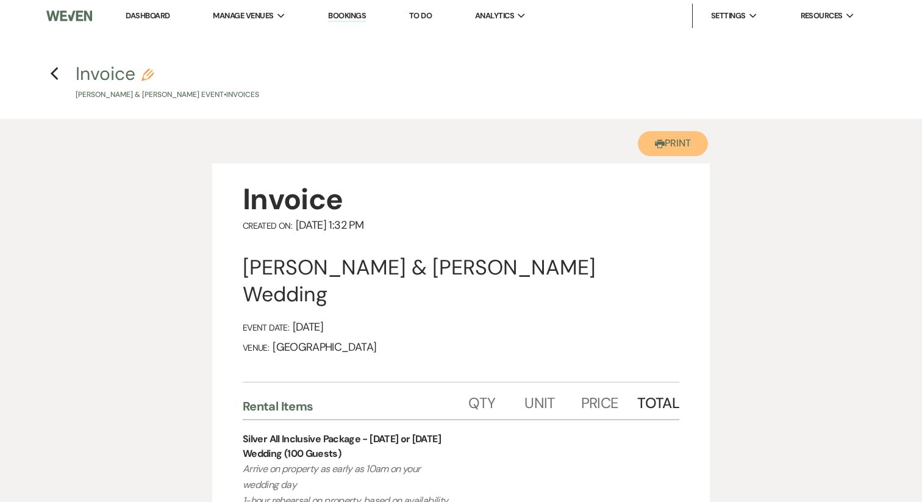
click at [669, 140] on button "Printer Print" at bounding box center [672, 143] width 70 height 25
click at [54, 72] on use "button" at bounding box center [54, 73] width 8 height 13
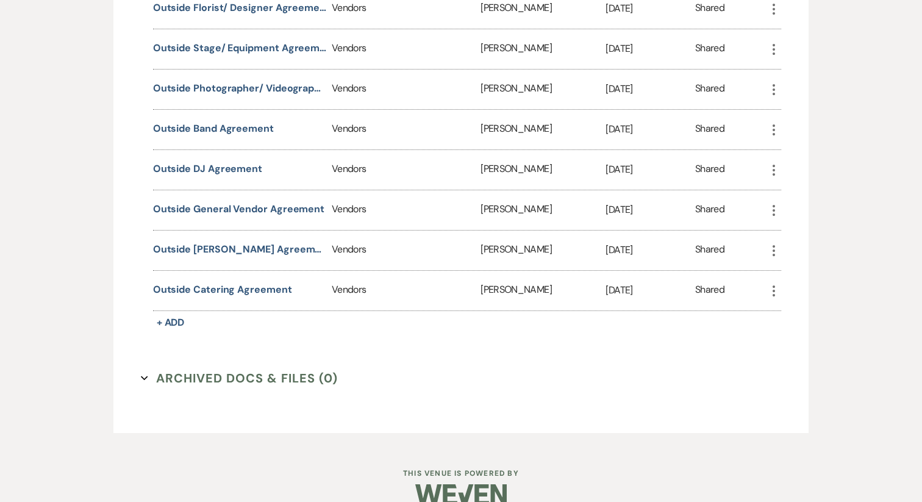
scroll to position [591, 0]
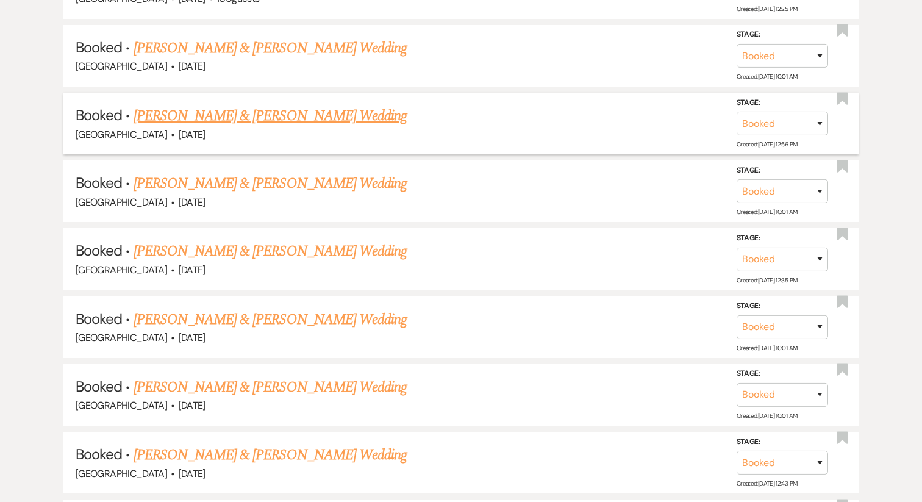
scroll to position [2301, 0]
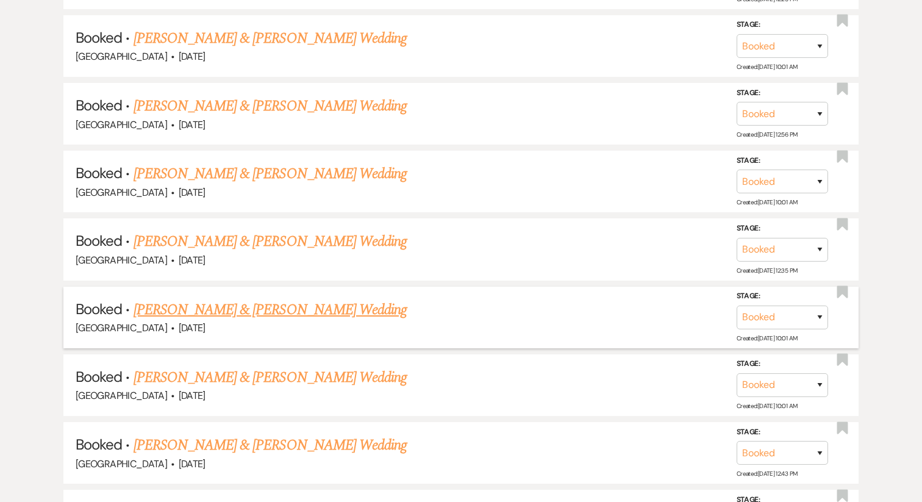
click at [253, 299] on link "[PERSON_NAME] & [PERSON_NAME] Wedding" at bounding box center [269, 310] width 273 height 22
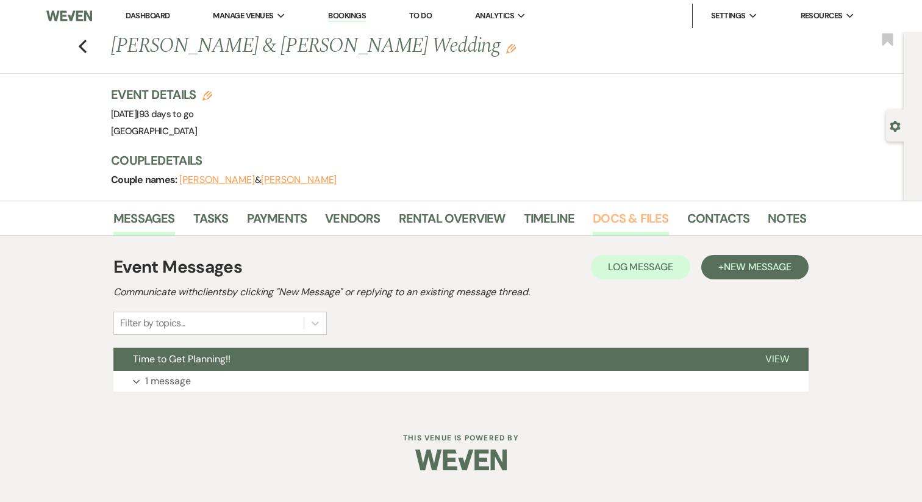
click at [628, 221] on link "Docs & Files" at bounding box center [630, 221] width 76 height 27
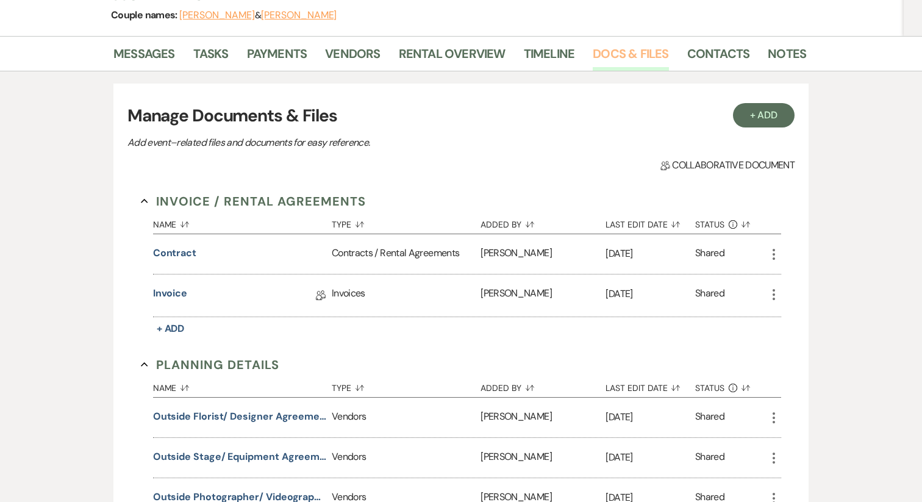
scroll to position [168, 0]
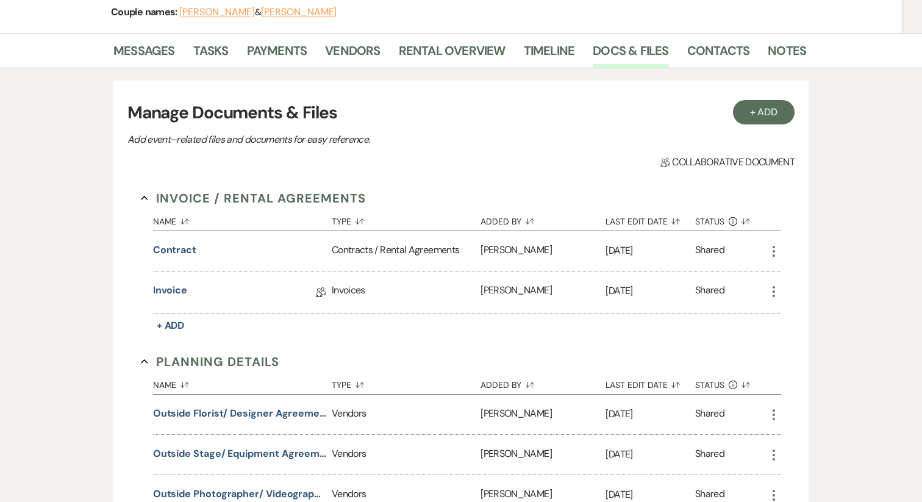
click at [776, 252] on icon "More" at bounding box center [773, 251] width 15 height 15
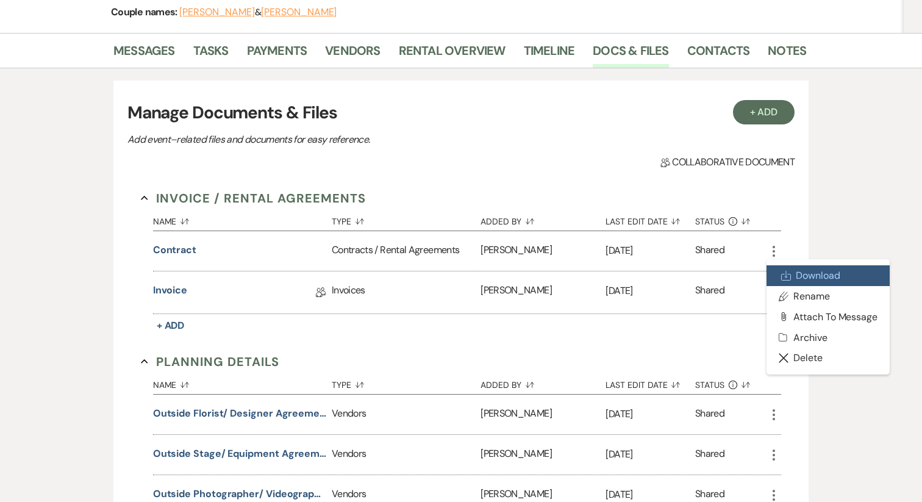
click at [789, 273] on use at bounding box center [785, 275] width 9 height 9
click at [704, 329] on div "Name Sort Default Type Sort Default Added By Sort Default Last Edit Date Sort D…" at bounding box center [467, 270] width 628 height 127
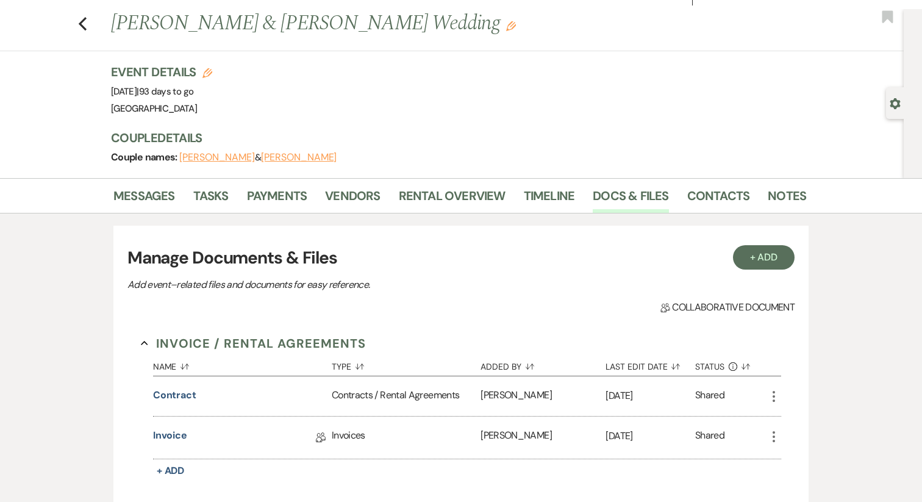
scroll to position [0, 0]
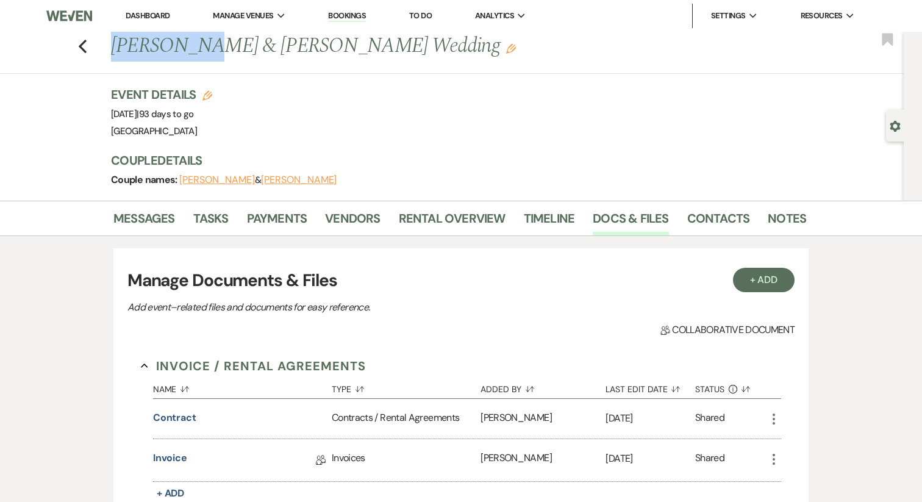
drag, startPoint x: 190, startPoint y: 43, endPoint x: 104, endPoint y: 43, distance: 86.5
click at [104, 43] on div "Previous [PERSON_NAME] & [PERSON_NAME] Wedding Edit Bookmark" at bounding box center [448, 53] width 909 height 42
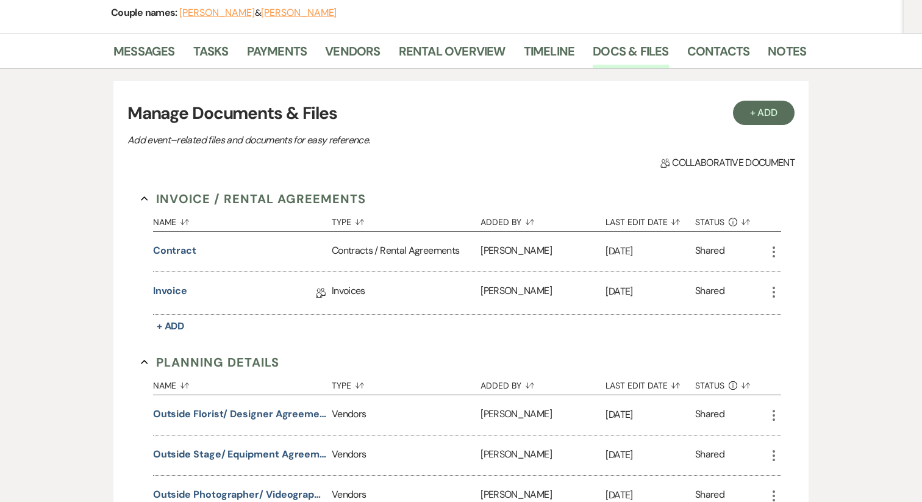
scroll to position [189, 0]
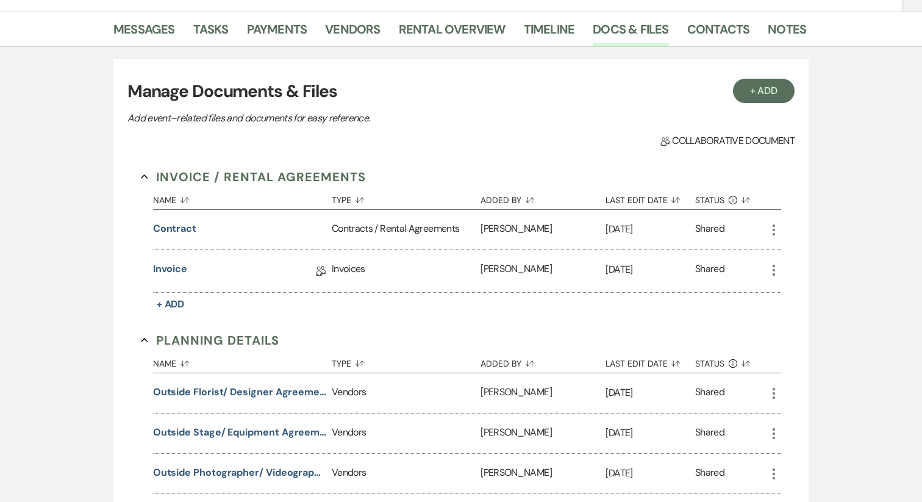
click at [778, 272] on icon "More" at bounding box center [773, 270] width 15 height 15
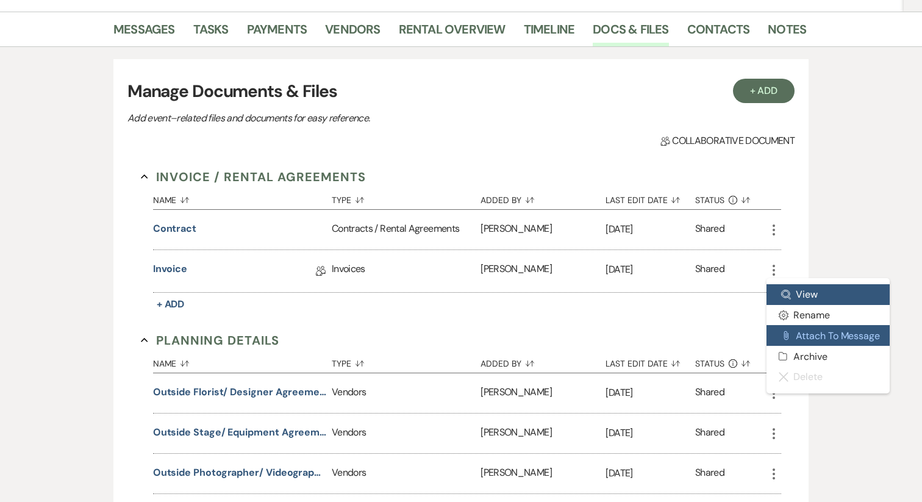
drag, startPoint x: 806, startPoint y: 333, endPoint x: 789, endPoint y: 286, distance: 49.7
click at [789, 286] on ul "Zoom View Settings Gear Rename Attach File Attach to Message Archive Archive Cl…" at bounding box center [827, 335] width 123 height 115
click at [789, 288] on link "Zoom View" at bounding box center [827, 294] width 123 height 21
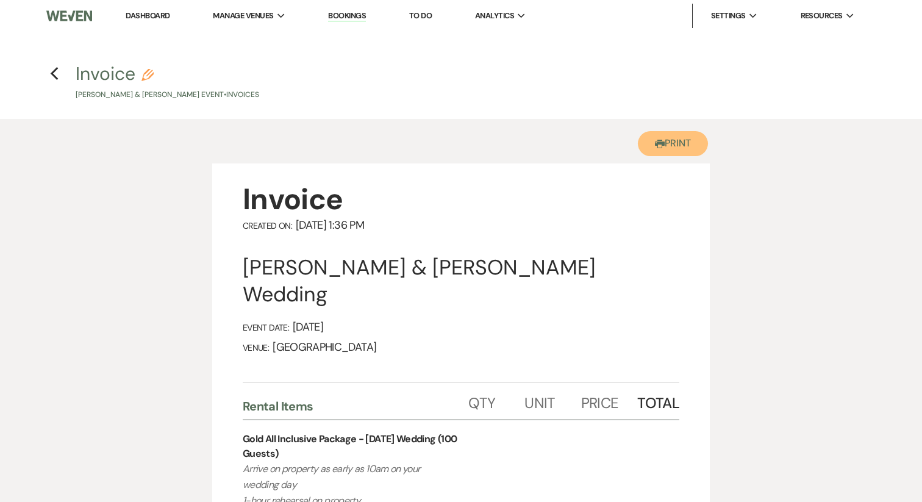
click at [685, 141] on button "Printer Print" at bounding box center [672, 143] width 70 height 25
click at [54, 70] on use "button" at bounding box center [54, 73] width 8 height 13
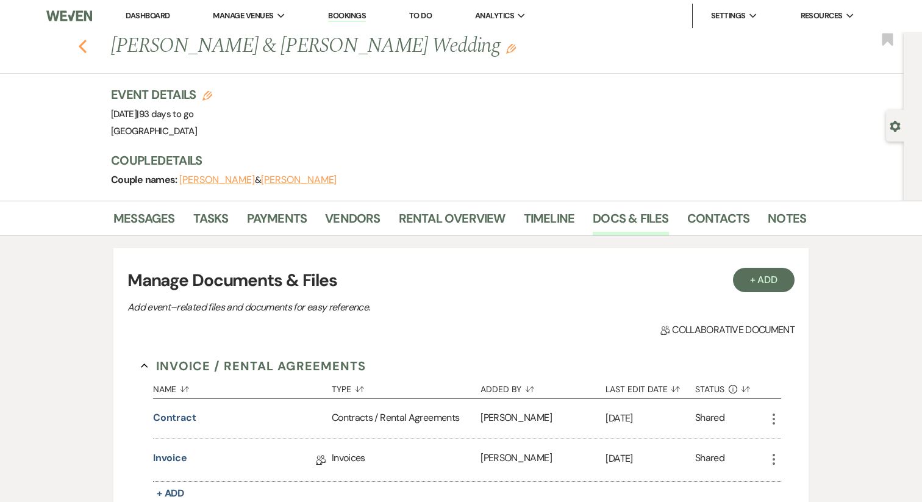
click at [80, 48] on use "button" at bounding box center [83, 46] width 8 height 13
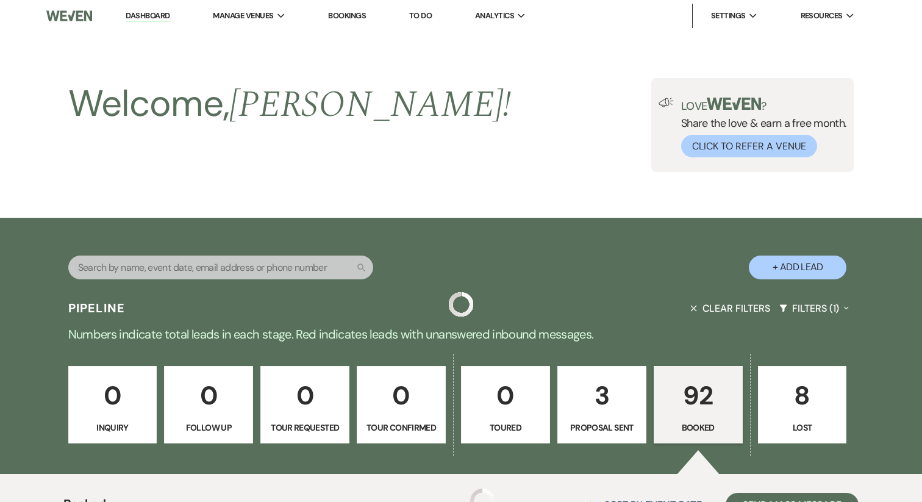
scroll to position [2301, 0]
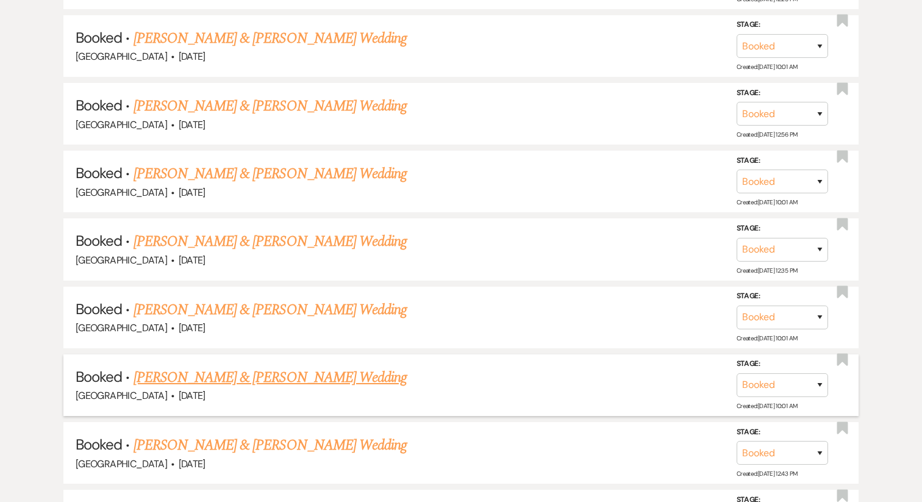
click at [273, 366] on link "[PERSON_NAME] & [PERSON_NAME] Wedding" at bounding box center [269, 377] width 273 height 22
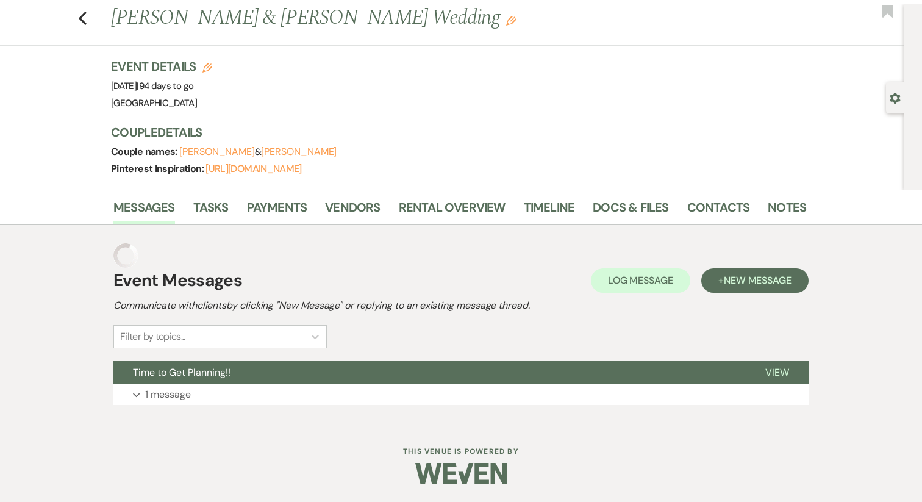
scroll to position [3, 0]
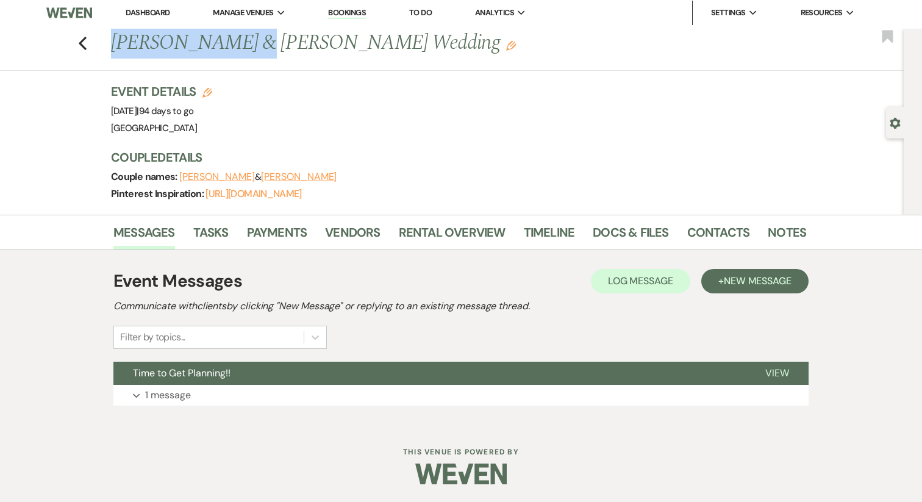
drag, startPoint x: 197, startPoint y: 44, endPoint x: 111, endPoint y: 44, distance: 85.9
click at [111, 44] on h1 "[PERSON_NAME] & [PERSON_NAME] Wedding Edit" at bounding box center [384, 43] width 546 height 29
drag, startPoint x: 235, startPoint y: 45, endPoint x: 83, endPoint y: 44, distance: 151.2
click at [105, 44] on div "Previous [PERSON_NAME] & [PERSON_NAME] Wedding Edit" at bounding box center [452, 43] width 695 height 29
click at [648, 235] on link "Docs & Files" at bounding box center [630, 235] width 76 height 27
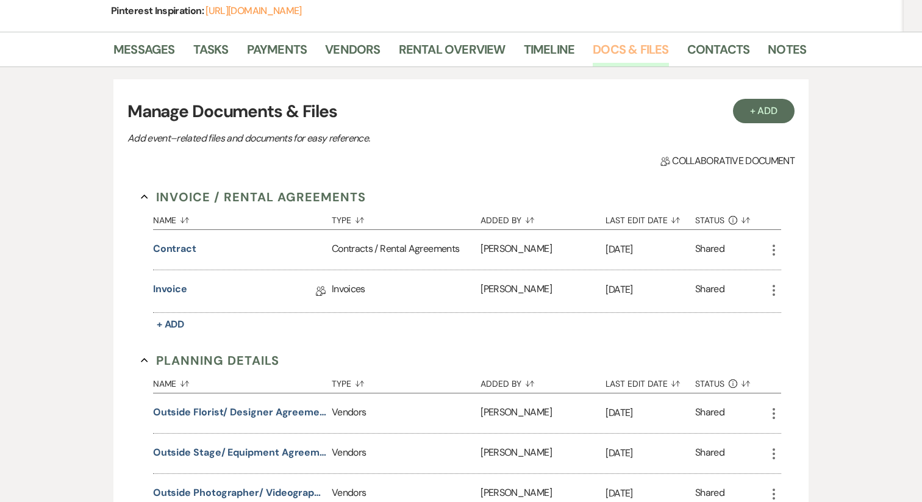
scroll to position [209, 0]
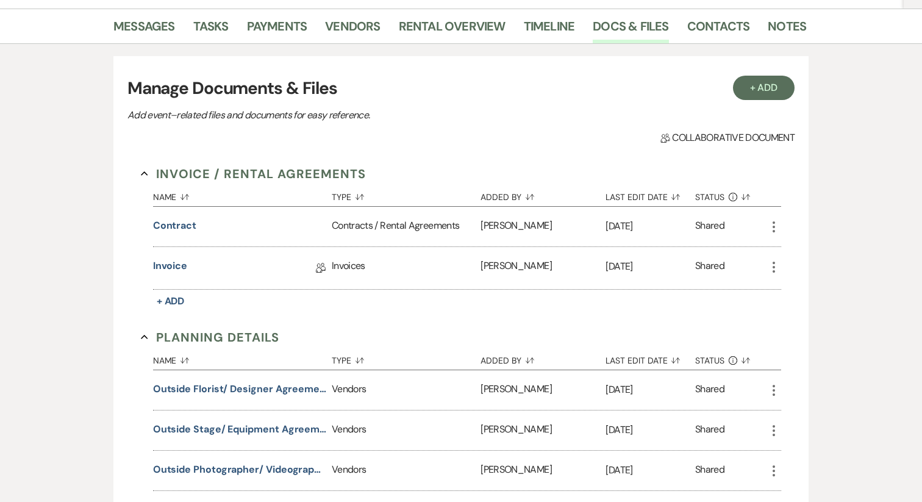
click at [768, 275] on div "More" at bounding box center [773, 268] width 15 height 42
click at [771, 268] on icon "More" at bounding box center [773, 267] width 15 height 15
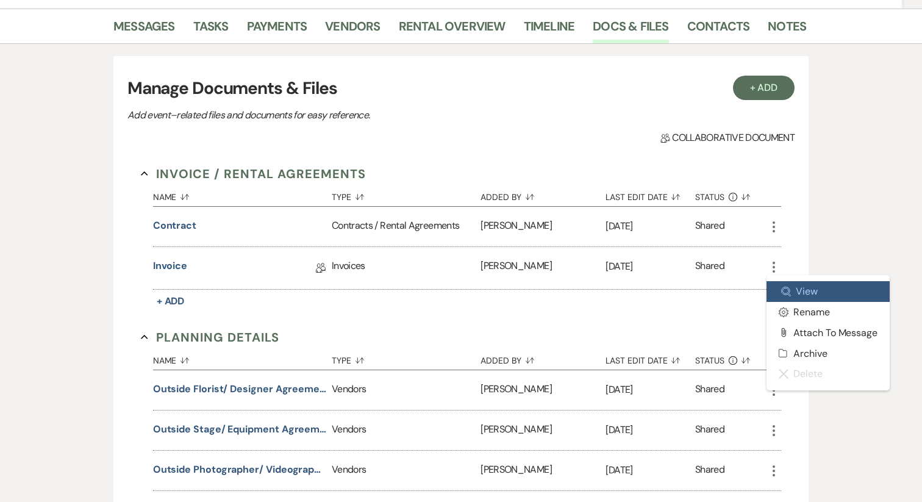
click at [795, 288] on link "Zoom View" at bounding box center [827, 291] width 123 height 21
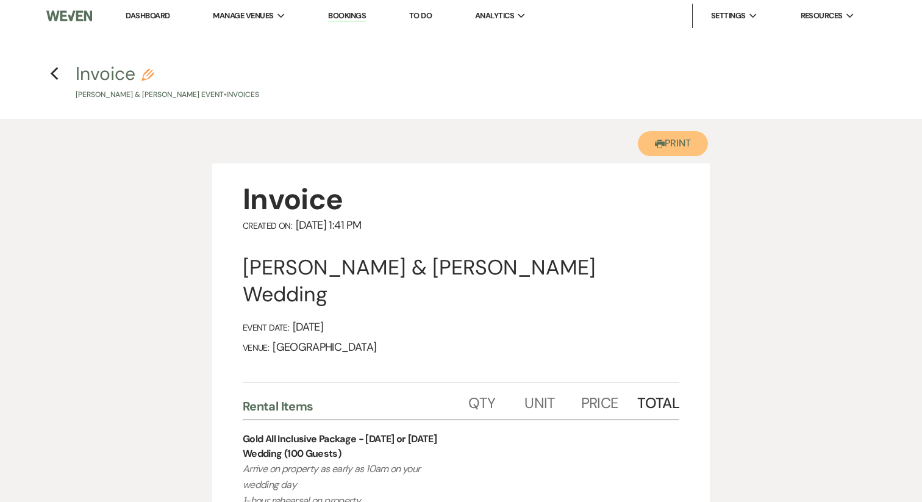
click at [672, 142] on button "Printer Print" at bounding box center [672, 143] width 70 height 25
click at [53, 71] on use "button" at bounding box center [54, 73] width 8 height 13
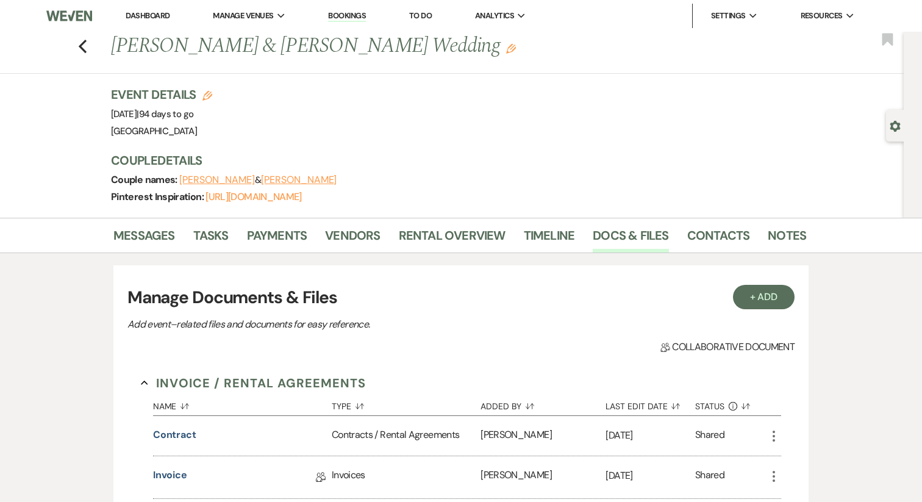
scroll to position [209, 0]
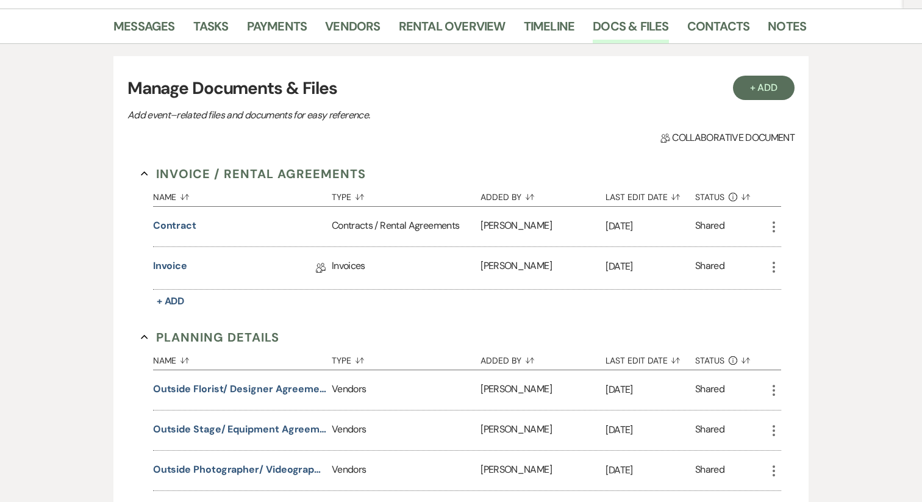
click at [775, 225] on icon "More" at bounding box center [773, 226] width 15 height 15
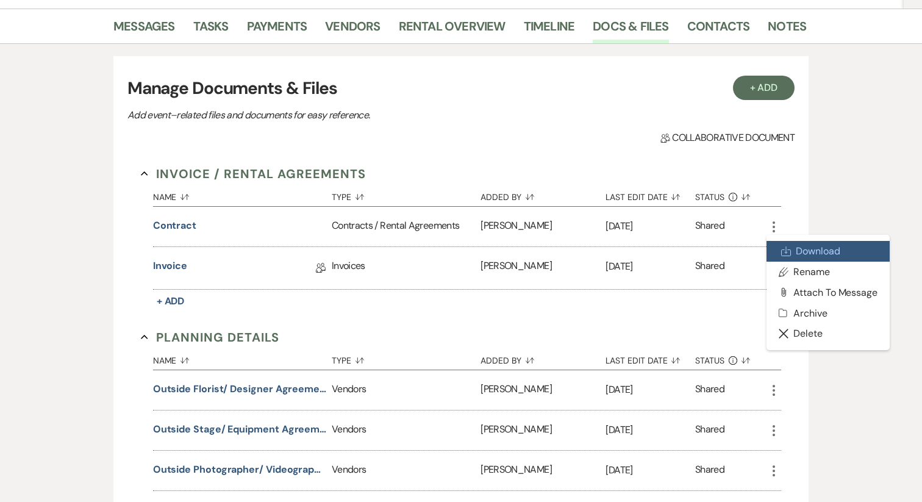
click at [788, 255] on link "Download Download" at bounding box center [827, 251] width 123 height 21
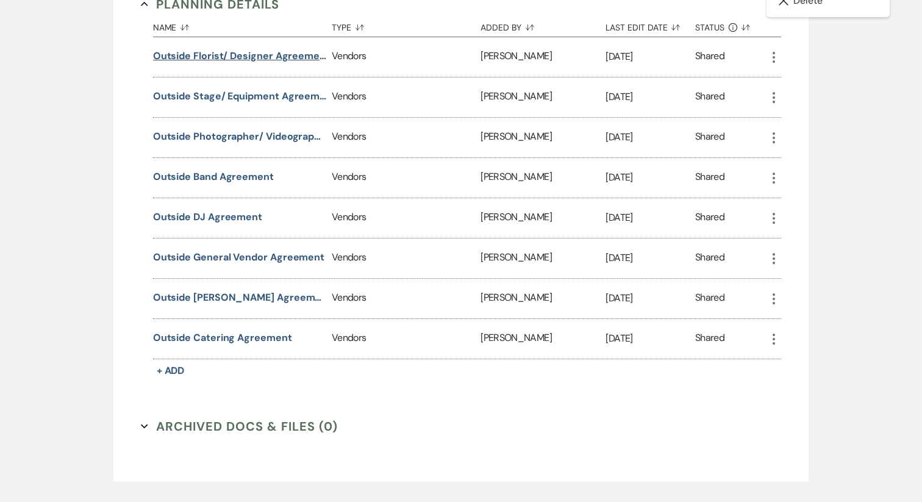
scroll to position [608, 0]
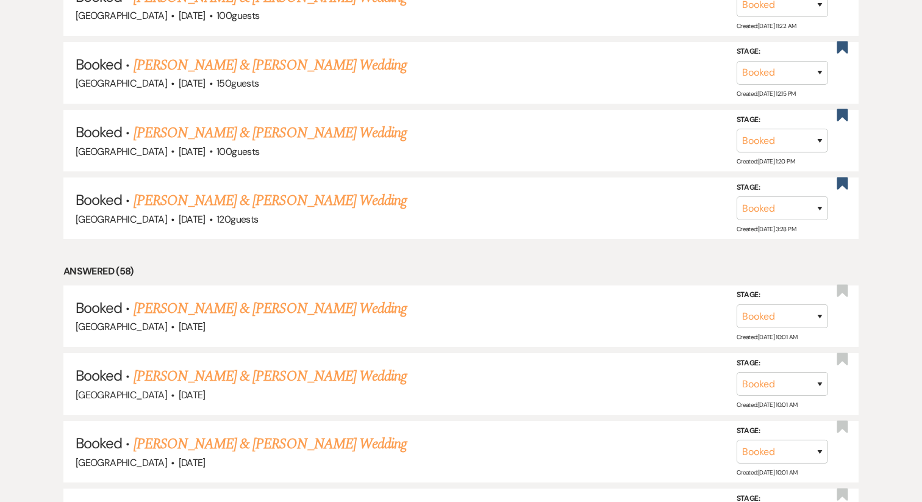
scroll to position [2301, 0]
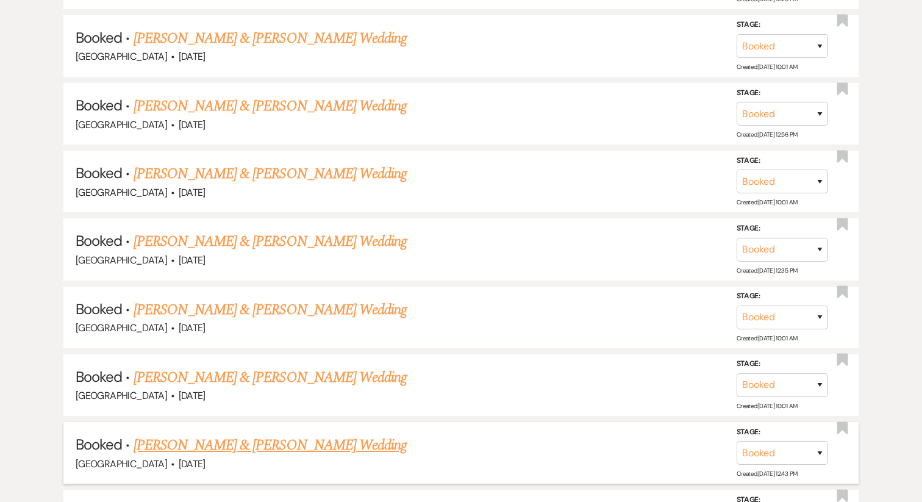
click at [214, 434] on link "[PERSON_NAME] & [PERSON_NAME] Wedding" at bounding box center [269, 445] width 273 height 22
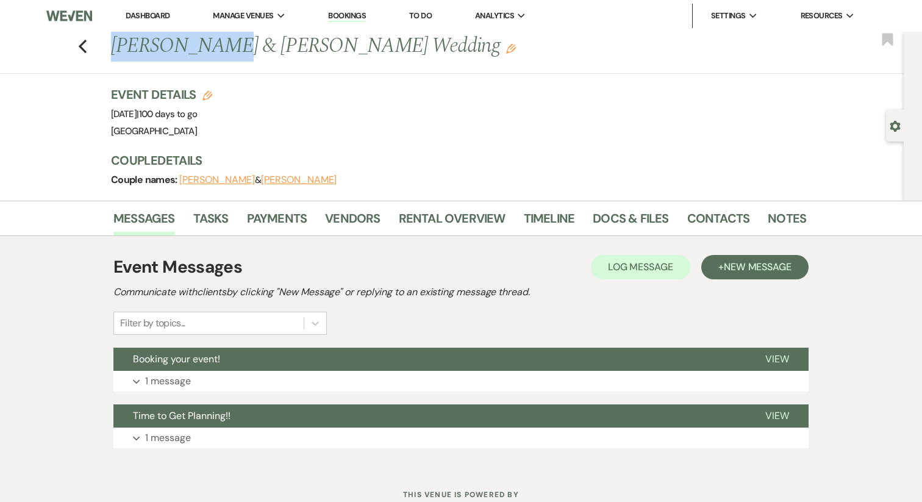
drag, startPoint x: 205, startPoint y: 52, endPoint x: 92, endPoint y: 43, distance: 113.1
click at [92, 43] on div "Previous [PERSON_NAME] & [PERSON_NAME] Wedding Edit Bookmark" at bounding box center [448, 53] width 909 height 42
click at [611, 215] on link "Docs & Files" at bounding box center [630, 221] width 76 height 27
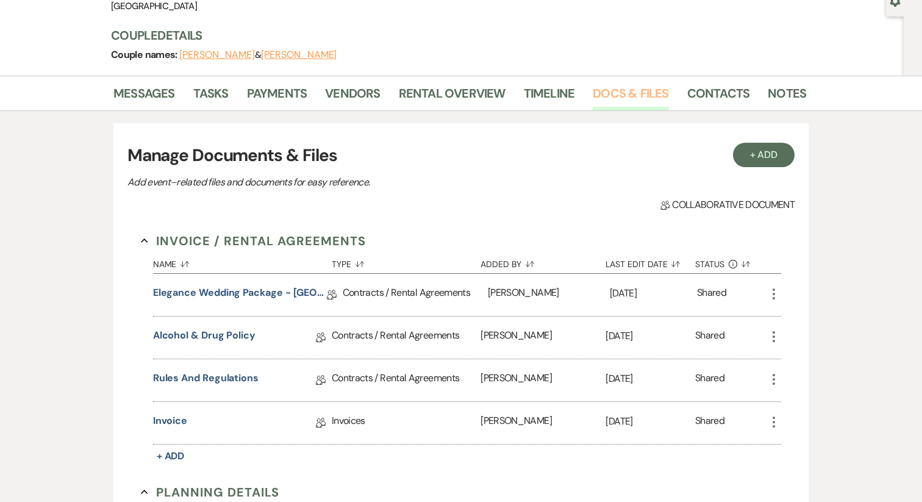
scroll to position [126, 0]
click at [773, 421] on use "button" at bounding box center [773, 421] width 2 height 11
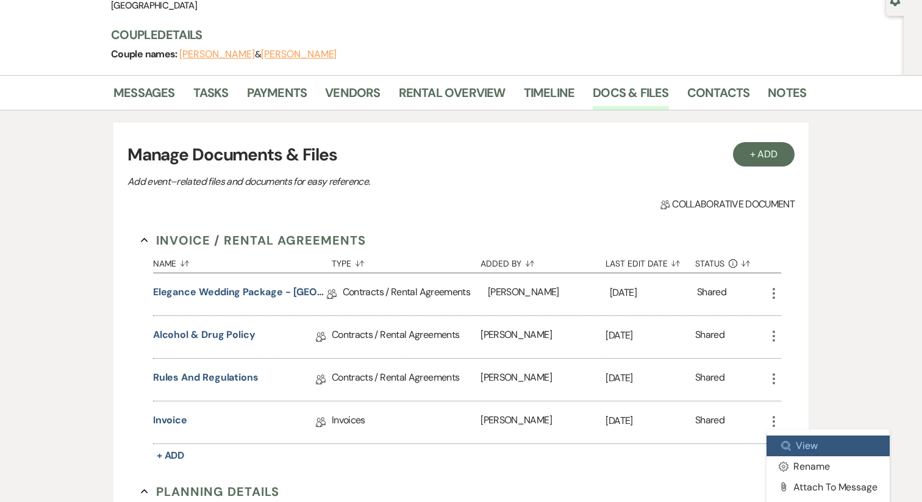
click at [794, 442] on link "Zoom View" at bounding box center [827, 445] width 123 height 21
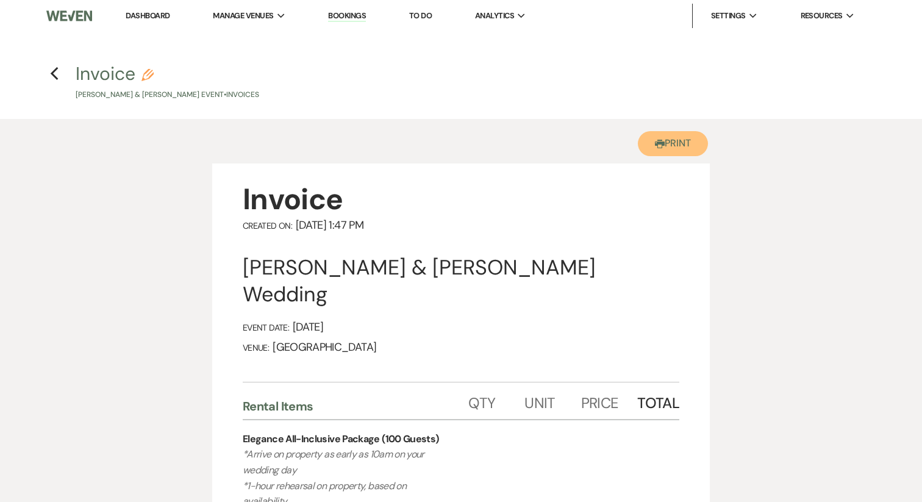
click at [676, 151] on button "Printer Print" at bounding box center [672, 143] width 70 height 25
click at [55, 71] on icon "Previous" at bounding box center [54, 73] width 9 height 15
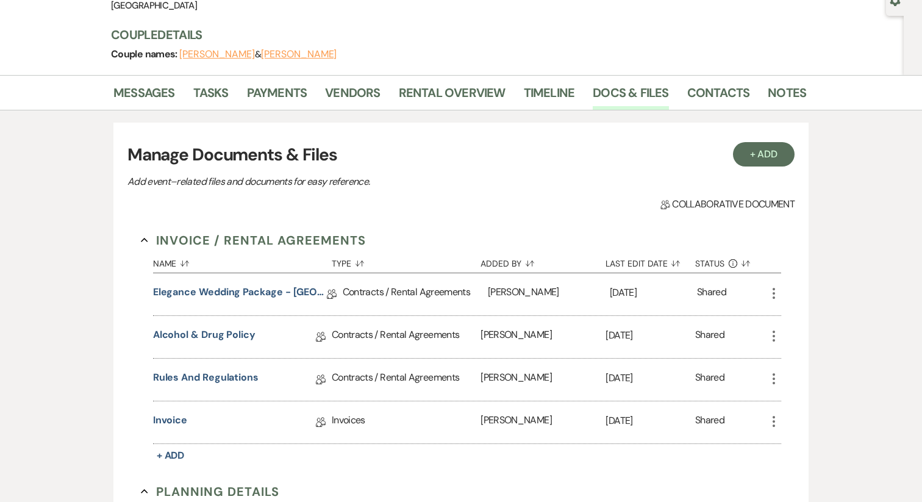
click at [776, 377] on icon "More" at bounding box center [773, 378] width 15 height 15
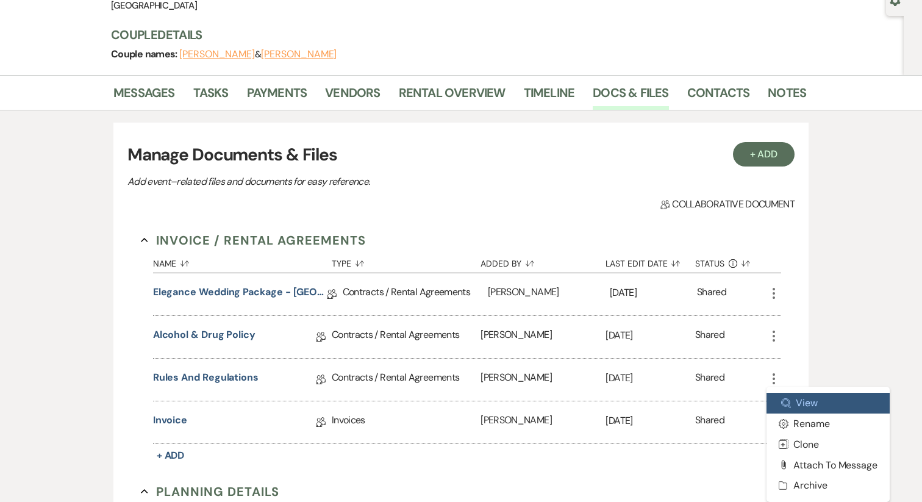
click at [786, 398] on icon "Zoom" at bounding box center [786, 403] width 10 height 10
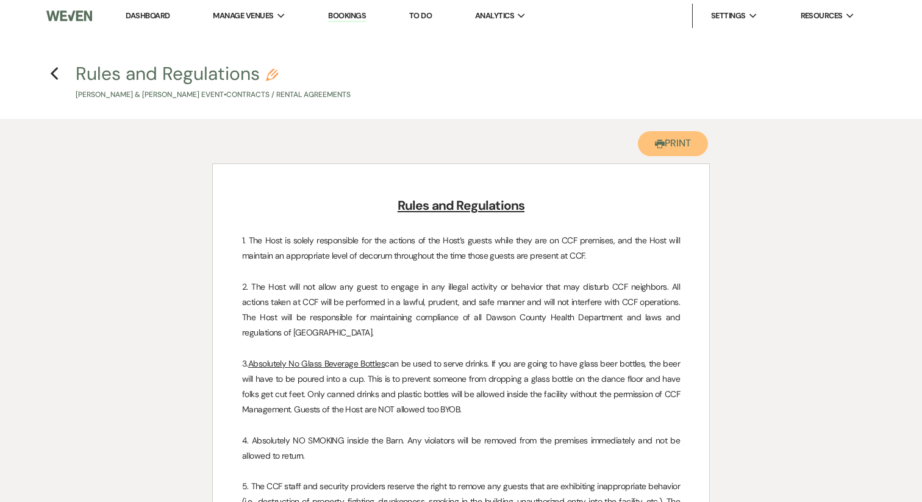
click at [659, 144] on use "button" at bounding box center [660, 144] width 10 height 9
click at [52, 79] on icon "Previous" at bounding box center [54, 73] width 9 height 15
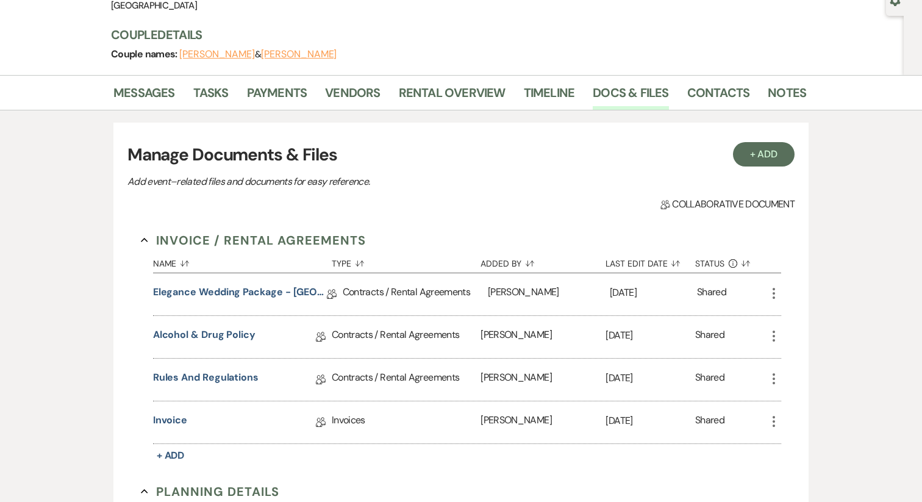
click at [772, 329] on icon "More" at bounding box center [773, 336] width 15 height 15
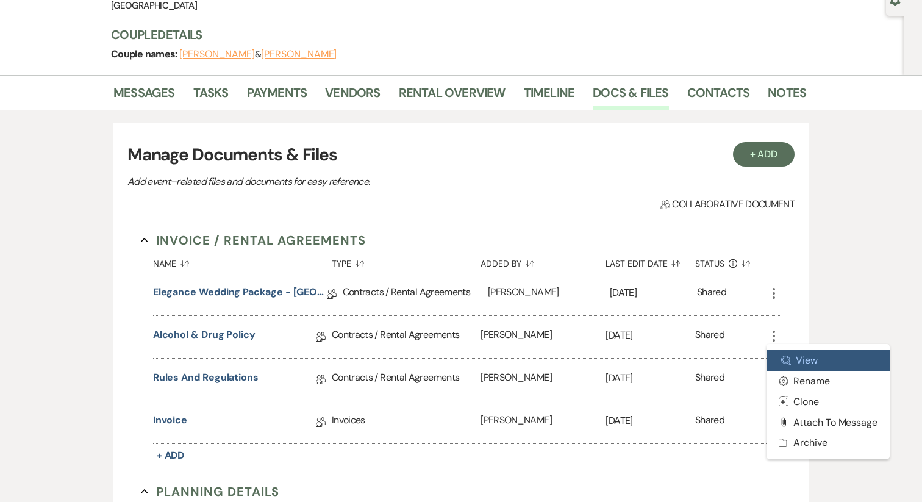
click at [798, 355] on link "Zoom View" at bounding box center [827, 360] width 123 height 21
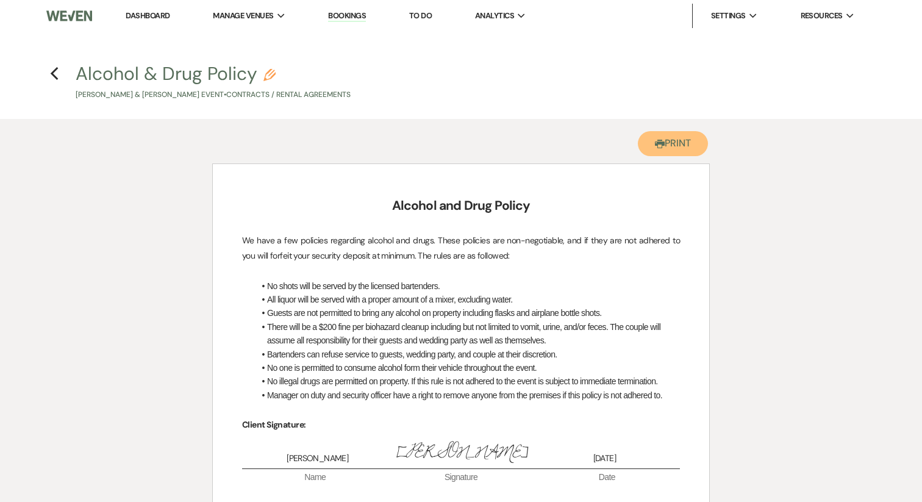
click at [680, 131] on button "Printer Print" at bounding box center [672, 143] width 70 height 25
click at [56, 72] on icon "Previous" at bounding box center [54, 73] width 9 height 15
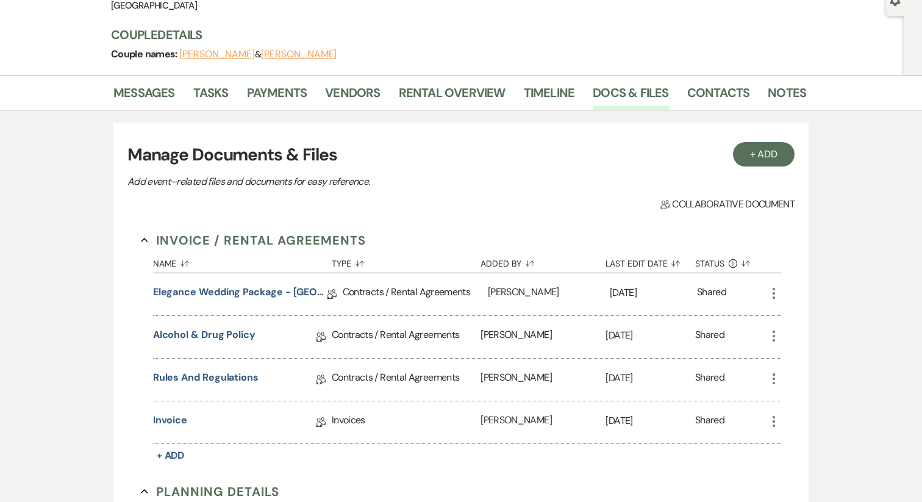
click at [773, 296] on icon "More" at bounding box center [773, 293] width 15 height 15
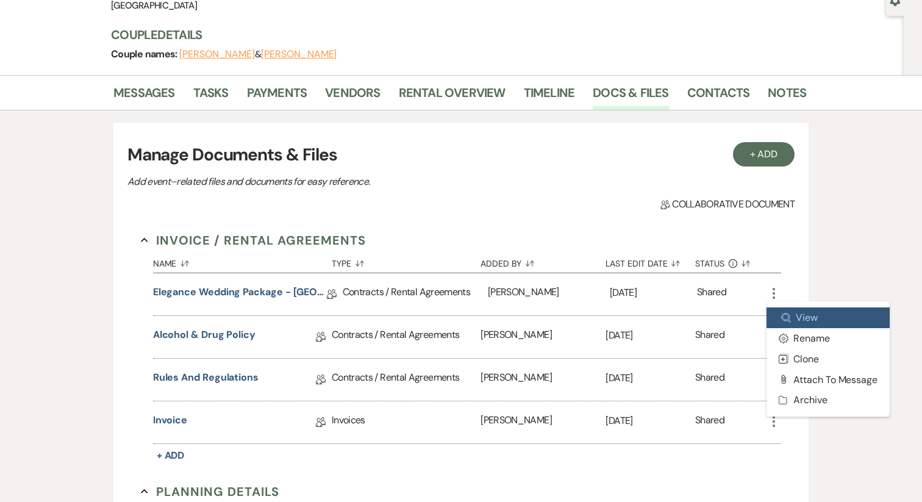
click at [786, 317] on use at bounding box center [785, 317] width 9 height 9
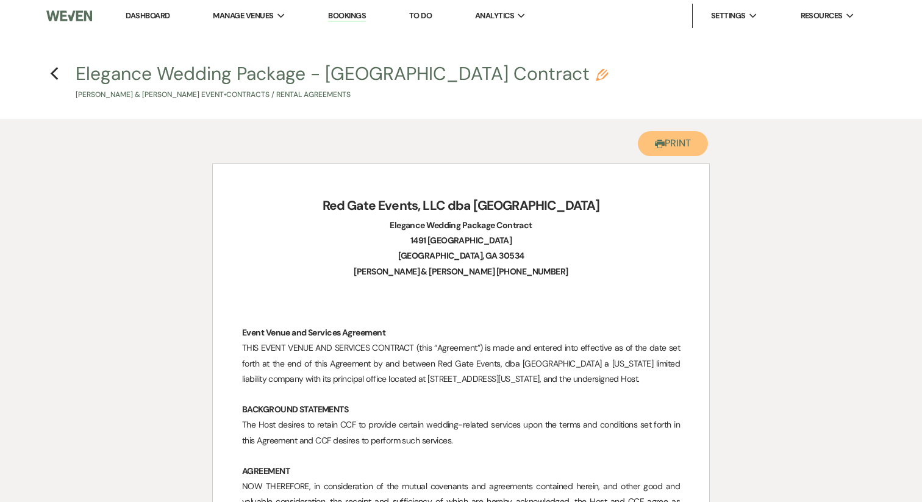
click at [668, 155] on button "Printer Print" at bounding box center [672, 143] width 70 height 25
click at [52, 74] on use "button" at bounding box center [54, 73] width 8 height 13
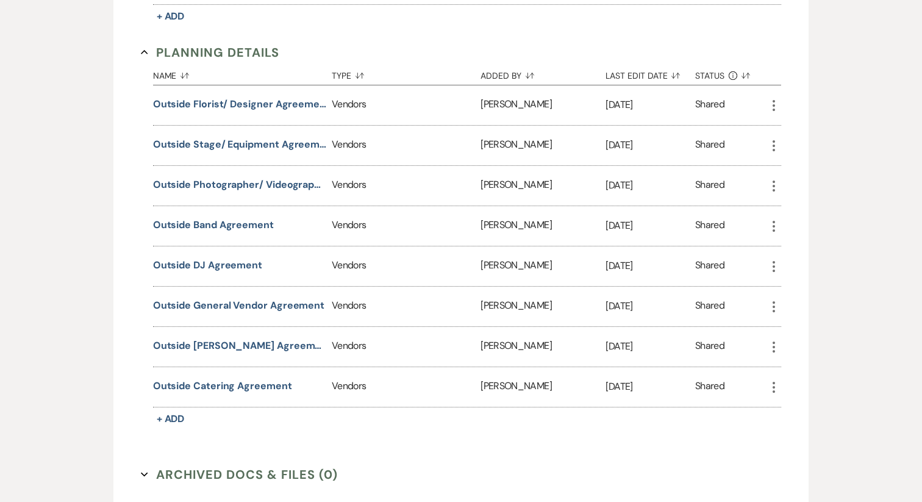
scroll to position [678, 0]
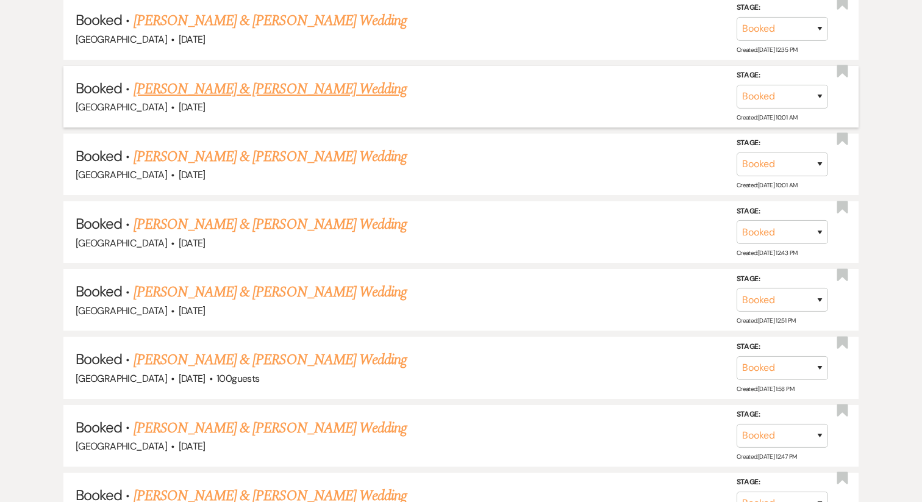
scroll to position [2530, 0]
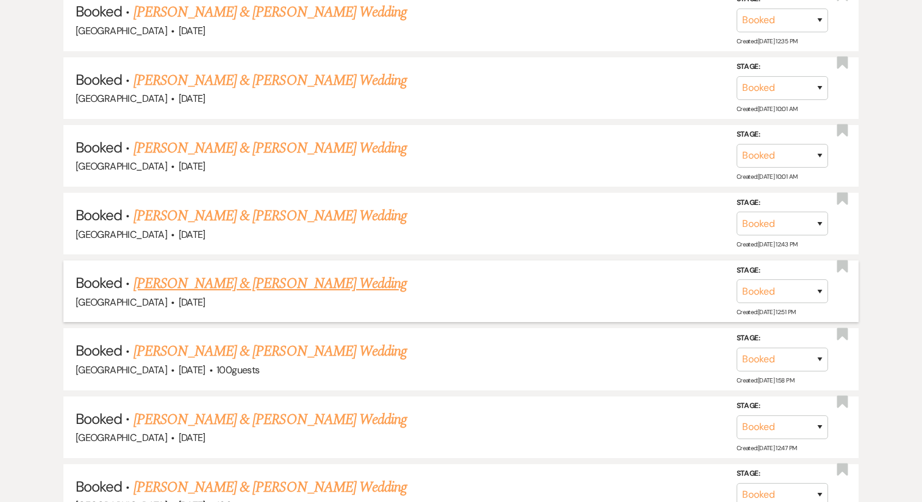
click at [251, 272] on link "[PERSON_NAME] & [PERSON_NAME] Wedding" at bounding box center [269, 283] width 273 height 22
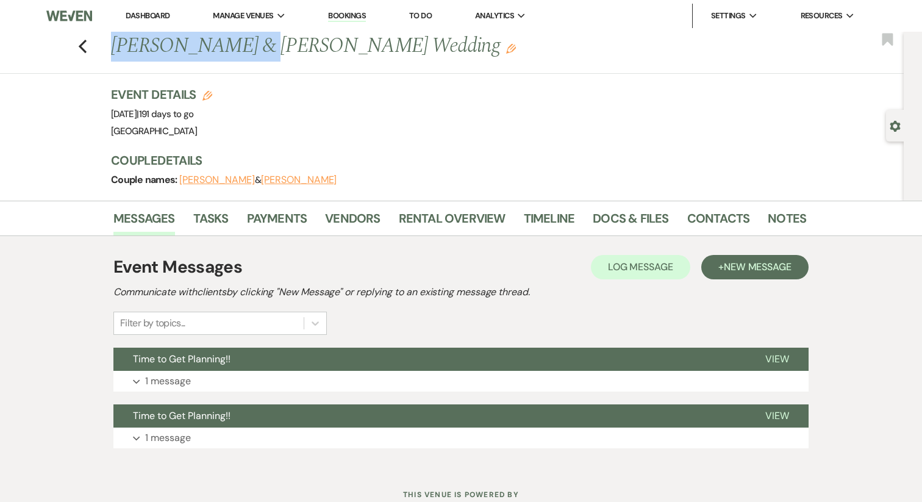
drag, startPoint x: 233, startPoint y: 44, endPoint x: 105, endPoint y: 39, distance: 128.1
click at [105, 39] on div "Previous [PERSON_NAME] & [PERSON_NAME] Wedding Edit" at bounding box center [452, 46] width 695 height 29
click at [616, 229] on link "Docs & Files" at bounding box center [630, 221] width 76 height 27
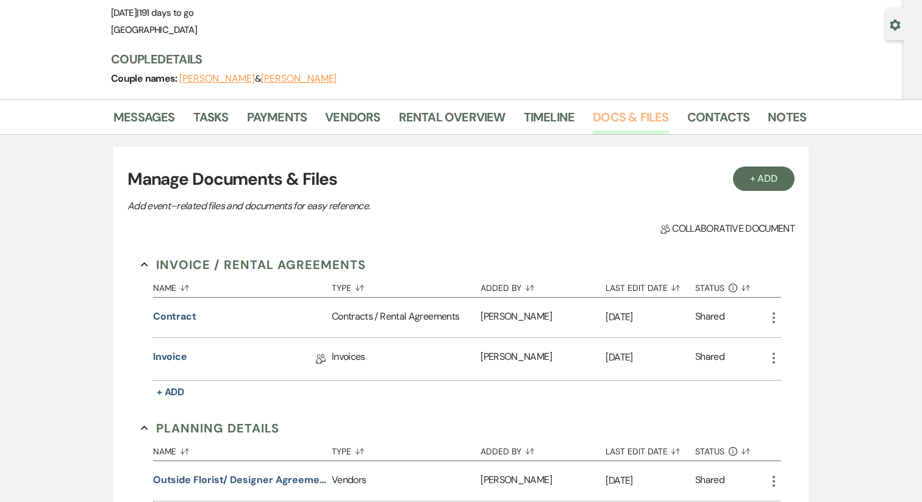
scroll to position [121, 0]
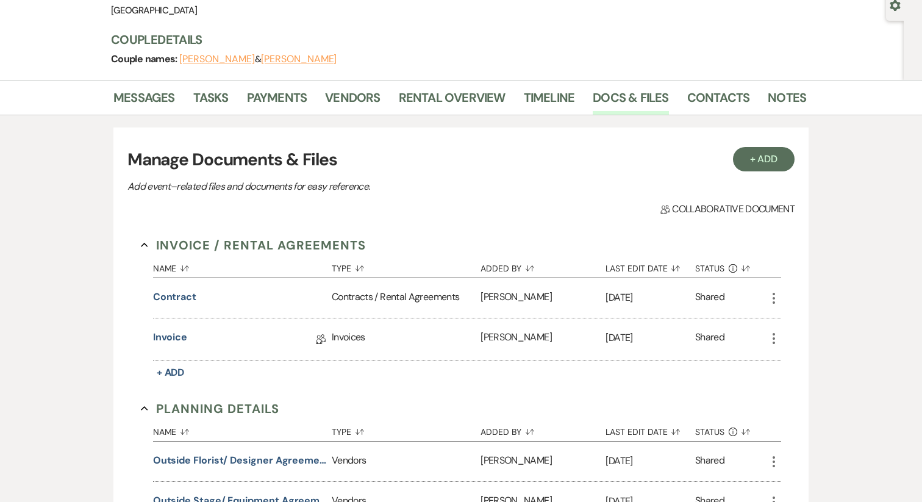
click at [776, 297] on icon "More" at bounding box center [773, 298] width 15 height 15
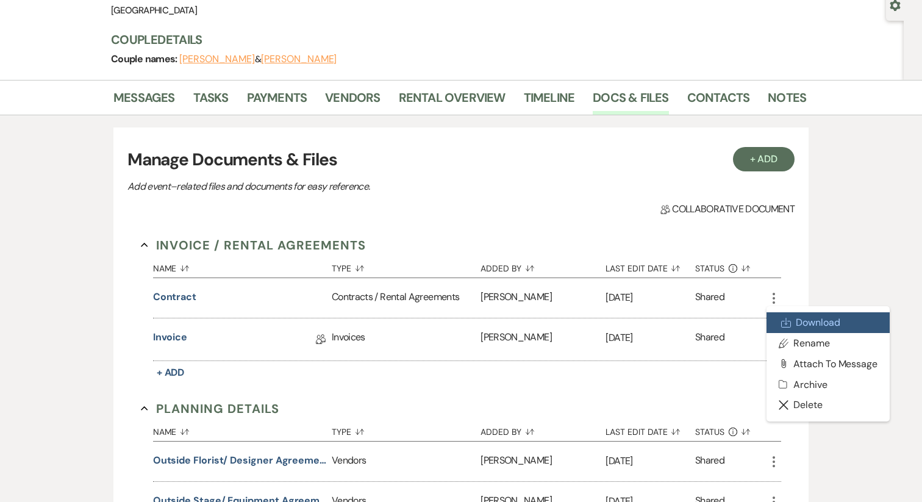
click at [781, 319] on icon "Download" at bounding box center [786, 323] width 10 height 10
click at [727, 373] on div "Name Sort Default Type Sort Default Added By Sort Default Last Edit Date Sort D…" at bounding box center [467, 317] width 628 height 127
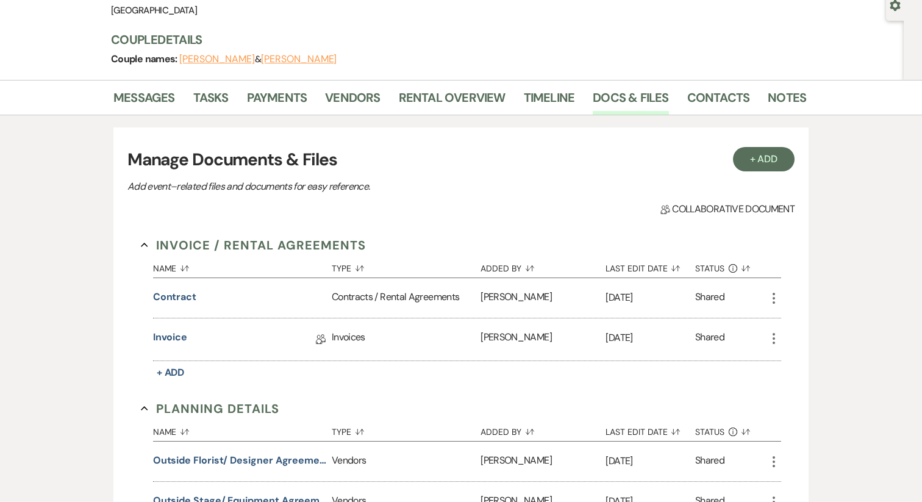
click at [772, 339] on icon "More" at bounding box center [773, 338] width 15 height 15
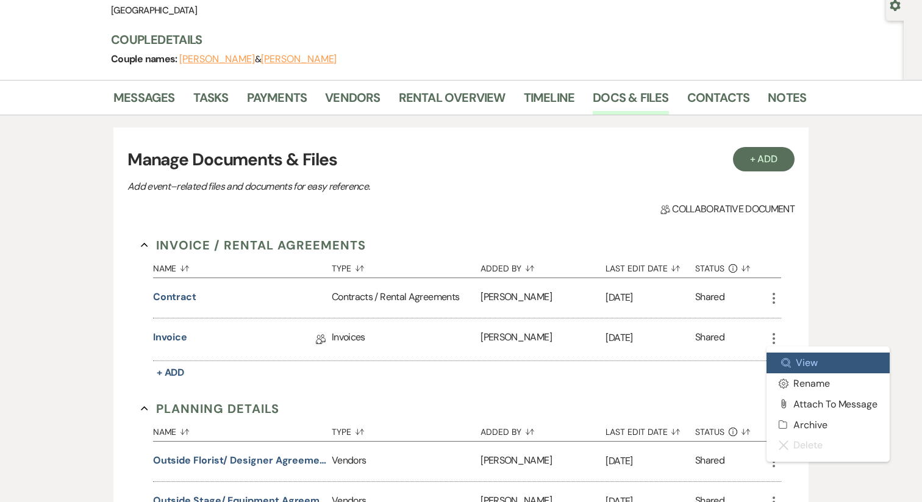
click at [797, 355] on link "Zoom View" at bounding box center [827, 362] width 123 height 21
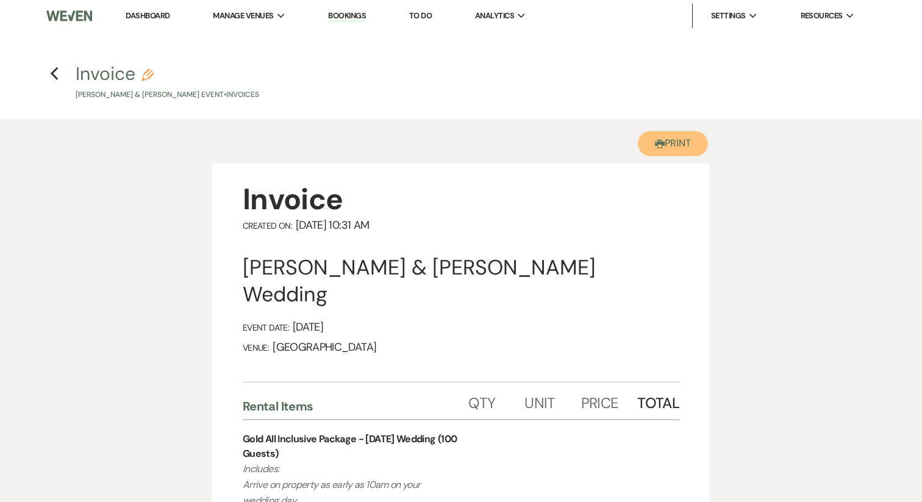
click at [675, 151] on button "Printer Print" at bounding box center [672, 143] width 70 height 25
click at [52, 73] on use "button" at bounding box center [54, 73] width 8 height 13
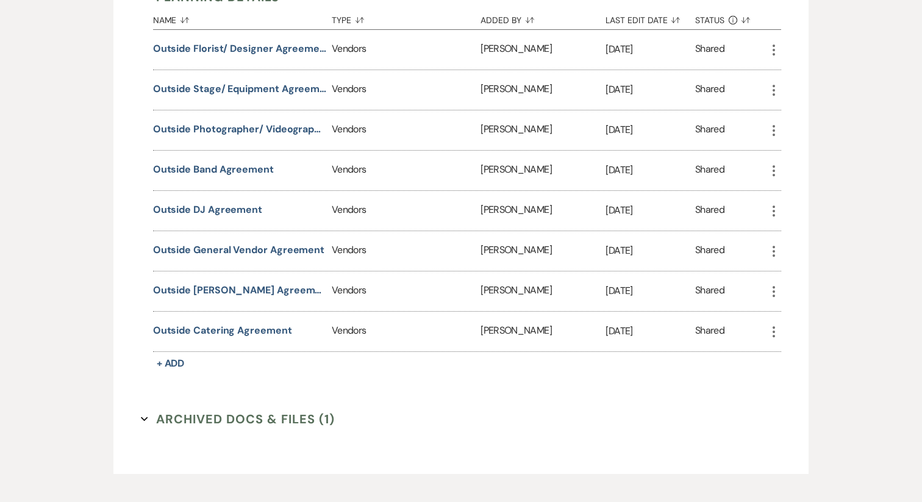
scroll to position [591, 0]
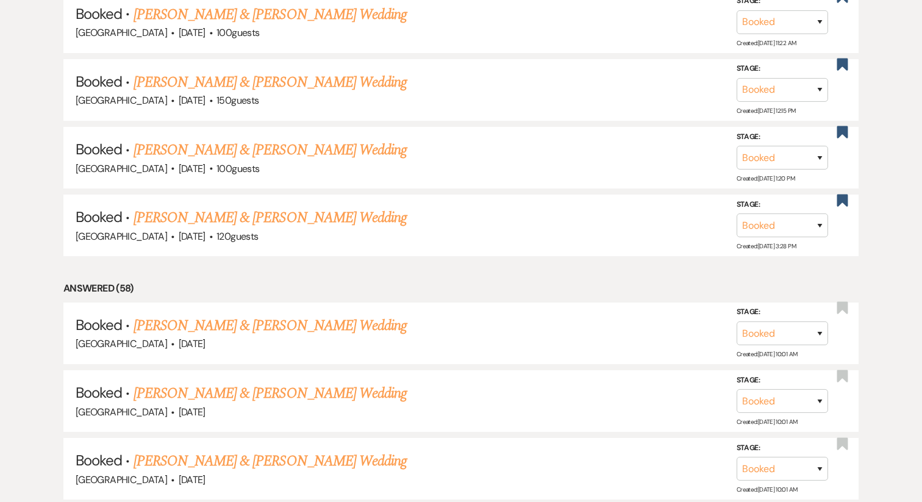
scroll to position [2530, 0]
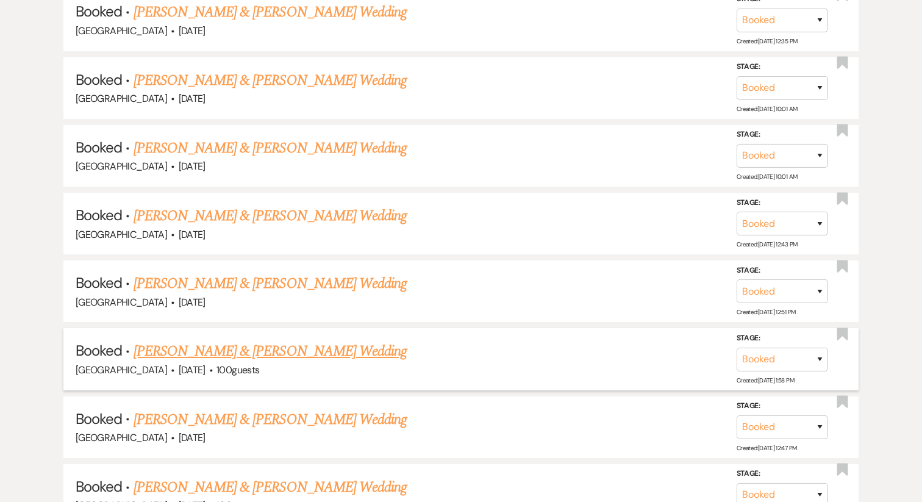
click at [261, 340] on link "[PERSON_NAME] & [PERSON_NAME] Wedding" at bounding box center [269, 351] width 273 height 22
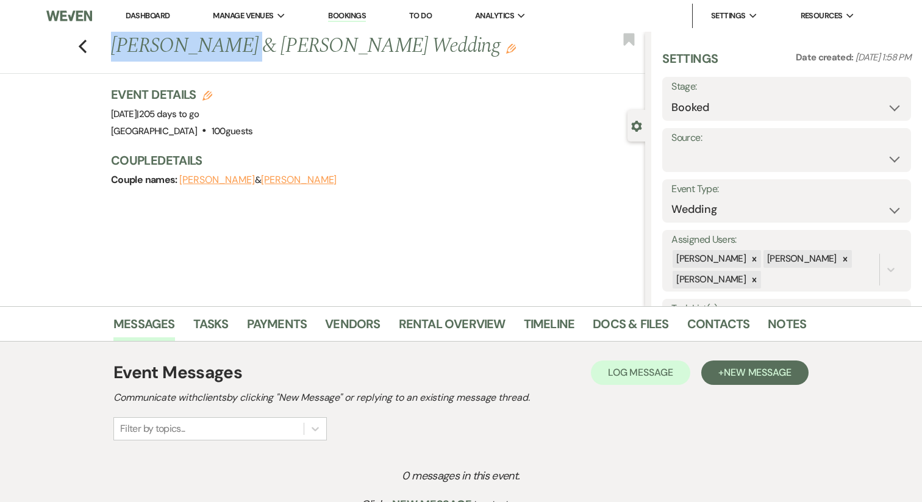
drag, startPoint x: 202, startPoint y: 48, endPoint x: 98, endPoint y: 43, distance: 105.0
click at [98, 43] on div "Previous [PERSON_NAME] & [PERSON_NAME] Wedding Edit Bookmark" at bounding box center [319, 53] width 651 height 42
click at [606, 310] on div "Messages Tasks Payments Vendors Rental Overview Timeline Docs & Files Contacts …" at bounding box center [461, 323] width 922 height 35
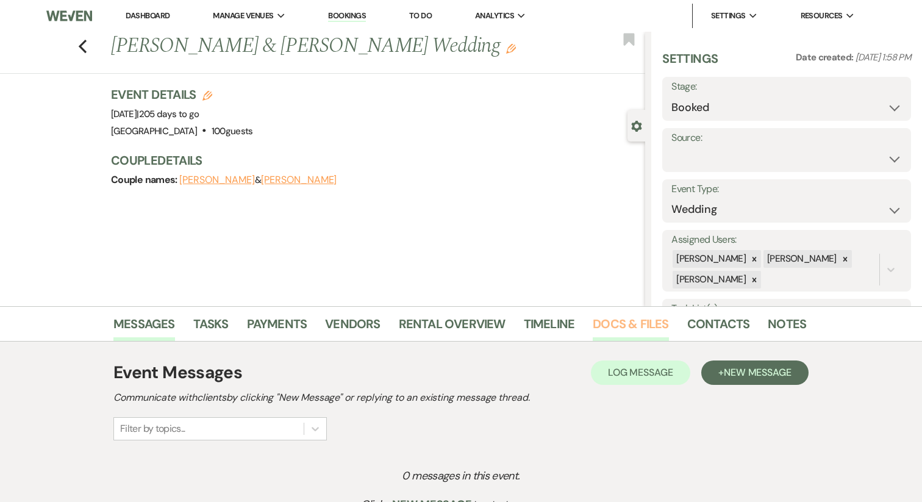
click at [608, 324] on link "Docs & Files" at bounding box center [630, 327] width 76 height 27
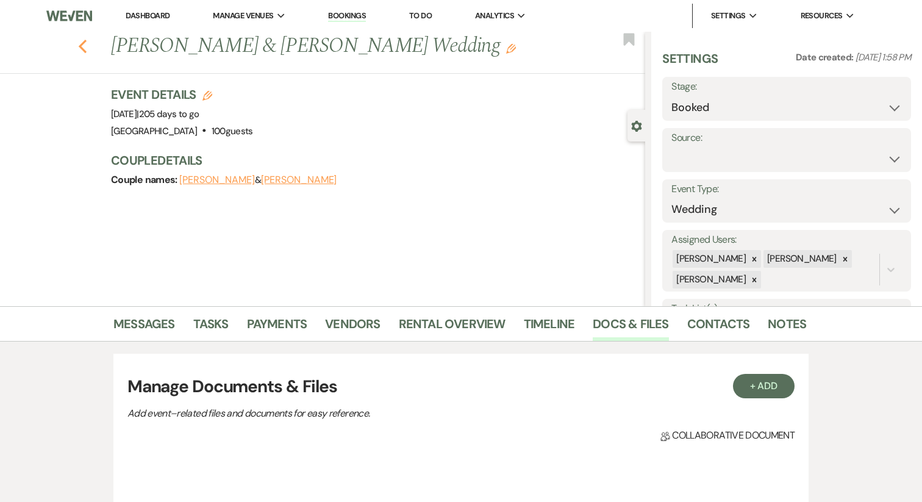
click at [82, 51] on icon "Previous" at bounding box center [82, 46] width 9 height 15
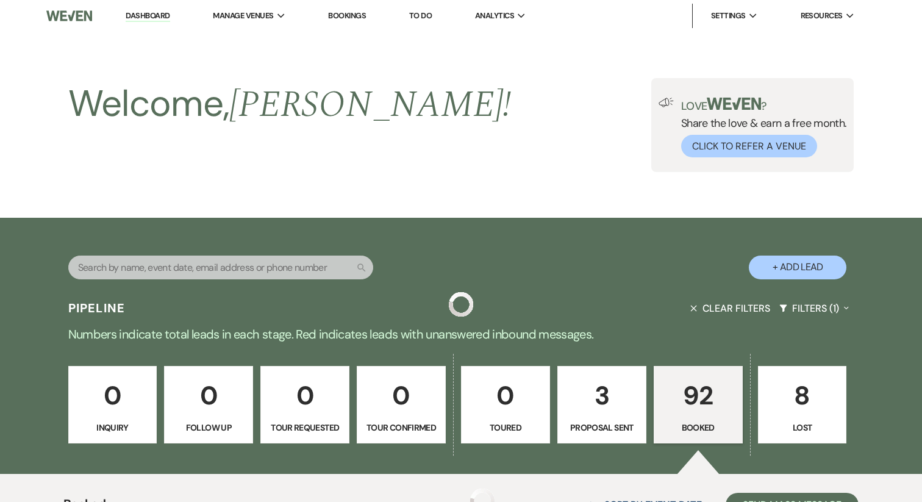
scroll to position [2530, 0]
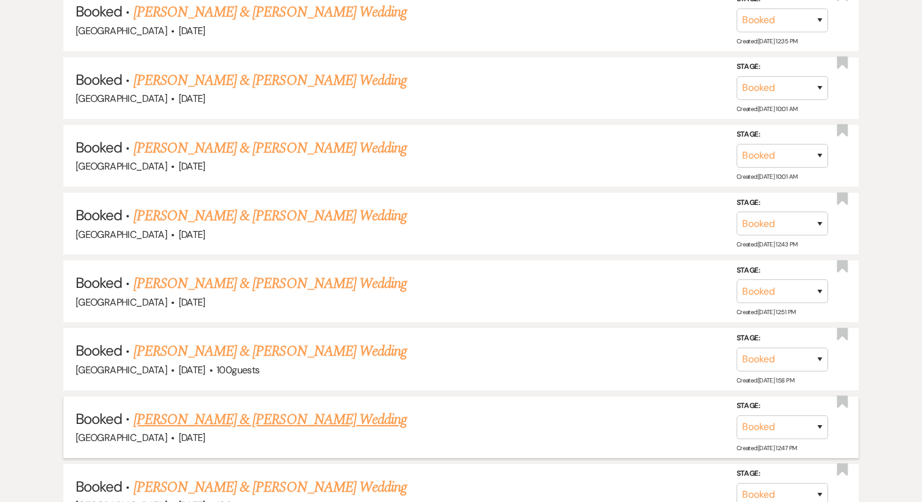
click at [223, 408] on link "[PERSON_NAME] & [PERSON_NAME] Wedding" at bounding box center [269, 419] width 273 height 22
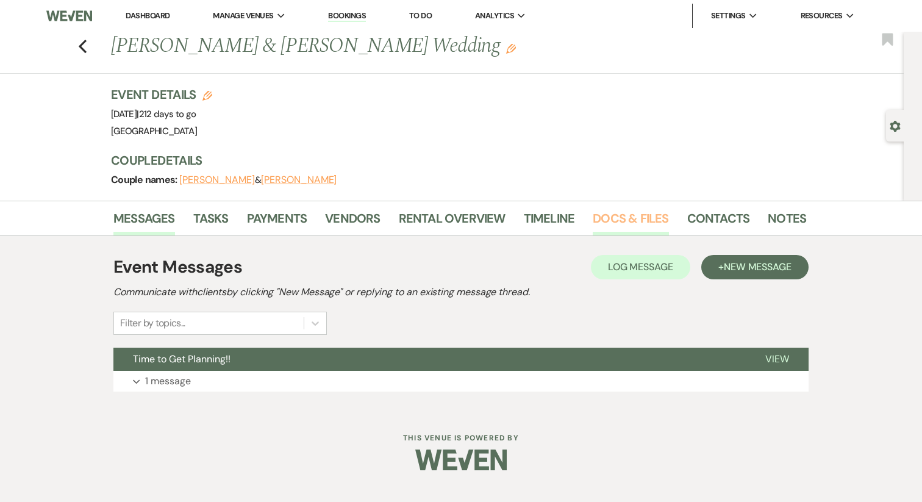
click at [639, 215] on link "Docs & Files" at bounding box center [630, 221] width 76 height 27
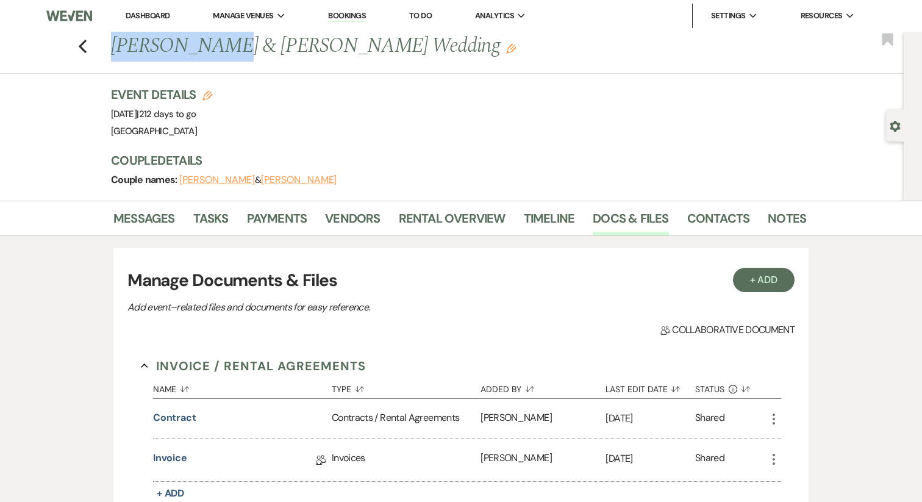
drag, startPoint x: 211, startPoint y: 46, endPoint x: 73, endPoint y: 45, distance: 139.0
click at [73, 45] on div "Previous [PERSON_NAME] & [PERSON_NAME] Wedding Edit Bookmark" at bounding box center [448, 53] width 909 height 42
click at [773, 417] on use "button" at bounding box center [773, 418] width 2 height 11
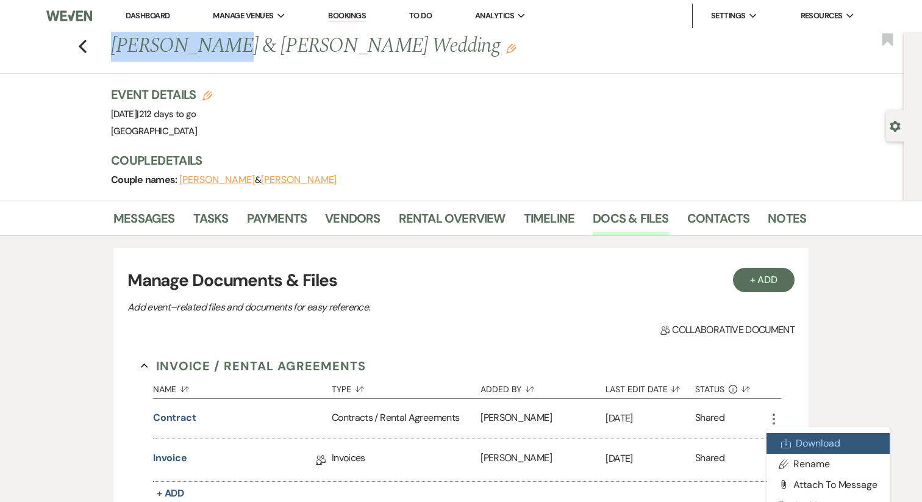
click at [799, 441] on link "Download Download" at bounding box center [827, 443] width 123 height 21
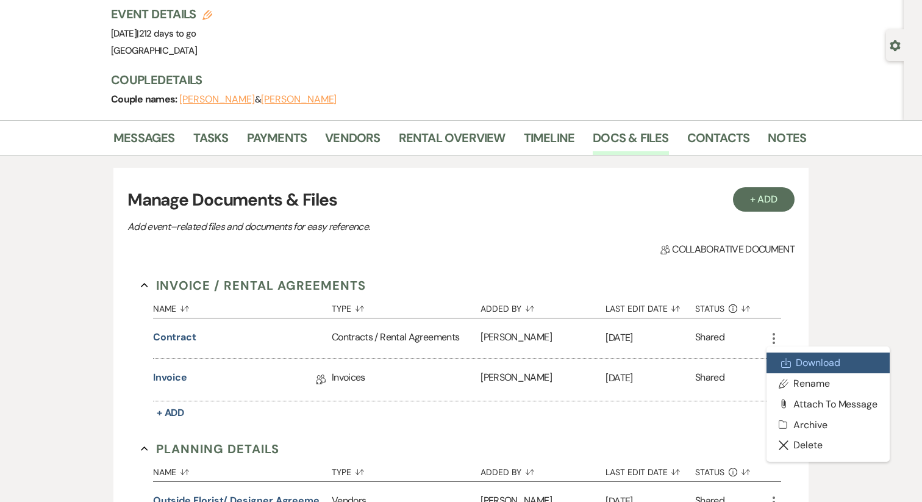
scroll to position [84, 0]
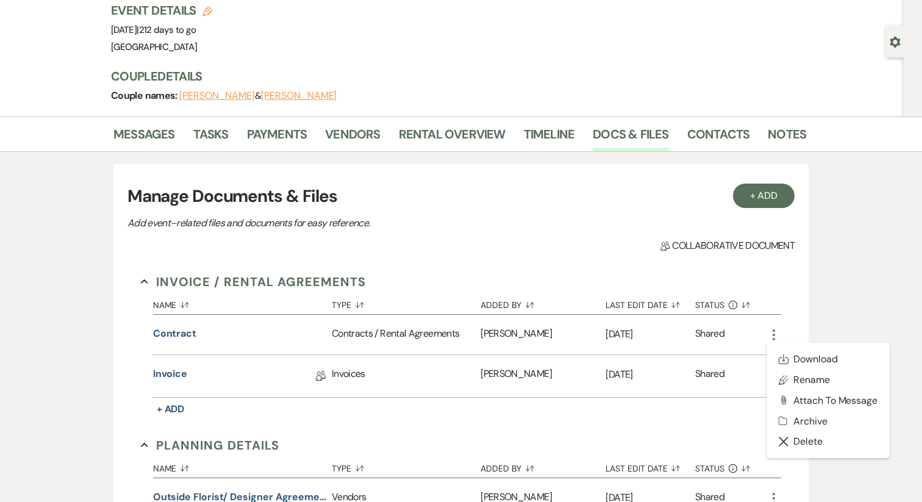
click at [724, 397] on div "Name Sort Default Type Sort Default Added By Sort Default Last Edit Date Sort D…" at bounding box center [467, 354] width 628 height 127
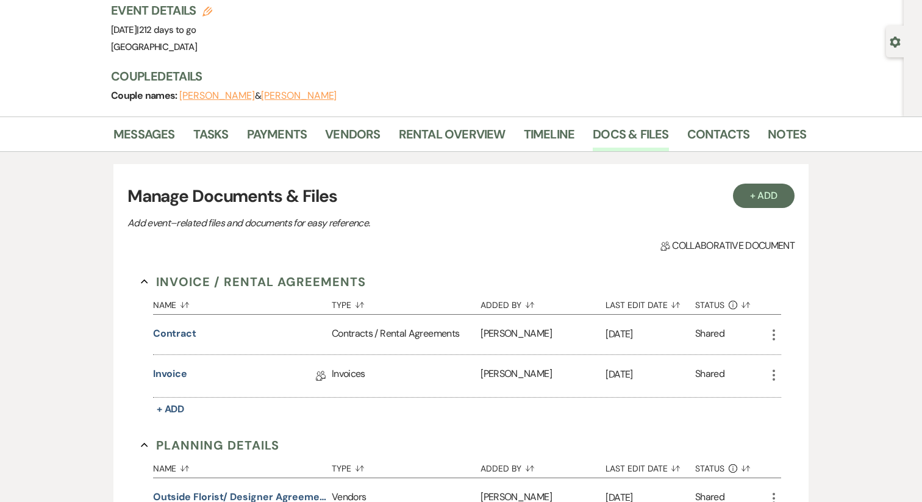
click at [770, 375] on icon "More" at bounding box center [773, 375] width 15 height 15
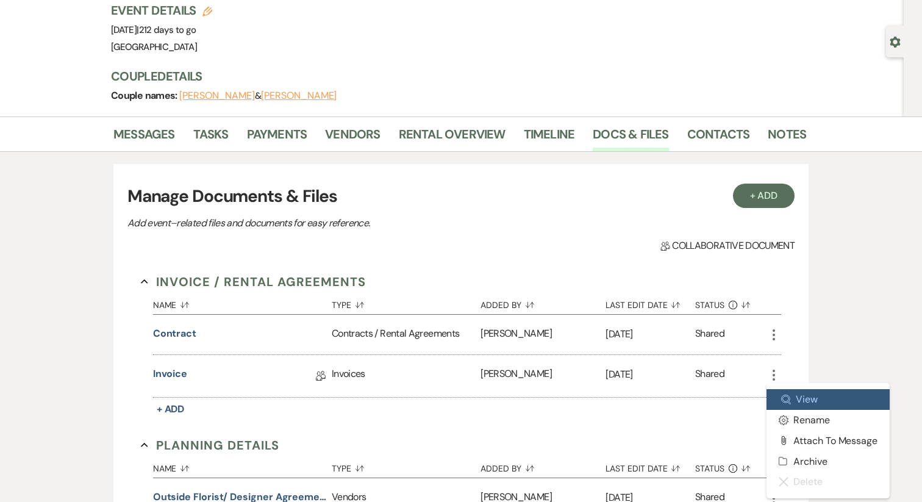
click at [796, 393] on link "Zoom View" at bounding box center [827, 399] width 123 height 21
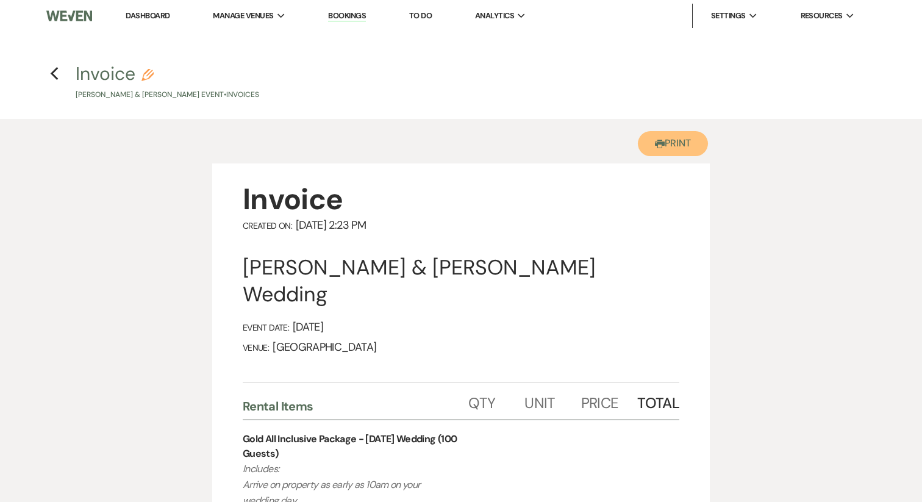
click at [674, 144] on button "Printer Print" at bounding box center [672, 143] width 70 height 25
click at [57, 77] on icon "Previous" at bounding box center [54, 73] width 9 height 15
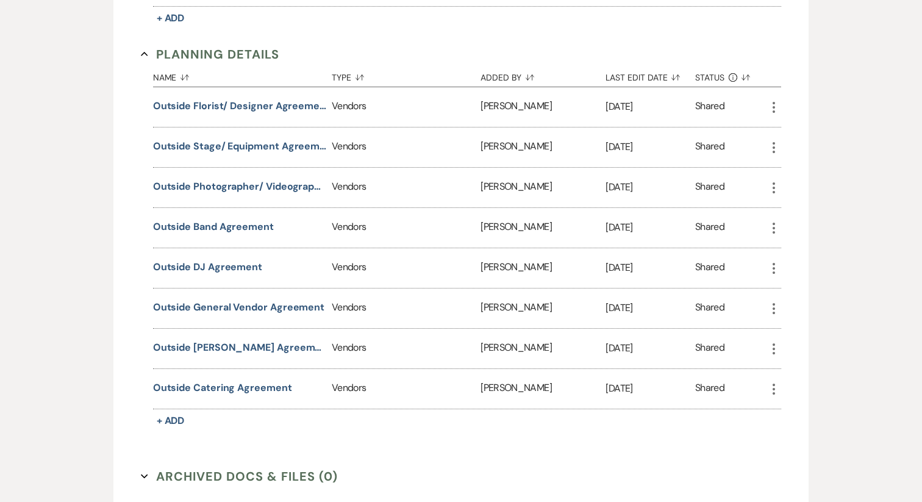
scroll to position [591, 0]
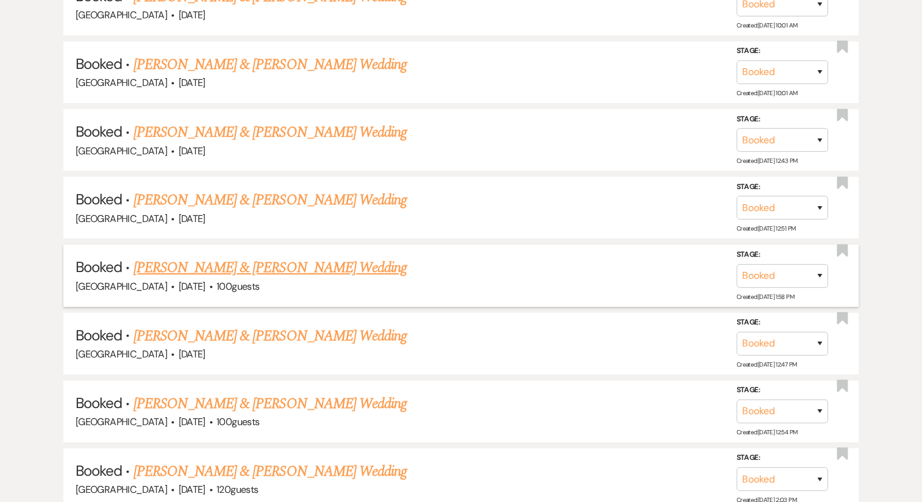
scroll to position [2624, 0]
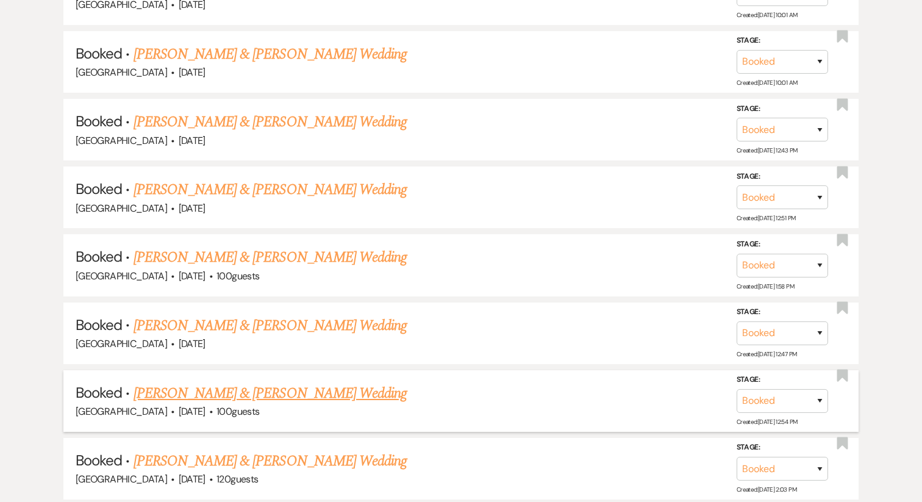
click at [247, 382] on link "[PERSON_NAME] & [PERSON_NAME] Wedding" at bounding box center [269, 393] width 273 height 22
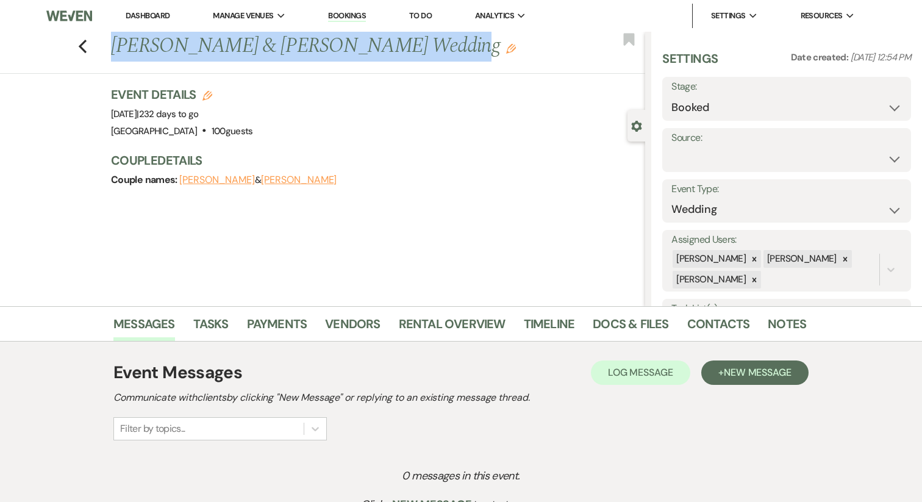
drag, startPoint x: 114, startPoint y: 44, endPoint x: 392, endPoint y: 43, distance: 277.9
click at [392, 43] on h1 "[PERSON_NAME] & [PERSON_NAME] Wedding Edit" at bounding box center [322, 46] width 422 height 29
click at [441, 322] on link "Rental Overview" at bounding box center [452, 327] width 107 height 27
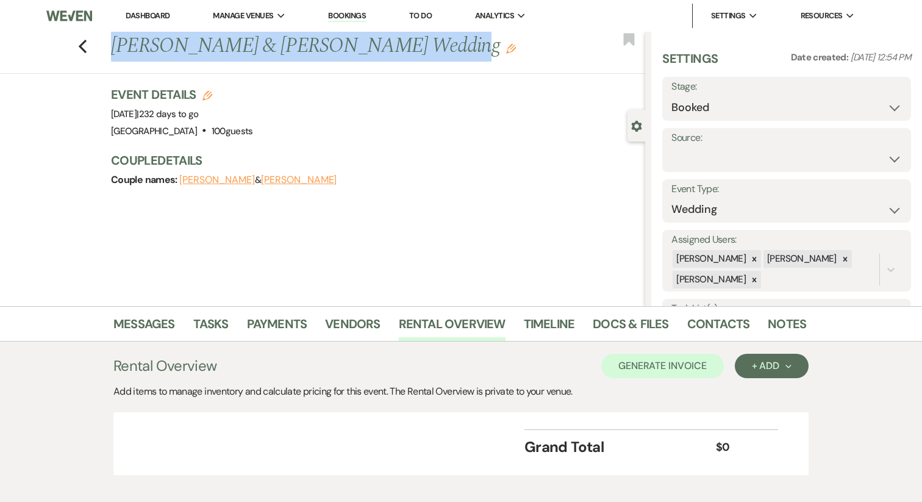
click at [206, 177] on button "[PERSON_NAME]" at bounding box center [217, 180] width 76 height 10
select select "1"
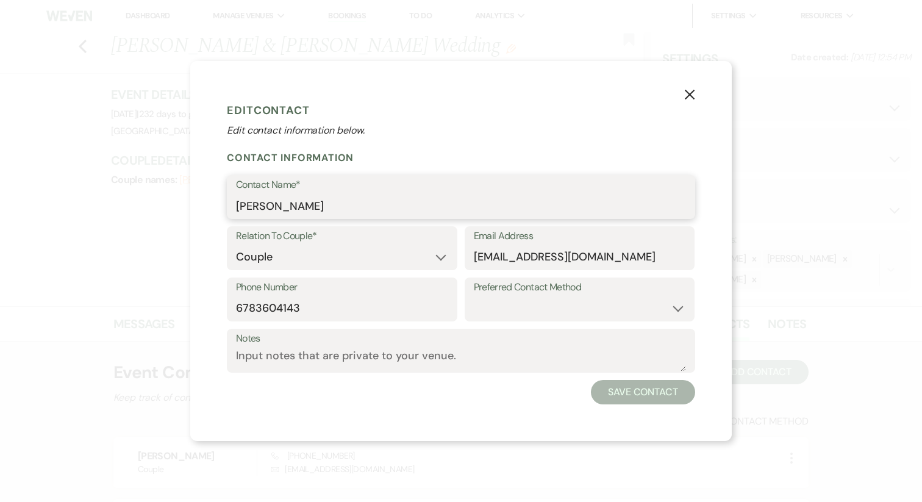
click at [273, 204] on input "[PERSON_NAME]" at bounding box center [461, 206] width 450 height 24
click at [378, 315] on input "6783604143" at bounding box center [342, 308] width 212 height 24
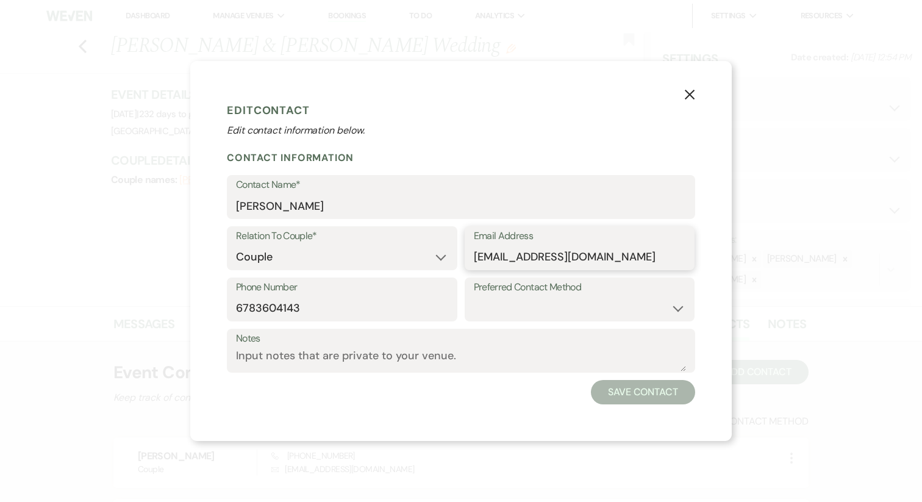
click at [496, 253] on input "[EMAIL_ADDRESS][DOMAIN_NAME]" at bounding box center [580, 257] width 212 height 24
click at [687, 90] on icon "X" at bounding box center [689, 94] width 11 height 11
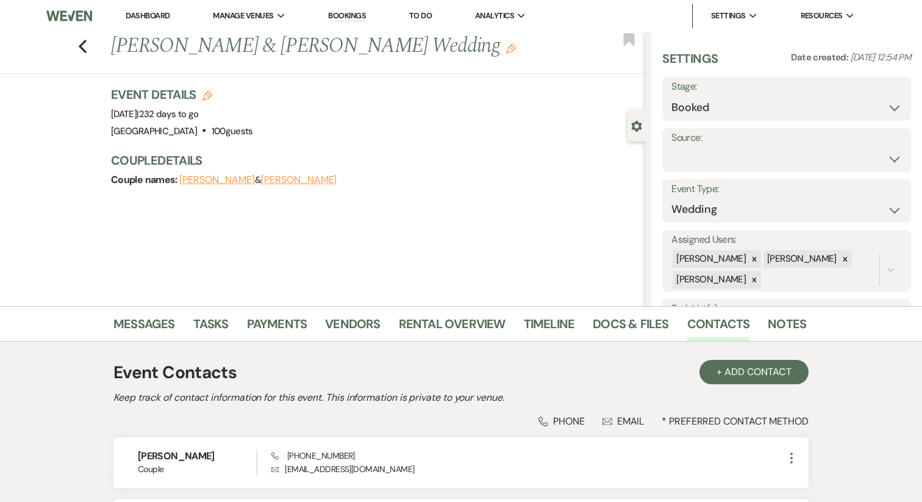
click at [263, 185] on button "[PERSON_NAME]" at bounding box center [299, 180] width 76 height 10
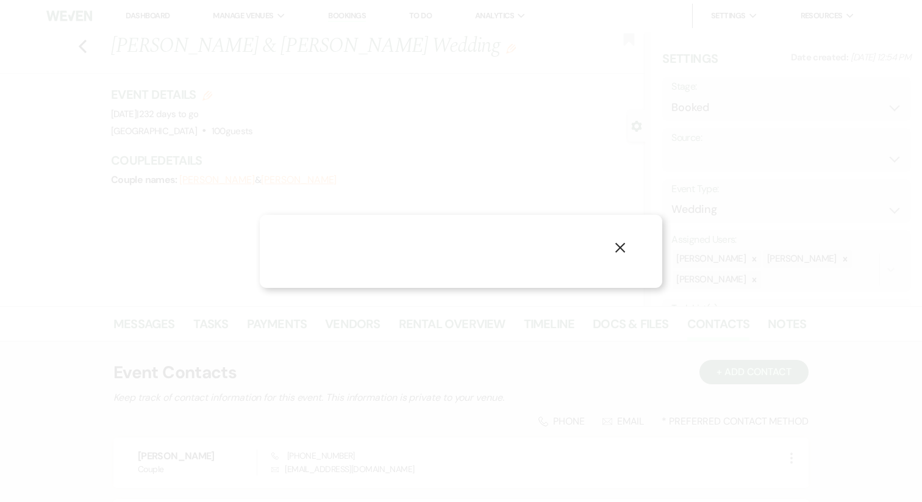
select select "1"
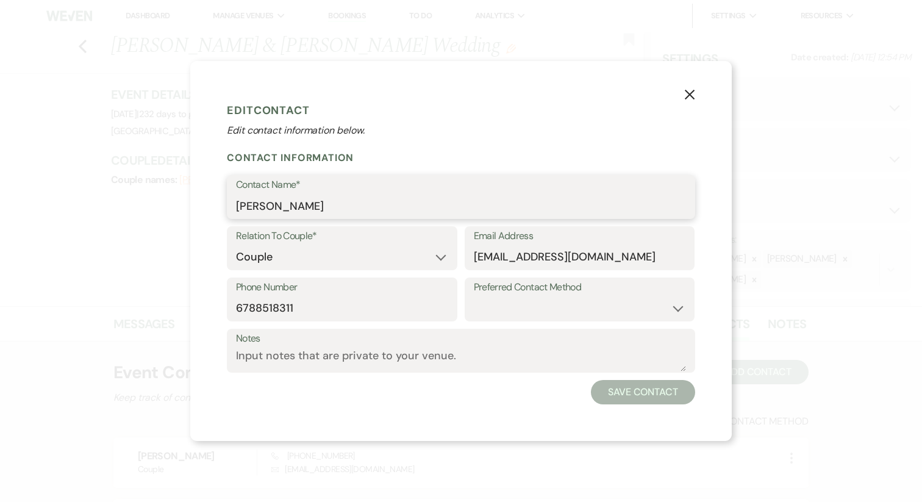
click at [268, 211] on input "[PERSON_NAME]" at bounding box center [461, 206] width 450 height 24
click at [527, 264] on input "[EMAIL_ADDRESS][DOMAIN_NAME]" at bounding box center [580, 257] width 212 height 24
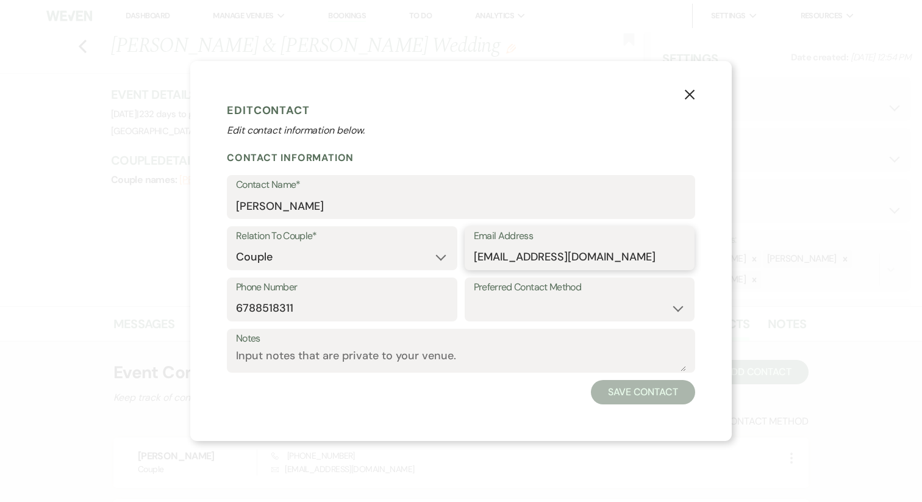
click at [527, 264] on input "[EMAIL_ADDRESS][DOMAIN_NAME]" at bounding box center [580, 257] width 212 height 24
click at [244, 302] on input "6788518311" at bounding box center [342, 308] width 212 height 24
click at [687, 93] on use "button" at bounding box center [689, 95] width 10 height 10
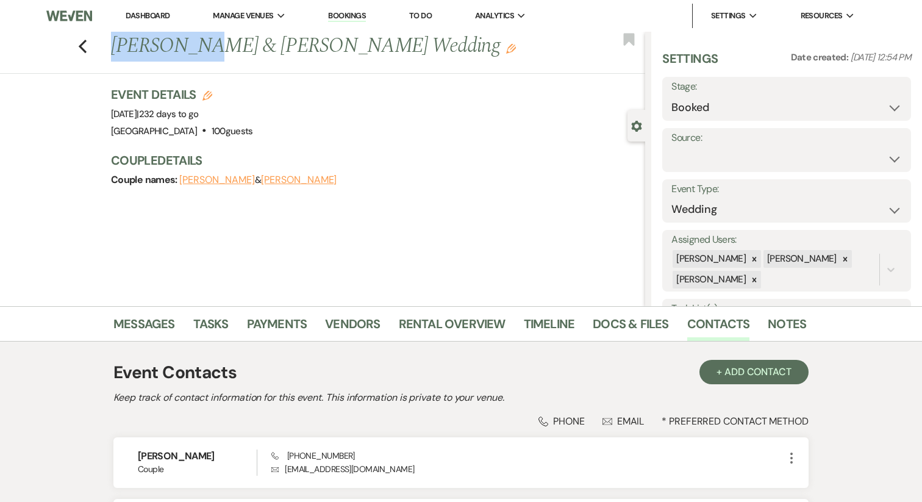
drag, startPoint x: 191, startPoint y: 52, endPoint x: 73, endPoint y: 50, distance: 118.9
click at [73, 50] on div "Previous [PERSON_NAME] & [PERSON_NAME] Wedding Edit Bookmark" at bounding box center [319, 53] width 651 height 42
click at [601, 324] on link "Docs & Files" at bounding box center [630, 327] width 76 height 27
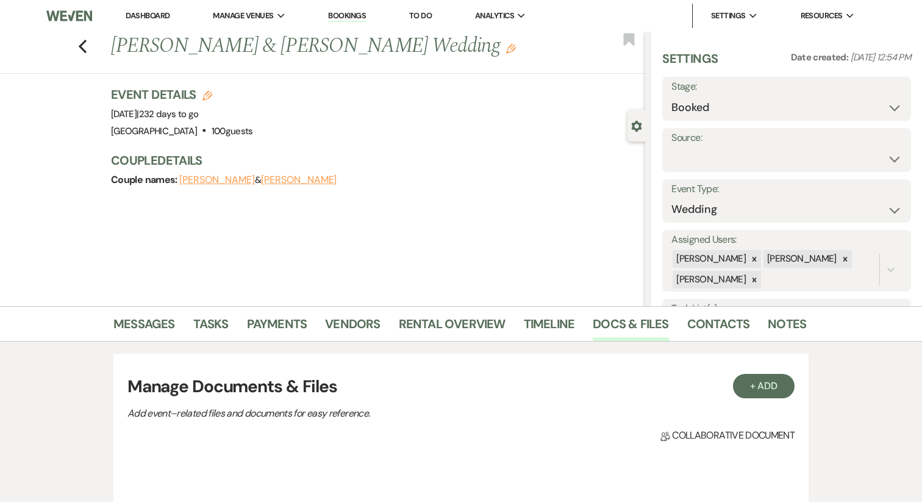
click at [463, 213] on div "Previous [PERSON_NAME] Rat & [PERSON_NAME] Wedding Edit Bookmark Gear Settings …" at bounding box center [322, 169] width 645 height 274
click at [539, 99] on div "Event Details Edit Event Date: [DATE] | 232 days to go Venue: [GEOGRAPHIC_DATA]…" at bounding box center [372, 113] width 522 height 54
click at [625, 45] on icon "Bookmark" at bounding box center [628, 39] width 13 height 15
click at [778, 324] on link "Notes" at bounding box center [786, 327] width 38 height 27
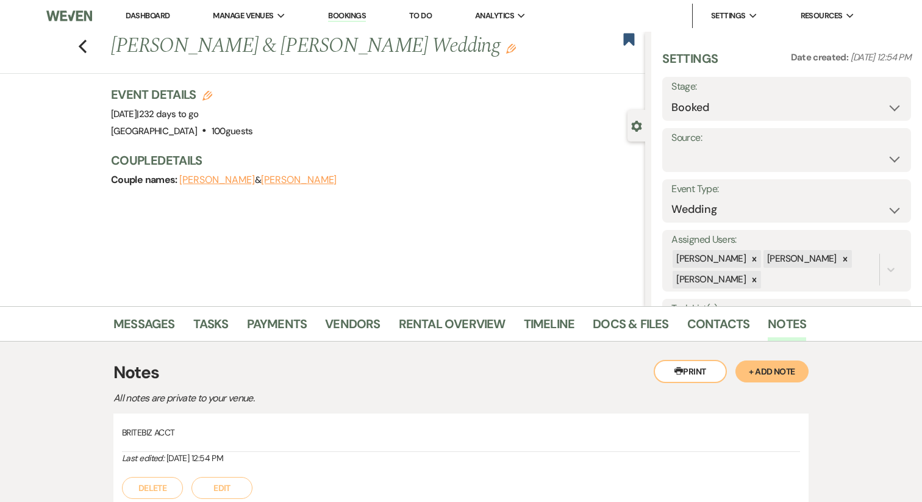
click at [218, 483] on button "Edit" at bounding box center [221, 488] width 61 height 22
click at [224, 476] on div "BRITEBIZ ACCT" at bounding box center [461, 468] width 677 height 28
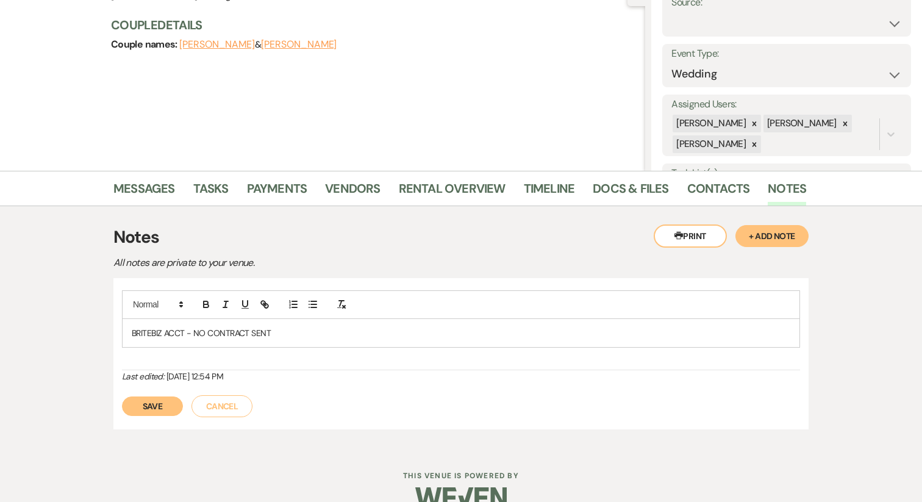
click at [170, 405] on button "Save" at bounding box center [152, 406] width 61 height 20
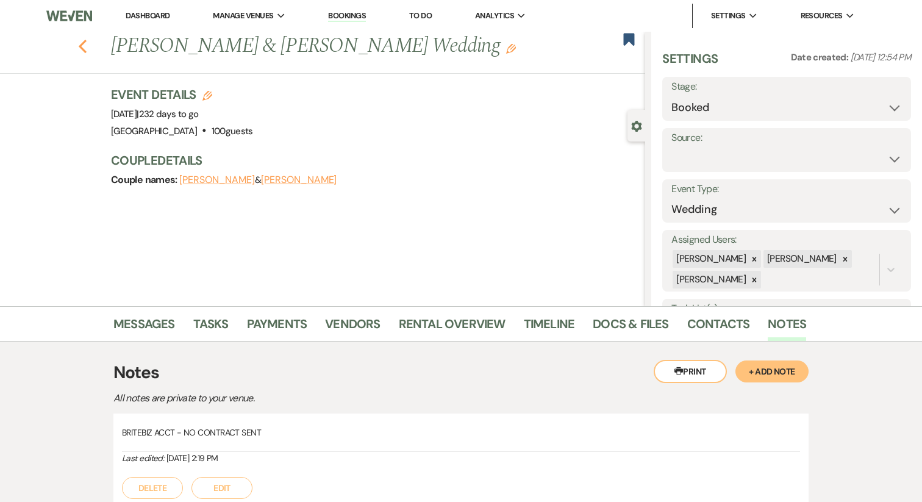
click at [84, 48] on icon "Previous" at bounding box center [82, 46] width 9 height 15
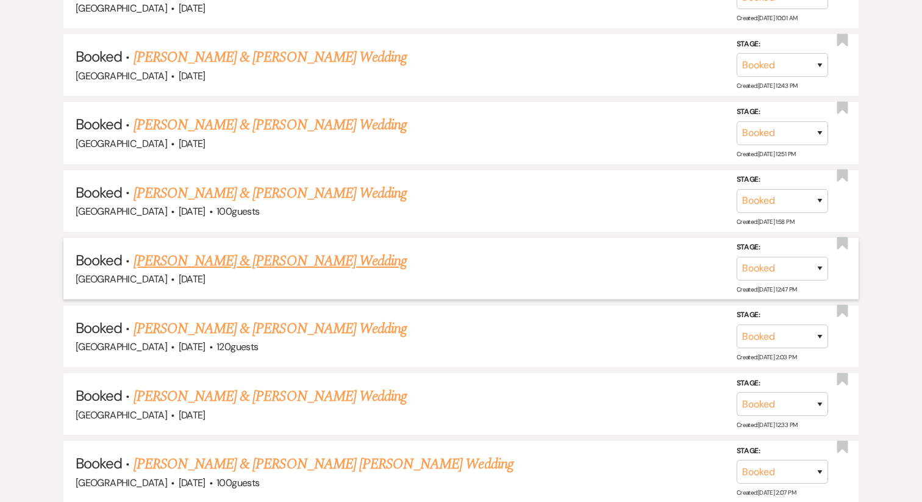
scroll to position [2761, 0]
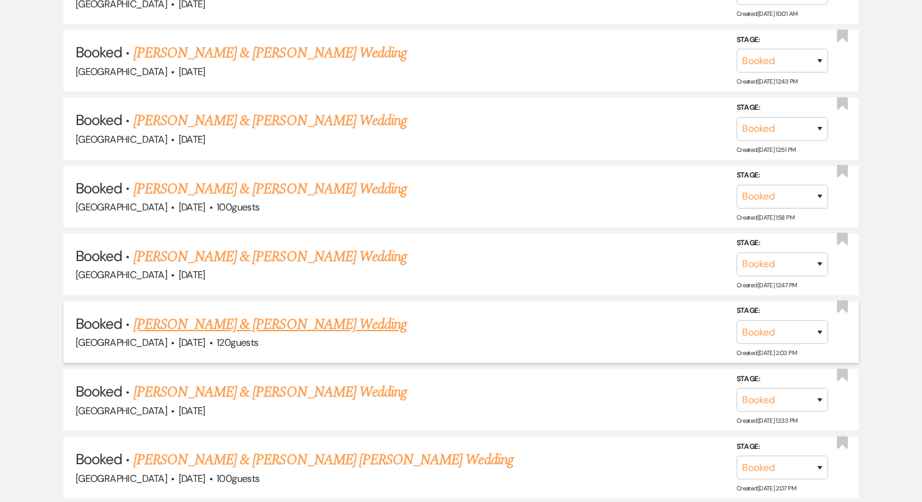
click at [296, 313] on link "[PERSON_NAME] & [PERSON_NAME] Wedding" at bounding box center [269, 324] width 273 height 22
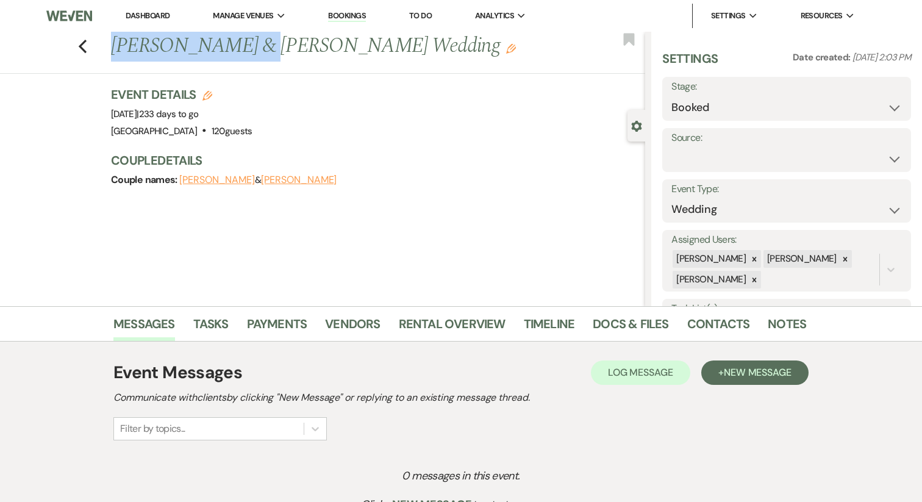
drag, startPoint x: 222, startPoint y: 47, endPoint x: 106, endPoint y: 44, distance: 116.4
click at [106, 44] on div "Previous [PERSON_NAME] & [PERSON_NAME] Wedding Edit" at bounding box center [375, 46] width 540 height 29
click at [637, 329] on link "Docs & Files" at bounding box center [630, 327] width 76 height 27
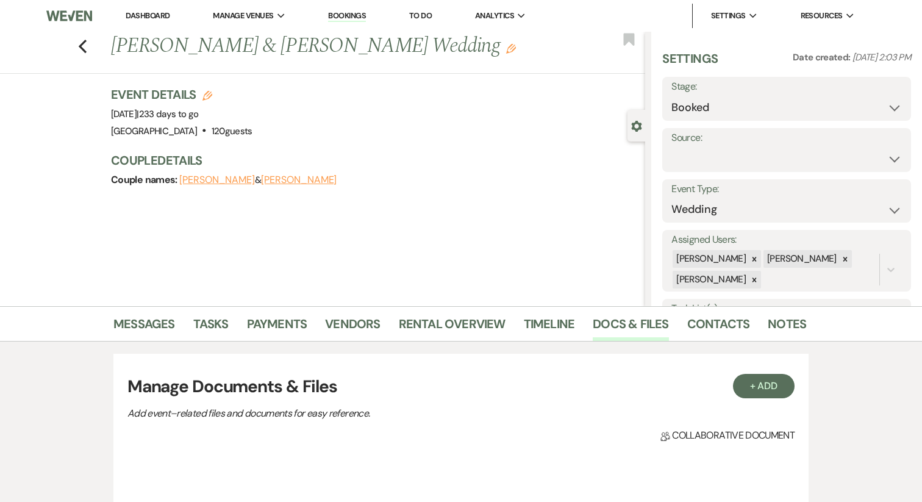
click at [74, 47] on div "Previous [PERSON_NAME] & [PERSON_NAME] Wedding Edit Bookmark" at bounding box center [319, 53] width 651 height 42
click at [82, 48] on use "button" at bounding box center [83, 46] width 8 height 13
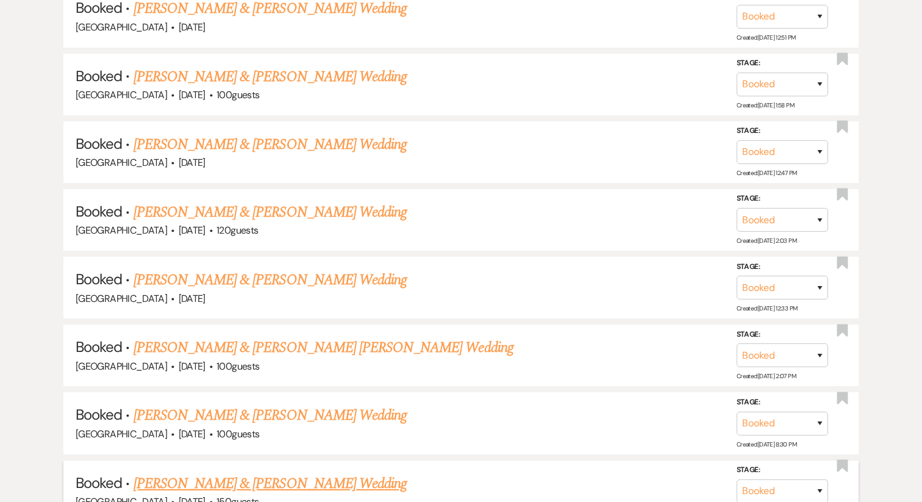
scroll to position [2866, 0]
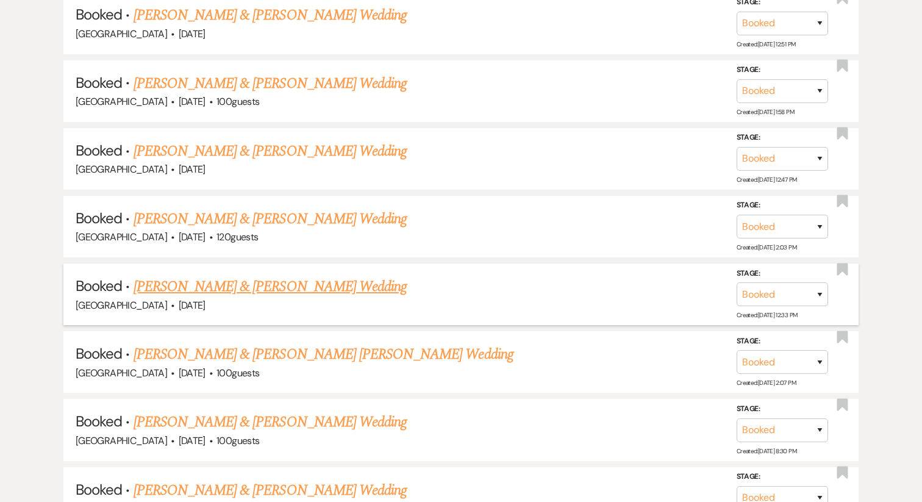
click at [232, 275] on link "[PERSON_NAME] & [PERSON_NAME] Wedding" at bounding box center [269, 286] width 273 height 22
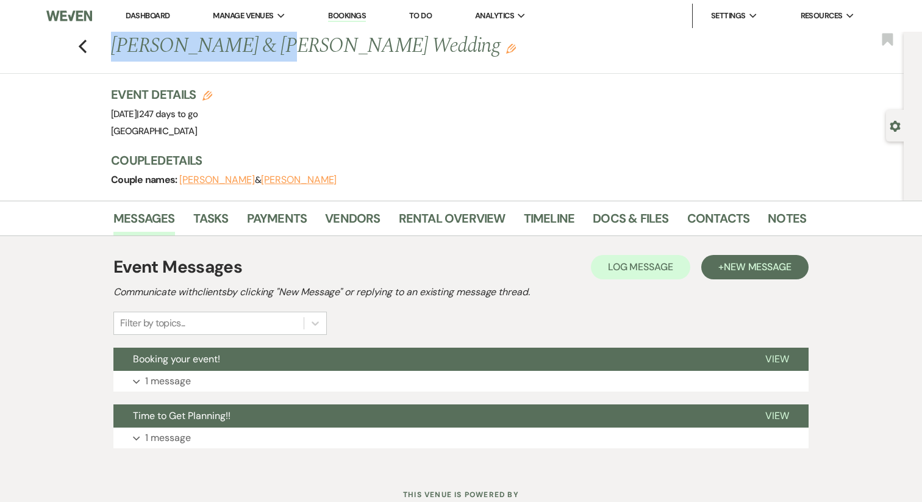
drag, startPoint x: 280, startPoint y: 47, endPoint x: 112, endPoint y: 37, distance: 169.1
click at [112, 37] on h1 "Makenize McDiermon & [PERSON_NAME] Wedding Edit" at bounding box center [384, 46] width 546 height 29
click at [630, 230] on link "Docs & Files" at bounding box center [630, 221] width 76 height 27
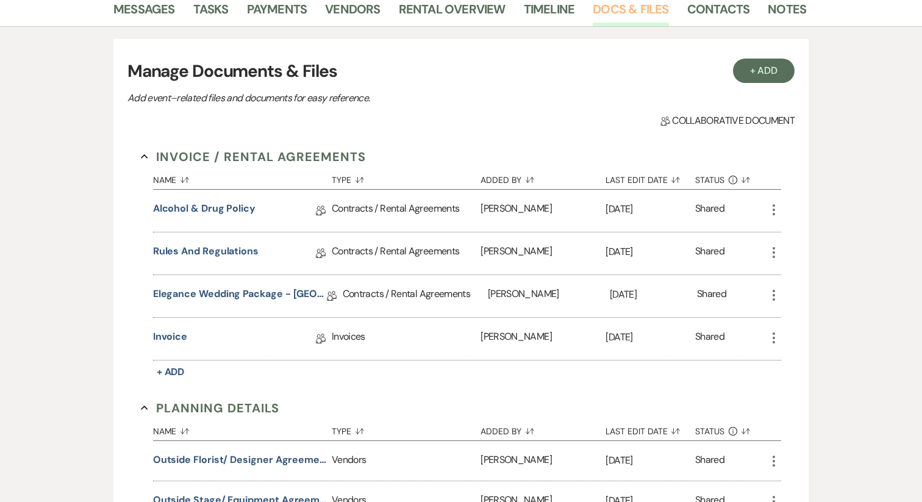
scroll to position [210, 0]
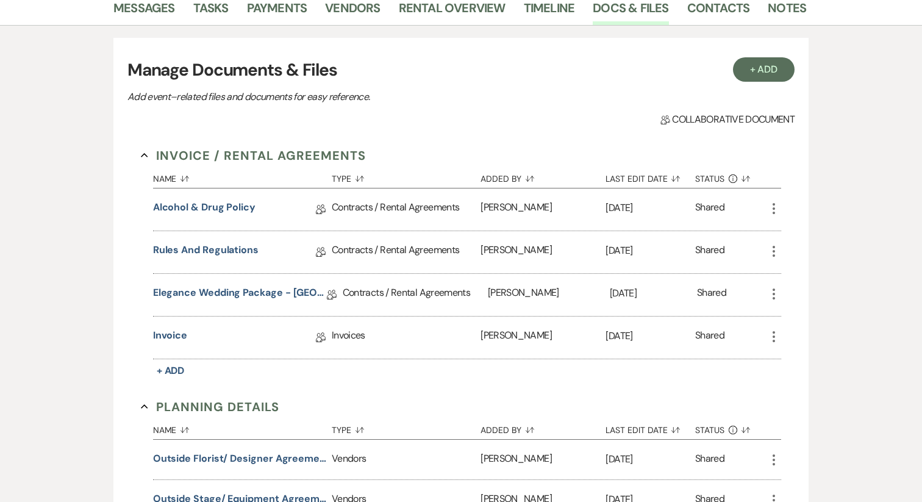
click at [773, 215] on icon "More" at bounding box center [773, 208] width 15 height 15
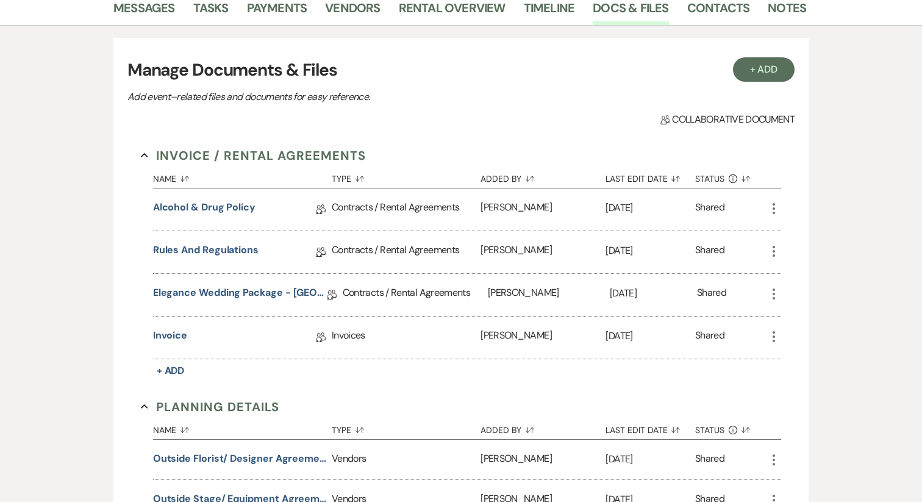
click at [776, 292] on icon "More" at bounding box center [773, 293] width 15 height 15
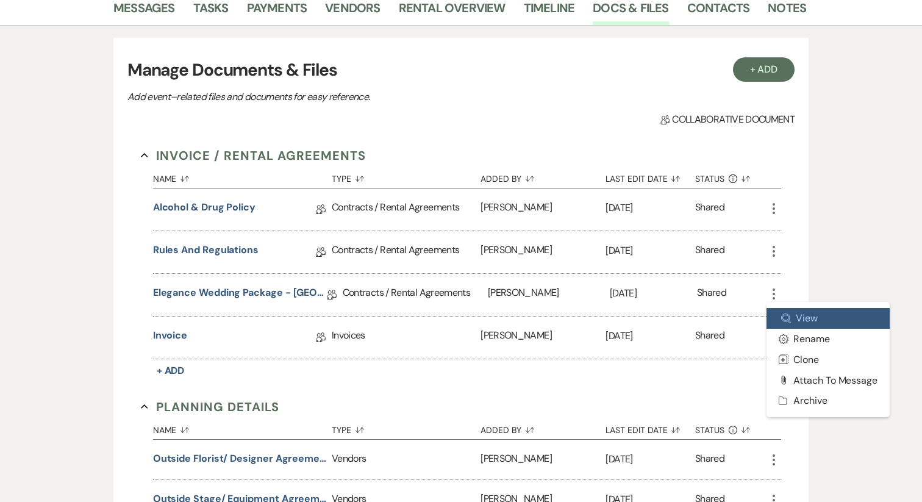
click at [803, 321] on link "Zoom View" at bounding box center [827, 318] width 123 height 21
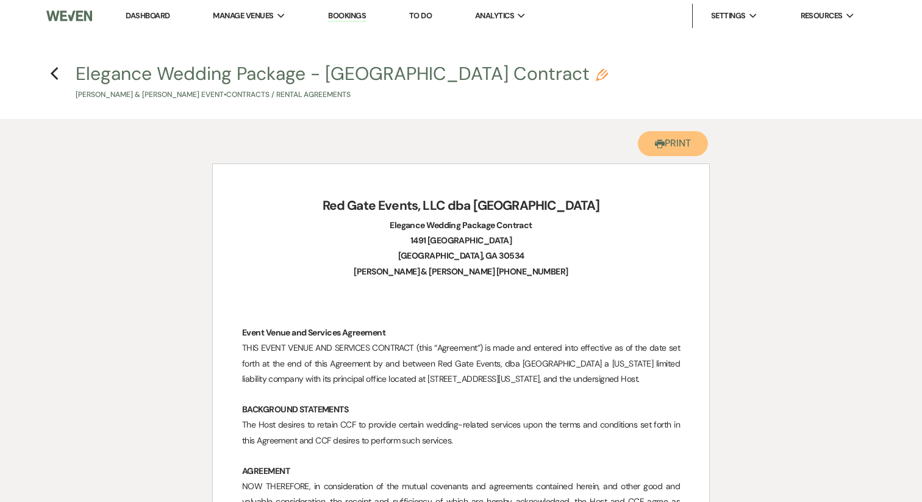
click at [684, 144] on button "Printer Print" at bounding box center [672, 143] width 70 height 25
click at [51, 76] on icon "Previous" at bounding box center [54, 73] width 9 height 15
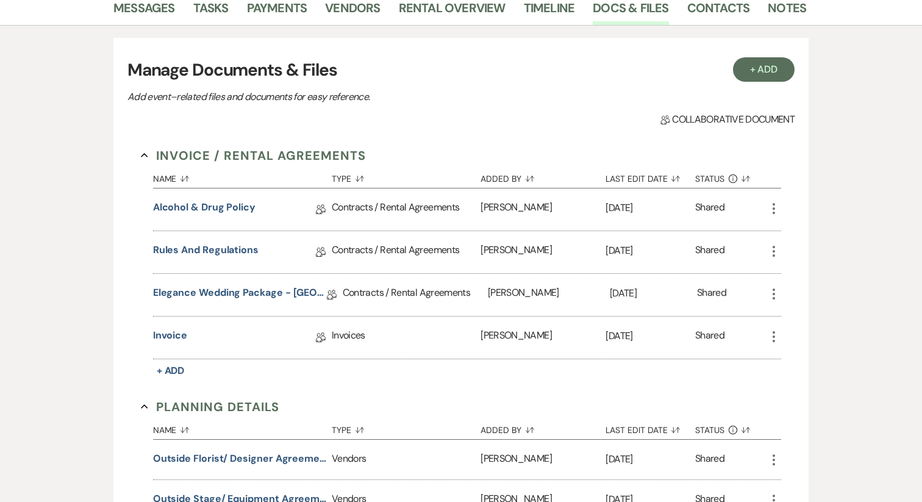
click at [775, 338] on icon "More" at bounding box center [773, 336] width 15 height 15
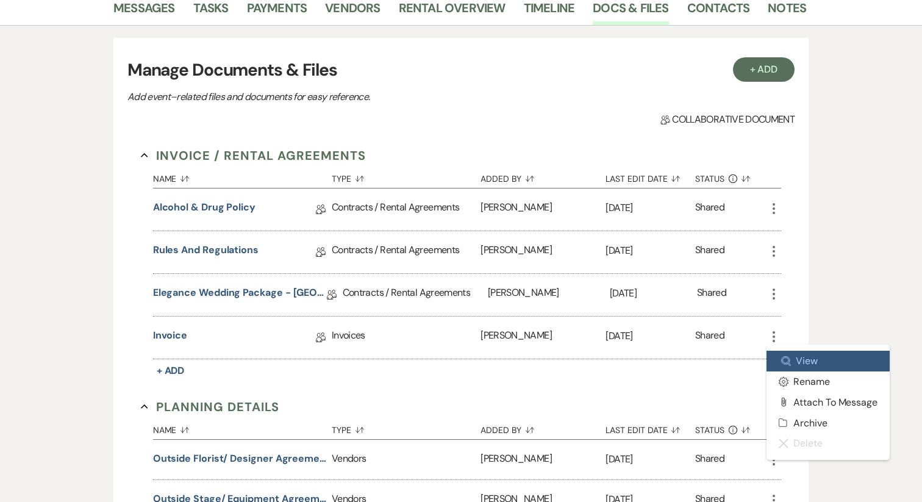
click at [784, 360] on use at bounding box center [785, 360] width 9 height 9
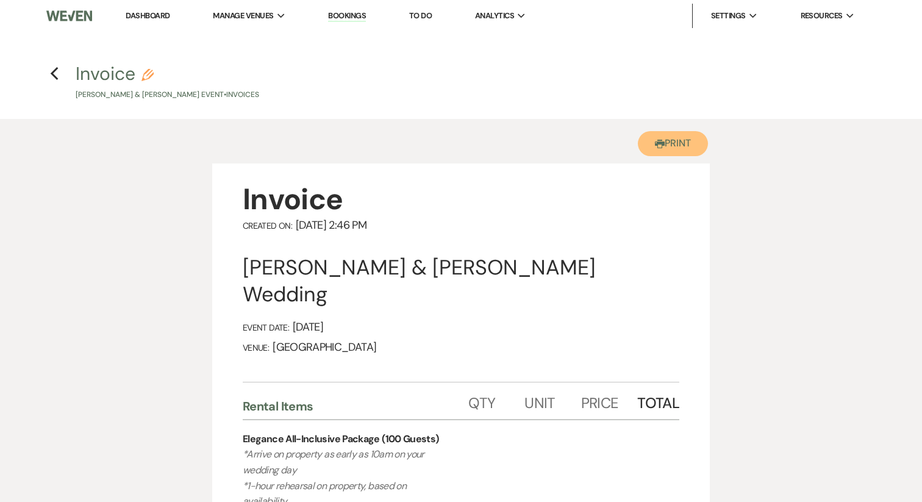
click at [669, 144] on button "Printer Print" at bounding box center [672, 143] width 70 height 25
click at [54, 69] on icon "Previous" at bounding box center [54, 73] width 9 height 15
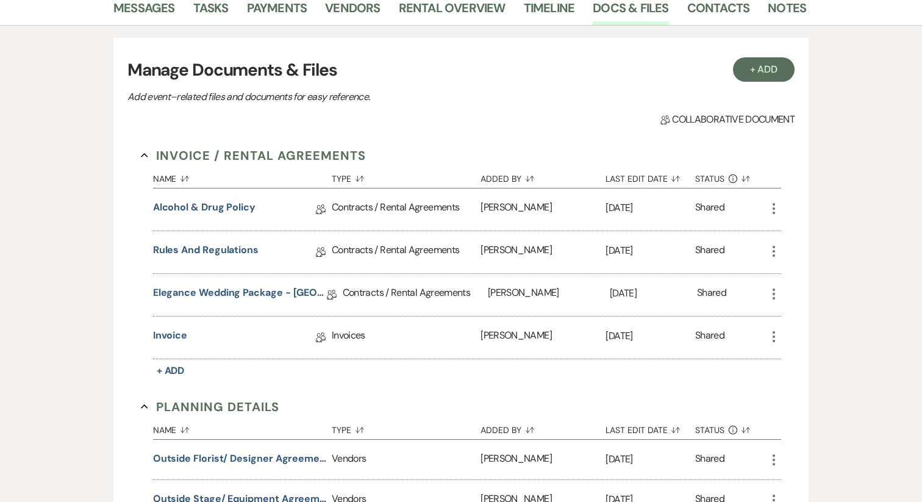
click at [773, 249] on icon "More" at bounding box center [773, 251] width 15 height 15
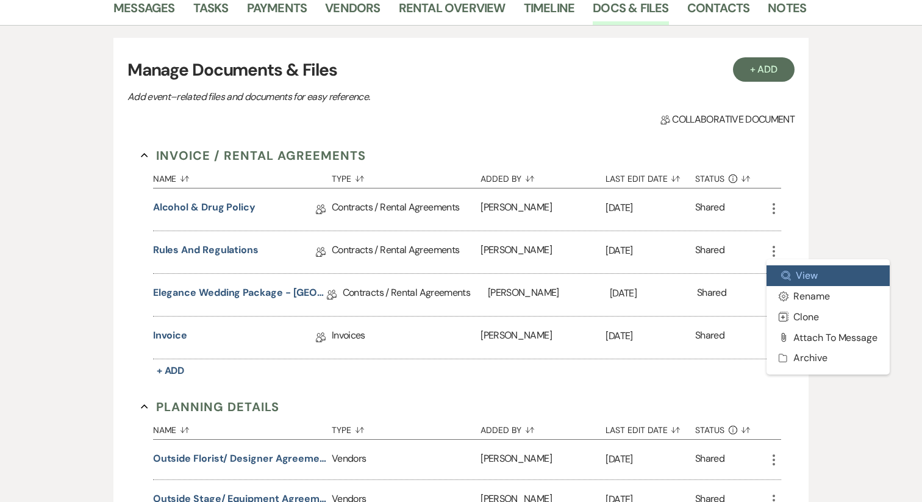
click at [808, 277] on link "Zoom View" at bounding box center [827, 275] width 123 height 21
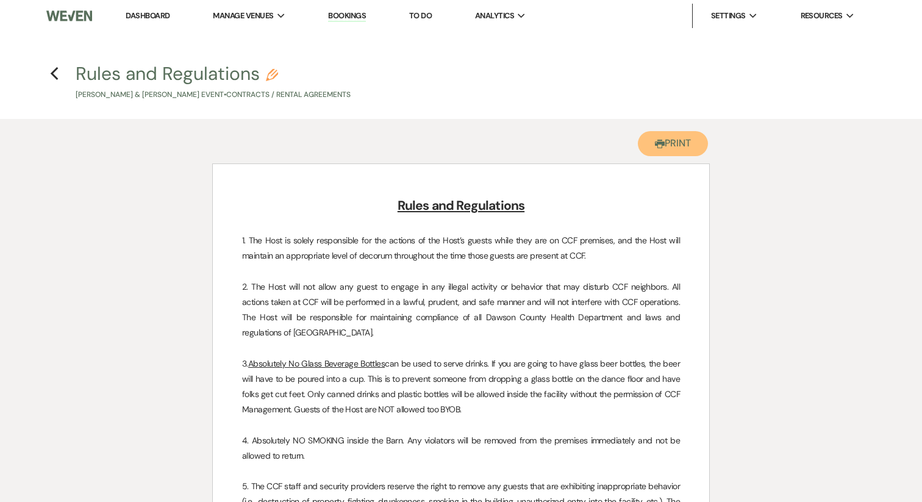
click at [656, 154] on button "Printer Print" at bounding box center [672, 143] width 70 height 25
click at [55, 71] on use "button" at bounding box center [54, 73] width 8 height 13
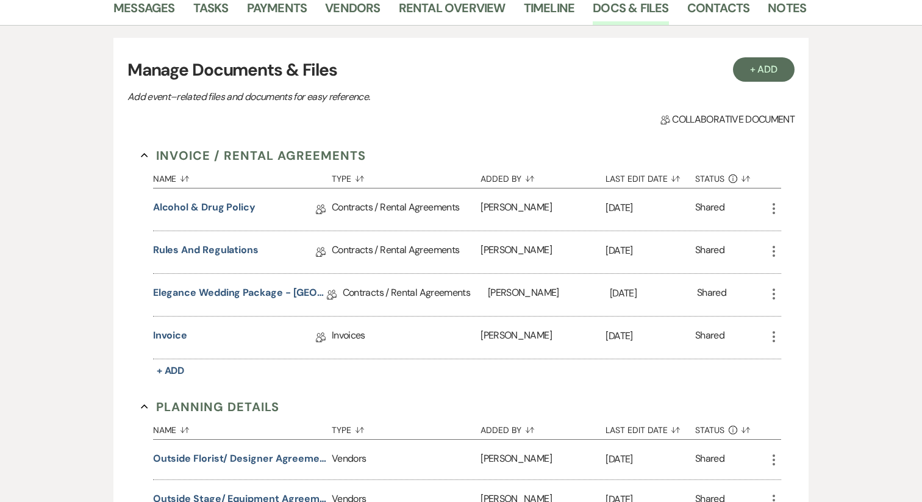
click at [767, 208] on icon "More" at bounding box center [773, 208] width 15 height 15
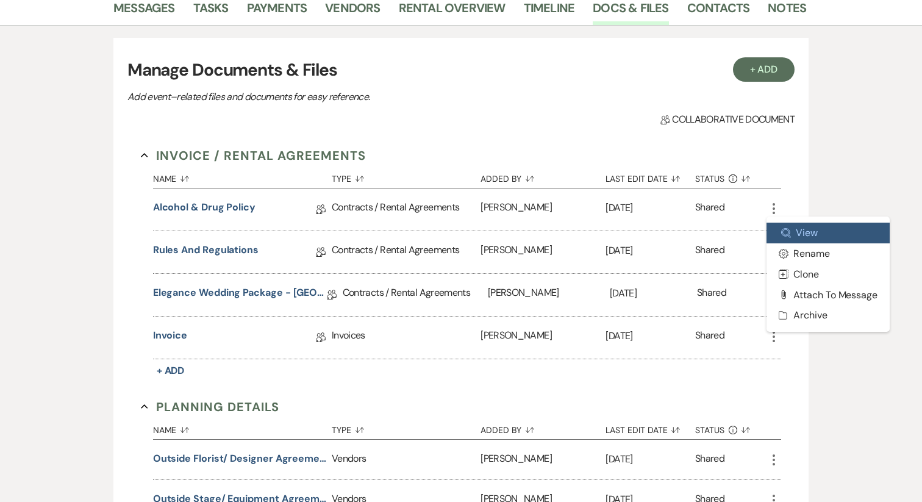
click at [785, 225] on link "Zoom View" at bounding box center [827, 232] width 123 height 21
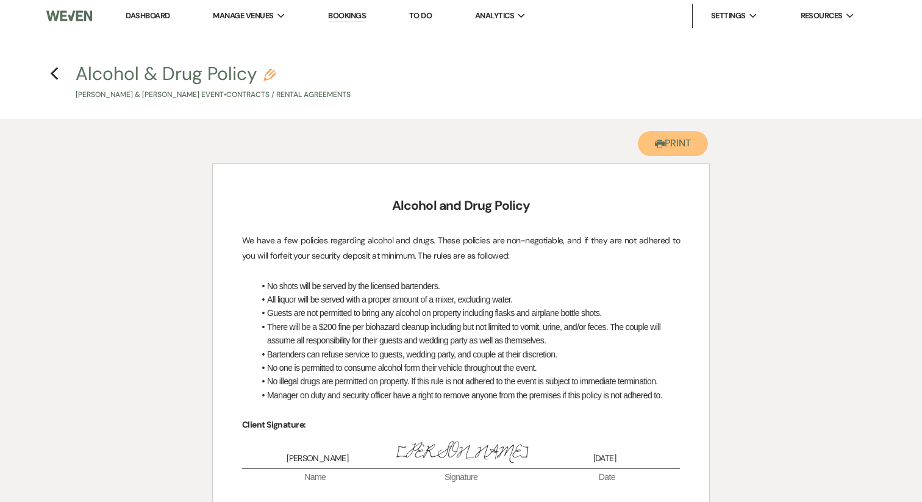
click at [662, 152] on button "Printer Print" at bounding box center [672, 143] width 70 height 25
click at [53, 69] on icon "Previous" at bounding box center [54, 73] width 9 height 15
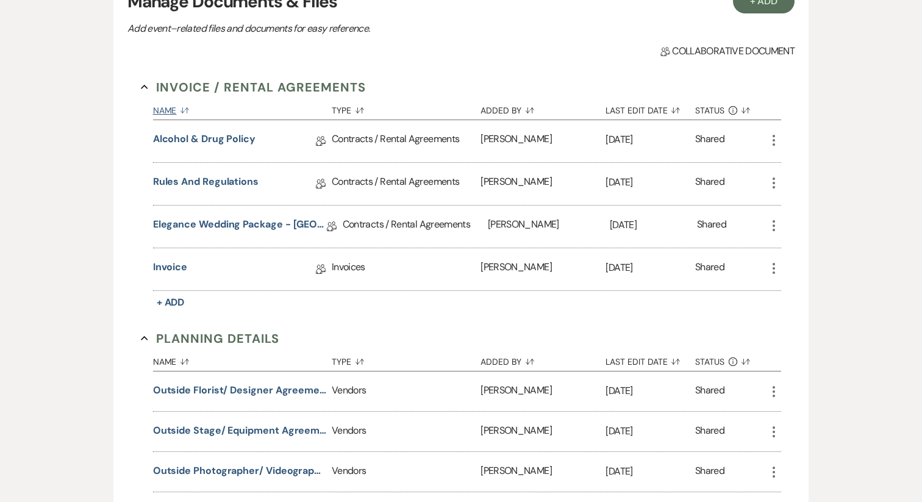
scroll to position [299, 0]
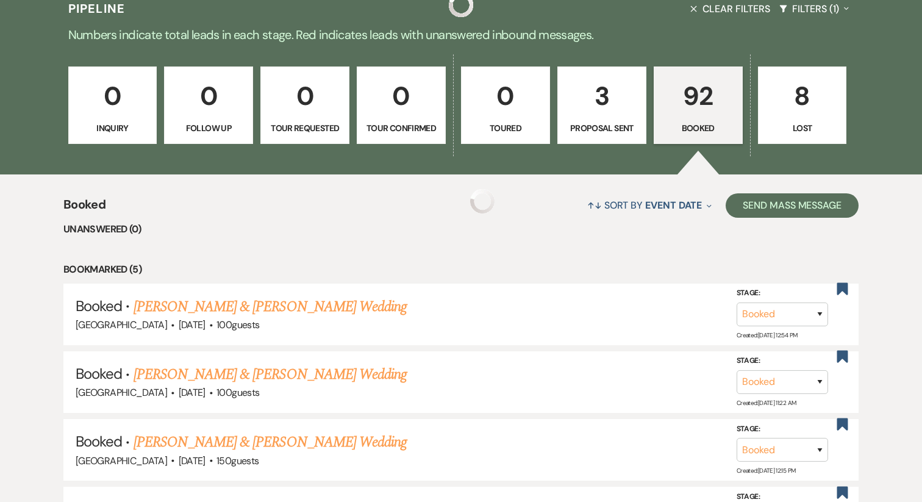
scroll to position [2866, 0]
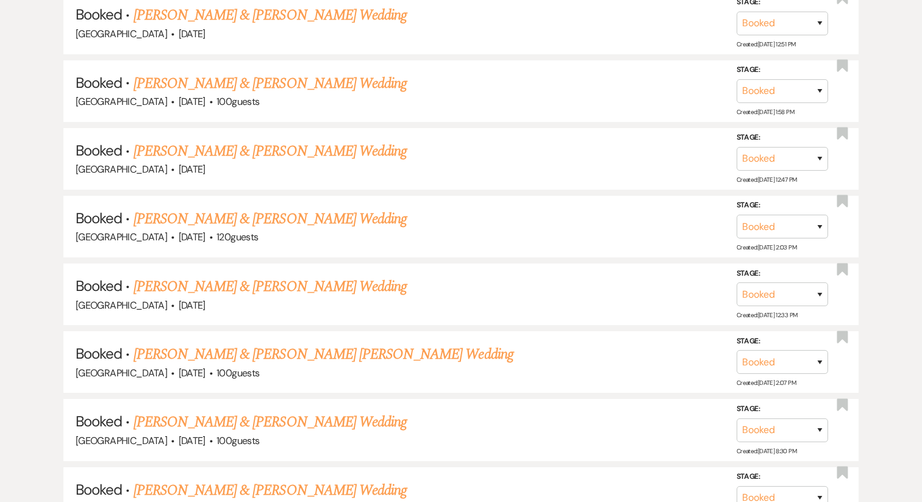
click at [249, 343] on link "[PERSON_NAME] & [PERSON_NAME] [PERSON_NAME] Wedding" at bounding box center [323, 354] width 380 height 22
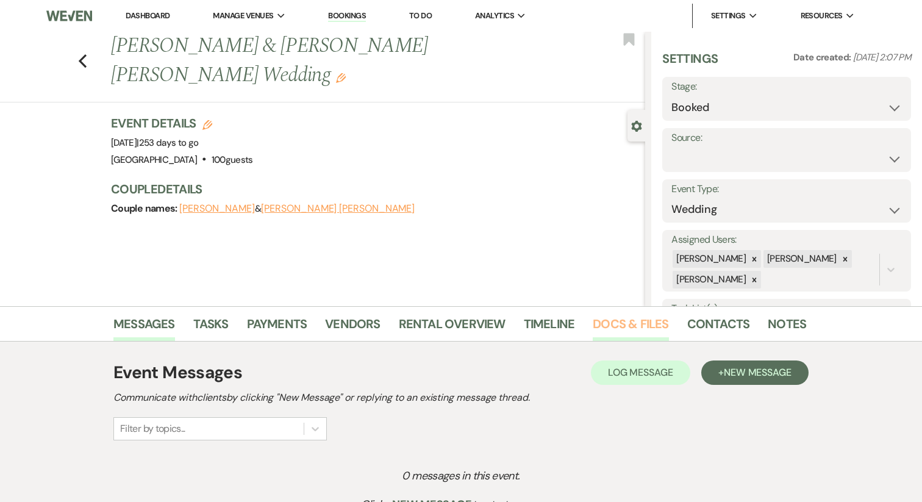
click at [634, 325] on link "Docs & Files" at bounding box center [630, 327] width 76 height 27
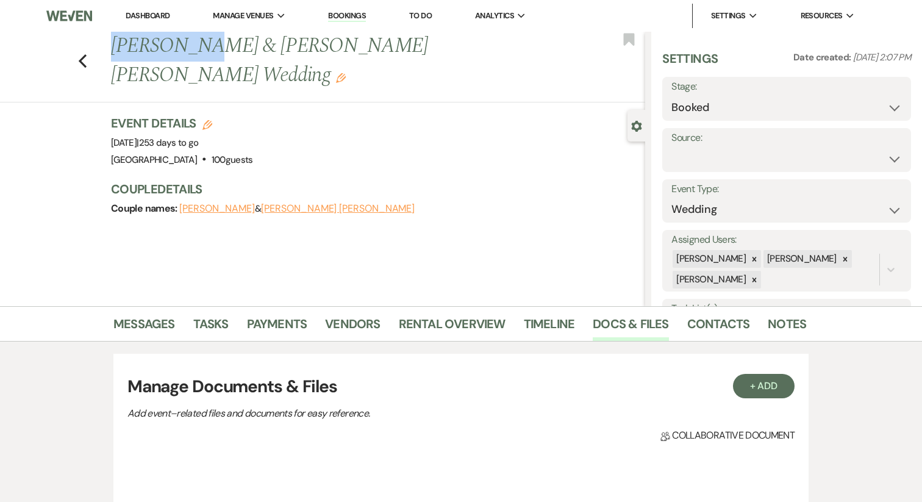
drag, startPoint x: 202, startPoint y: 47, endPoint x: 97, endPoint y: 46, distance: 105.4
click at [97, 46] on div "Previous [PERSON_NAME] & [PERSON_NAME] [PERSON_NAME] Wedding Edit Bookmark" at bounding box center [319, 67] width 651 height 71
click at [90, 43] on div "Previous [PERSON_NAME] & [PERSON_NAME] [PERSON_NAME] Wedding Edit Bookmark" at bounding box center [319, 67] width 651 height 71
click at [85, 54] on icon "Previous" at bounding box center [82, 61] width 9 height 15
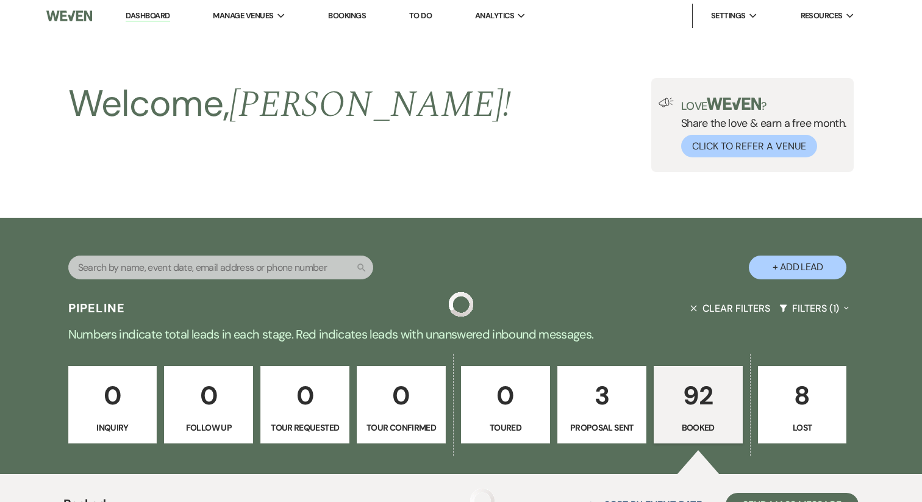
scroll to position [2866, 0]
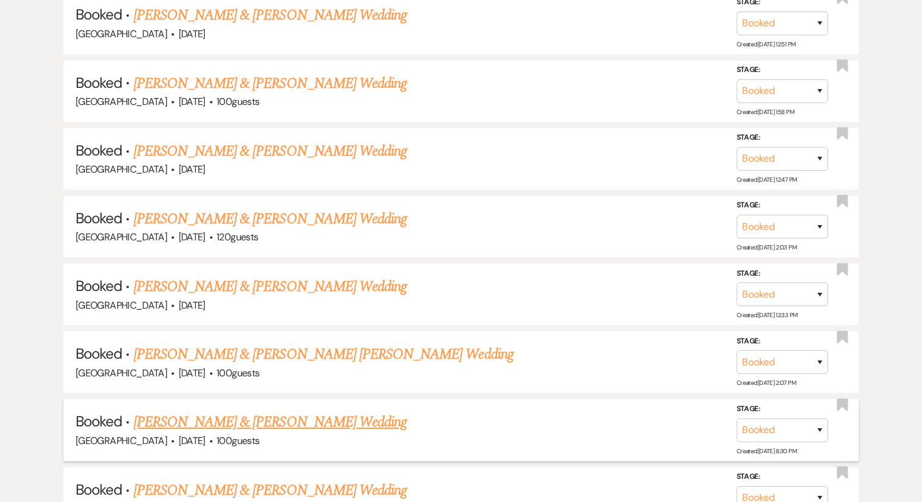
click at [227, 411] on link "[PERSON_NAME] & [PERSON_NAME] Wedding" at bounding box center [269, 422] width 273 height 22
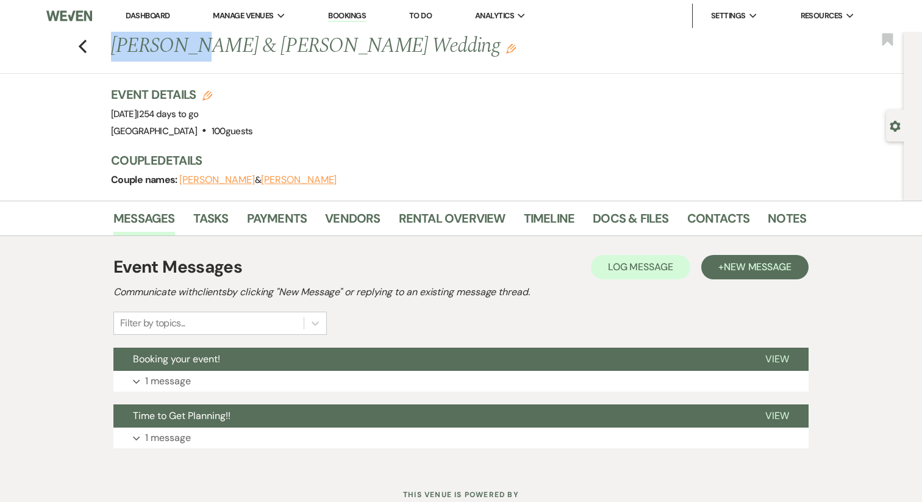
drag, startPoint x: 186, startPoint y: 52, endPoint x: 114, endPoint y: 48, distance: 72.7
click at [114, 48] on h1 "[PERSON_NAME] & [PERSON_NAME] Wedding Edit" at bounding box center [384, 46] width 546 height 29
click at [629, 213] on link "Docs & Files" at bounding box center [630, 221] width 76 height 27
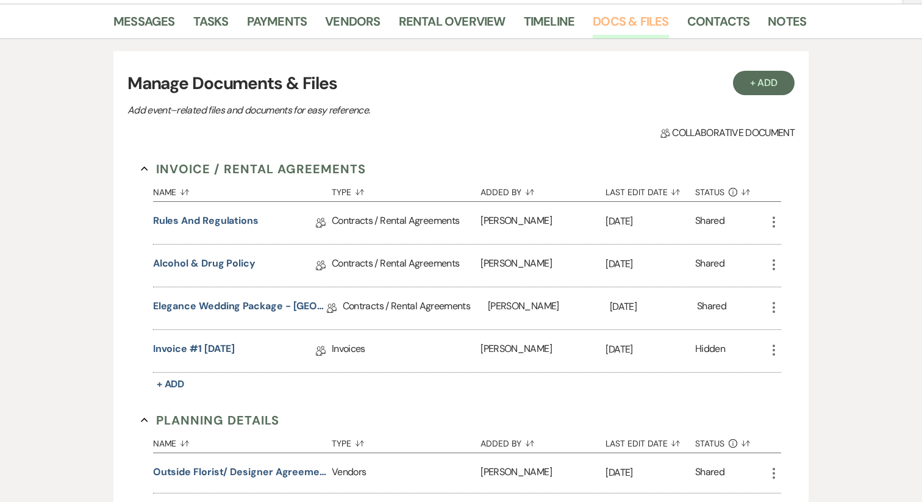
scroll to position [199, 0]
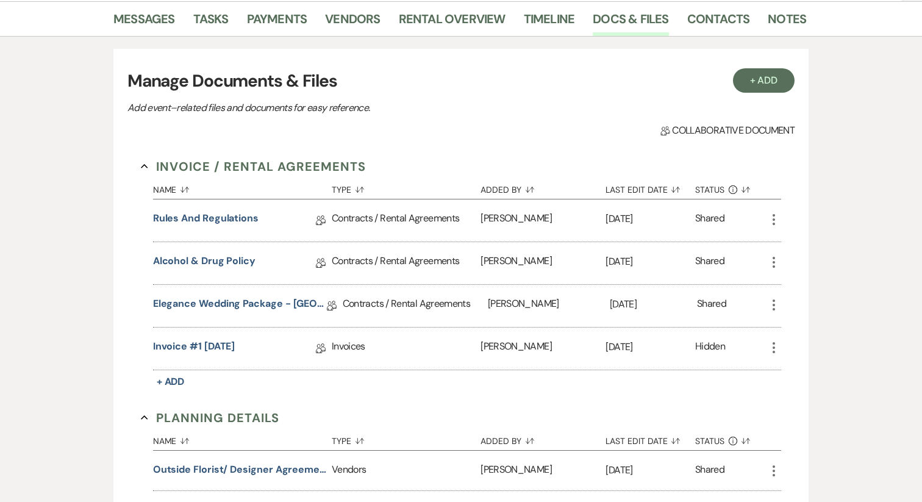
click at [772, 346] on icon "More" at bounding box center [773, 347] width 15 height 15
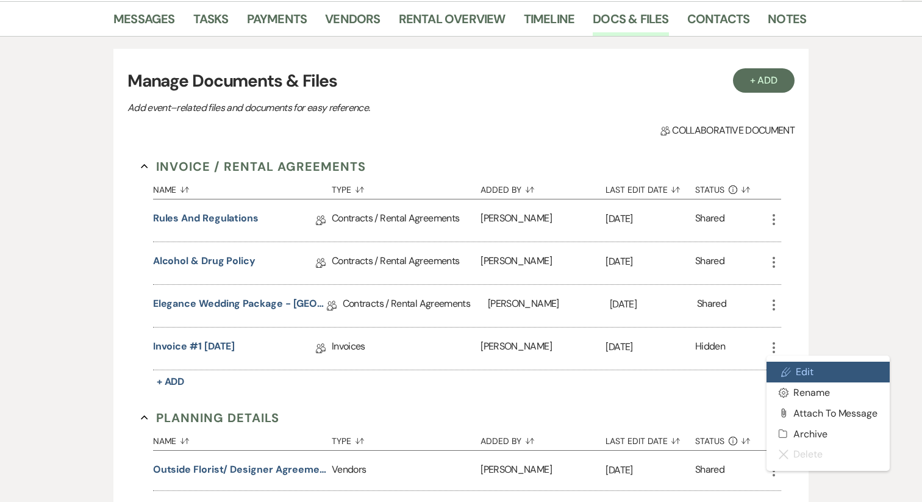
click at [794, 370] on link "Pencil Edit" at bounding box center [827, 371] width 123 height 21
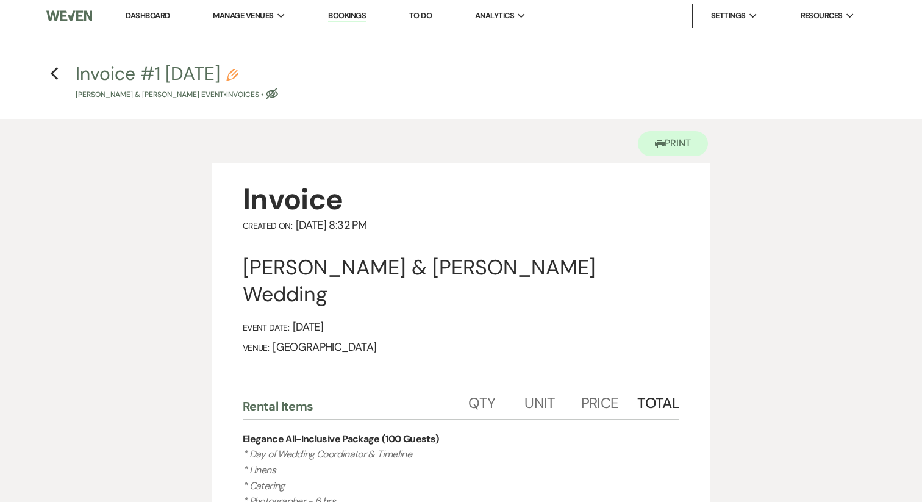
click at [263, 71] on button "Invoice #1 [DATE] Pencil [PERSON_NAME] & [PERSON_NAME] Event • Invoices • Eye B…" at bounding box center [177, 83] width 202 height 36
select select "22"
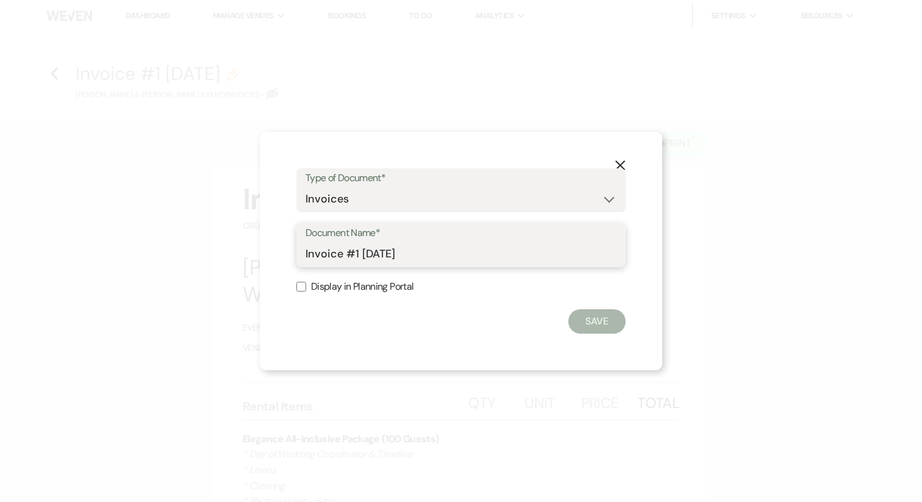
drag, startPoint x: 347, startPoint y: 253, endPoint x: 494, endPoint y: 256, distance: 146.9
click at [494, 256] on input "Invoice #1 [DATE]" at bounding box center [460, 254] width 311 height 24
type input "Invoice"
click at [367, 291] on label "Display in Planning Portal" at bounding box center [460, 287] width 329 height 18
click at [306, 291] on input "Display in Planning Portal" at bounding box center [301, 287] width 10 height 10
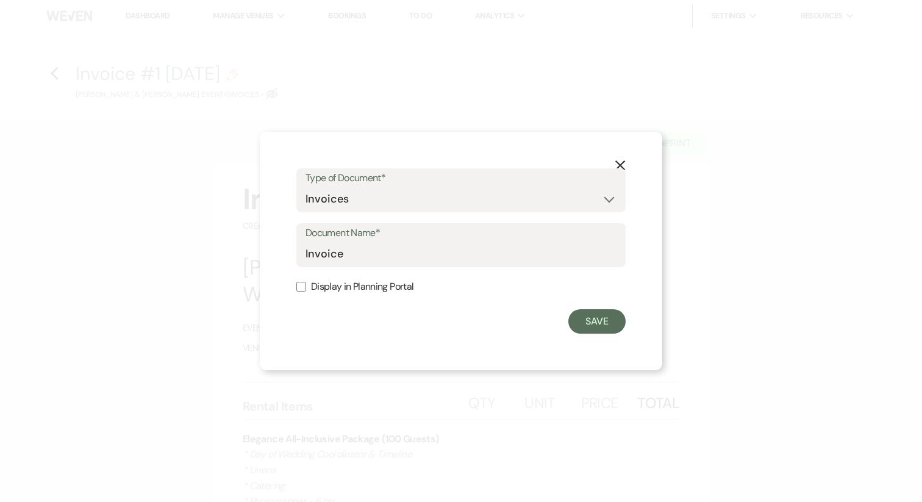
checkbox input "true"
click at [588, 325] on button "Save" at bounding box center [596, 321] width 57 height 24
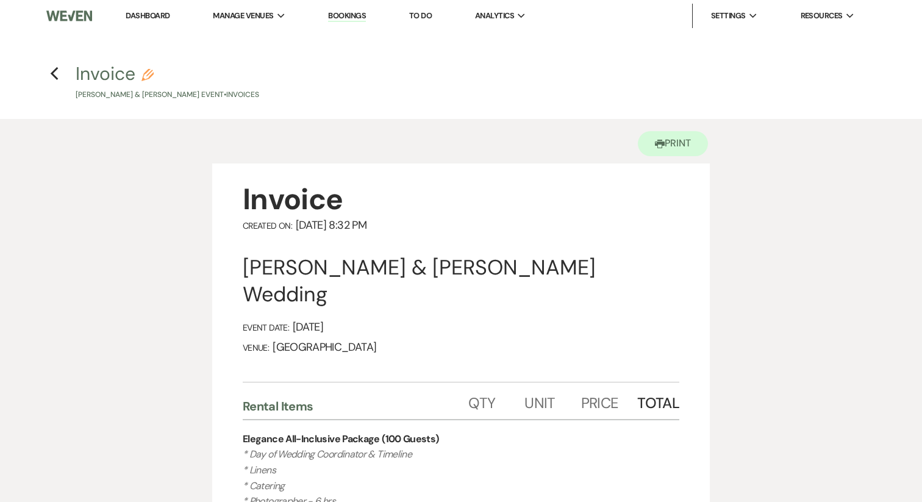
click at [55, 63] on div "Previous" at bounding box center [54, 72] width 9 height 20
click at [52, 74] on use "button" at bounding box center [54, 73] width 8 height 13
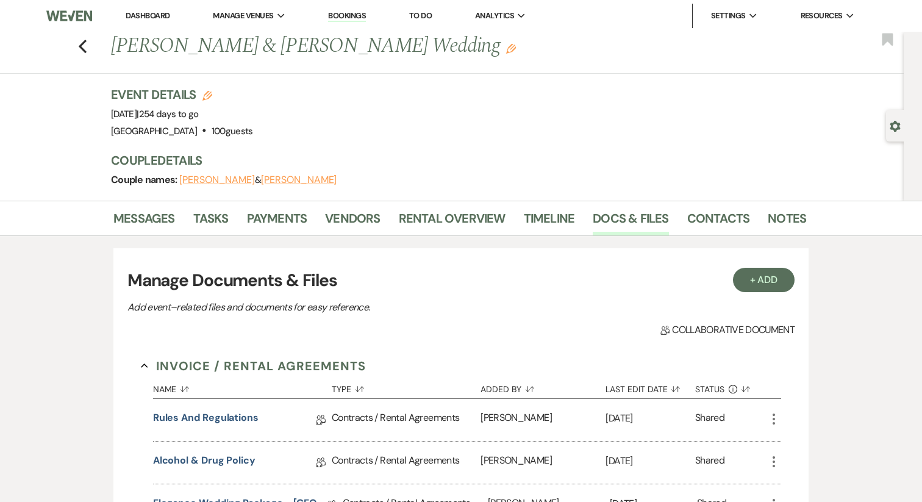
scroll to position [199, 0]
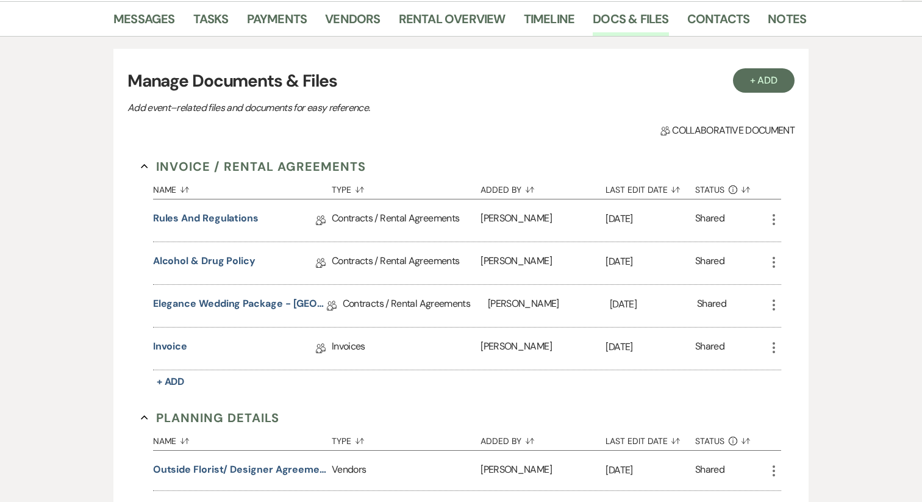
click at [772, 346] on use "button" at bounding box center [773, 347] width 2 height 11
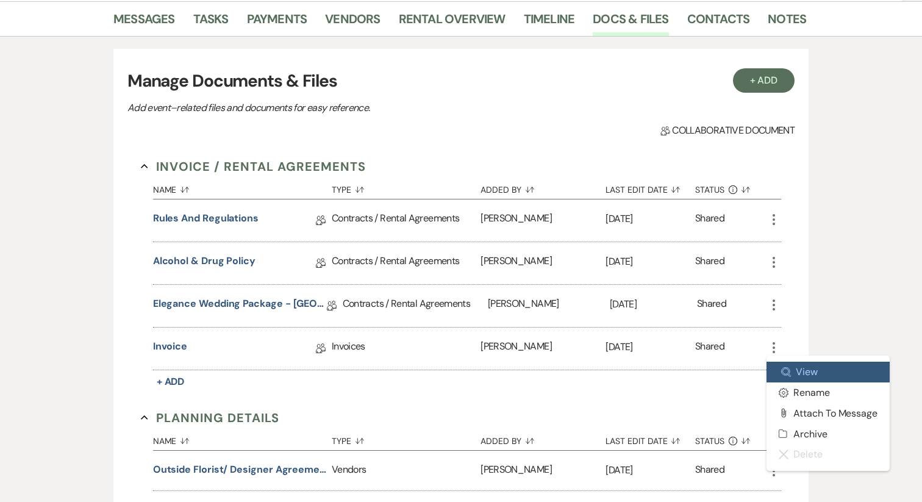
click at [802, 371] on link "Zoom View" at bounding box center [827, 371] width 123 height 21
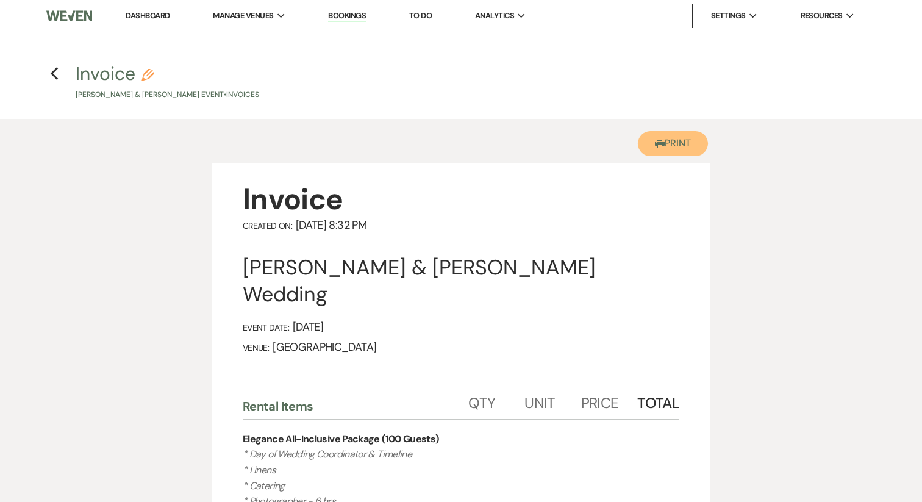
click at [663, 136] on button "Printer Print" at bounding box center [672, 143] width 70 height 25
click at [51, 69] on icon "Previous" at bounding box center [54, 73] width 9 height 15
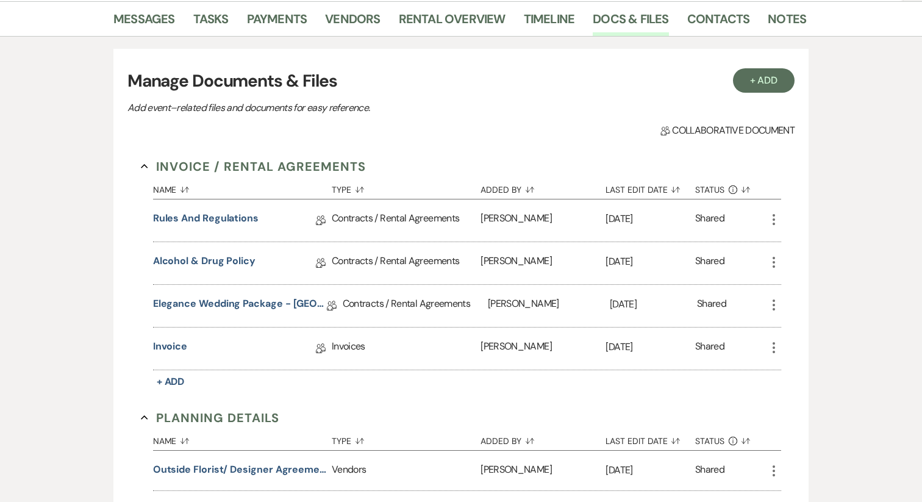
click at [774, 301] on icon "More" at bounding box center [773, 304] width 15 height 15
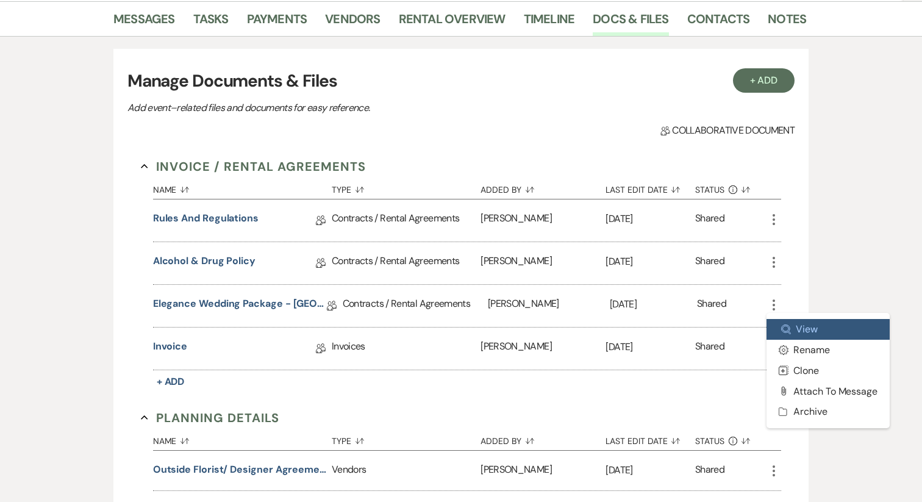
click at [793, 327] on link "Zoom View" at bounding box center [827, 329] width 123 height 21
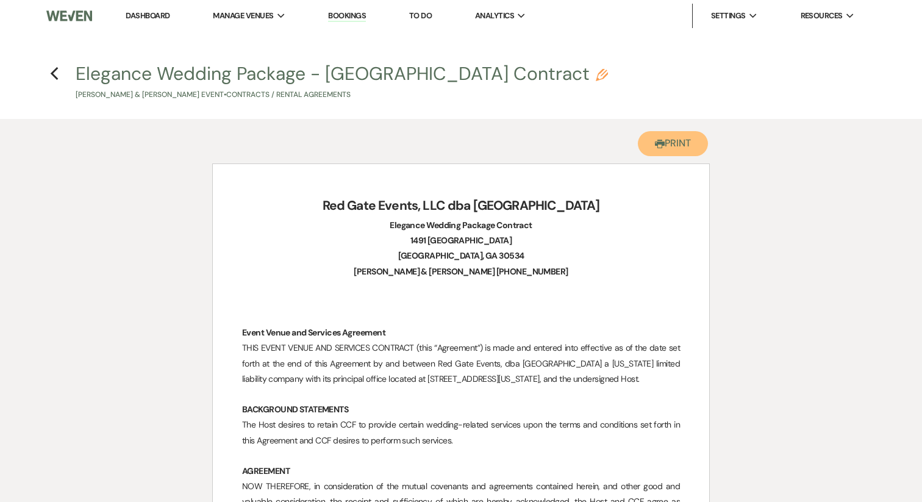
click at [675, 147] on button "Printer Print" at bounding box center [672, 143] width 70 height 25
click at [50, 68] on icon "Previous" at bounding box center [54, 73] width 9 height 15
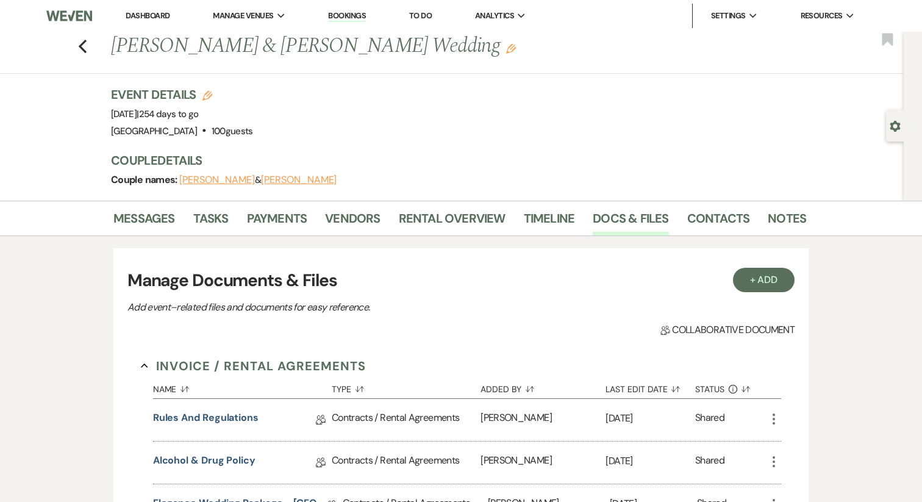
scroll to position [199, 0]
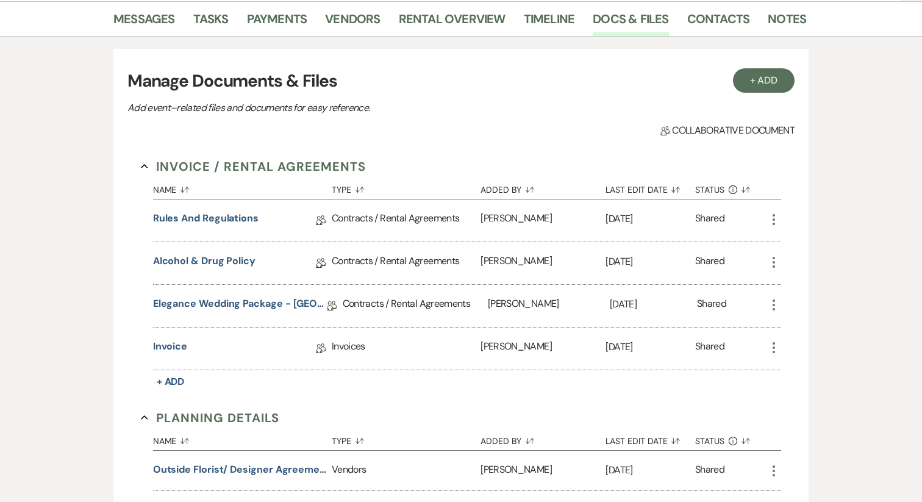
click at [772, 261] on icon "More" at bounding box center [773, 262] width 15 height 15
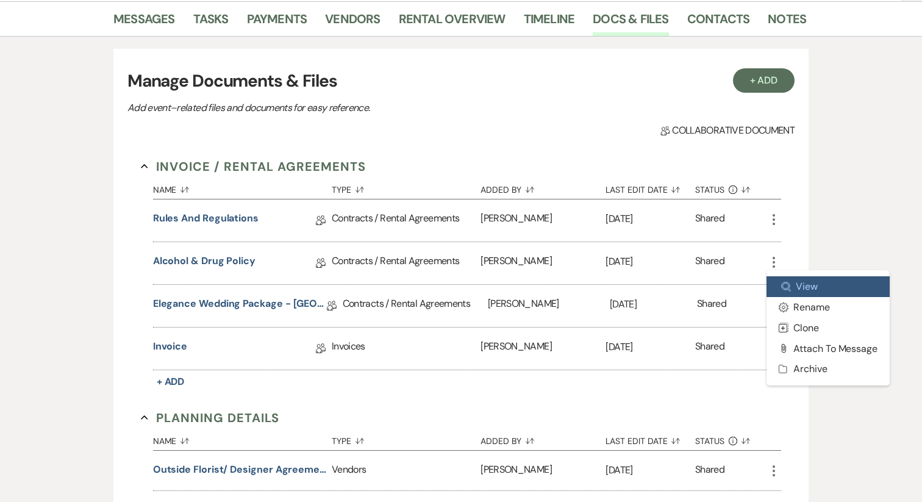
click at [789, 286] on use at bounding box center [785, 286] width 9 height 9
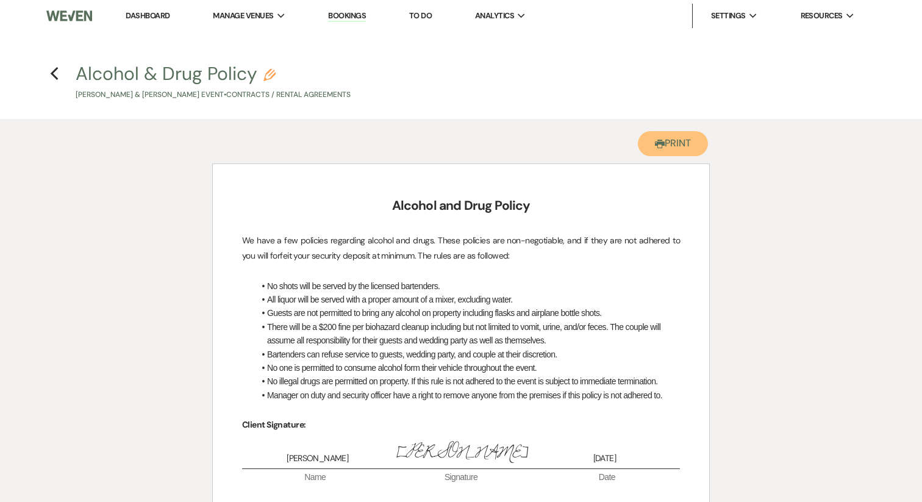
click at [683, 148] on button "Printer Print" at bounding box center [672, 143] width 70 height 25
click at [52, 71] on icon "Previous" at bounding box center [54, 73] width 9 height 15
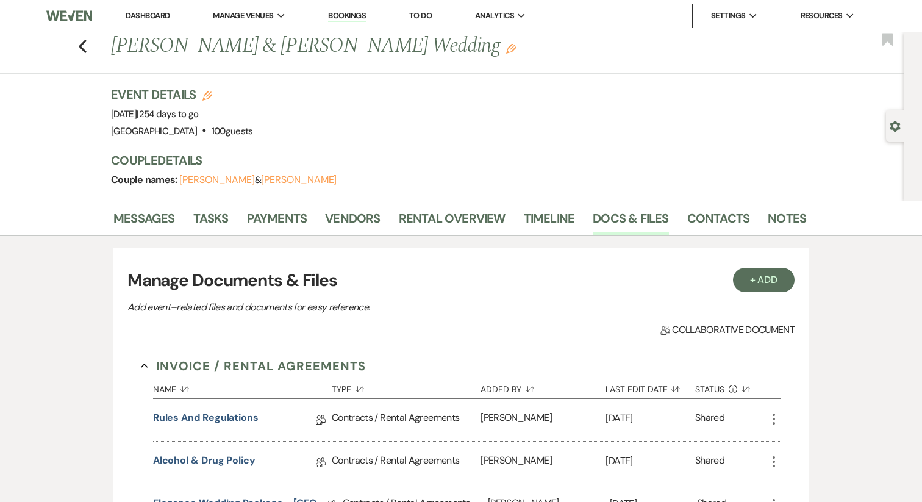
scroll to position [199, 0]
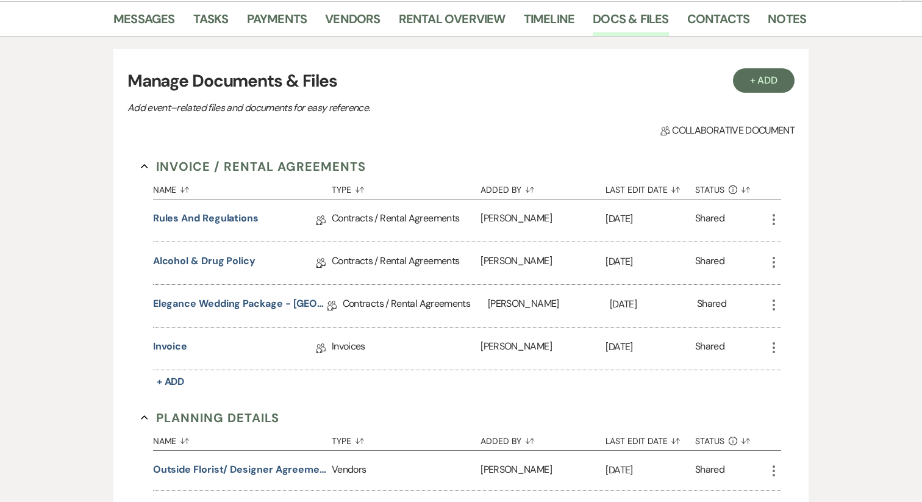
click at [774, 221] on icon "More" at bounding box center [773, 219] width 15 height 15
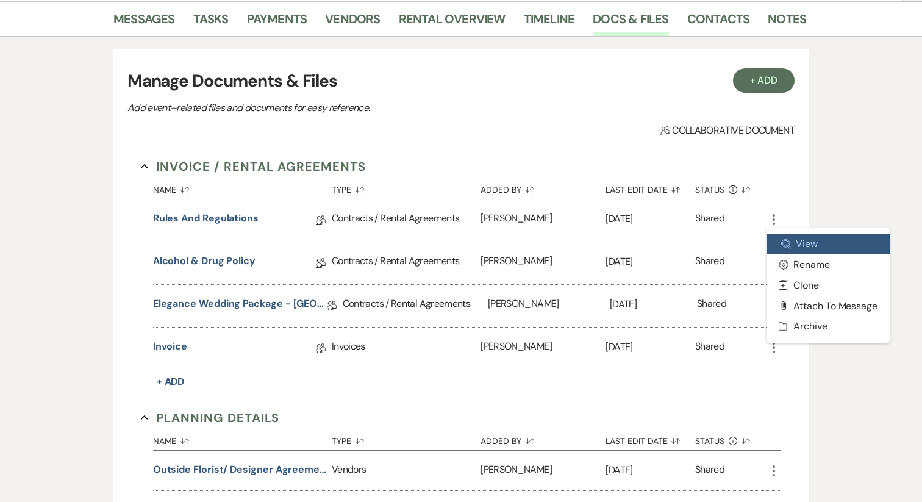
click at [804, 244] on link "Zoom View" at bounding box center [827, 243] width 123 height 21
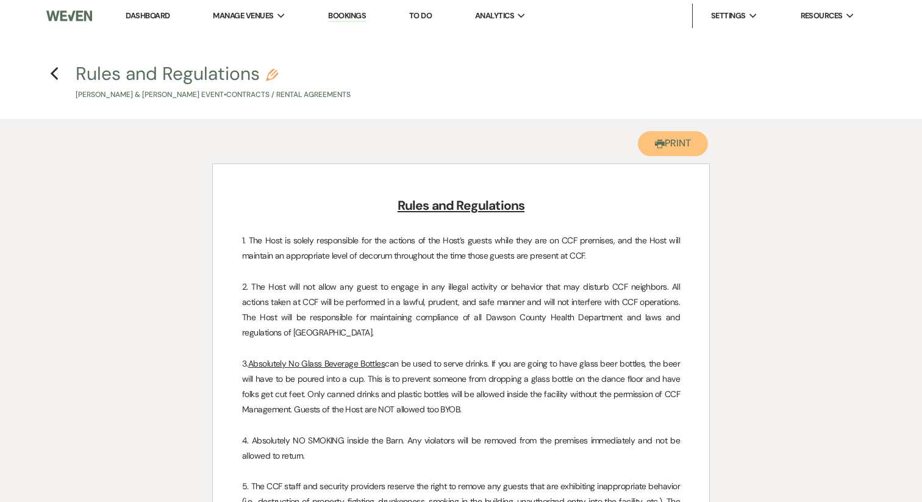
click at [678, 149] on button "Printer Print" at bounding box center [672, 143] width 70 height 25
click at [54, 73] on icon "Previous" at bounding box center [54, 73] width 9 height 15
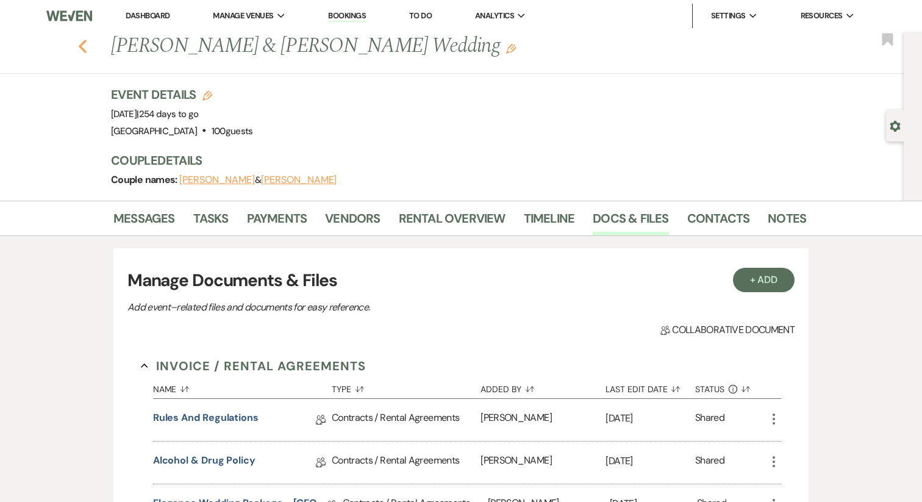
click at [78, 47] on icon "Previous" at bounding box center [82, 46] width 9 height 15
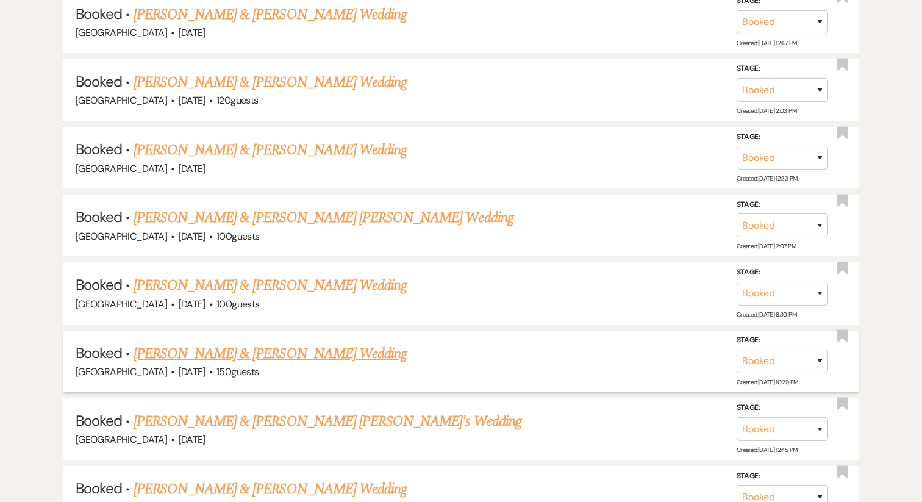
click at [242, 343] on link "[PERSON_NAME] & [PERSON_NAME] Wedding" at bounding box center [269, 354] width 273 height 22
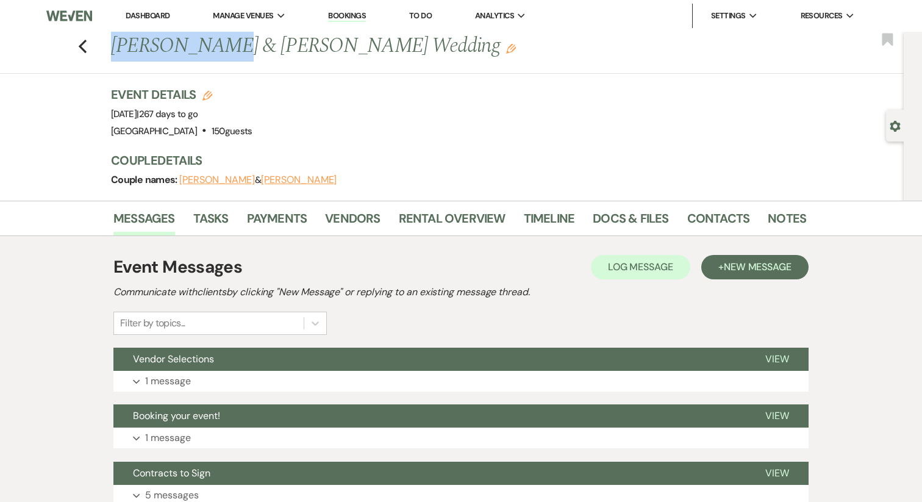
drag, startPoint x: 205, startPoint y: 49, endPoint x: 62, endPoint y: 48, distance: 143.8
click at [62, 48] on div "Previous [PERSON_NAME] & [PERSON_NAME] Wedding Edit Bookmark" at bounding box center [448, 53] width 909 height 42
click at [611, 218] on link "Docs & Files" at bounding box center [630, 221] width 76 height 27
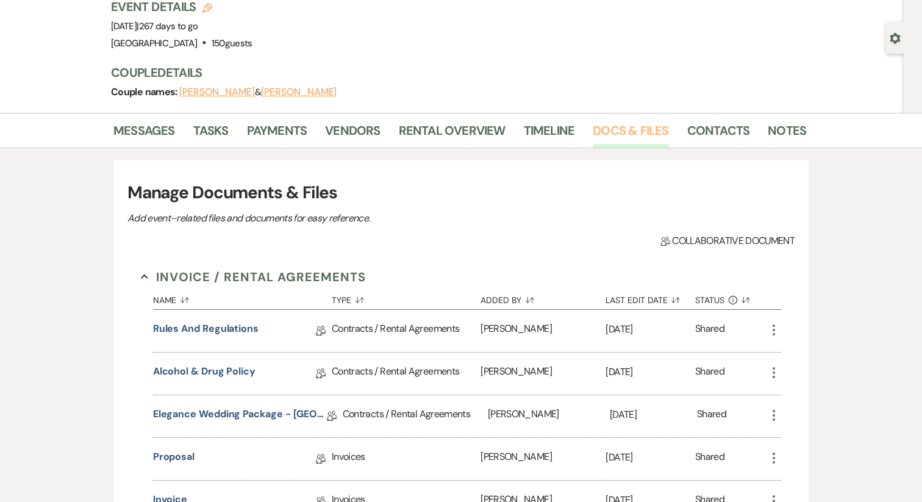
scroll to position [96, 0]
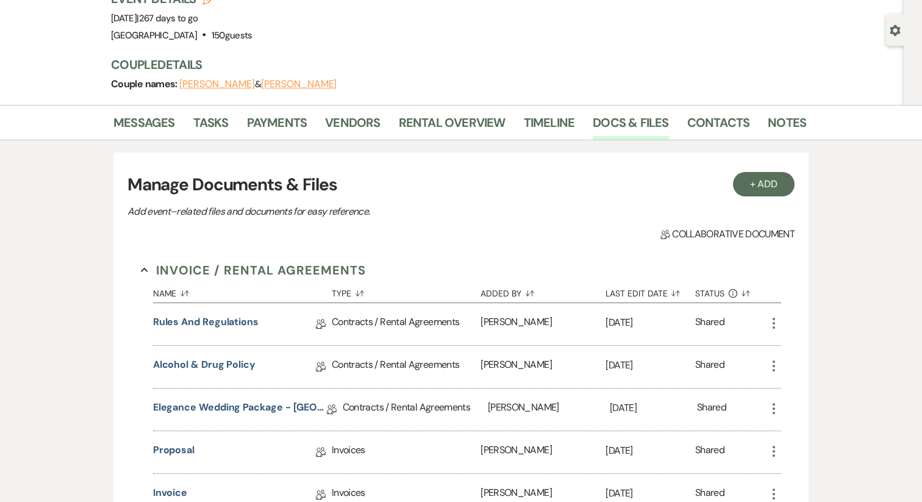
click at [773, 327] on use "button" at bounding box center [773, 323] width 2 height 11
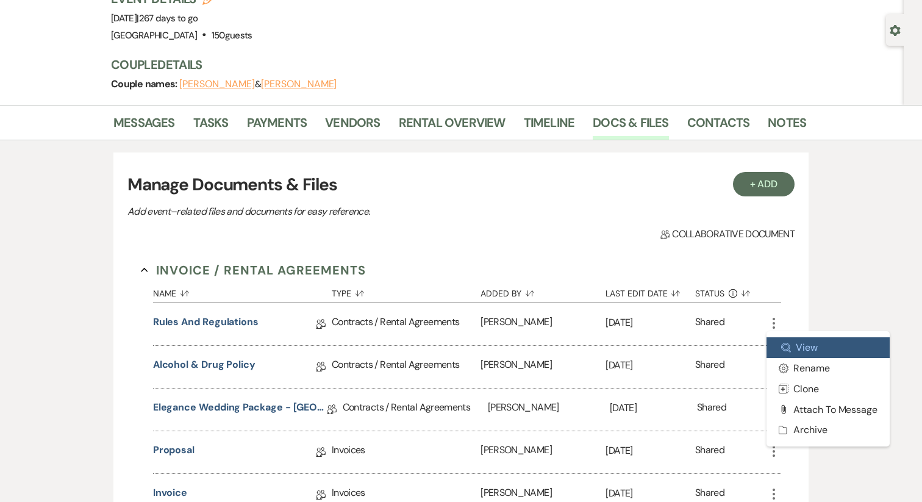
click at [800, 348] on link "Zoom View" at bounding box center [827, 347] width 123 height 21
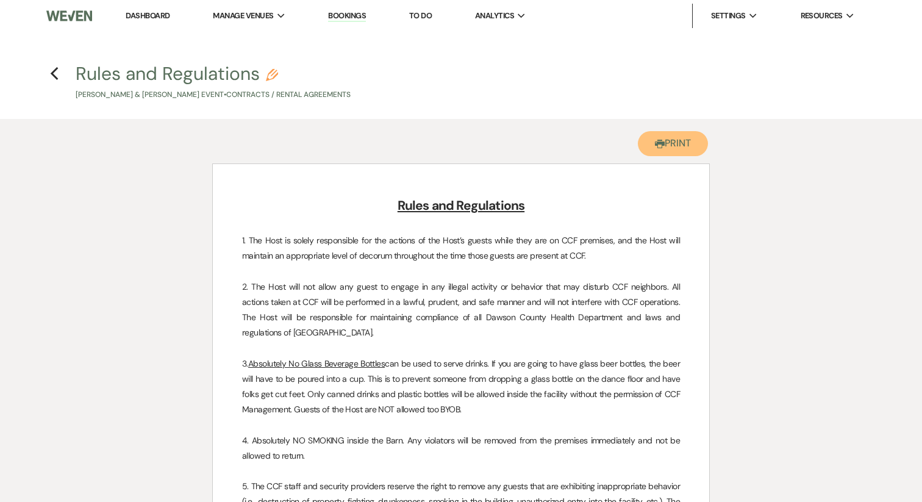
click at [676, 152] on button "Printer Print" at bounding box center [672, 143] width 70 height 25
click at [52, 73] on use "button" at bounding box center [54, 73] width 8 height 13
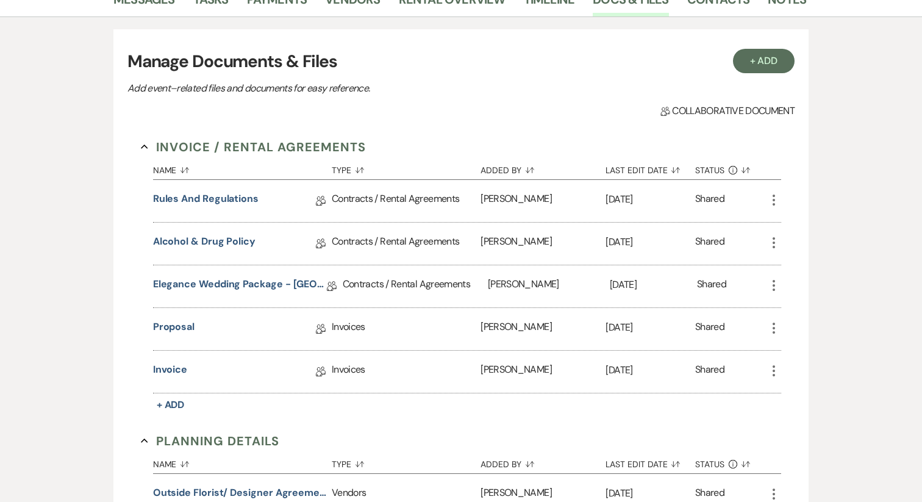
scroll to position [221, 0]
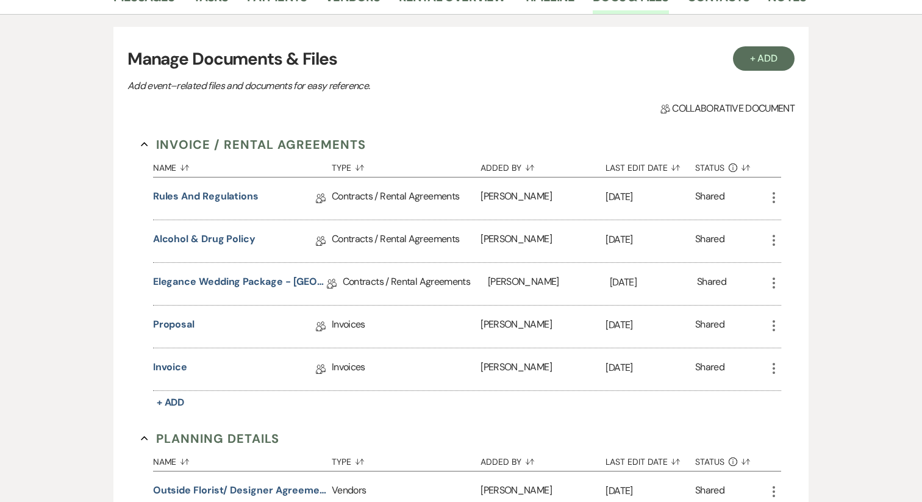
click at [776, 237] on icon "More" at bounding box center [773, 240] width 15 height 15
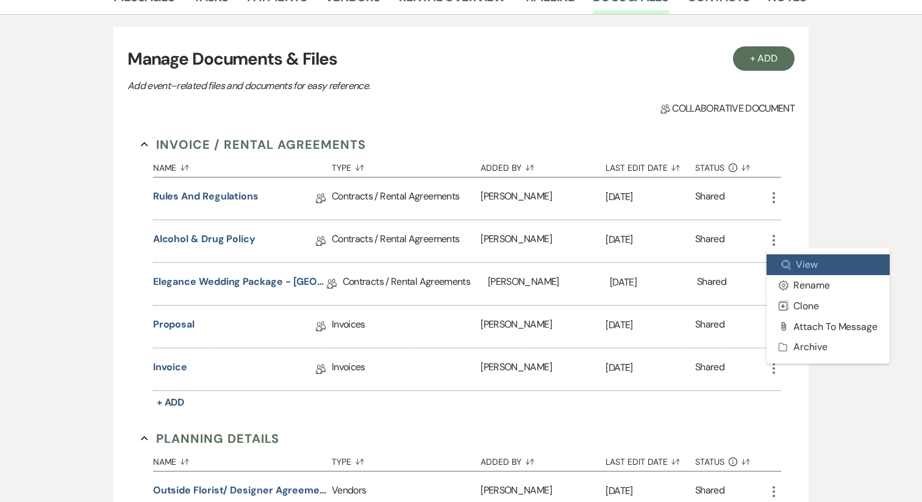
click at [789, 260] on icon "Zoom" at bounding box center [786, 265] width 10 height 10
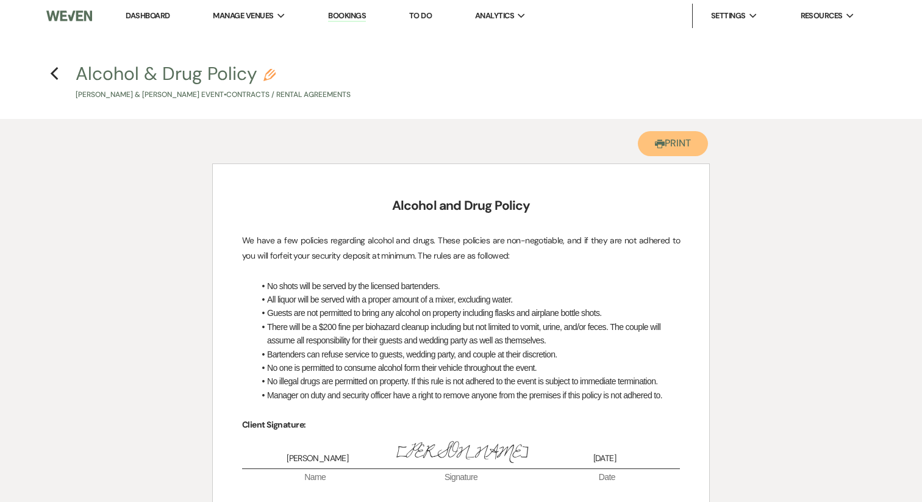
click at [677, 134] on button "Printer Print" at bounding box center [672, 143] width 70 height 25
click at [52, 73] on use "button" at bounding box center [54, 73] width 8 height 13
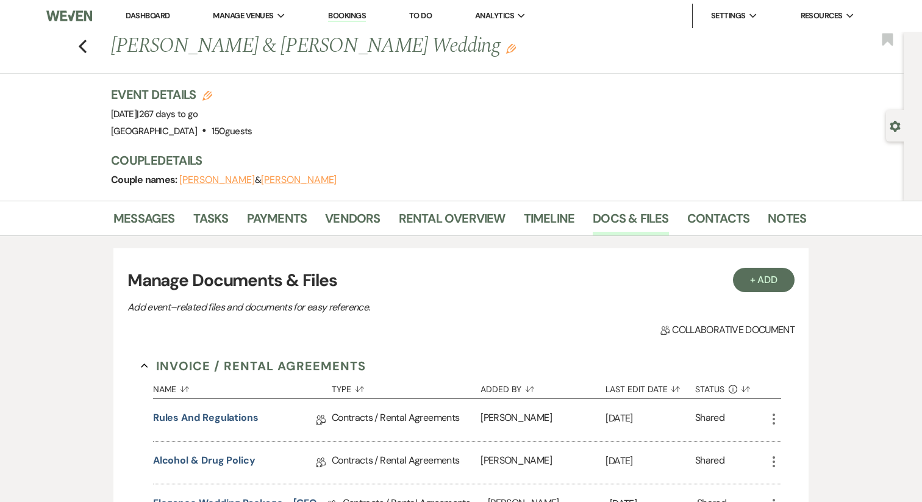
scroll to position [221, 0]
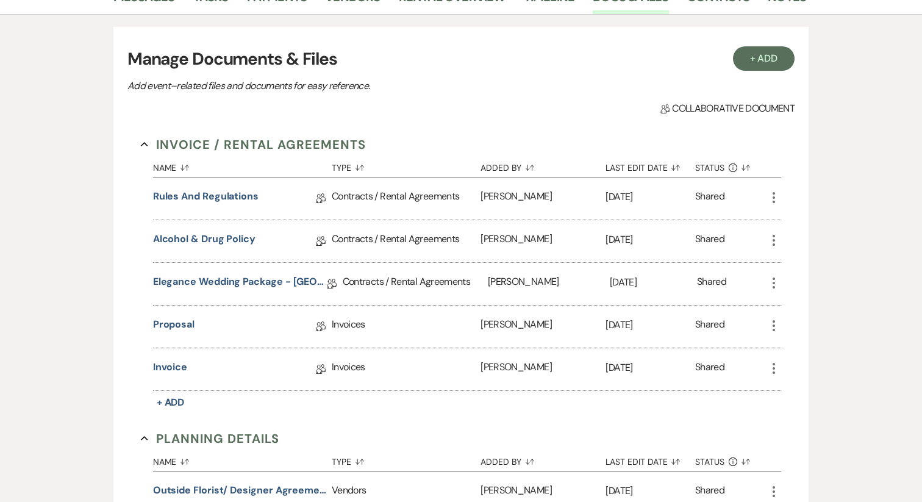
click at [773, 285] on icon "More" at bounding box center [773, 282] width 15 height 15
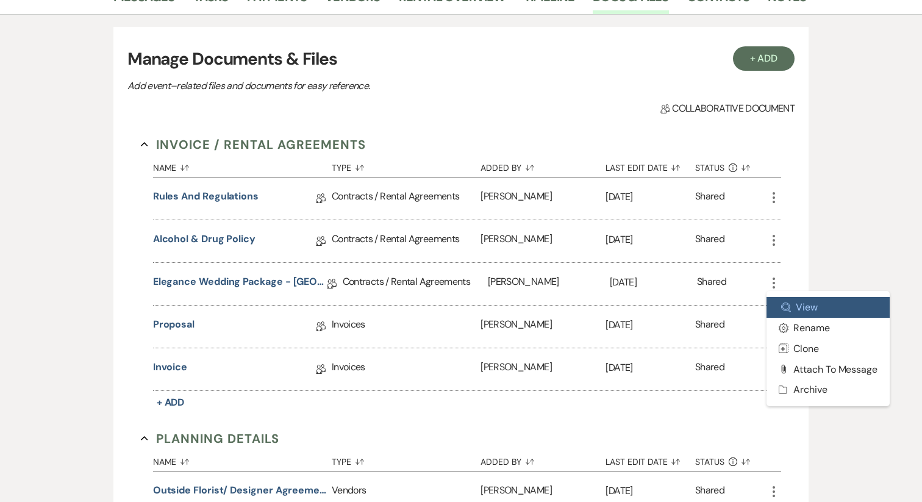
click at [797, 304] on link "Zoom View" at bounding box center [827, 307] width 123 height 21
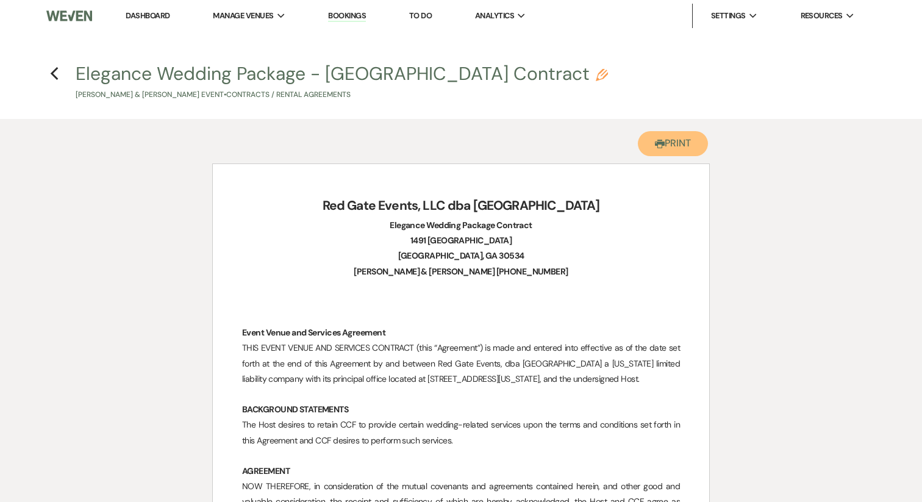
click at [673, 151] on button "Printer Print" at bounding box center [672, 143] width 70 height 25
click at [55, 76] on use "button" at bounding box center [54, 73] width 8 height 13
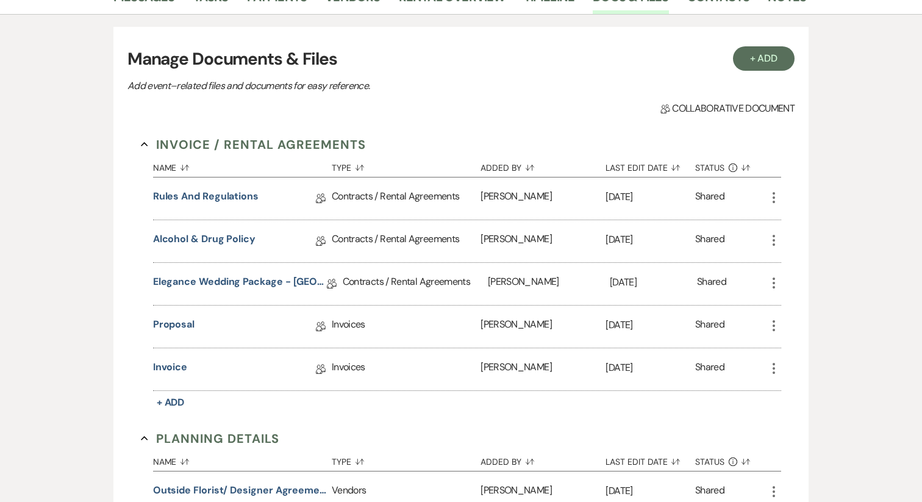
click at [771, 329] on icon "More" at bounding box center [773, 325] width 15 height 15
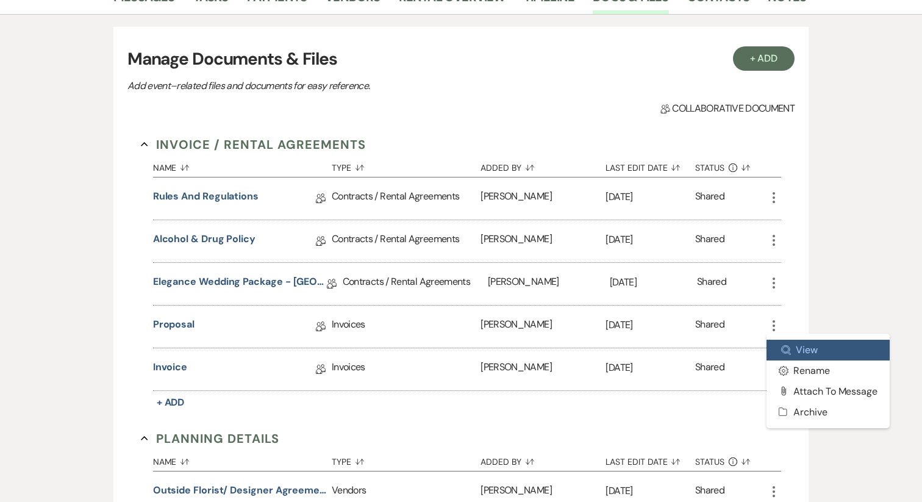
click at [784, 347] on use at bounding box center [785, 349] width 9 height 9
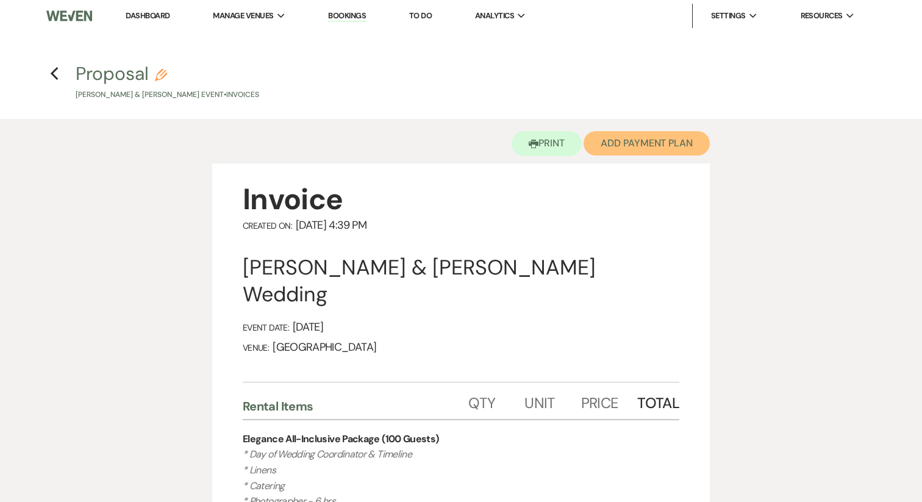
click at [671, 146] on button "Add Payment Plan" at bounding box center [646, 143] width 126 height 24
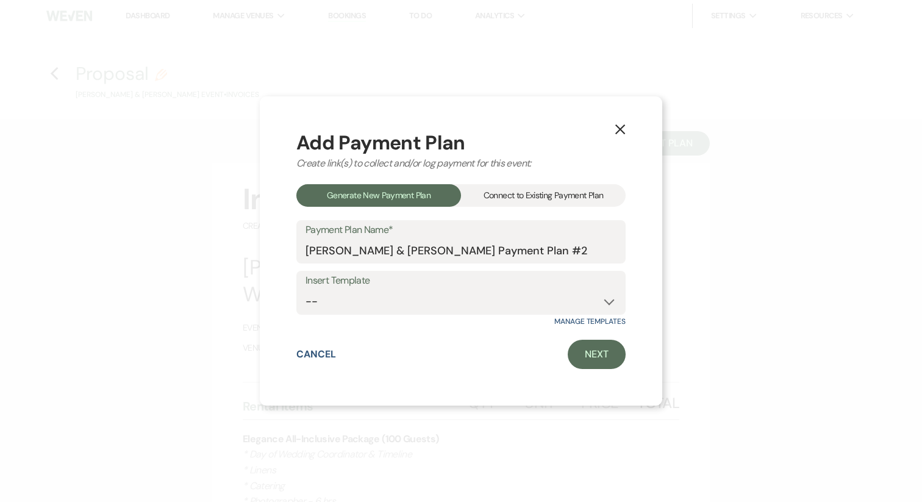
click at [617, 128] on icon "X" at bounding box center [619, 129] width 11 height 11
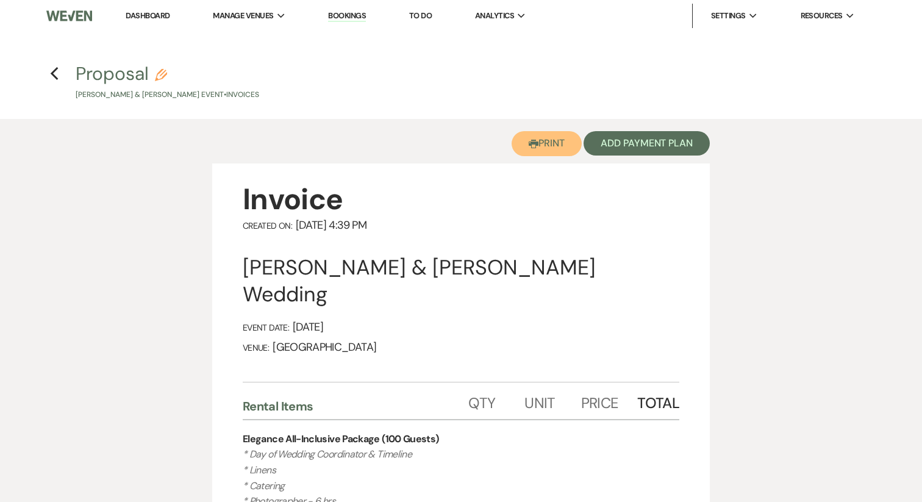
click at [557, 133] on button "Printer Print" at bounding box center [546, 143] width 70 height 25
click at [59, 68] on h4 "Previous Proposal Pencil [PERSON_NAME] & [PERSON_NAME] Event • Invoices" at bounding box center [461, 81] width 878 height 40
click at [50, 72] on icon "Previous" at bounding box center [54, 73] width 9 height 15
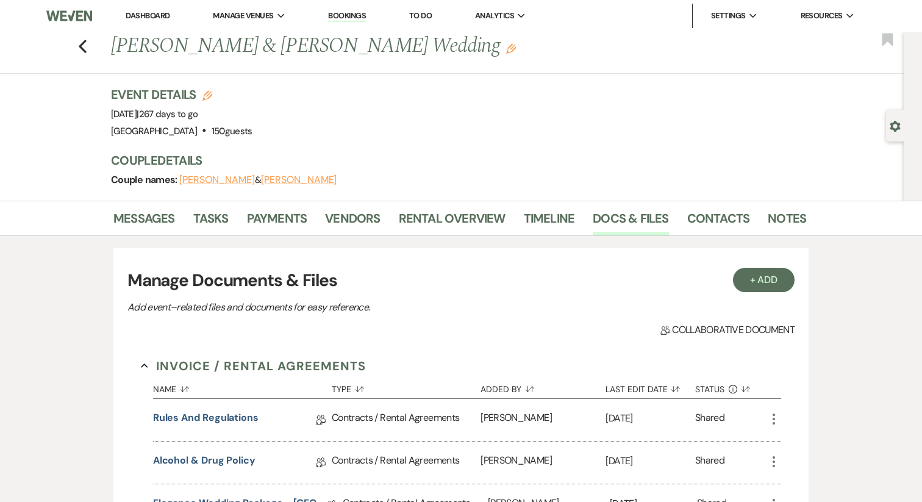
scroll to position [221, 0]
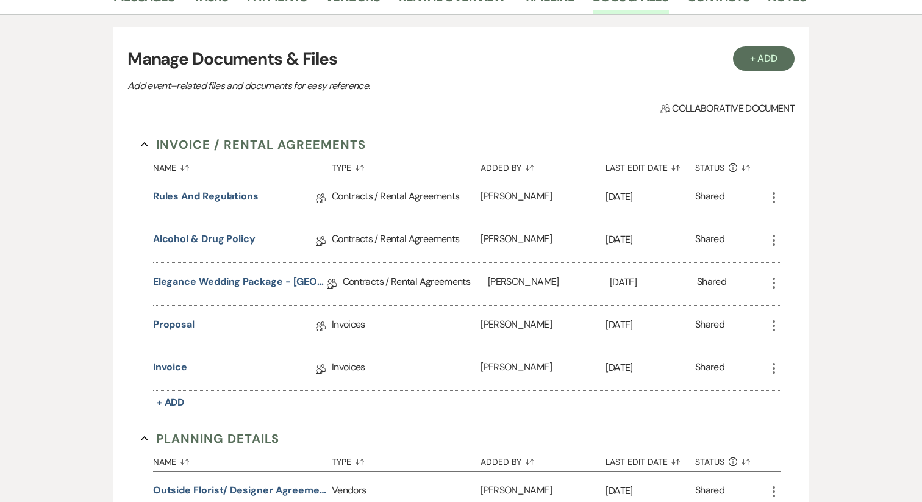
click at [779, 370] on icon "More" at bounding box center [773, 368] width 15 height 15
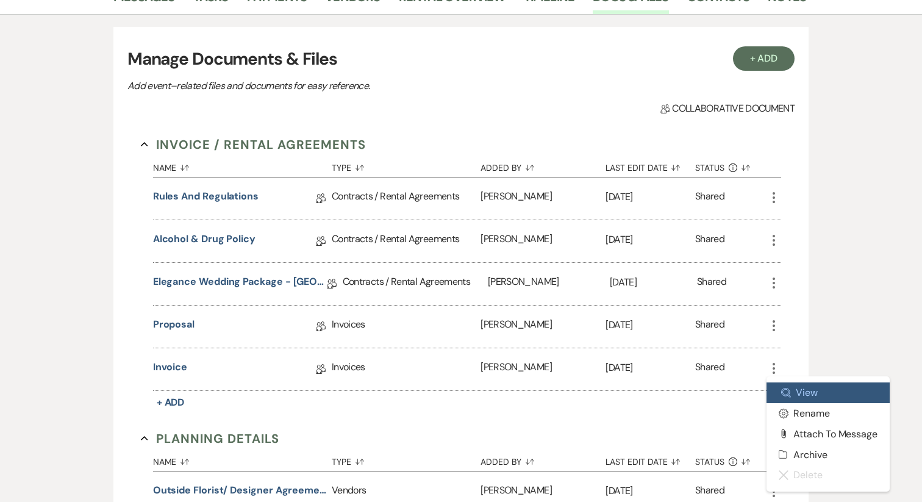
click at [783, 388] on use at bounding box center [785, 392] width 9 height 9
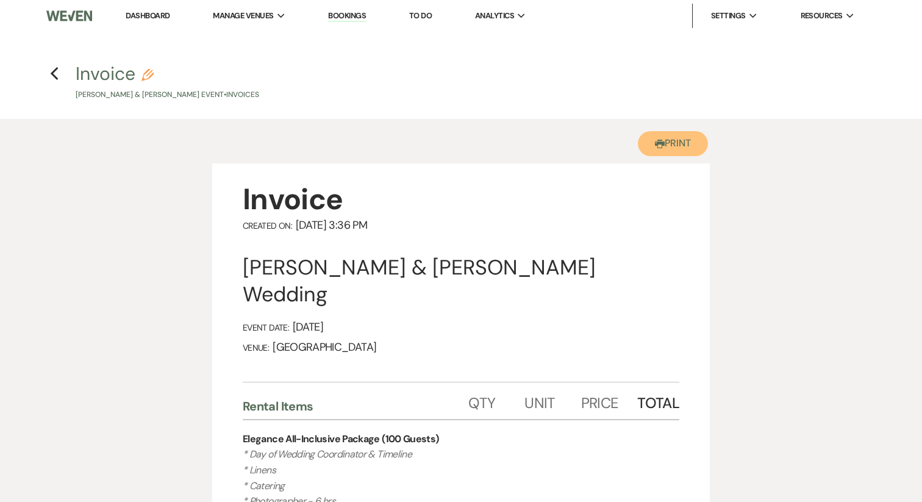
click at [670, 148] on button "Printer Print" at bounding box center [672, 143] width 70 height 25
click at [50, 69] on icon "Previous" at bounding box center [54, 73] width 9 height 15
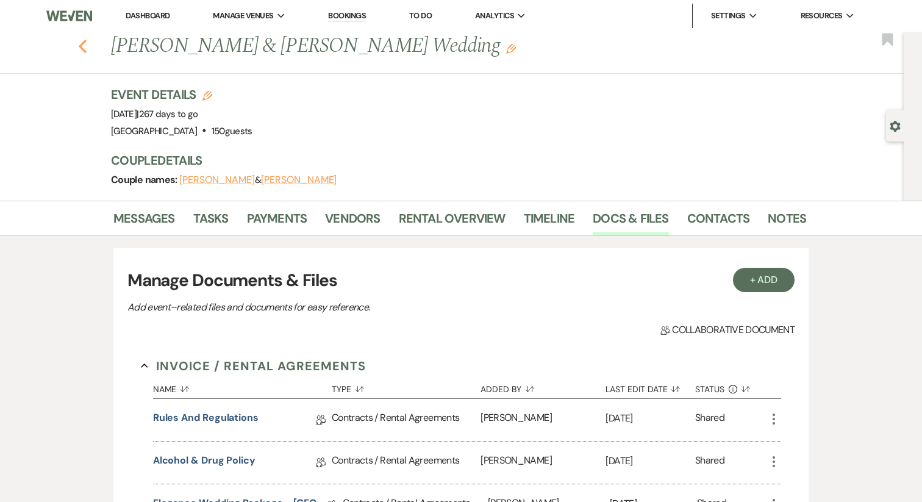
click at [80, 46] on use "button" at bounding box center [83, 46] width 8 height 13
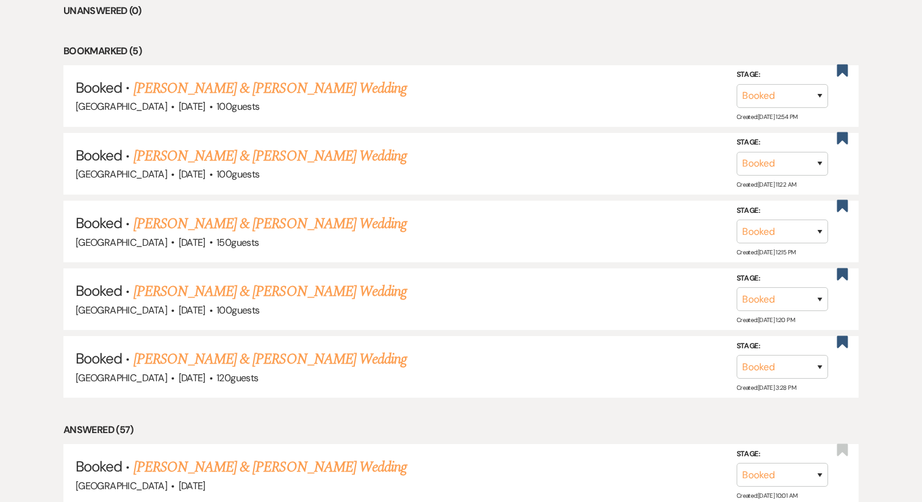
scroll to position [525, 0]
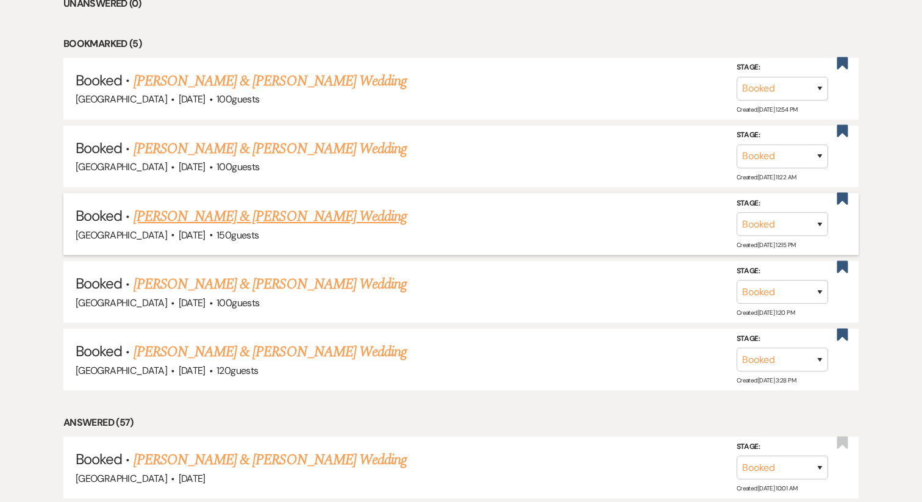
click at [271, 215] on link "[PERSON_NAME] & [PERSON_NAME] Wedding" at bounding box center [269, 216] width 273 height 22
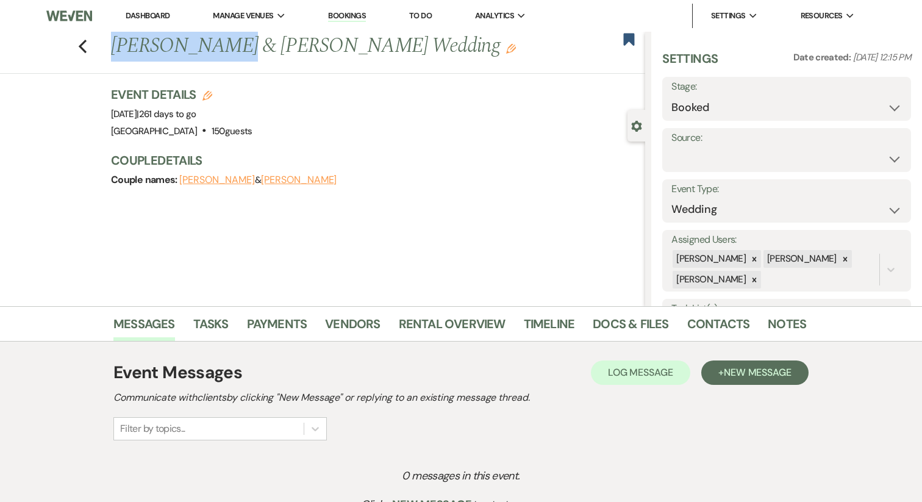
drag, startPoint x: 205, startPoint y: 44, endPoint x: 107, endPoint y: 42, distance: 98.2
click at [107, 42] on div "Previous [PERSON_NAME] & [PERSON_NAME] Wedding Edit" at bounding box center [375, 46] width 540 height 29
click at [79, 49] on icon "Previous" at bounding box center [82, 46] width 9 height 15
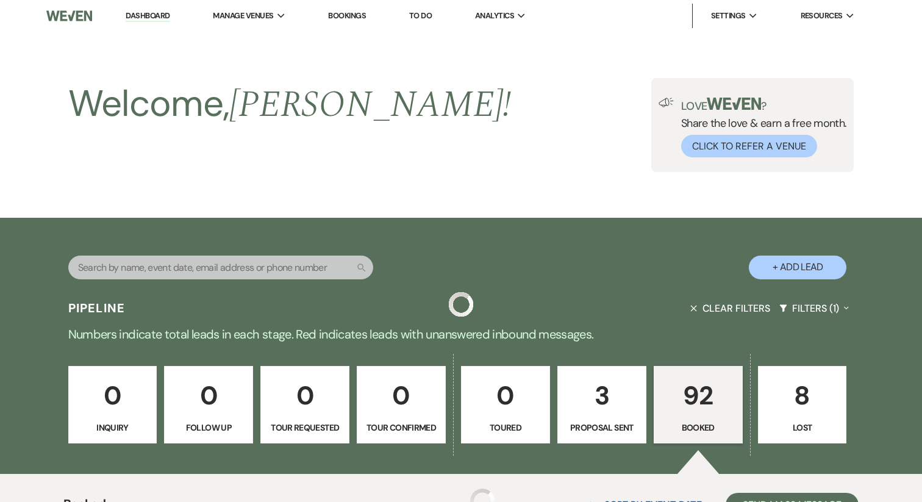
scroll to position [525, 0]
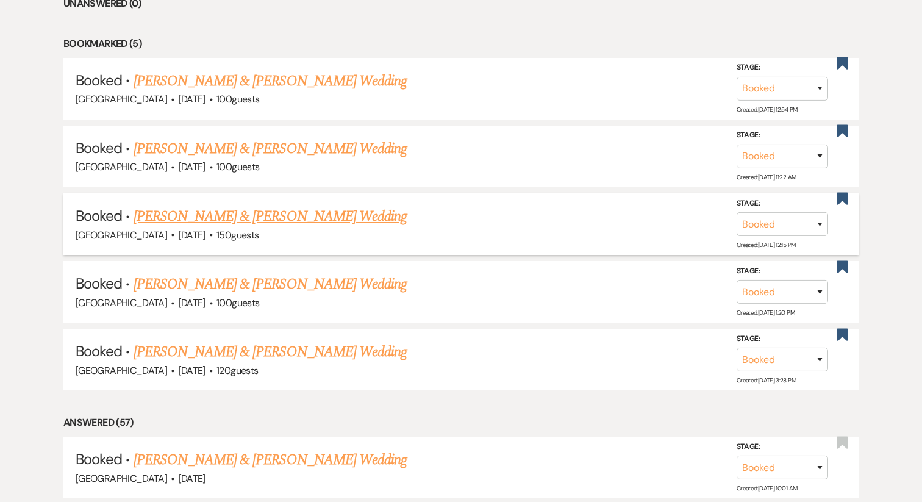
click at [225, 215] on link "[PERSON_NAME] & [PERSON_NAME] Wedding" at bounding box center [269, 216] width 273 height 22
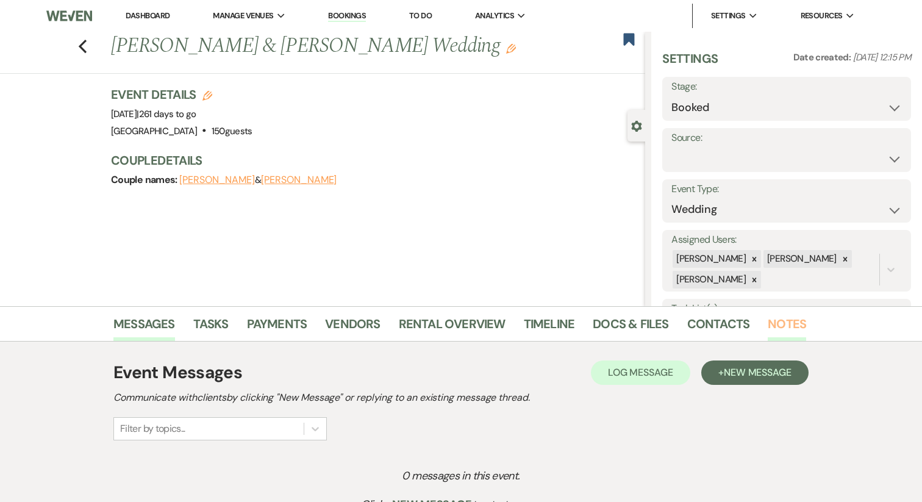
click at [790, 329] on link "Notes" at bounding box center [786, 327] width 38 height 27
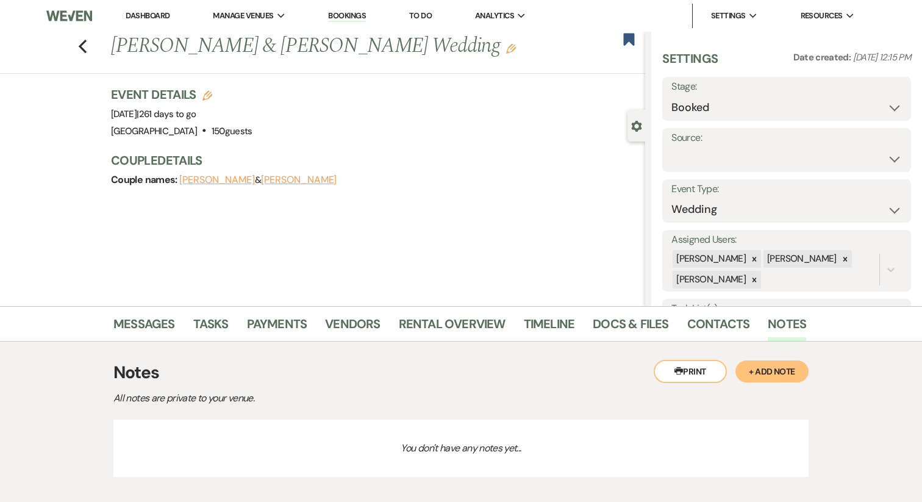
click at [761, 366] on button "+ Add Note" at bounding box center [771, 371] width 73 height 22
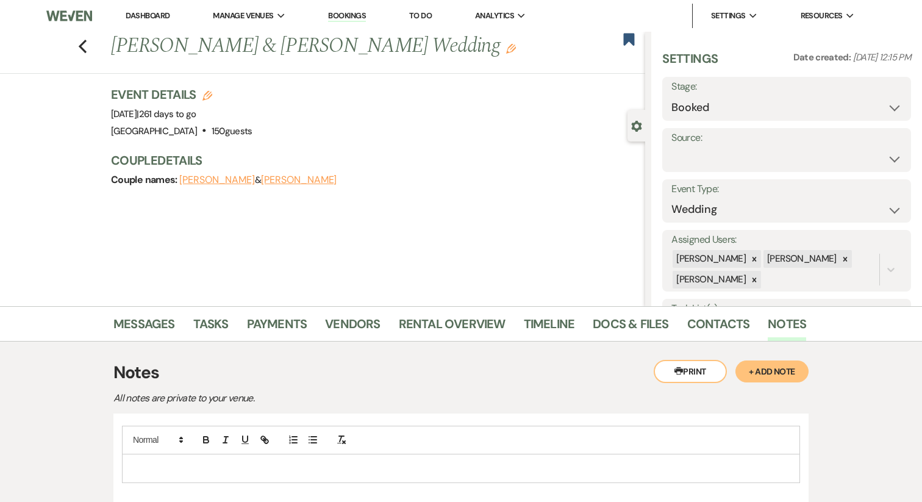
click at [326, 468] on p at bounding box center [461, 467] width 658 height 13
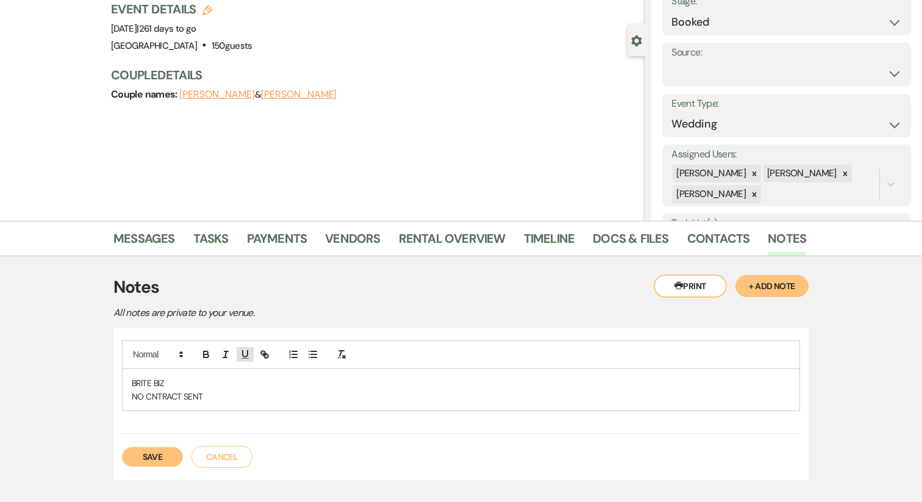
scroll to position [87, 0]
click at [169, 452] on button "Save" at bounding box center [152, 456] width 61 height 20
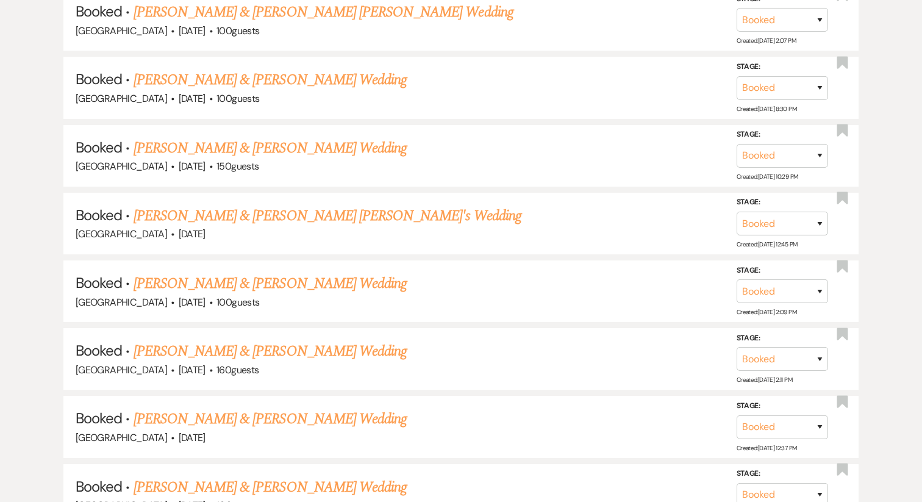
scroll to position [3180, 0]
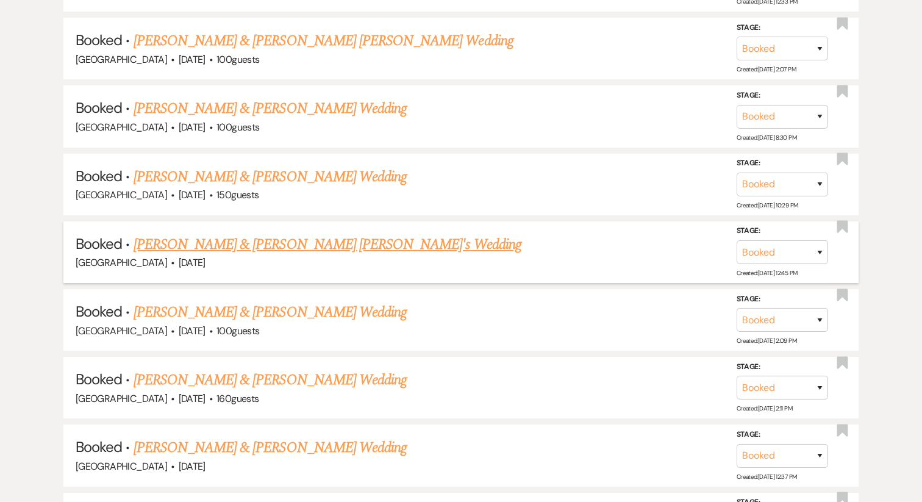
click at [207, 233] on link "[PERSON_NAME] & [PERSON_NAME] [PERSON_NAME]'s Wedding" at bounding box center [327, 244] width 388 height 22
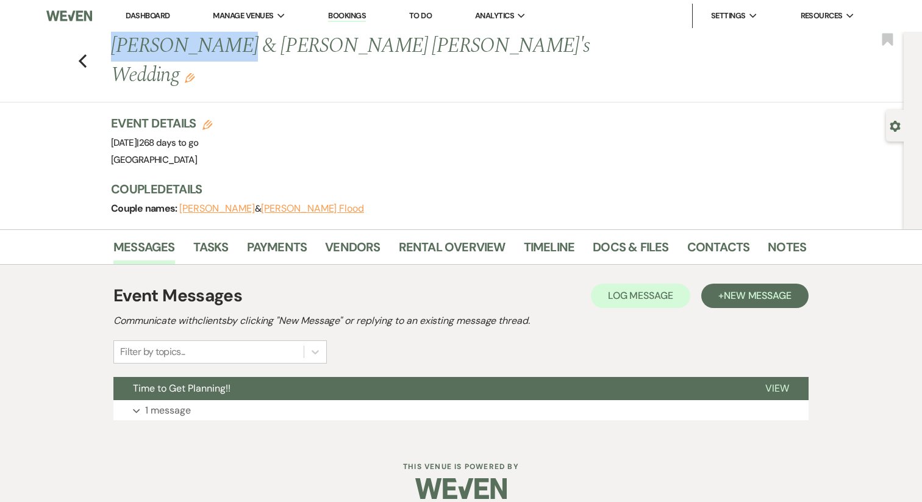
drag, startPoint x: 224, startPoint y: 48, endPoint x: 107, endPoint y: 44, distance: 117.1
click at [107, 44] on div "Previous [PERSON_NAME] & [PERSON_NAME] [PERSON_NAME]'s Wedding Edit" at bounding box center [452, 61] width 695 height 58
click at [635, 237] on link "Docs & Files" at bounding box center [630, 250] width 76 height 27
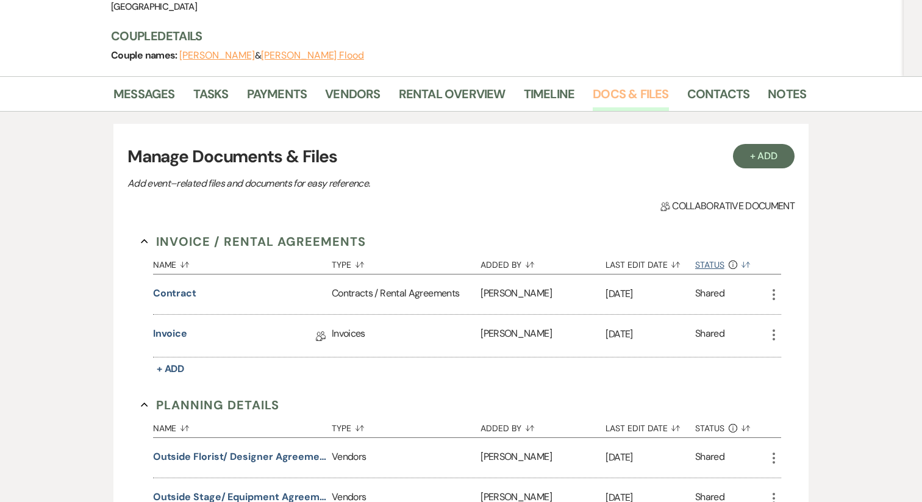
scroll to position [175, 0]
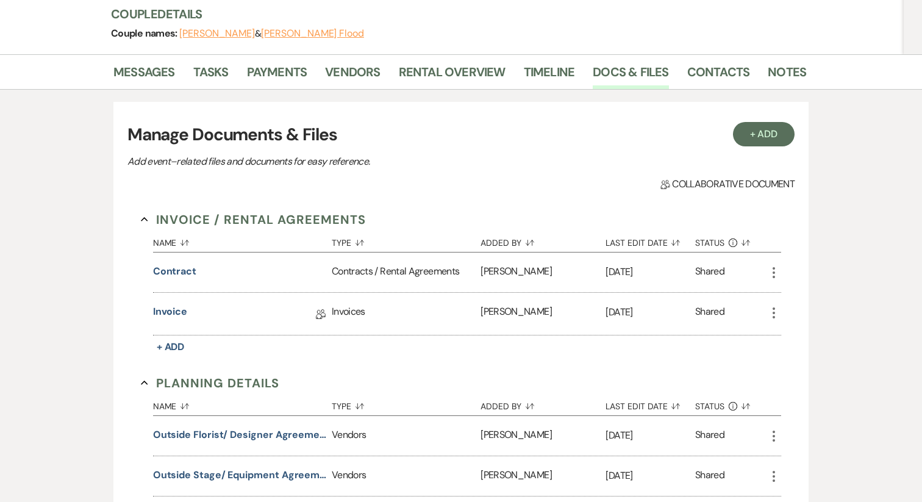
click at [775, 265] on icon "More" at bounding box center [773, 272] width 15 height 15
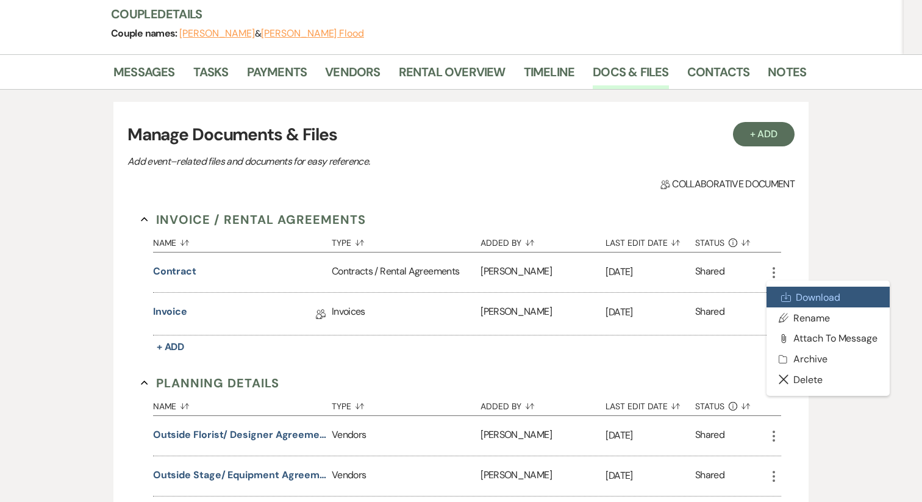
click at [801, 286] on link "Download Download" at bounding box center [827, 296] width 123 height 21
click at [820, 227] on div "Messages Tasks Payments Vendors Rental Overview Timeline Docs & Files Contacts …" at bounding box center [461, 462] width 922 height 817
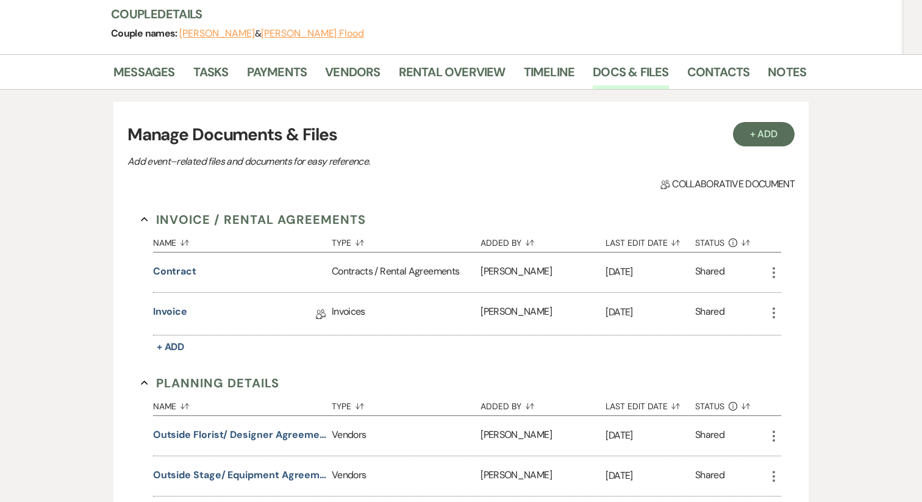
click at [773, 307] on use "button" at bounding box center [773, 312] width 2 height 11
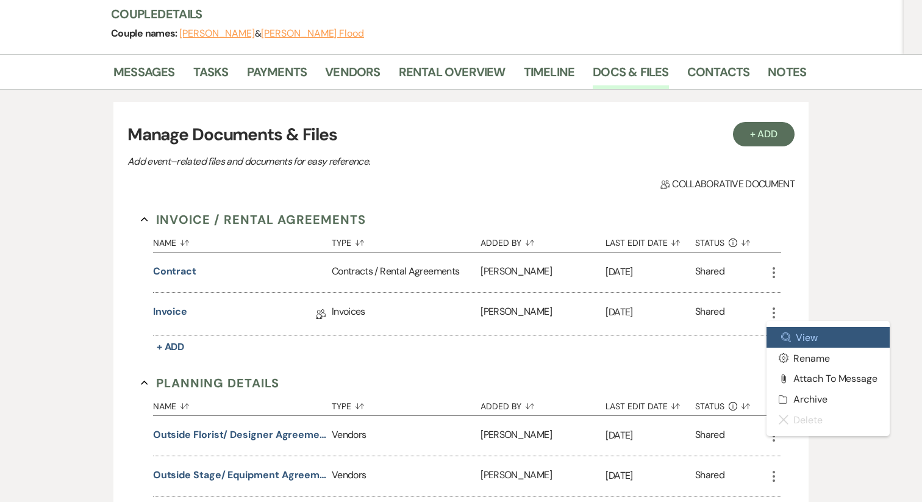
click at [787, 332] on icon "Zoom" at bounding box center [786, 337] width 10 height 10
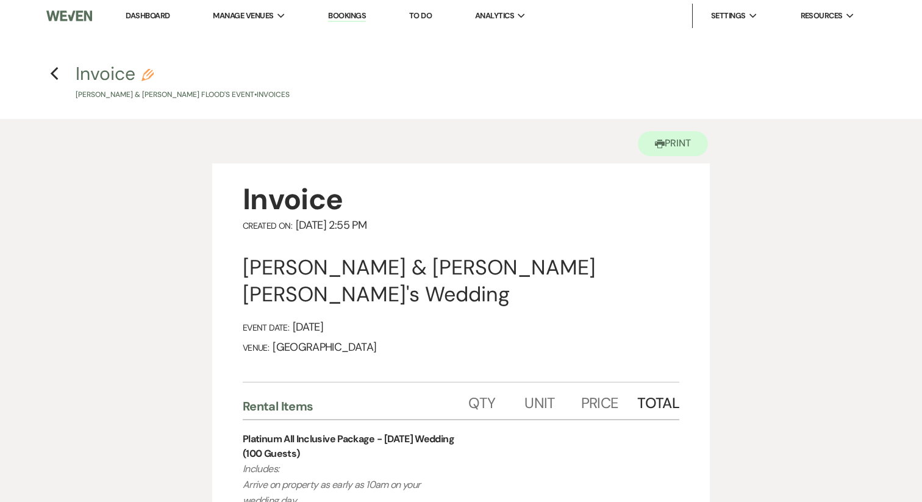
click at [533, 199] on div "Invoice" at bounding box center [461, 199] width 436 height 38
click at [662, 144] on button "Printer Print" at bounding box center [672, 143] width 70 height 25
click at [59, 76] on h4 "Previous Invoice Pencil [PERSON_NAME] & [PERSON_NAME] [PERSON_NAME]'s Event • I…" at bounding box center [461, 81] width 878 height 40
click at [54, 74] on icon "Previous" at bounding box center [54, 73] width 9 height 15
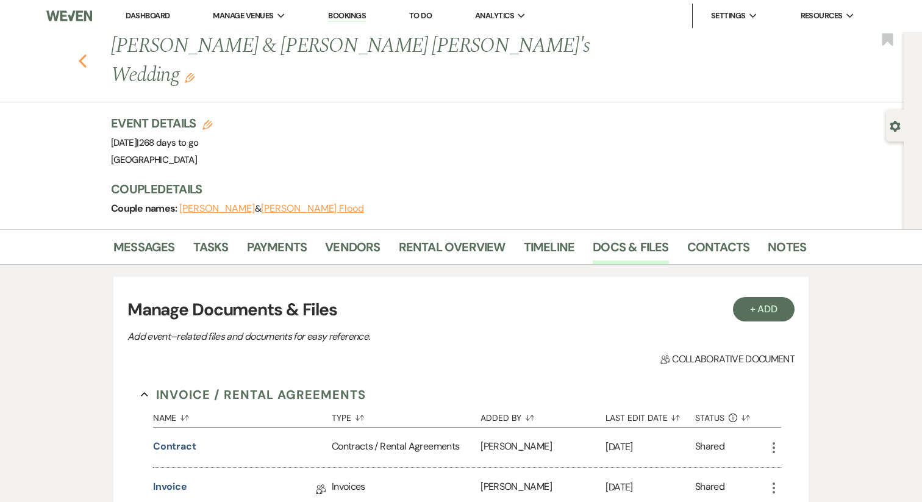
click at [83, 54] on icon "Previous" at bounding box center [82, 61] width 9 height 15
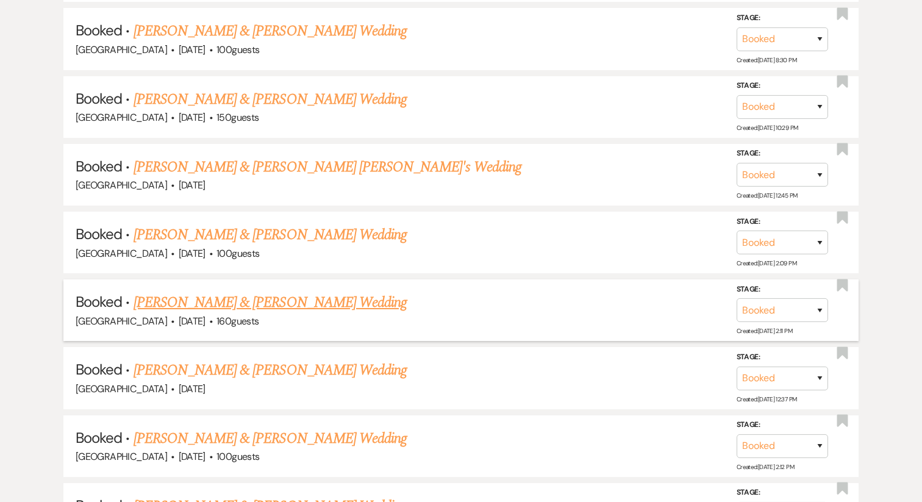
scroll to position [3259, 0]
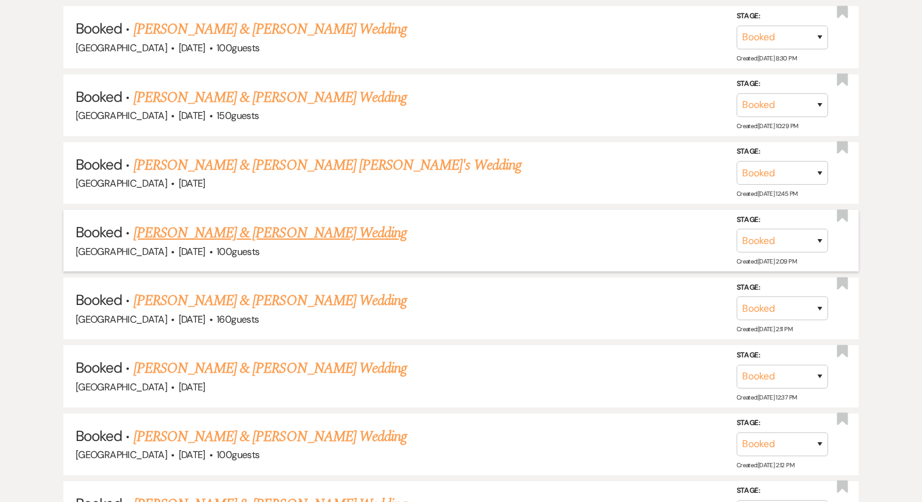
click at [233, 222] on link "[PERSON_NAME] & [PERSON_NAME] Wedding" at bounding box center [269, 233] width 273 height 22
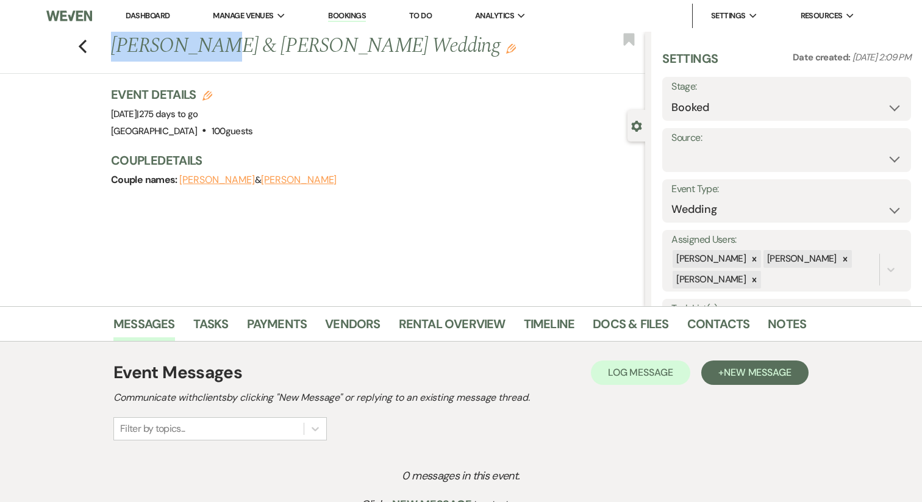
drag, startPoint x: 207, startPoint y: 41, endPoint x: 94, endPoint y: 41, distance: 112.8
click at [94, 41] on div "Previous [PERSON_NAME] & [PERSON_NAME] Wedding Edit Bookmark" at bounding box center [319, 53] width 651 height 42
click at [633, 333] on link "Docs & Files" at bounding box center [630, 327] width 76 height 27
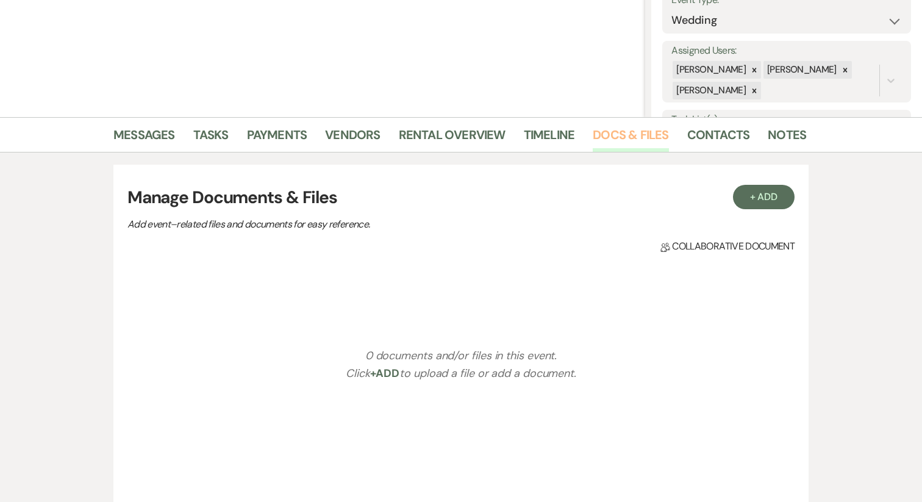
scroll to position [227, 0]
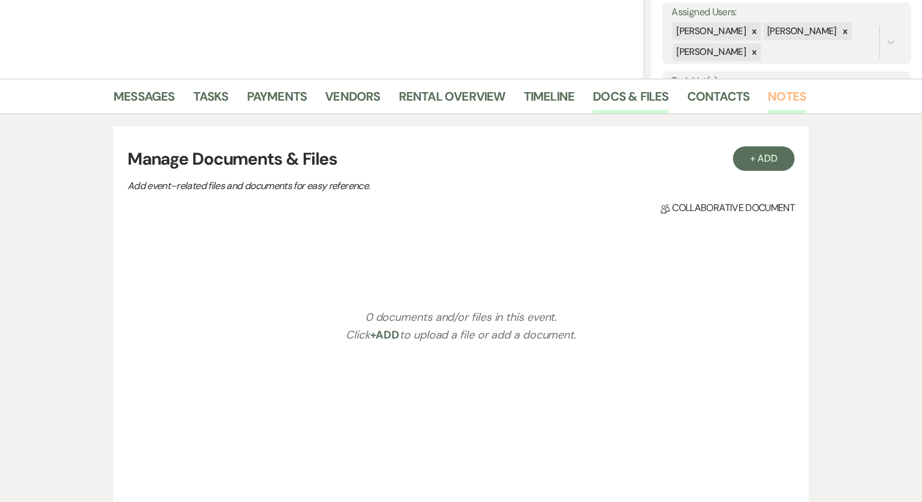
click at [789, 98] on link "Notes" at bounding box center [786, 100] width 38 height 27
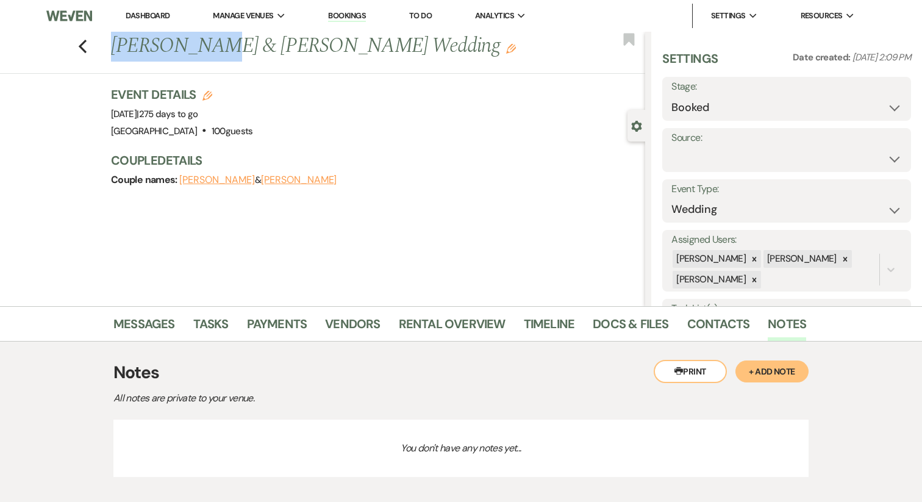
click at [758, 368] on button "+ Add Note" at bounding box center [771, 371] width 73 height 22
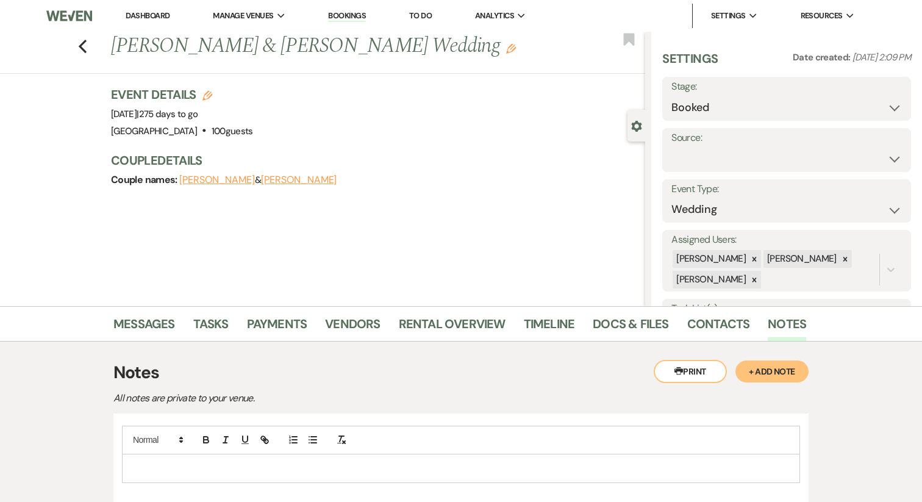
click at [293, 459] on div at bounding box center [461, 468] width 677 height 28
click at [190, 481] on p "no contract sent yet" at bounding box center [461, 481] width 658 height 13
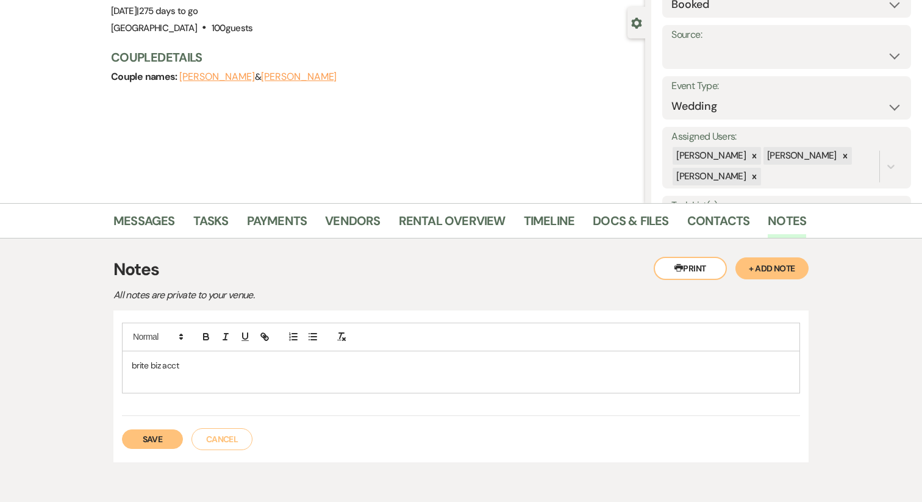
scroll to position [110, 0]
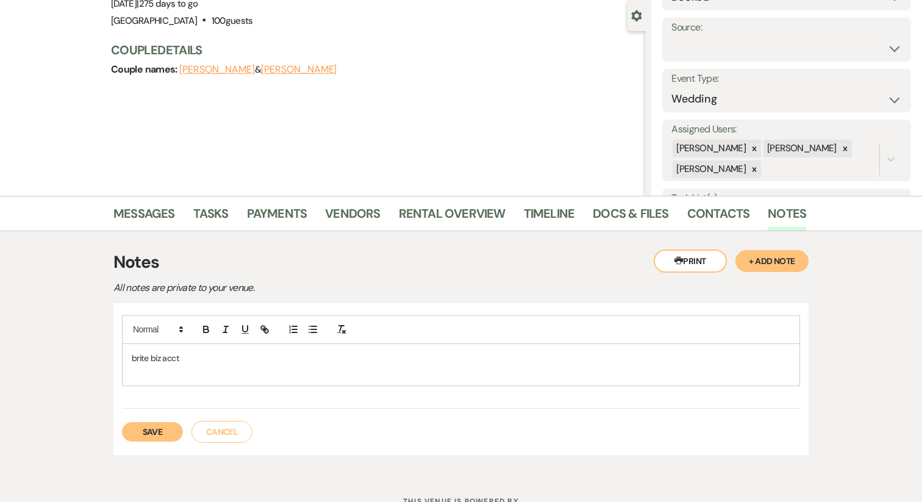
click at [148, 434] on button "Save" at bounding box center [152, 432] width 61 height 20
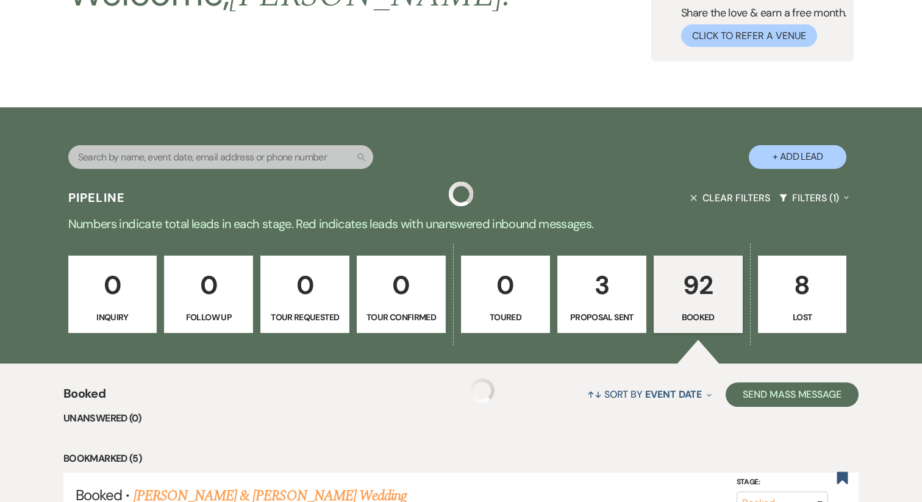
scroll to position [3259, 0]
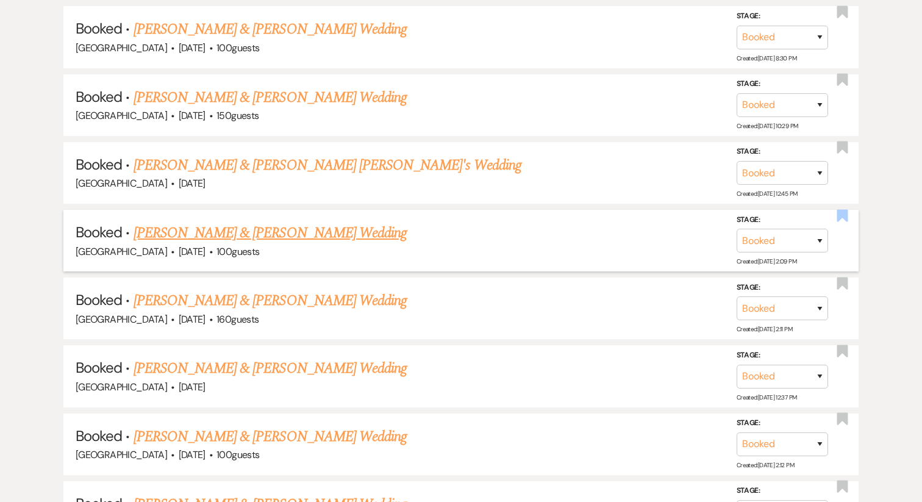
click at [846, 209] on use "button" at bounding box center [841, 215] width 11 height 12
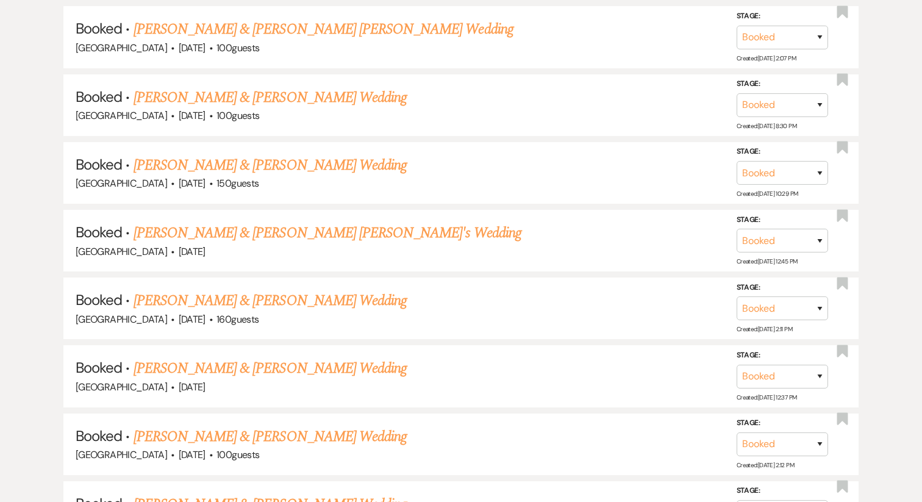
scroll to position [3326, 0]
